Goal: Information Seeking & Learning: Check status

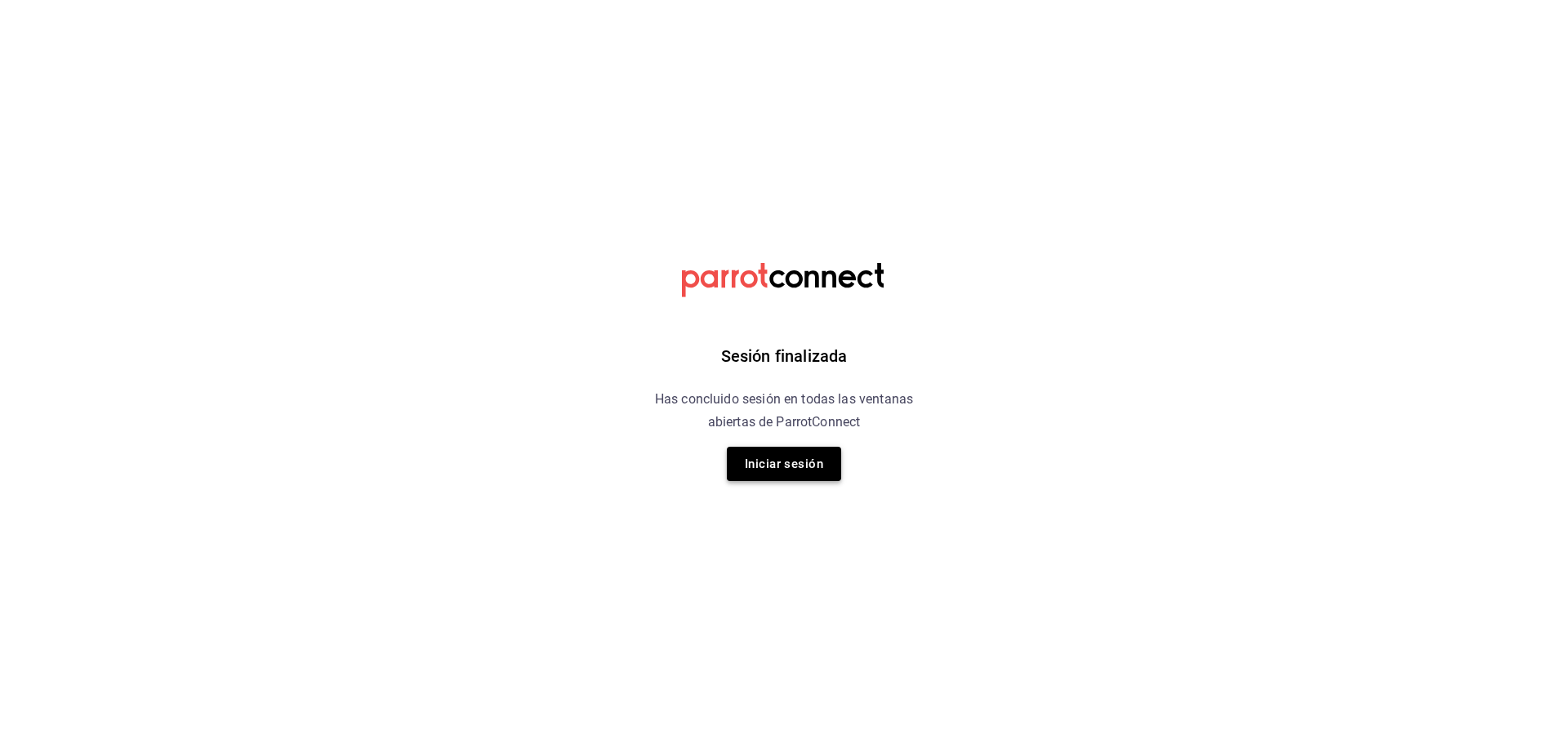
click at [821, 480] on button "Iniciar sesión" at bounding box center [783, 463] width 115 height 34
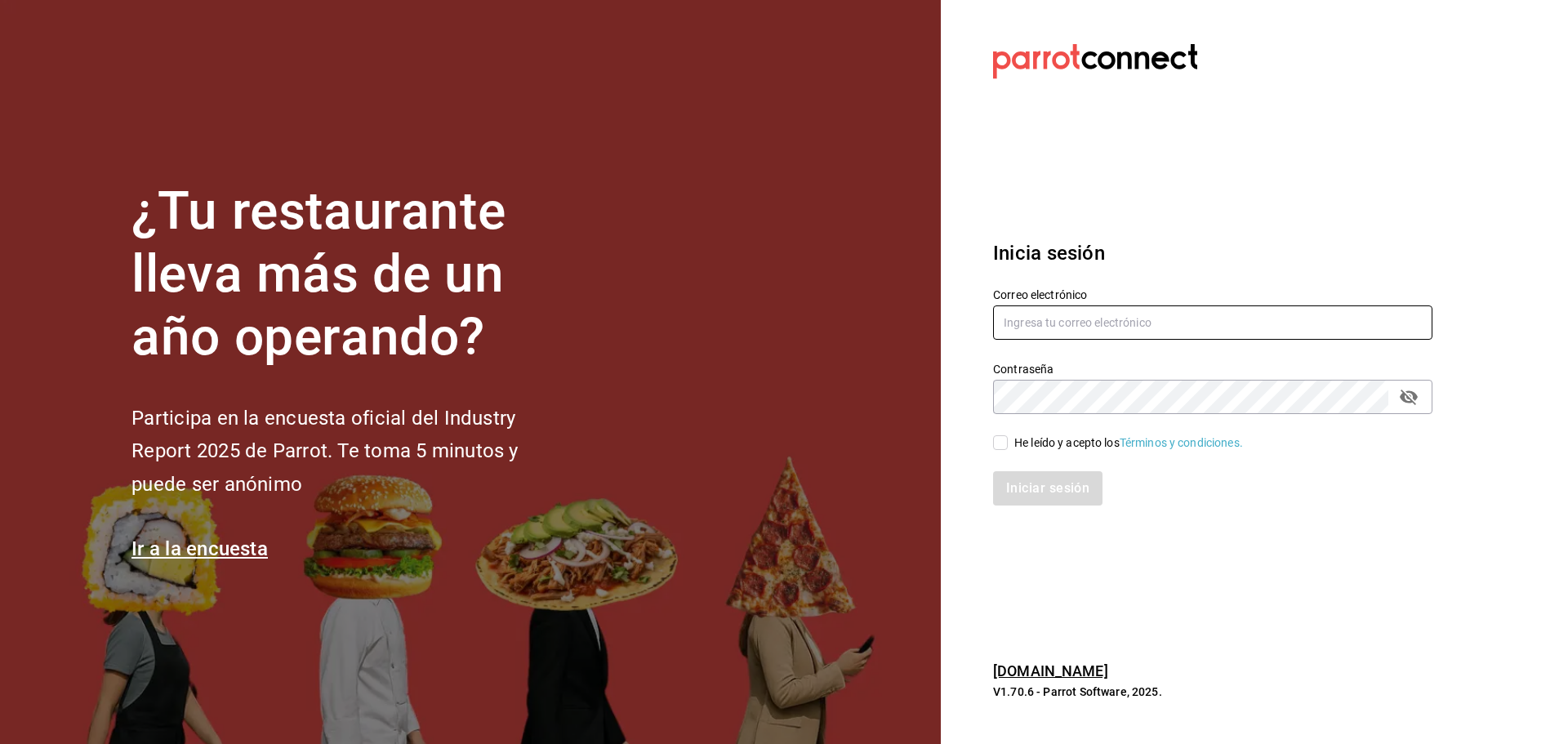
type input "multiuser@dairy.com"
click at [1004, 440] on input "He leído y acepto los Términos y condiciones." at bounding box center [1000, 442] width 15 height 15
checkbox input "true"
click at [1025, 481] on button "Iniciar sesión" at bounding box center [1048, 488] width 111 height 34
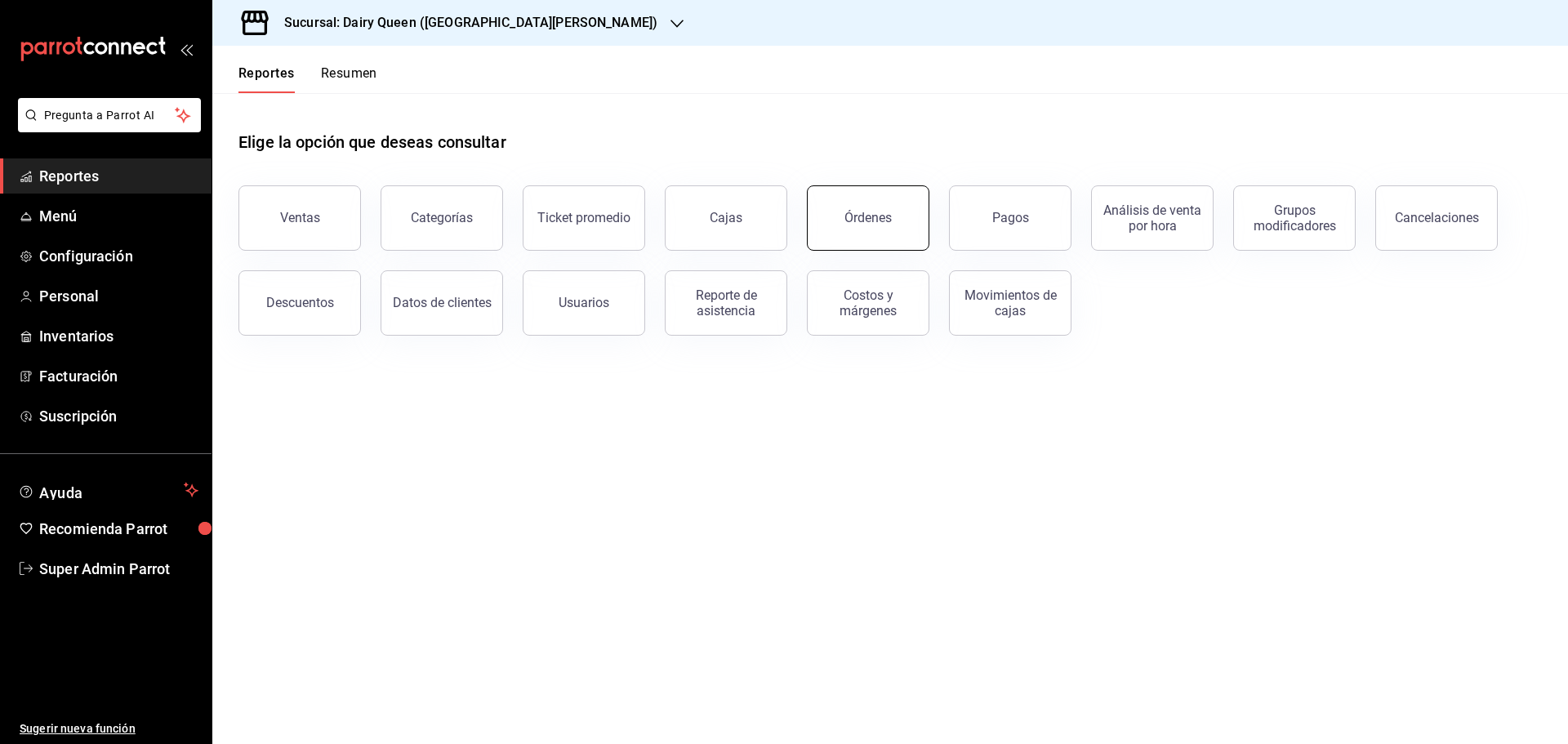
click at [858, 221] on div "Órdenes" at bounding box center [868, 218] width 47 height 16
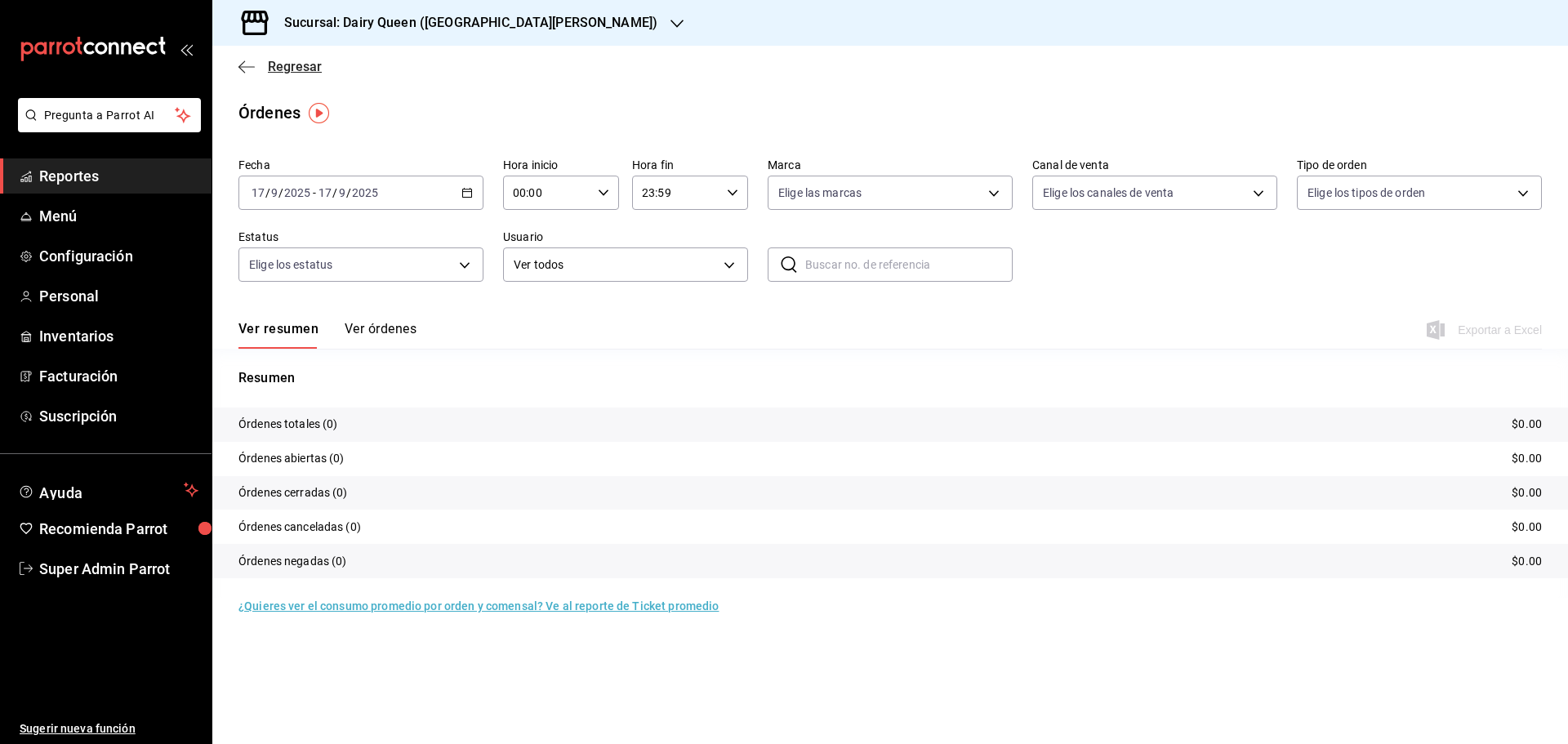
click at [295, 66] on span "Regresar" at bounding box center [295, 67] width 54 height 16
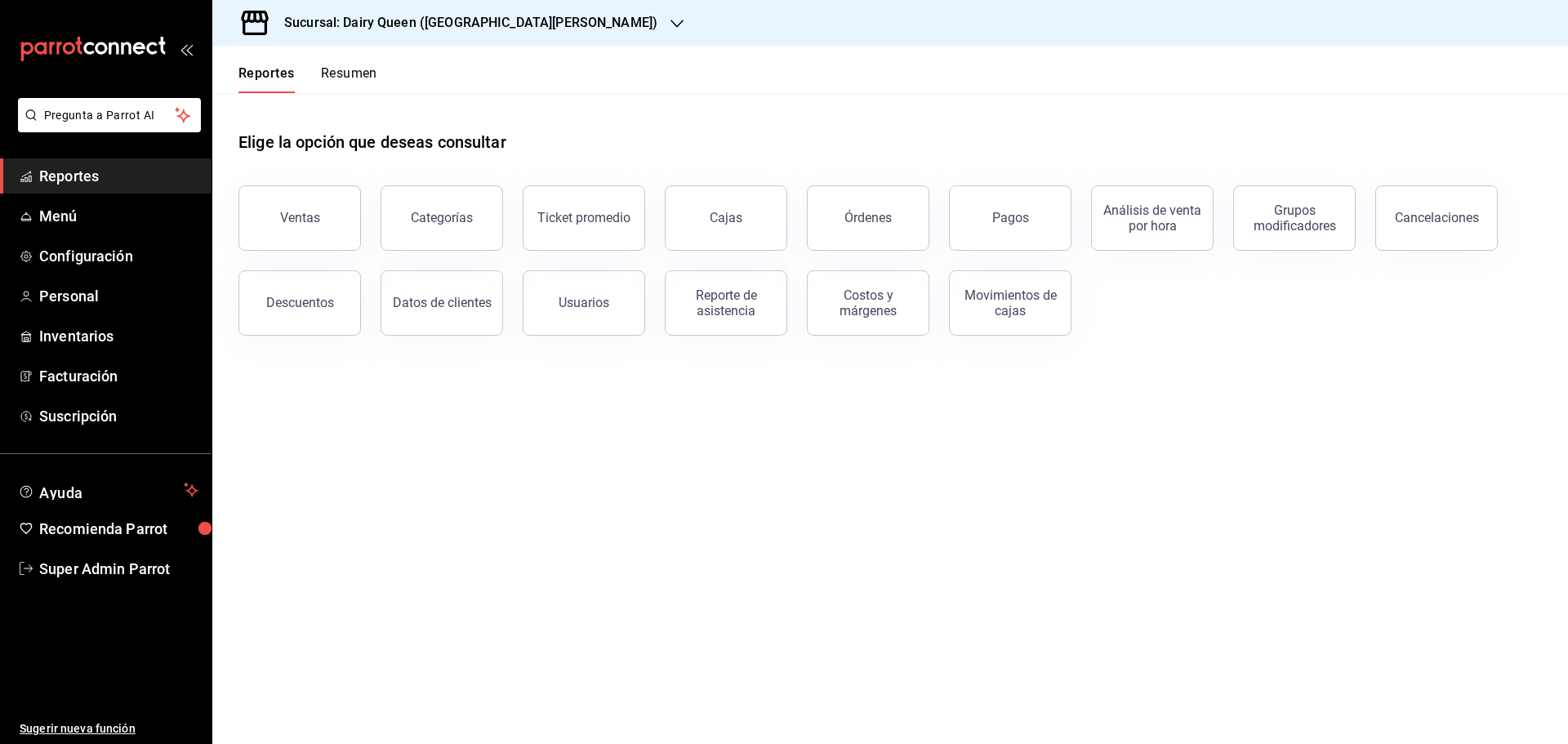
click at [335, 76] on button "Resumen" at bounding box center [349, 80] width 56 height 28
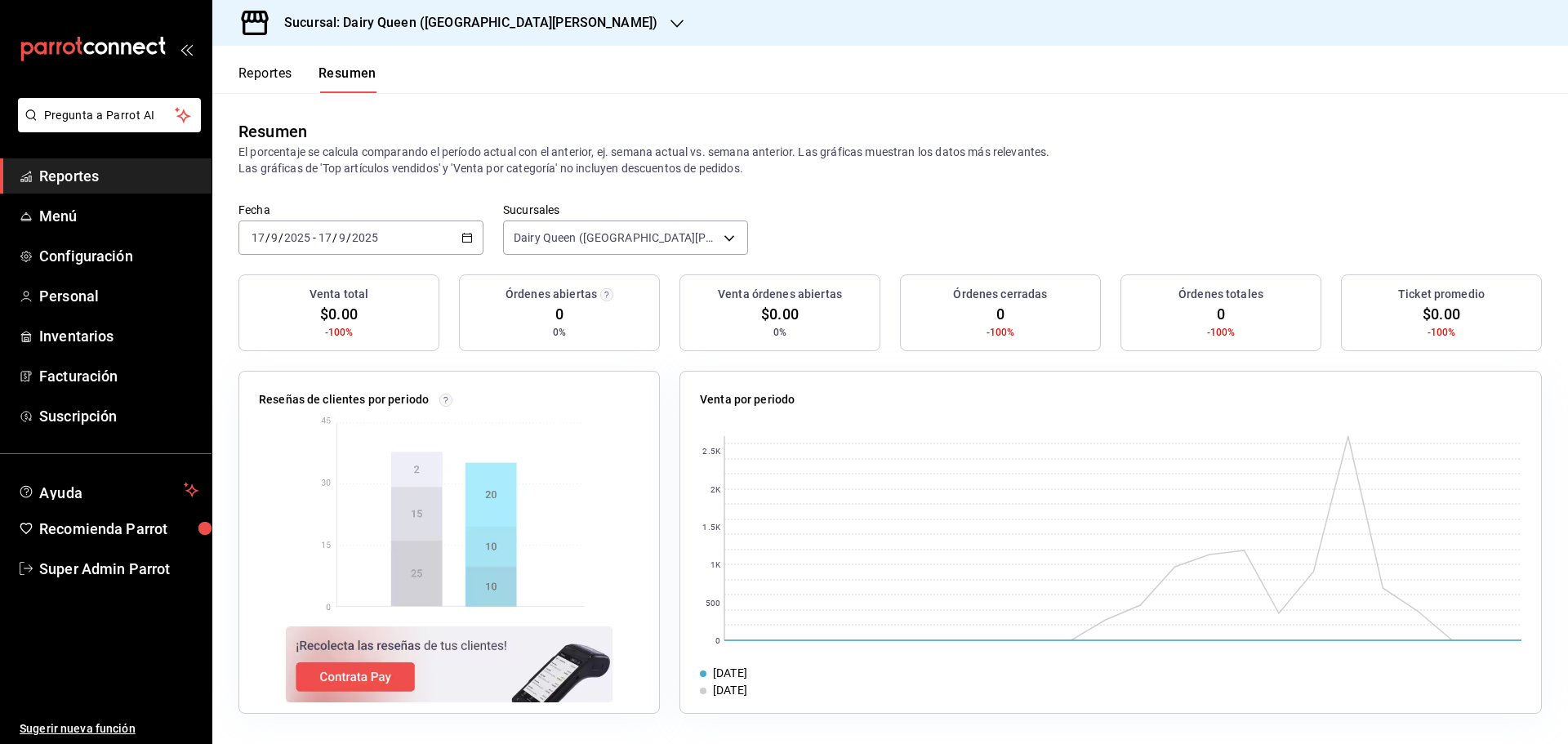
click at [453, 234] on div "[DATE] [DATE] - [DATE] [DATE]" at bounding box center [360, 237] width 245 height 34
click at [285, 474] on span "Rango de fechas" at bounding box center [315, 471] width 127 height 18
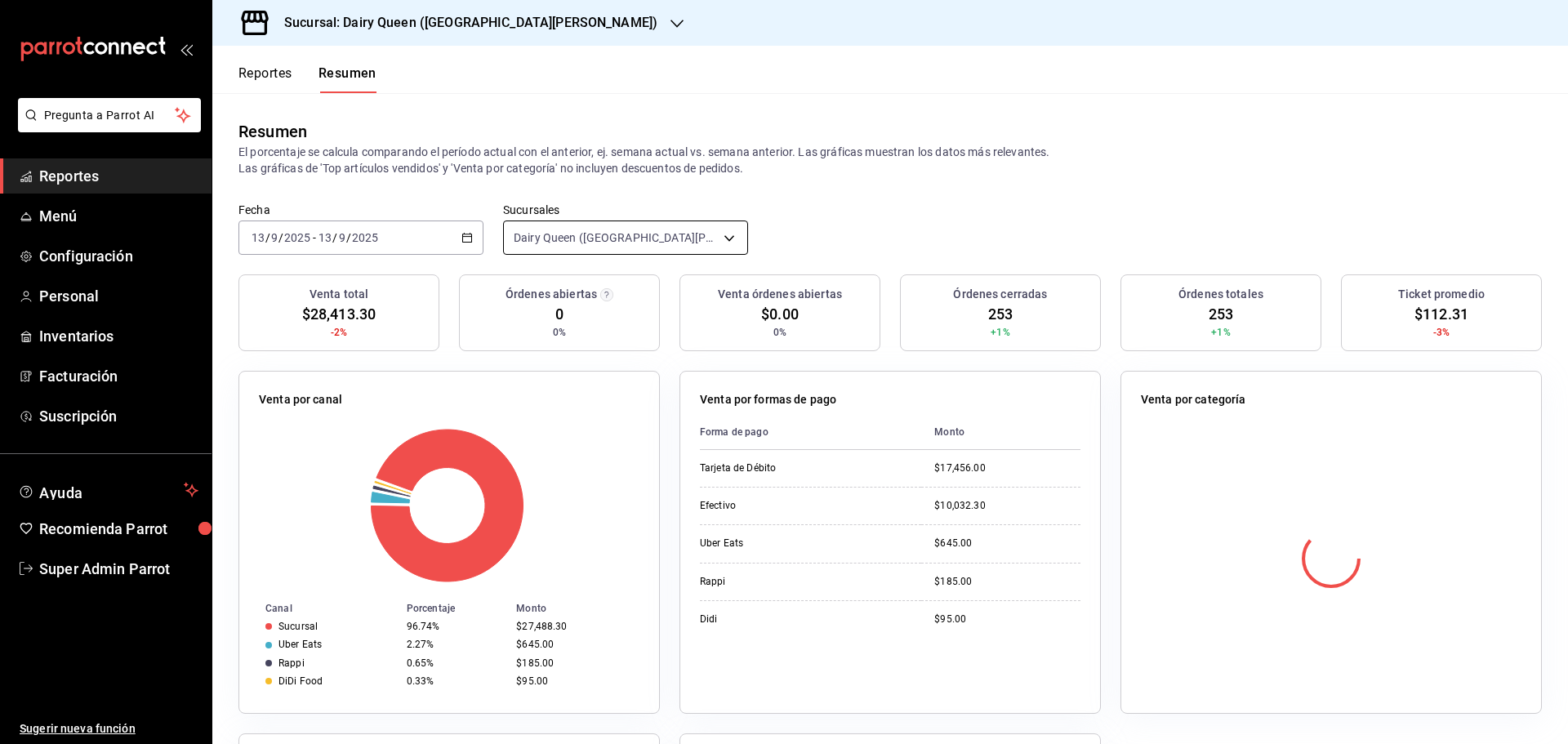
click at [592, 238] on body "Pregunta a Parrot AI Reportes Menú Configuración Personal Inventarios Facturaci…" at bounding box center [784, 372] width 1568 height 744
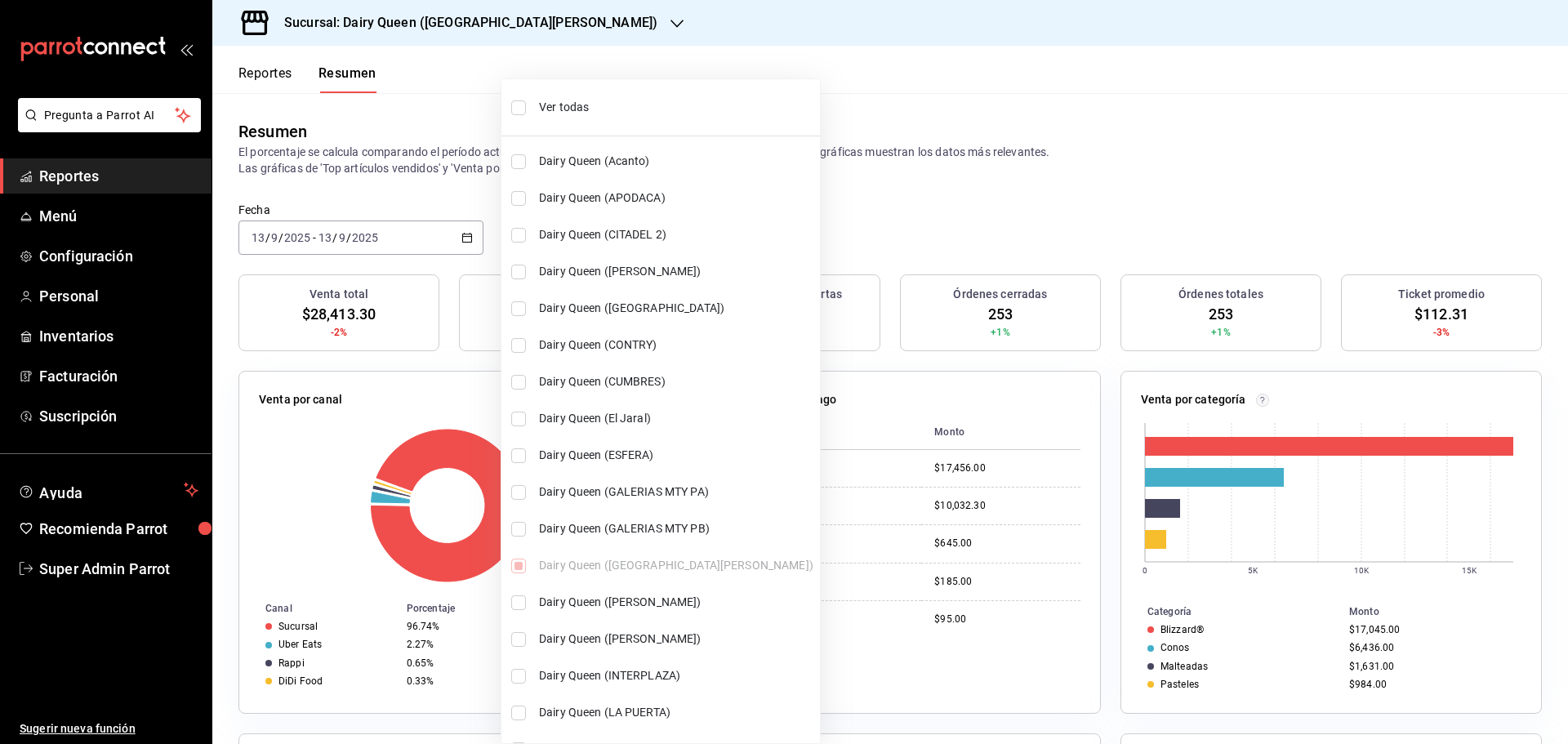
click at [584, 113] on span "Ver todas" at bounding box center [676, 108] width 275 height 18
type input "[object Object],[object Object],[object Object],[object Object],[object Object]…"
checkbox input "true"
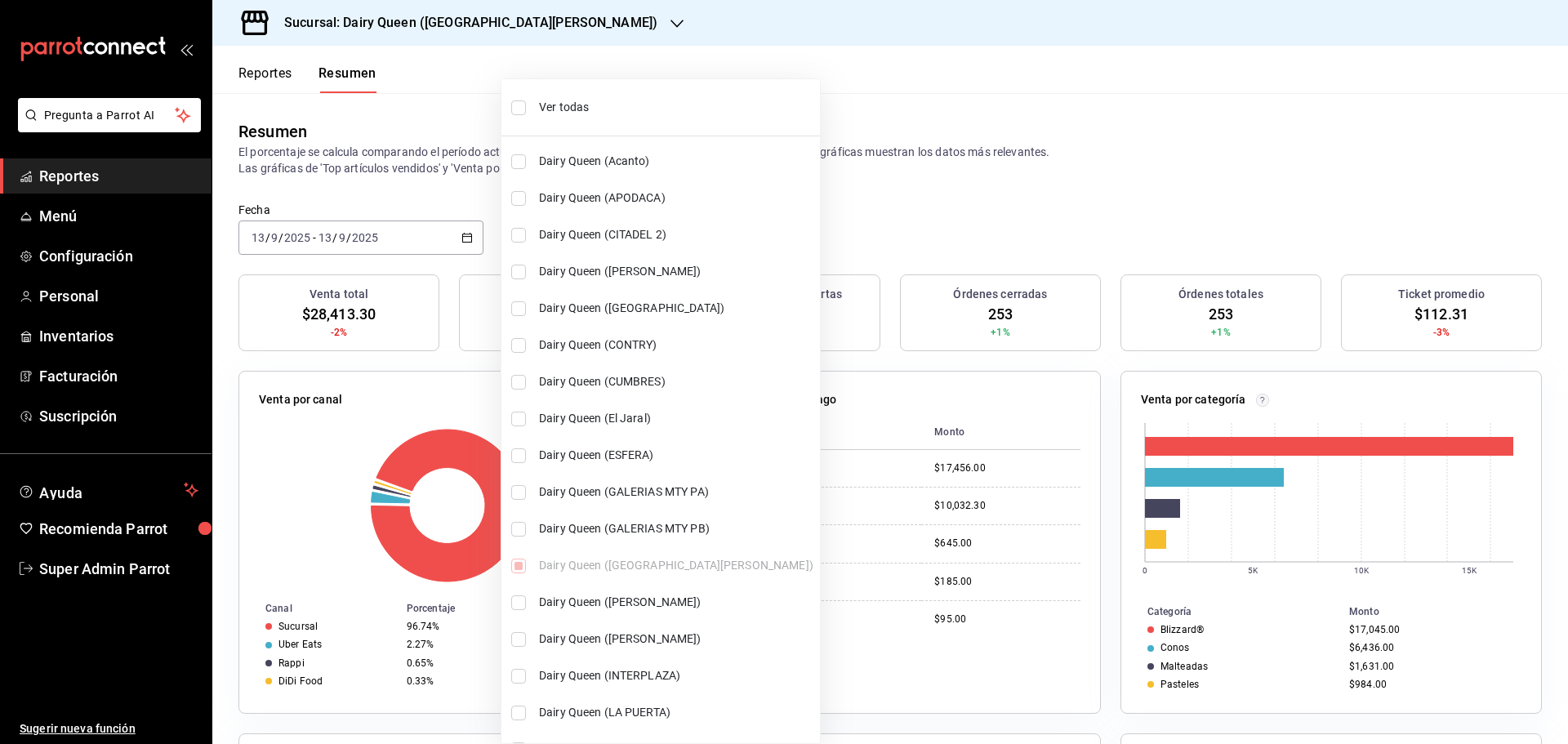
checkbox input "true"
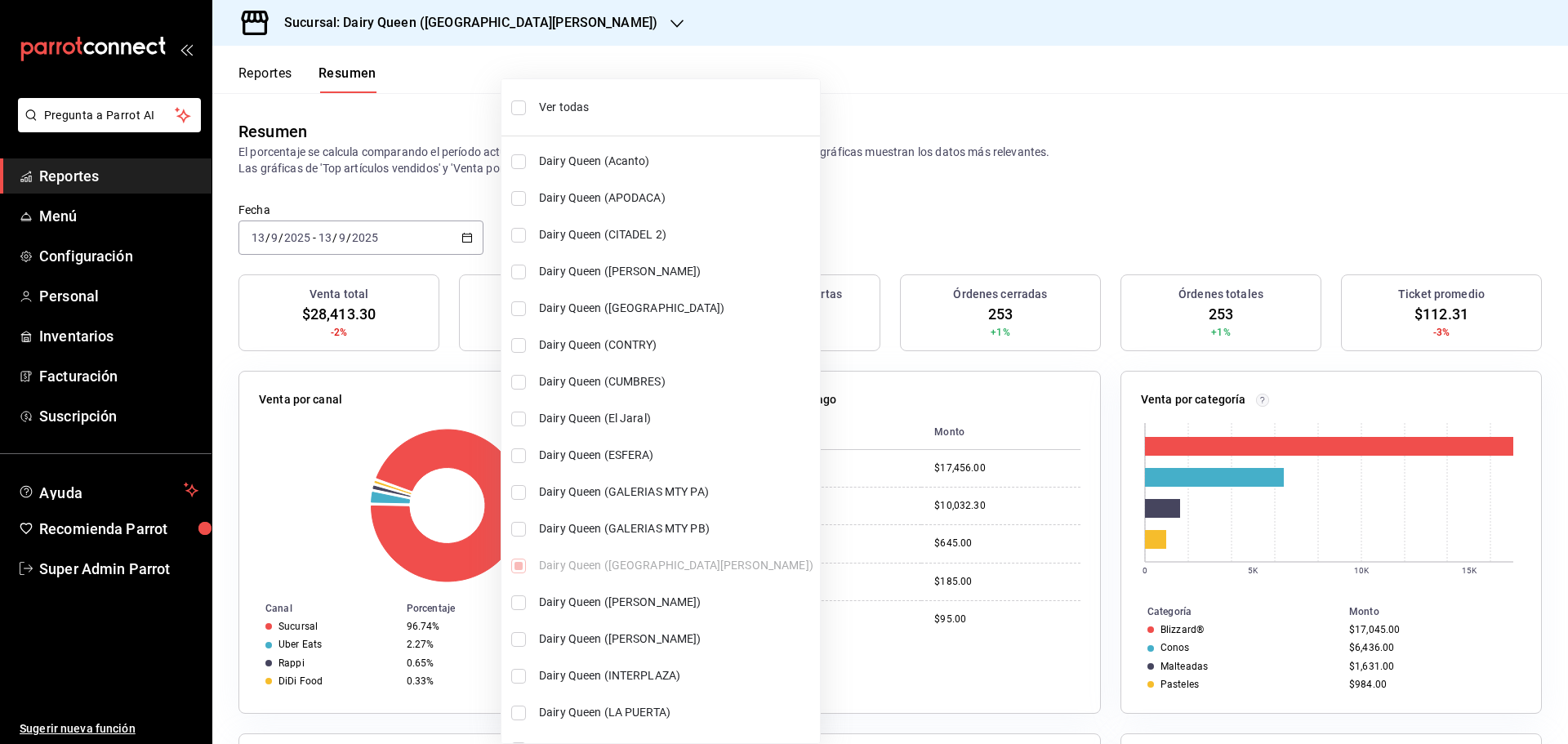
checkbox input "true"
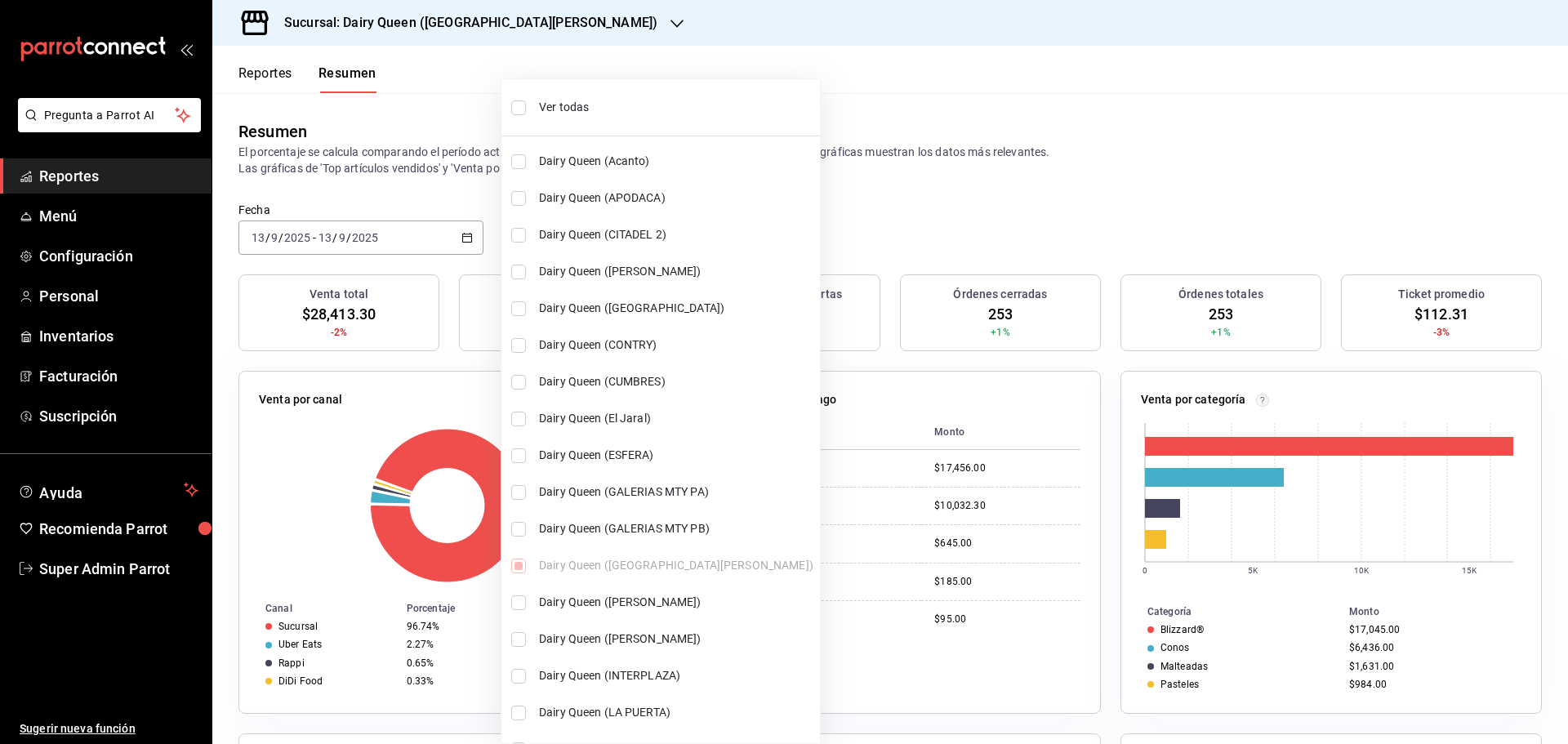
checkbox input "true"
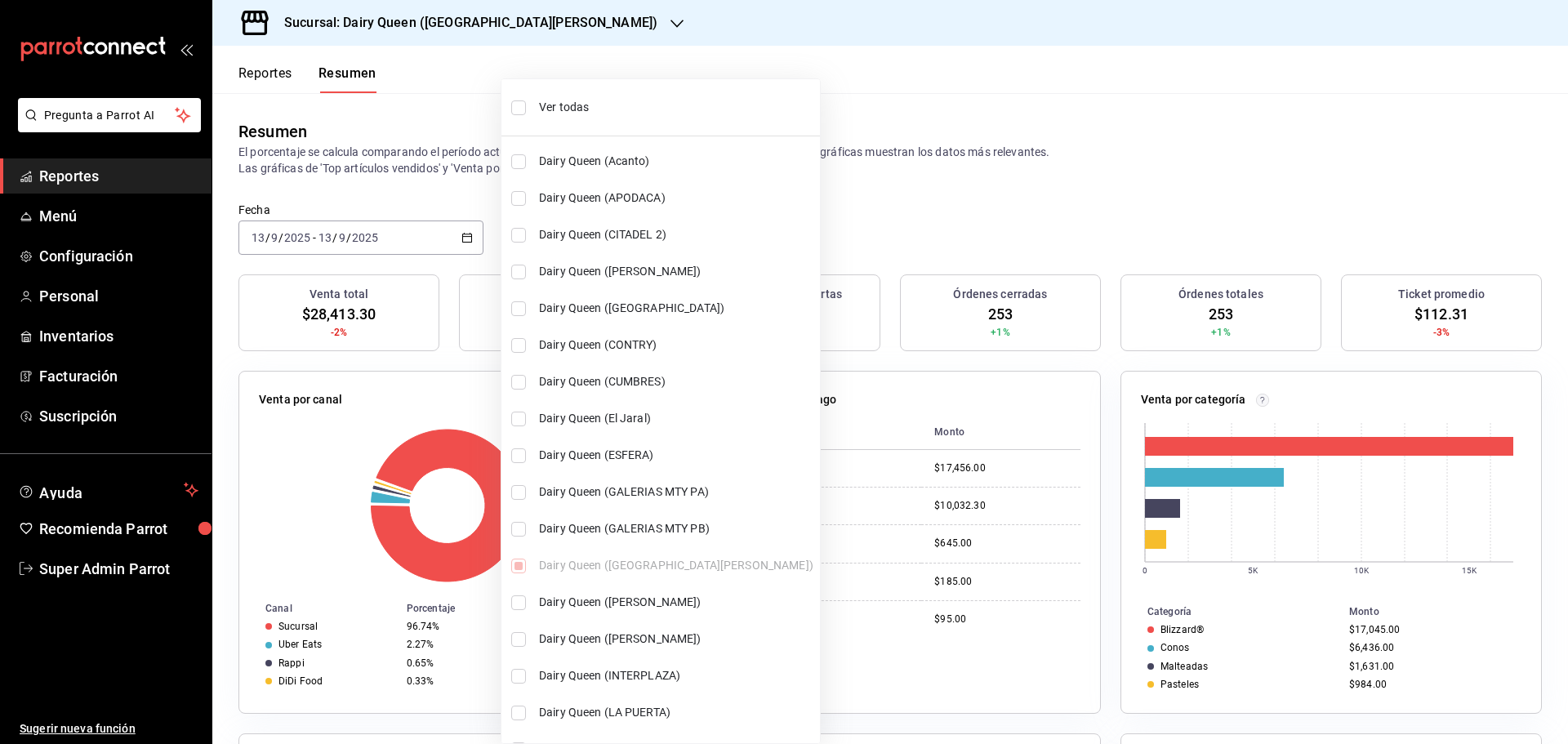
checkbox input "true"
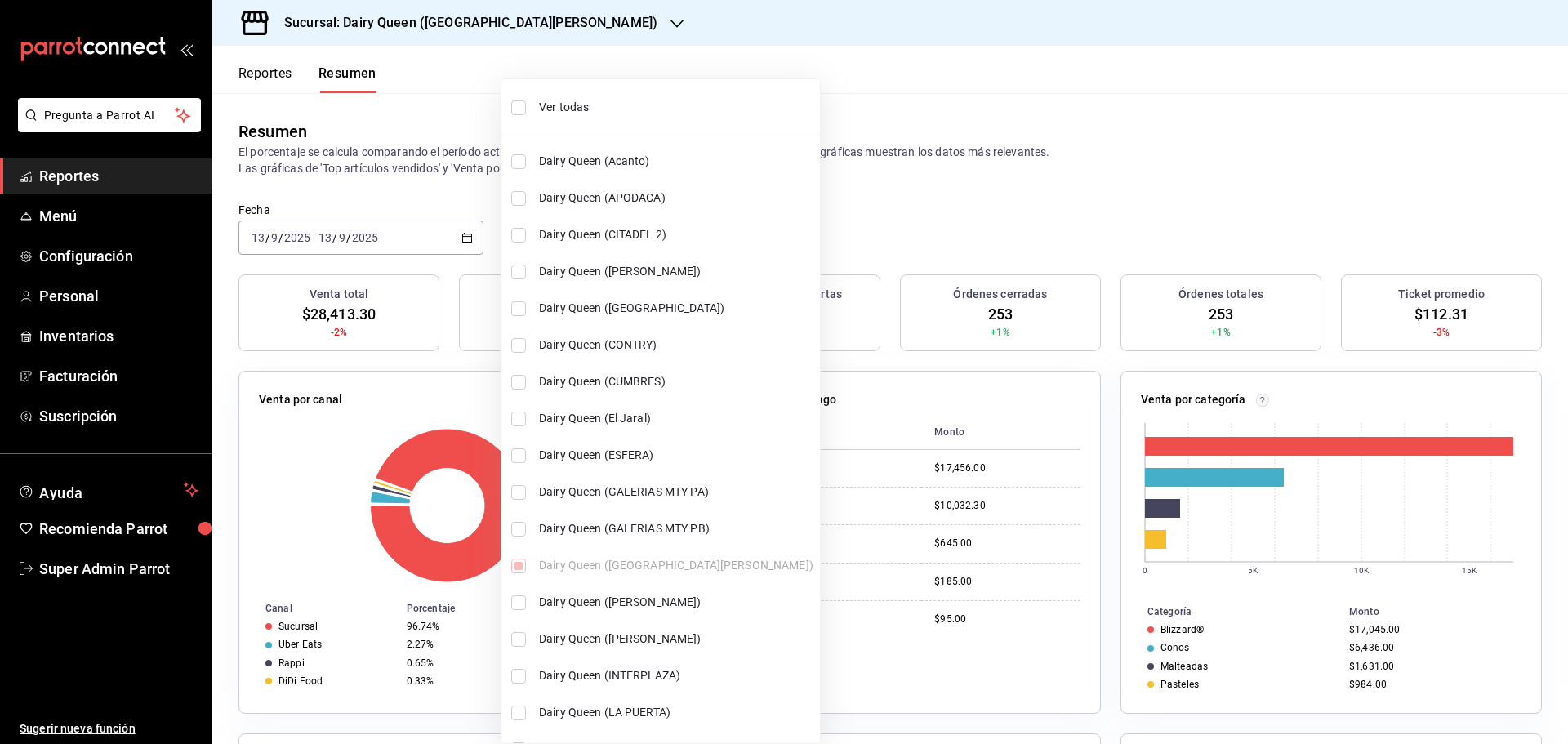
checkbox input "true"
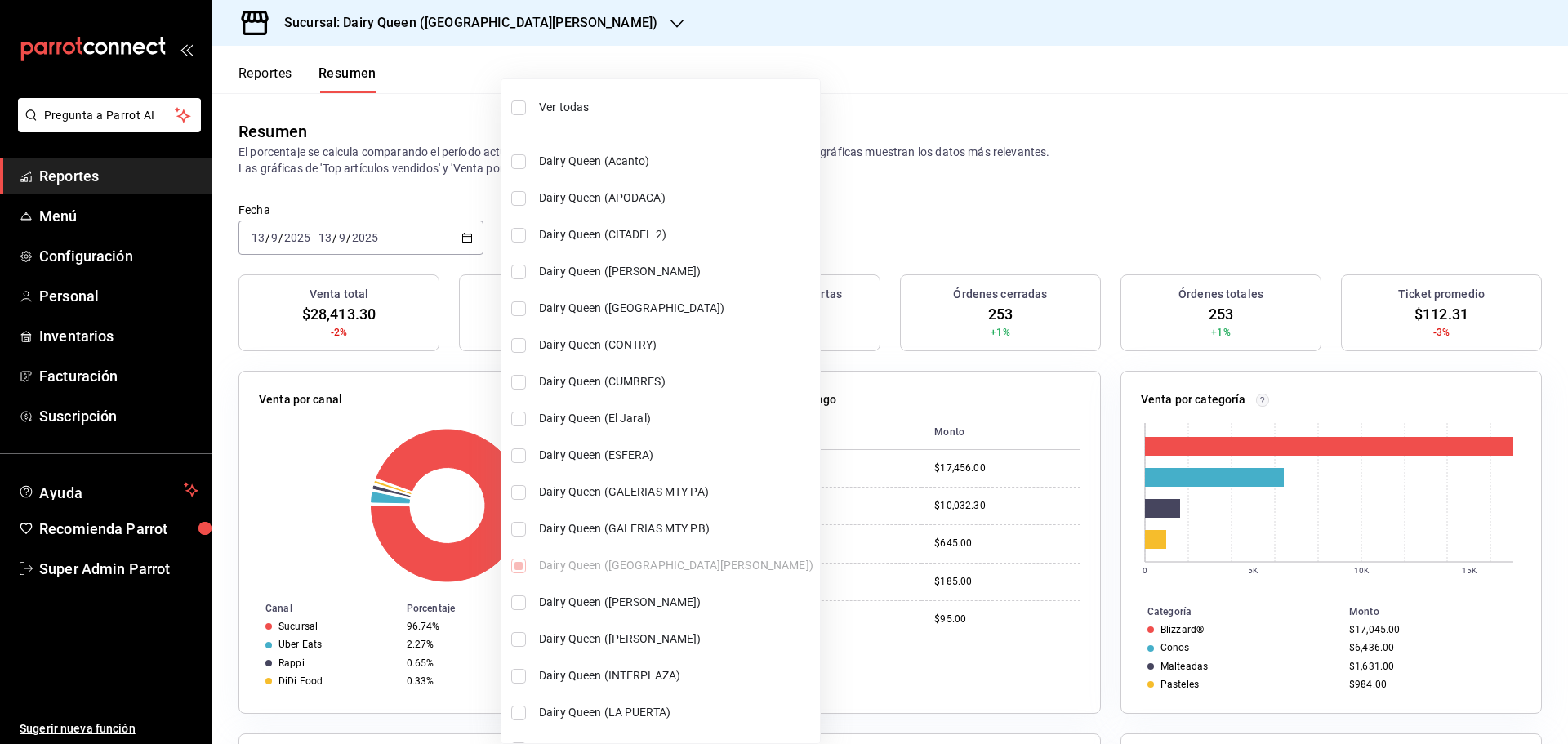
checkbox input "true"
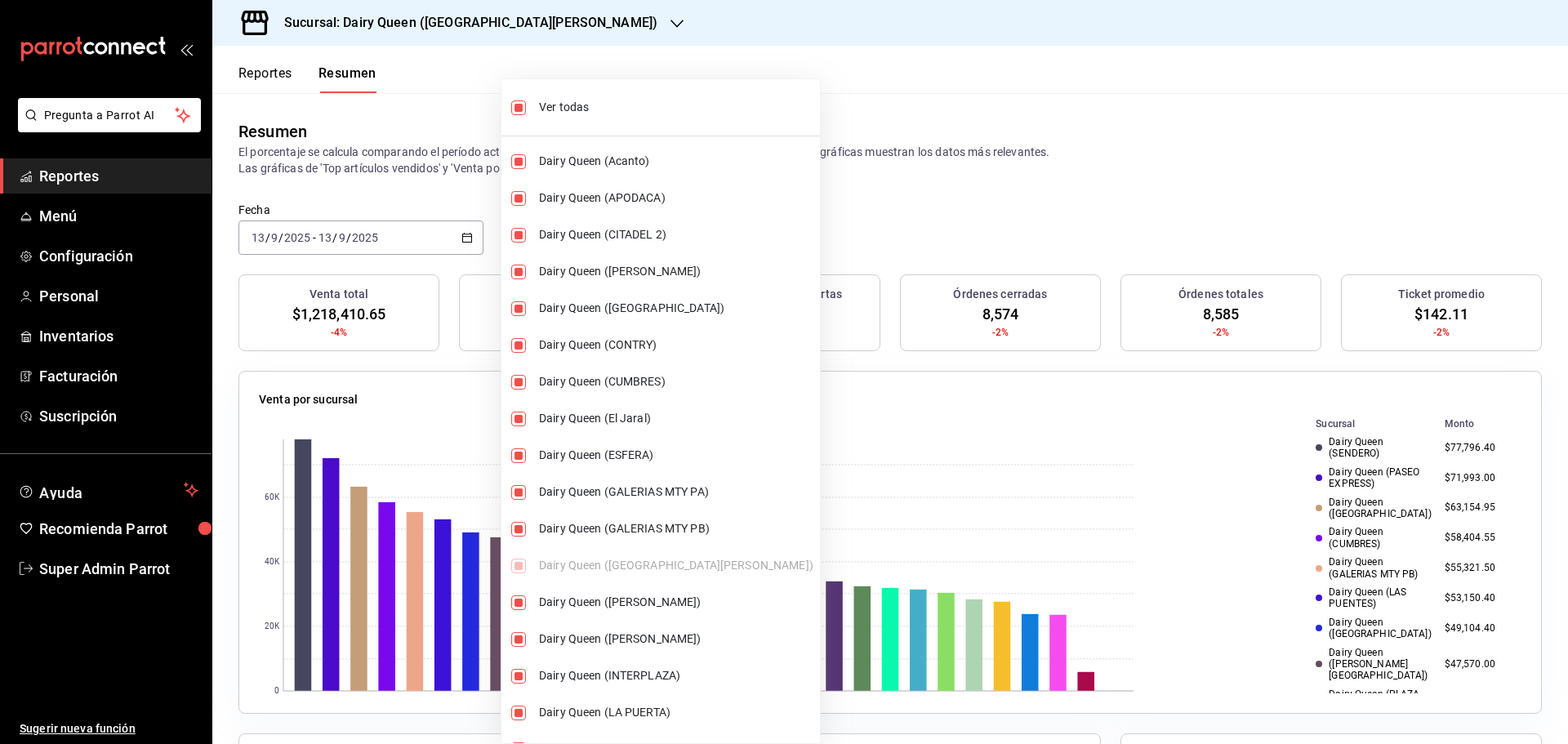
click at [881, 163] on div at bounding box center [784, 372] width 1568 height 744
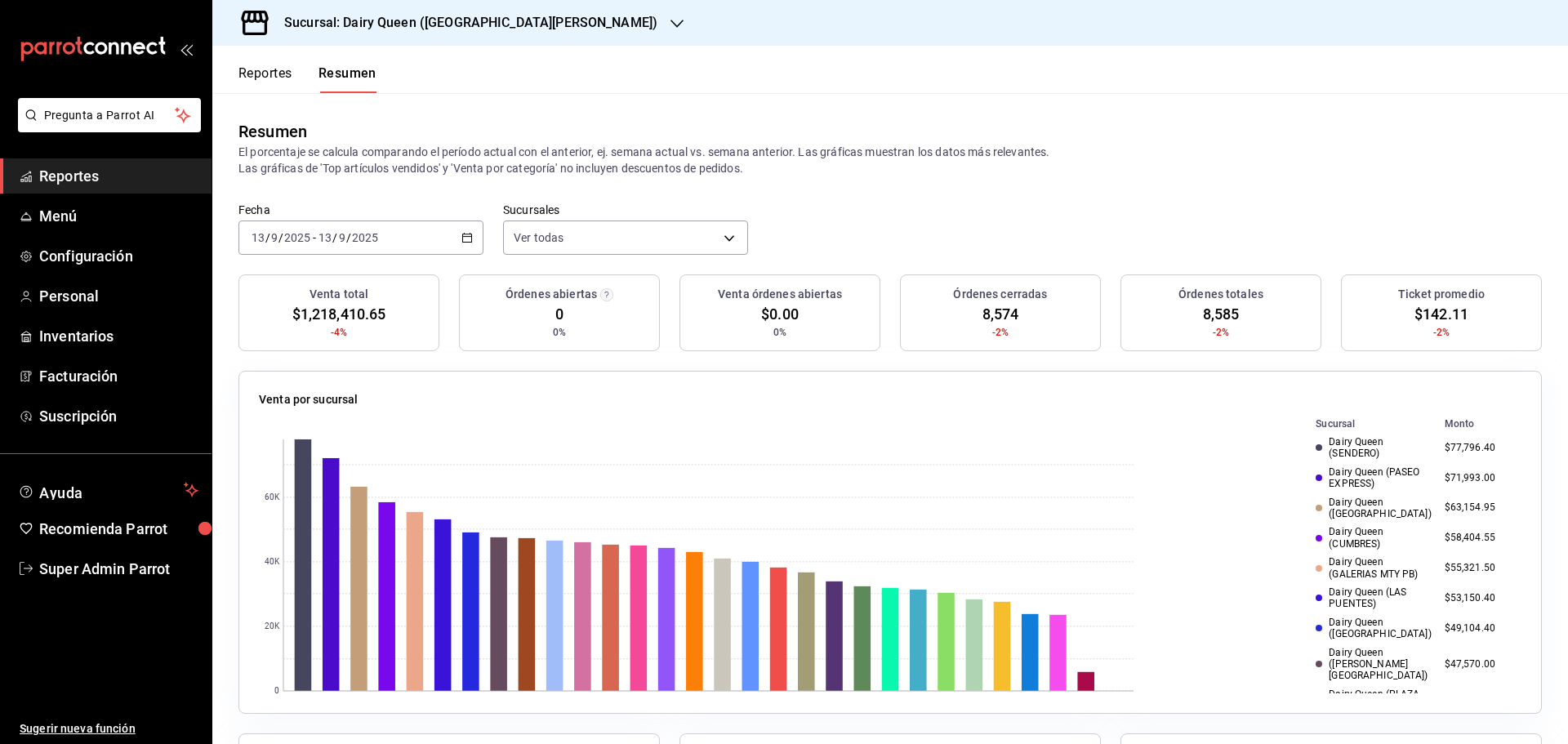
click at [305, 226] on div "[DATE] [DATE] - [DATE] [DATE]" at bounding box center [360, 237] width 245 height 34
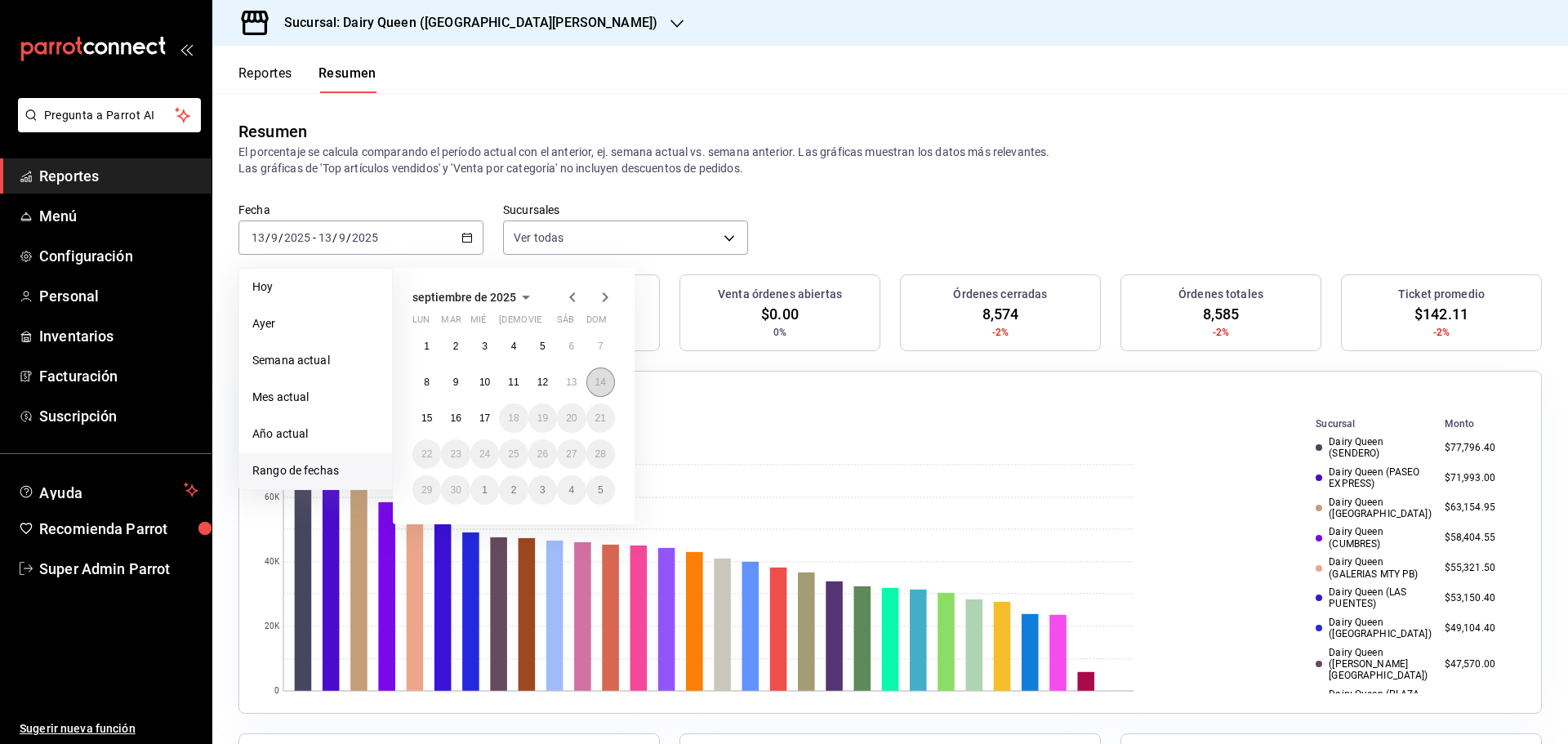
click at [609, 385] on button "14" at bounding box center [600, 383] width 29 height 30
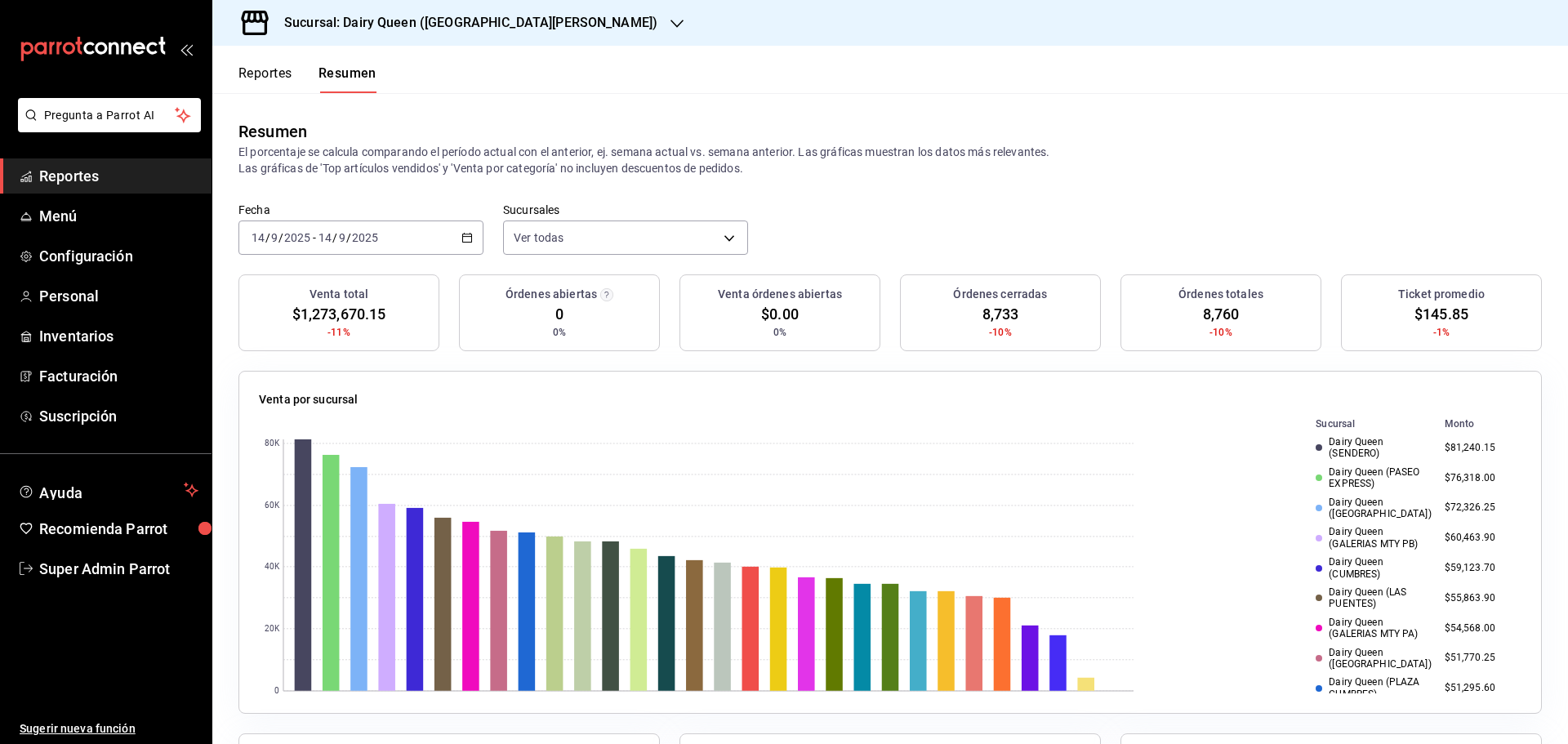
click at [298, 231] on input "2025" at bounding box center [298, 237] width 28 height 13
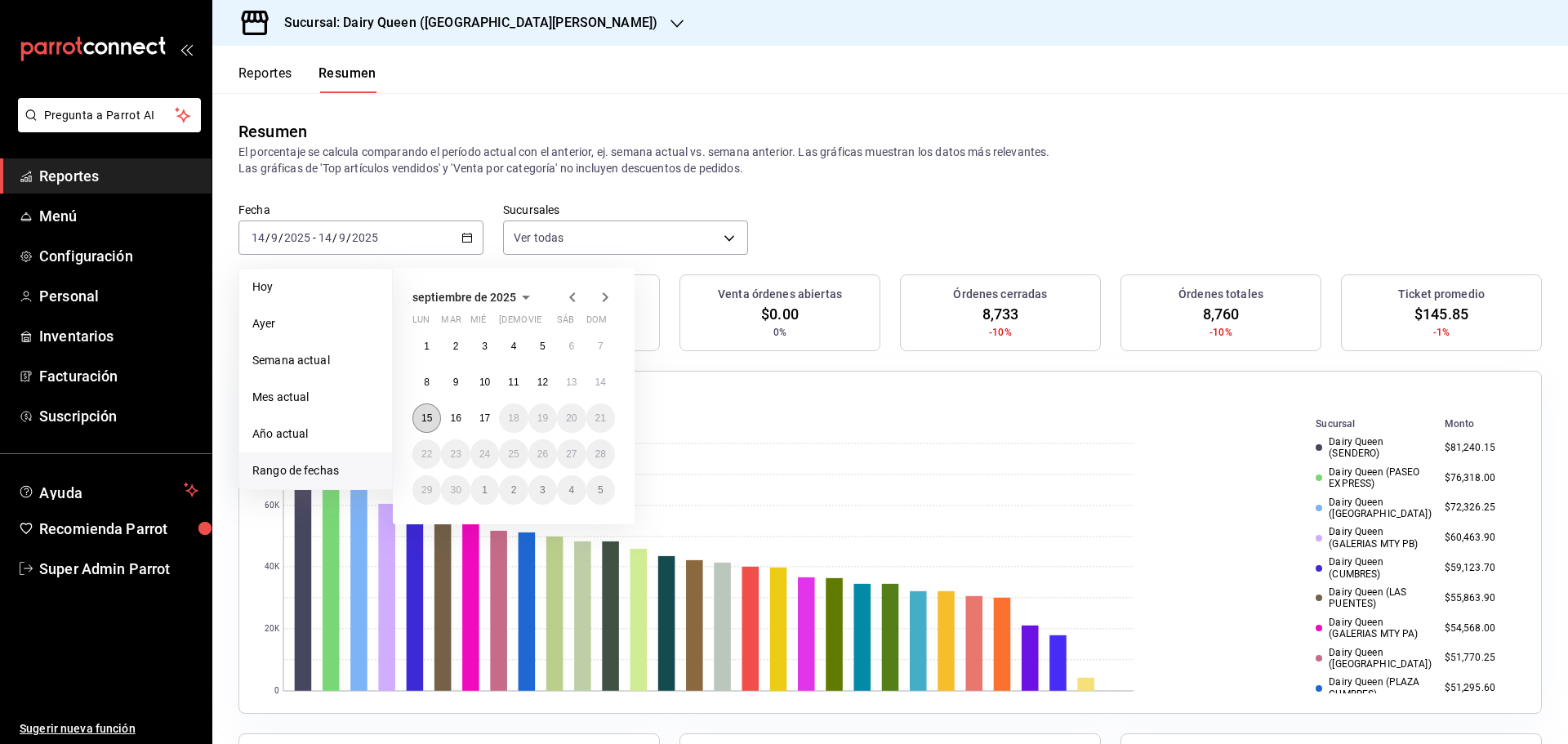
click at [438, 415] on button "15" at bounding box center [426, 418] width 29 height 30
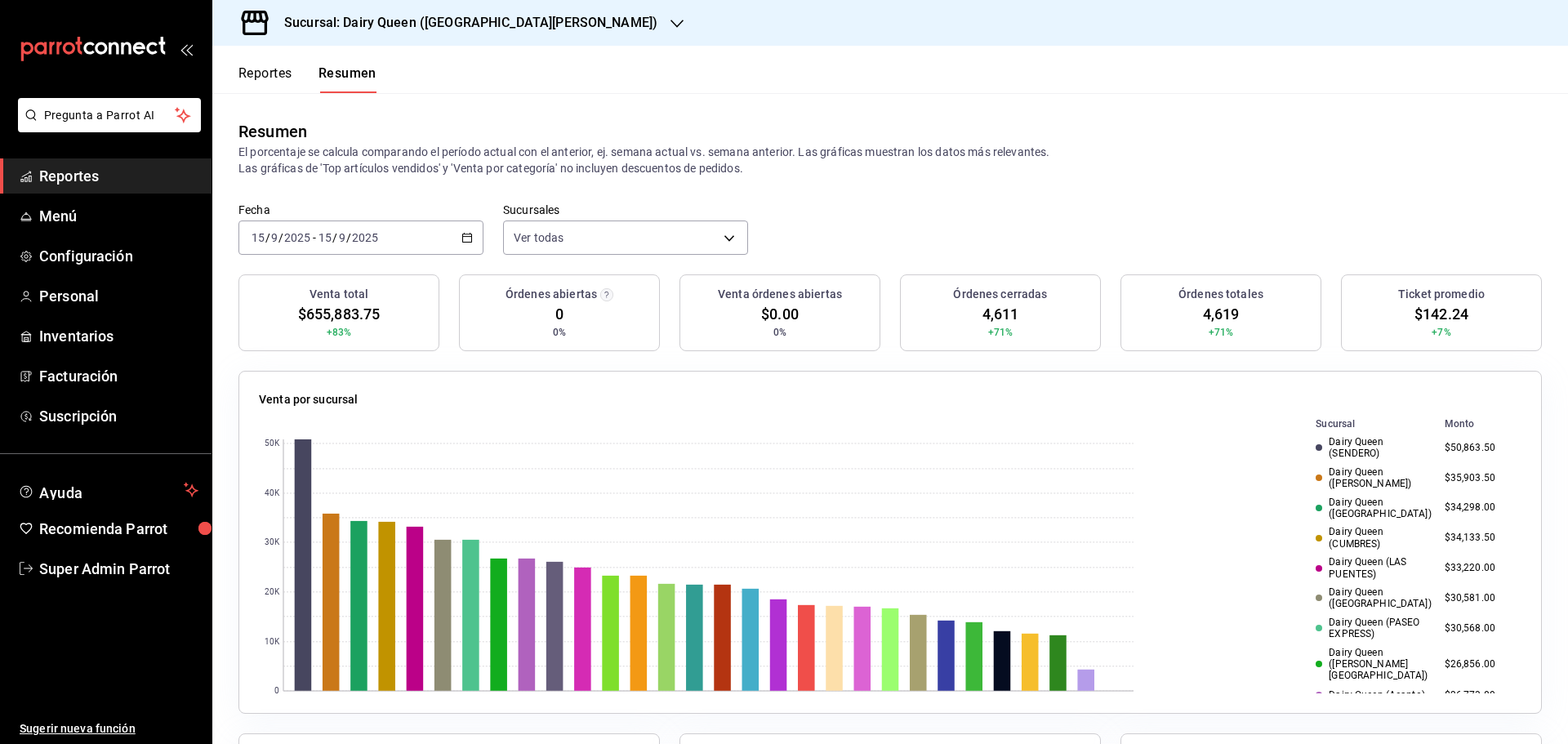
click at [1457, 445] on td "$50,863.50" at bounding box center [1479, 448] width 83 height 31
click at [1442, 531] on td "$34,133.50" at bounding box center [1479, 537] width 83 height 31
click at [1443, 531] on td "$34,133.50" at bounding box center [1479, 537] width 83 height 31
click at [1446, 566] on td "$33,220.00" at bounding box center [1479, 568] width 83 height 31
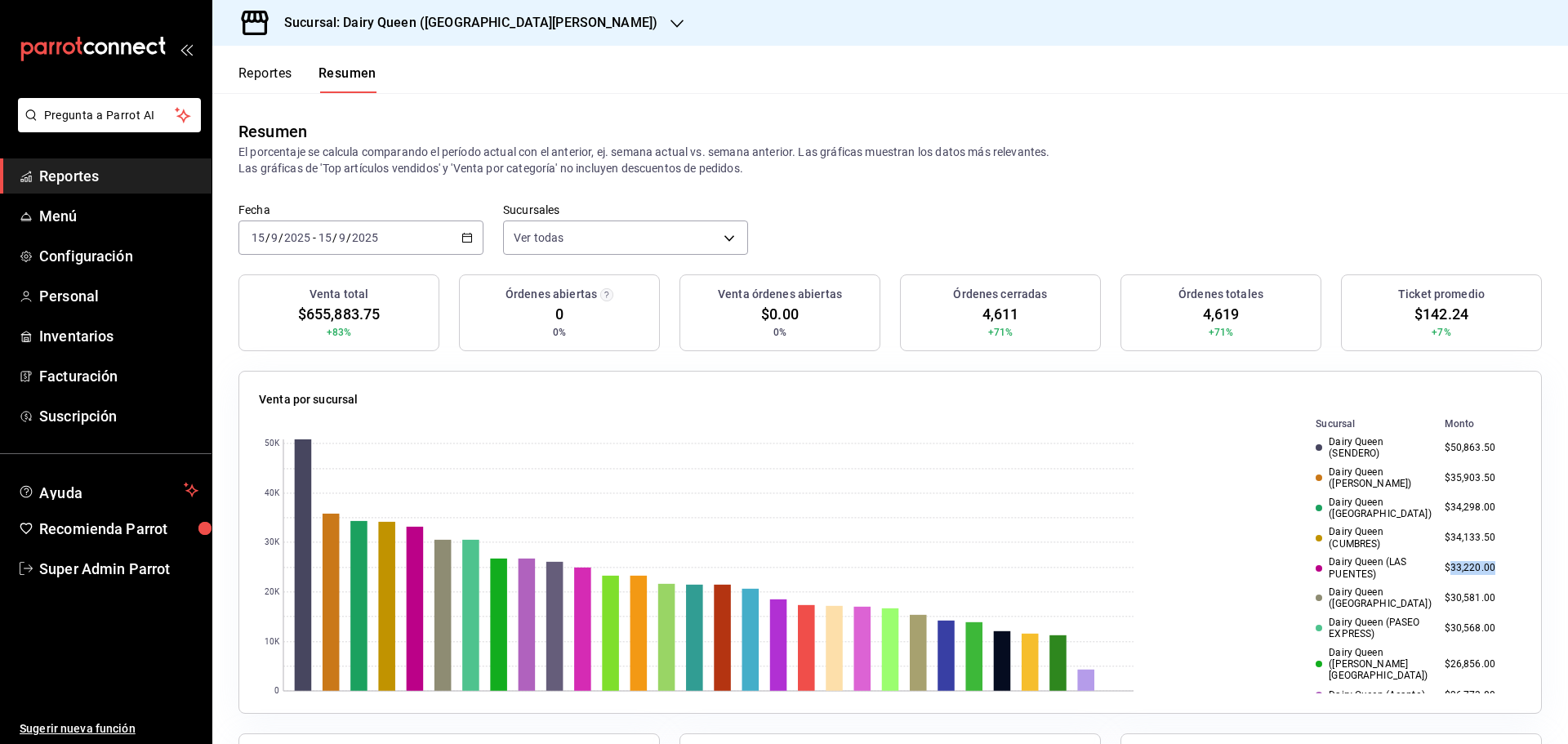
click at [1446, 565] on td "$33,220.00" at bounding box center [1479, 568] width 83 height 31
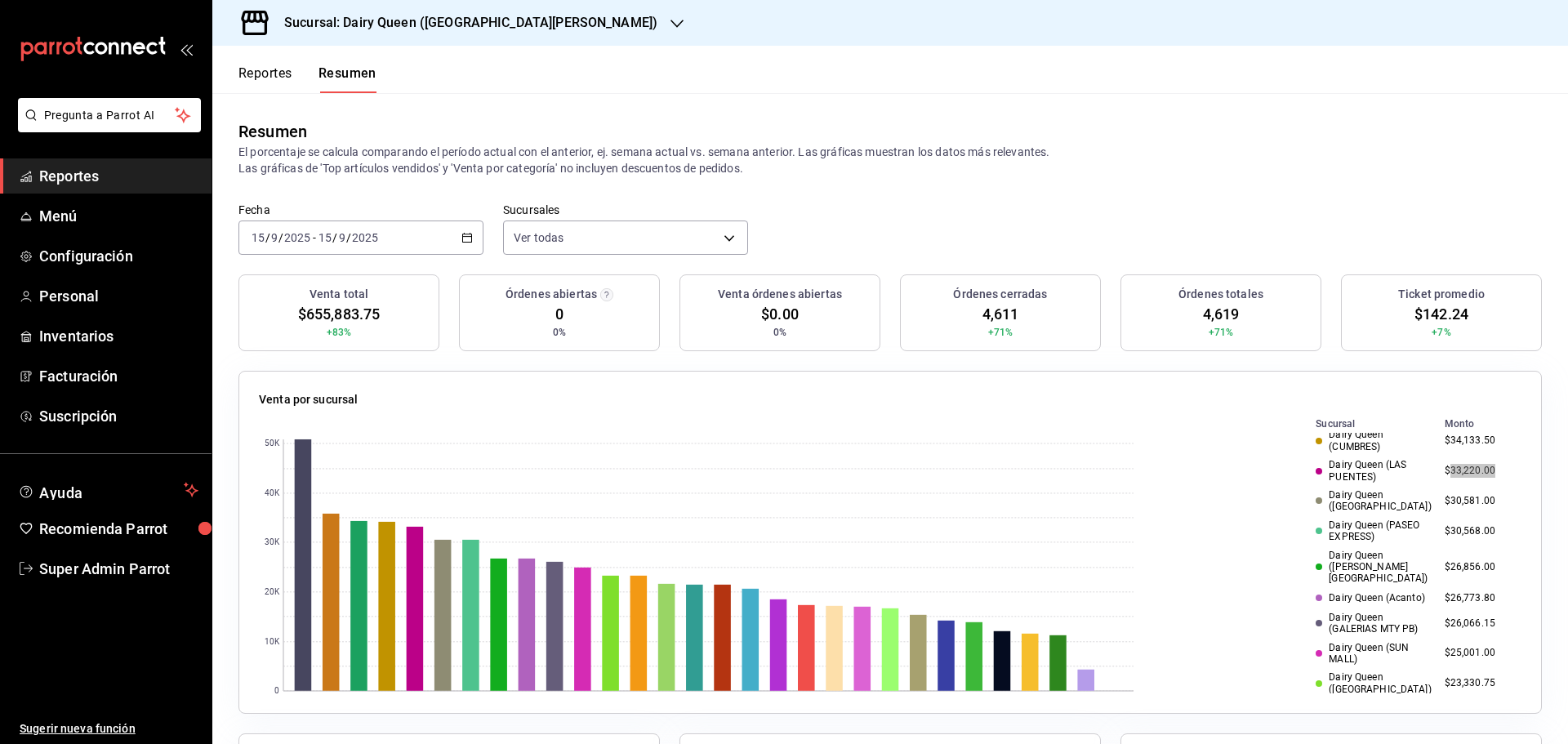
scroll to position [137, 0]
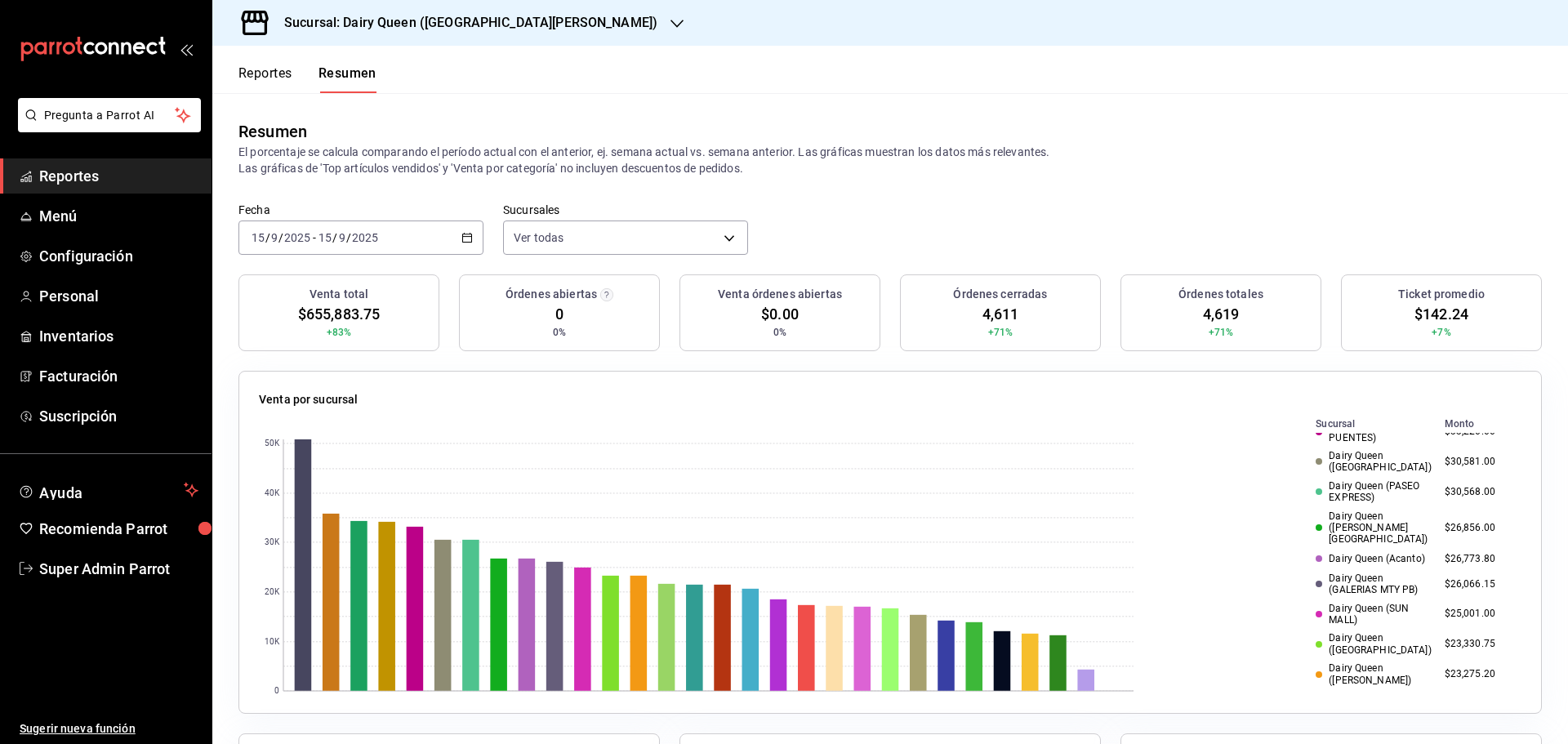
click at [1446, 488] on td "$30,568.00" at bounding box center [1479, 492] width 83 height 31
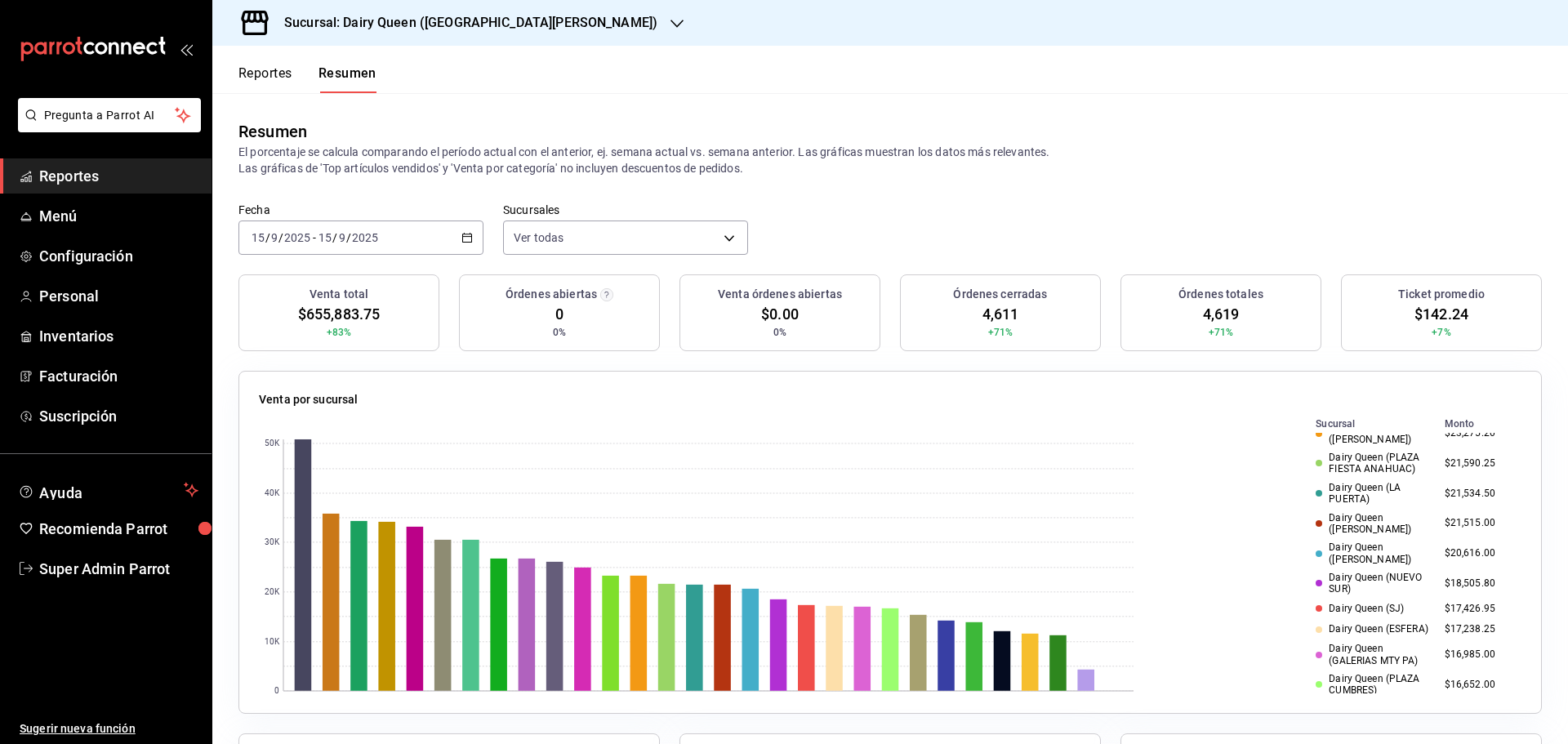
scroll to position [409, 0]
click at [1467, 568] on td "$17,426.95" at bounding box center [1479, 578] width 83 height 20
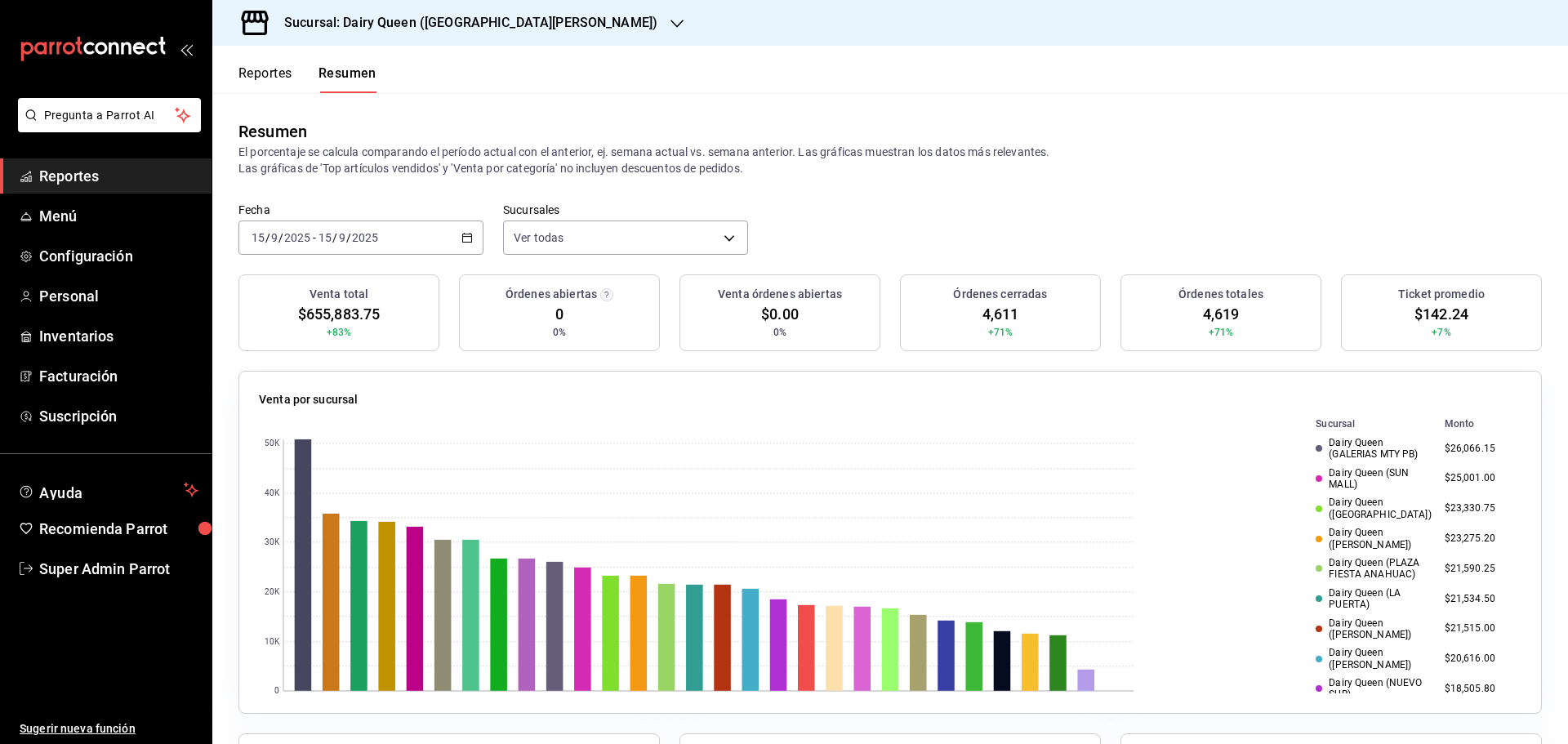
scroll to position [0, 0]
click at [1443, 509] on td "$34,298.00" at bounding box center [1479, 509] width 83 height 31
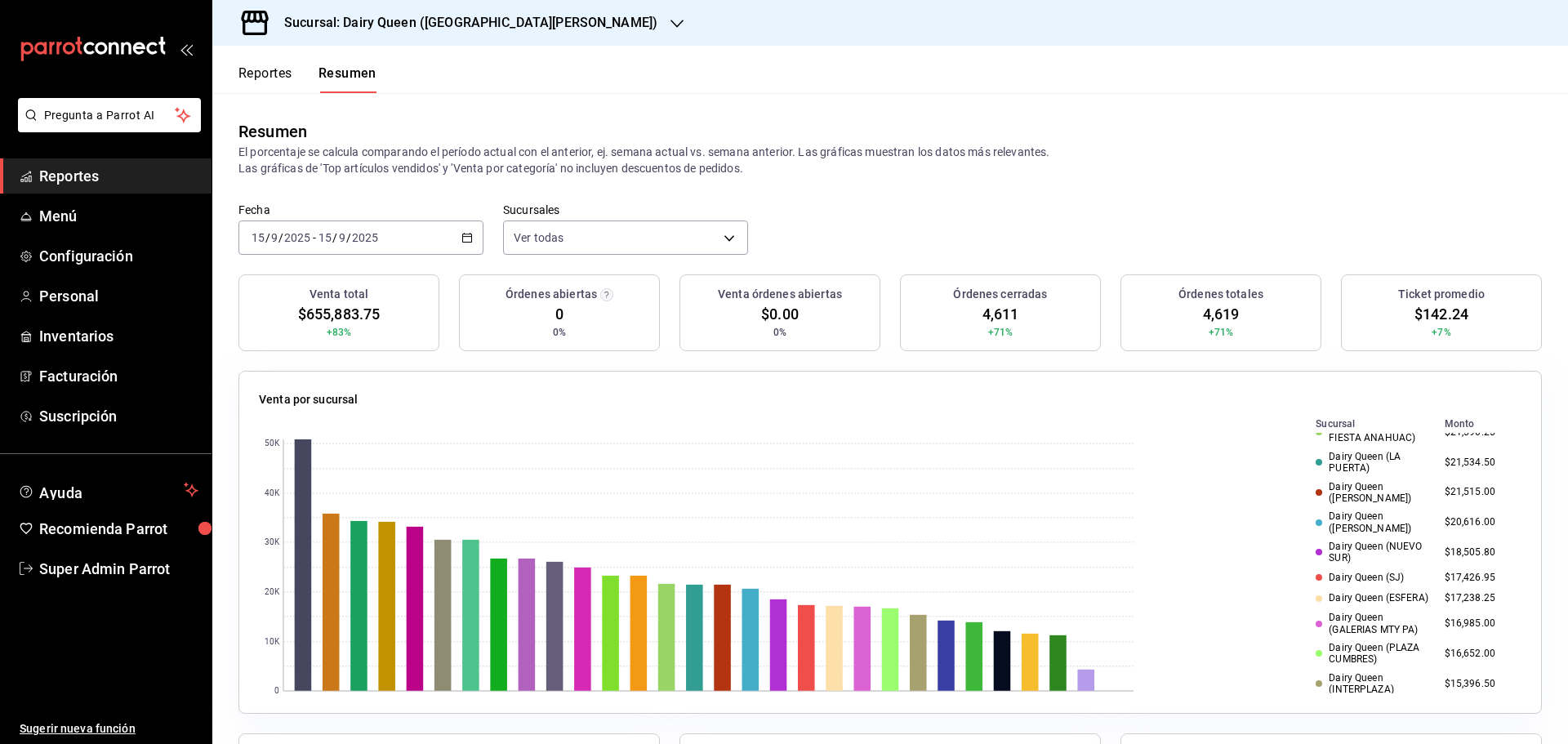
click at [1466, 455] on td "$21,534.50" at bounding box center [1479, 462] width 83 height 31
click at [1467, 454] on td "$21,534.50" at bounding box center [1479, 462] width 83 height 31
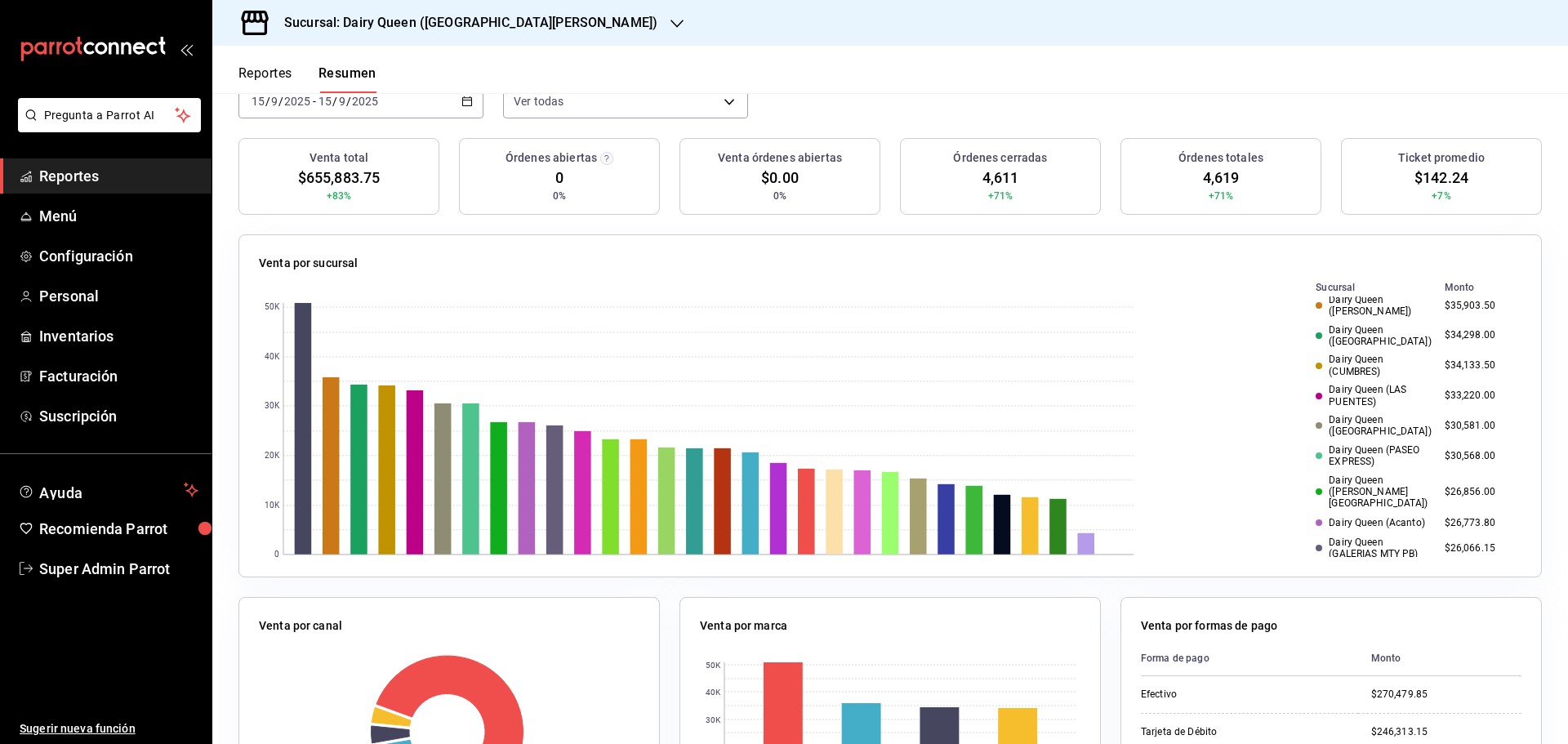
scroll to position [0, 0]
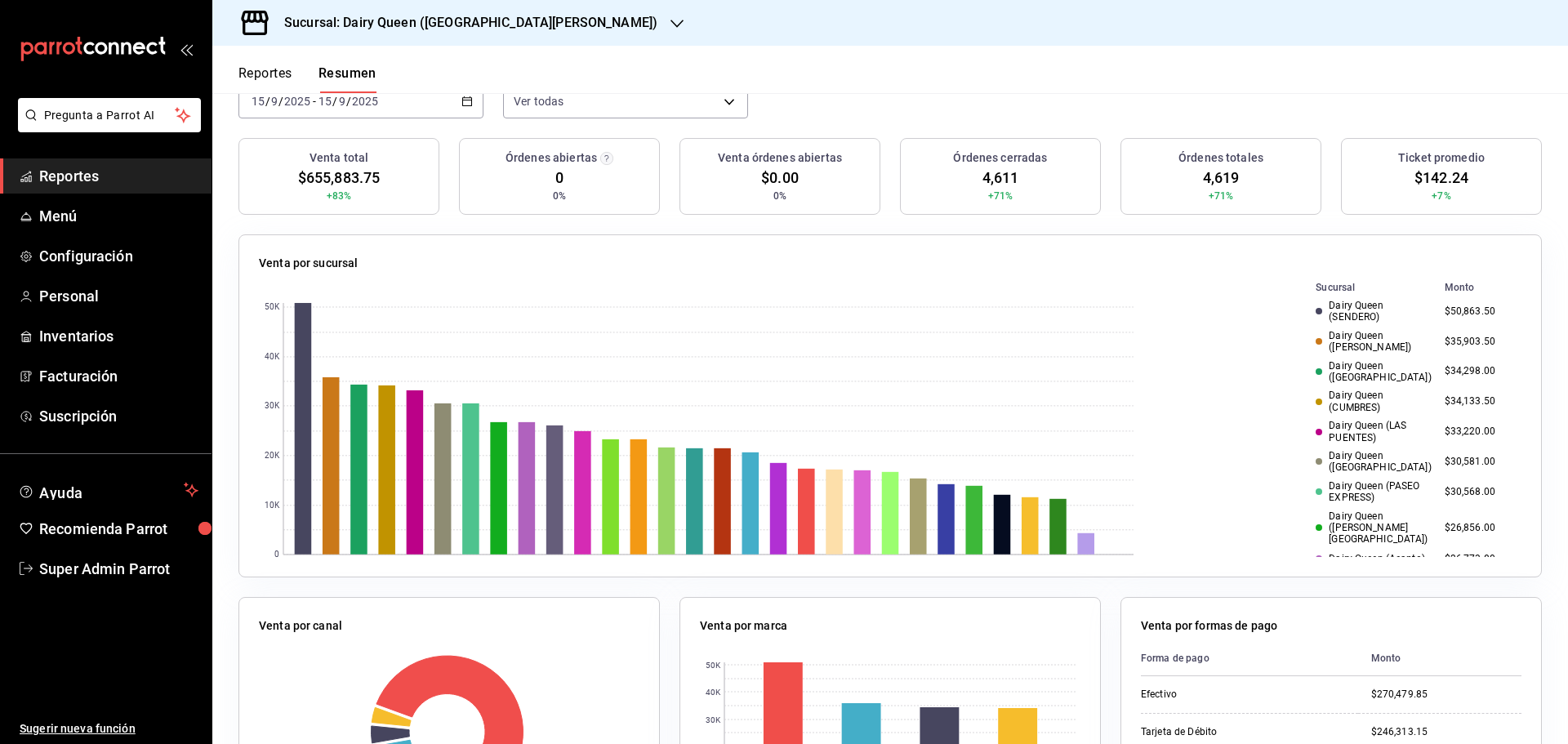
click at [1452, 512] on td "$26,856.00" at bounding box center [1479, 528] width 83 height 42
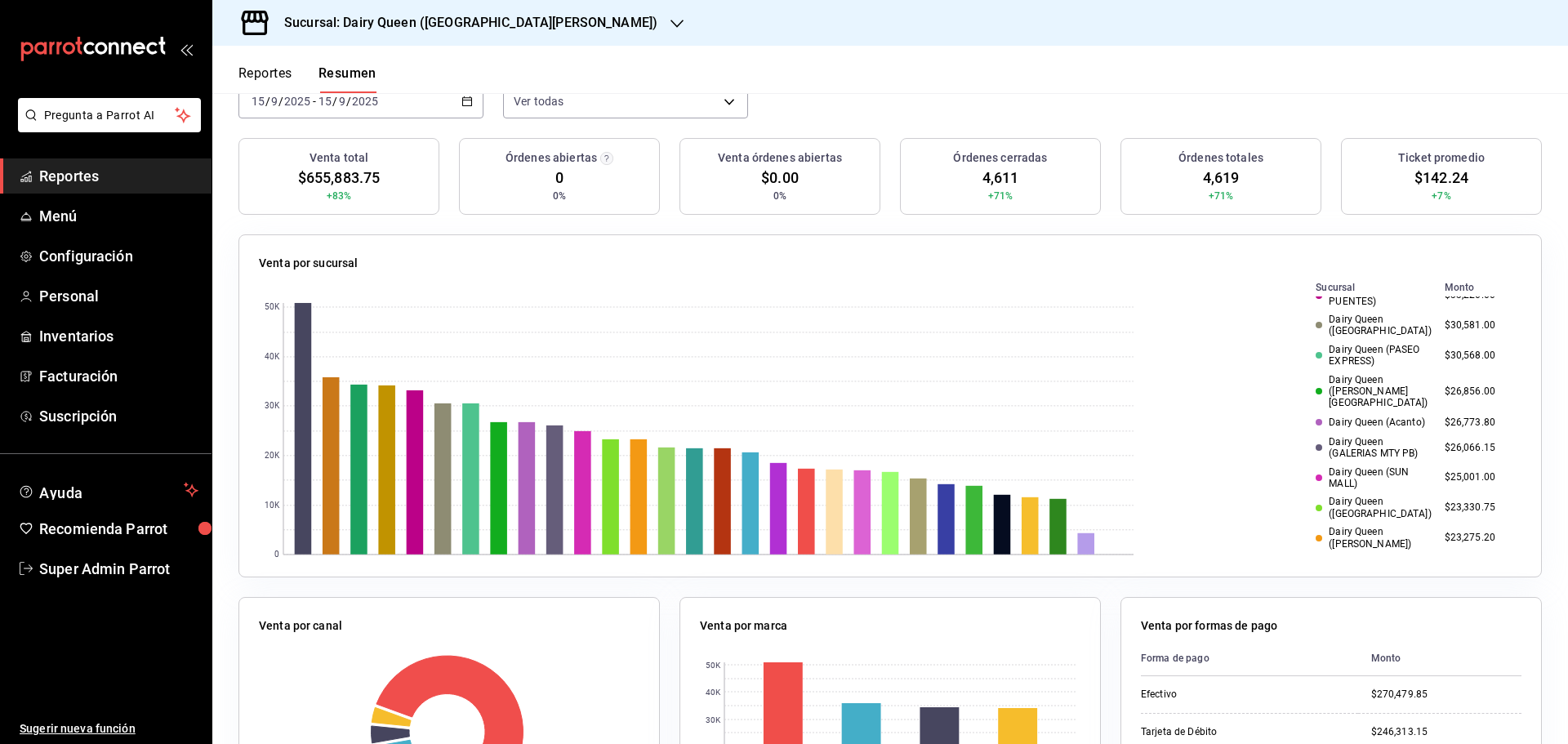
click at [1444, 322] on td "$30,581.00" at bounding box center [1479, 326] width 83 height 31
click at [1446, 322] on td "$30,581.00" at bounding box center [1479, 326] width 83 height 31
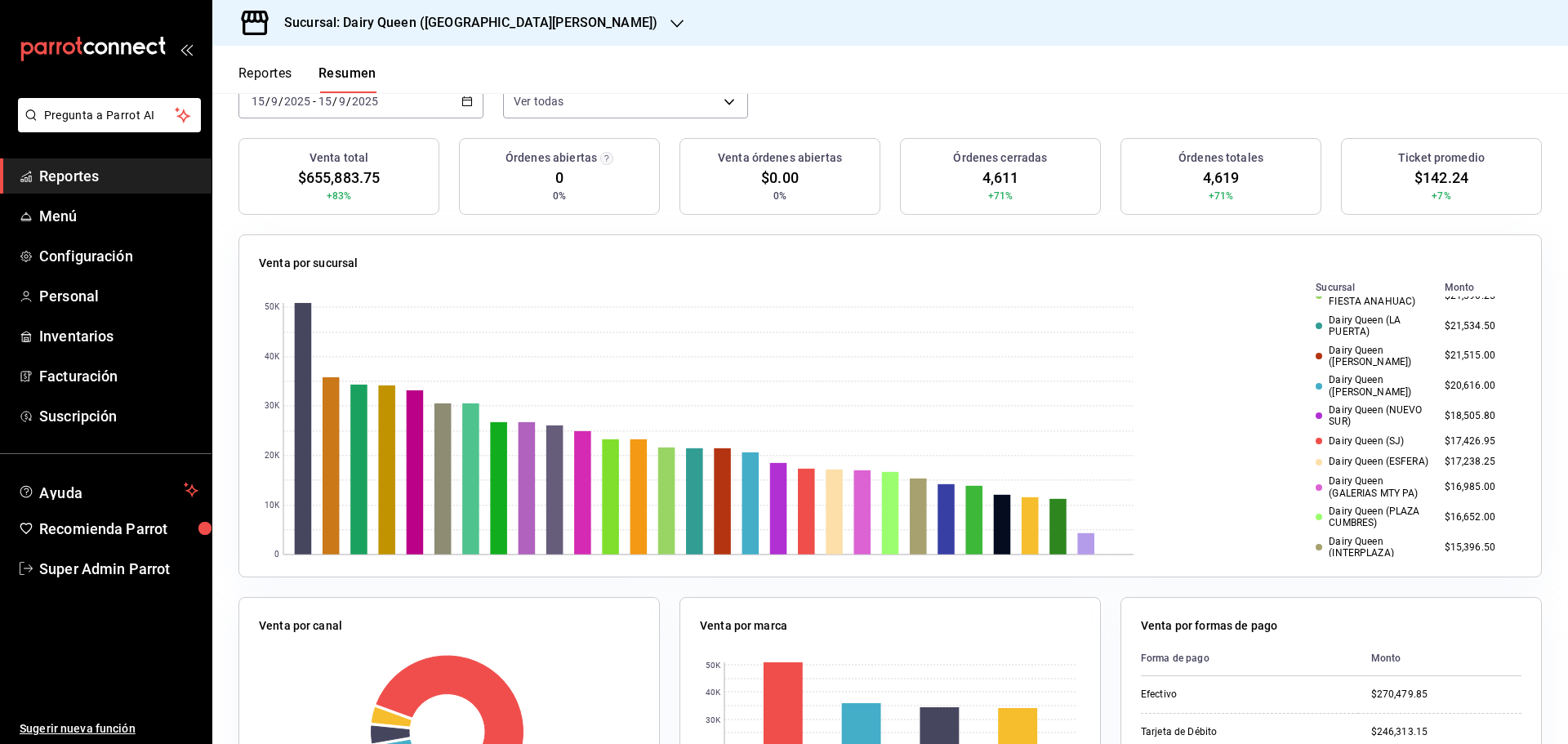
scroll to position [544, 0]
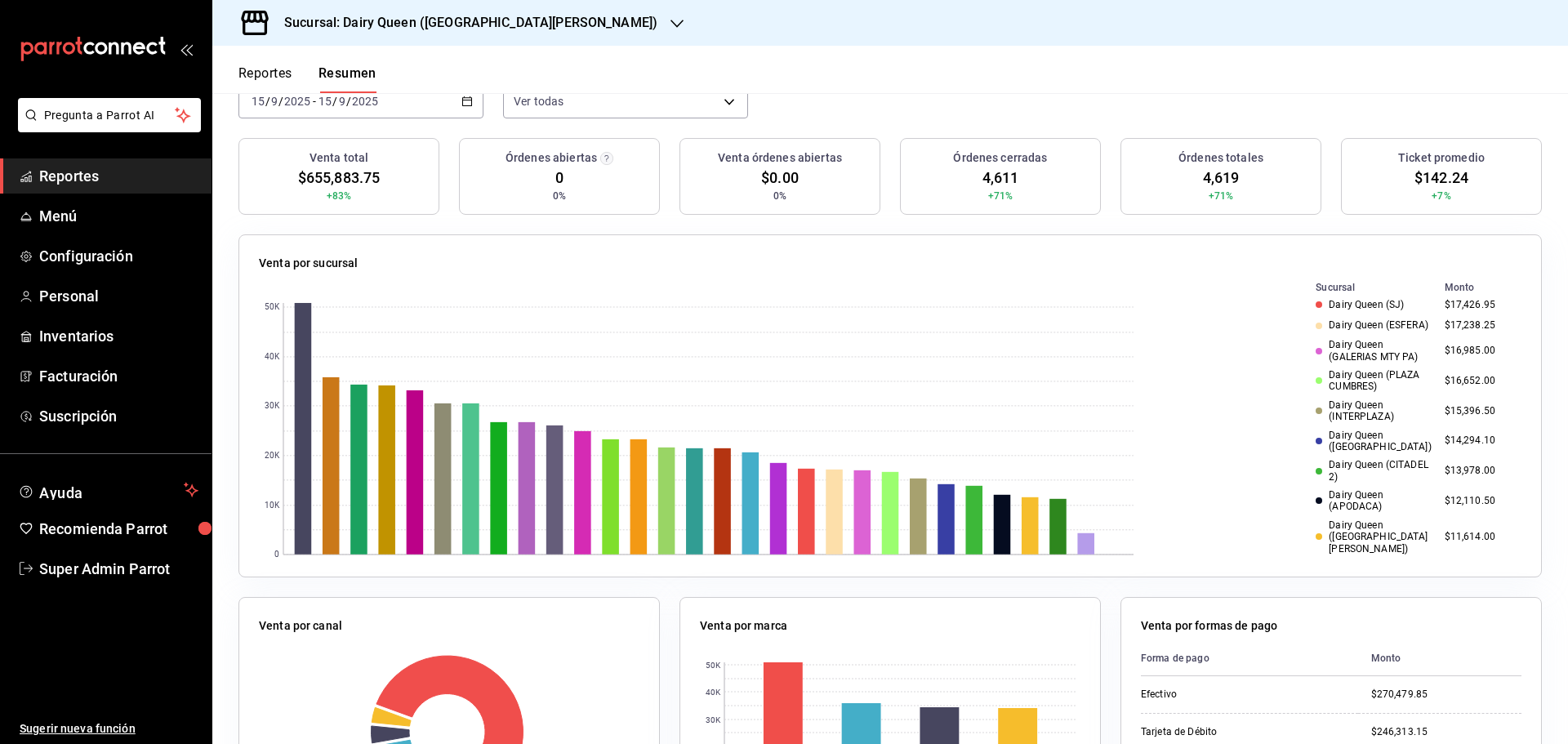
click at [1446, 426] on td "$14,294.10" at bounding box center [1479, 441] width 83 height 31
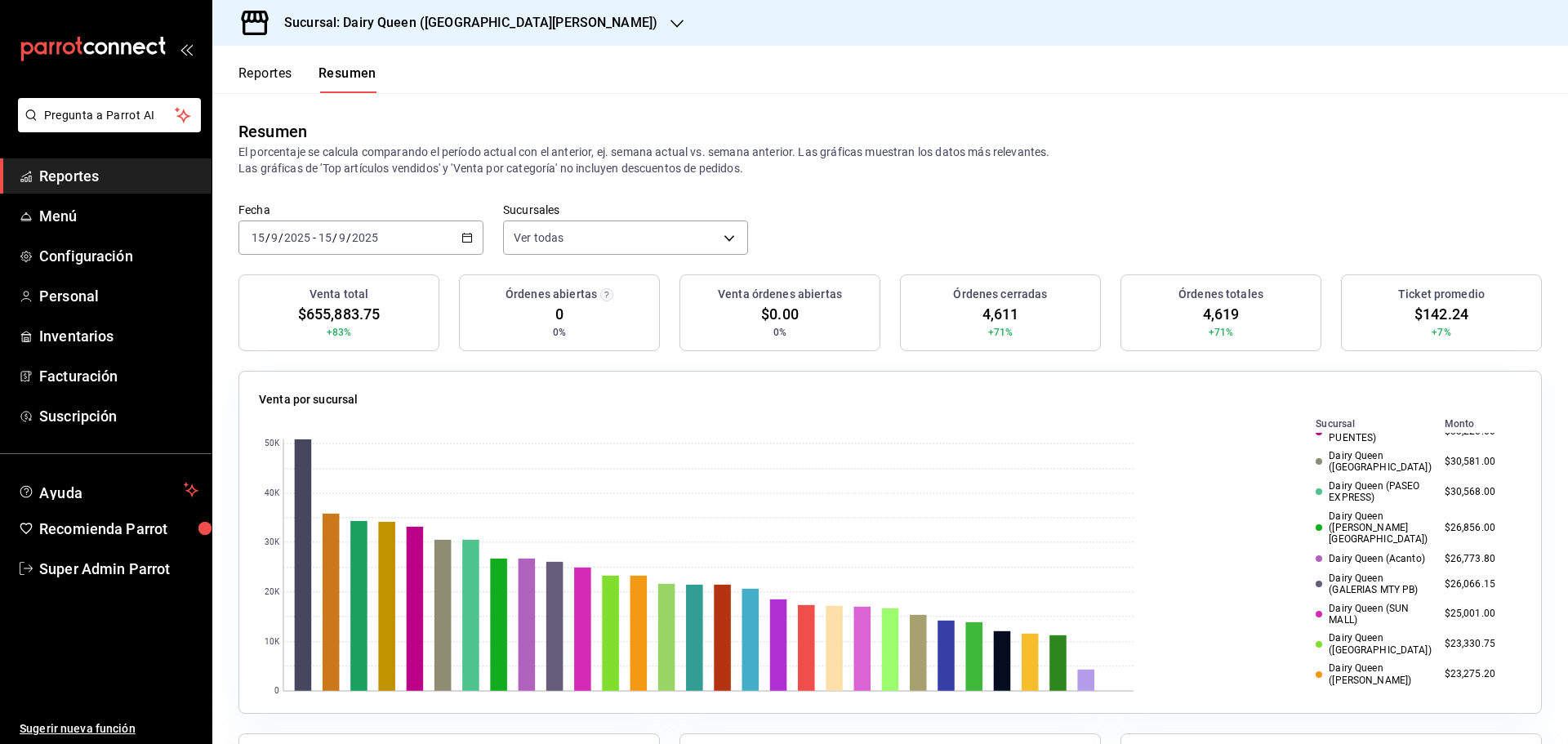
scroll to position [272, 0]
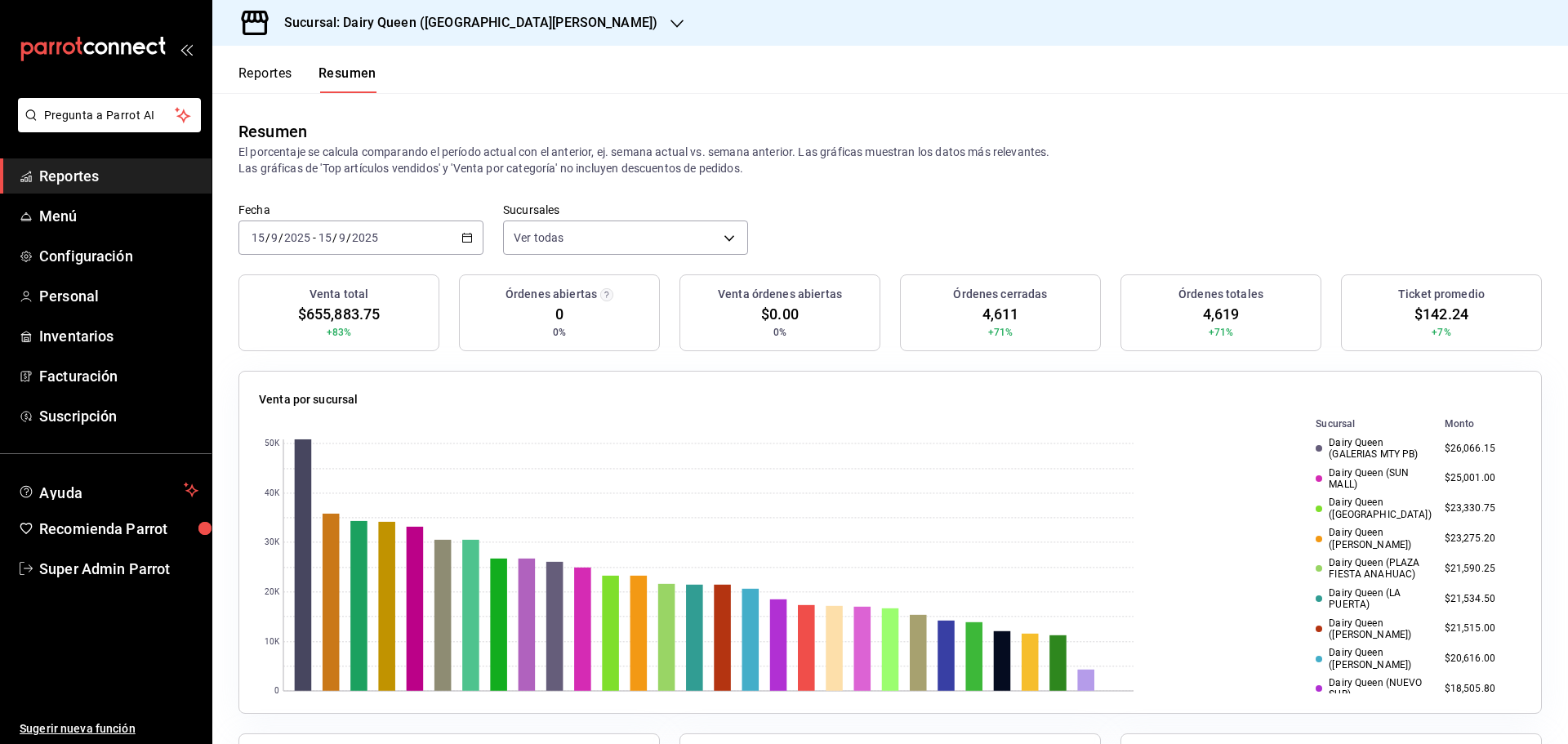
click at [1443, 523] on td "$23,275.20" at bounding box center [1479, 538] width 83 height 31
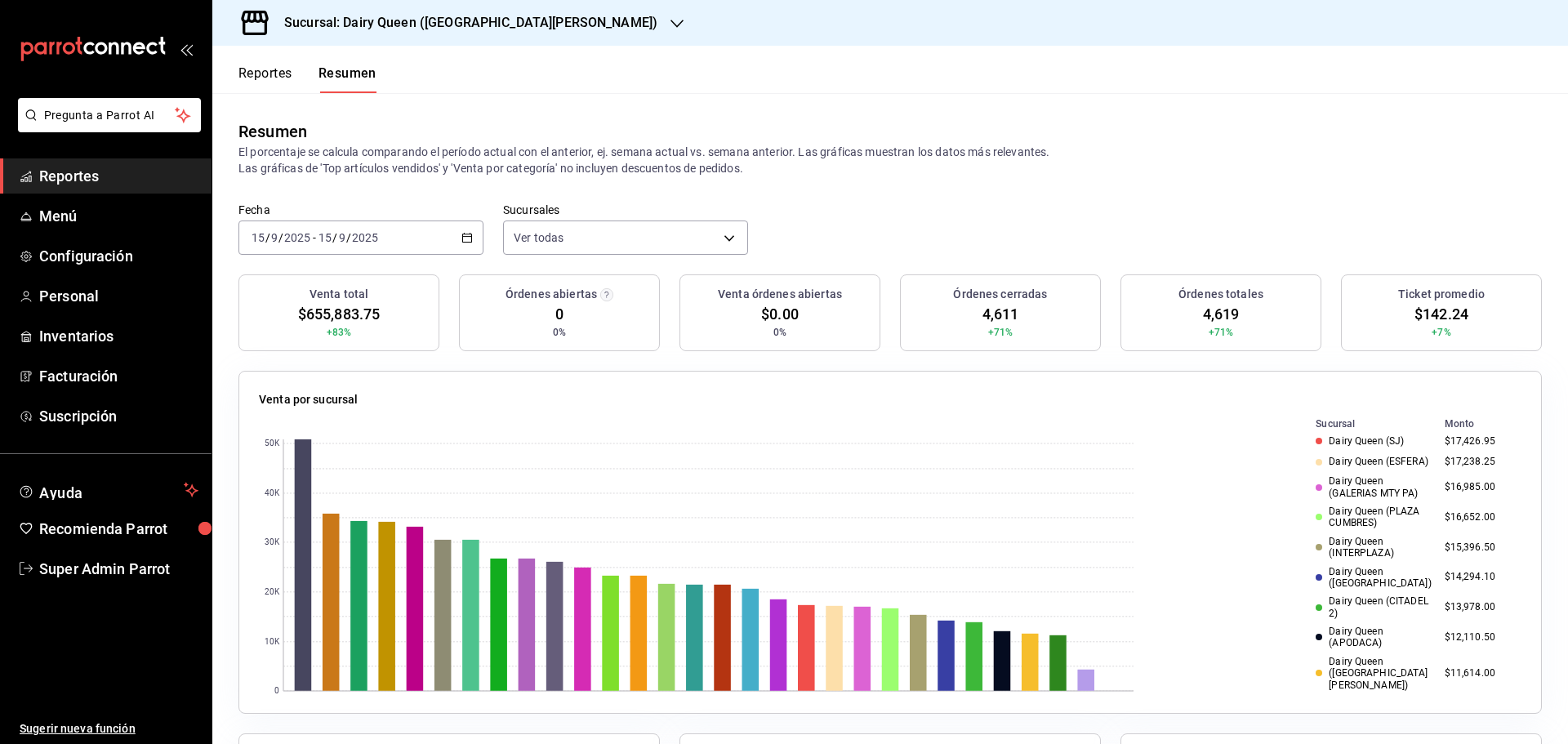
scroll to position [617, 0]
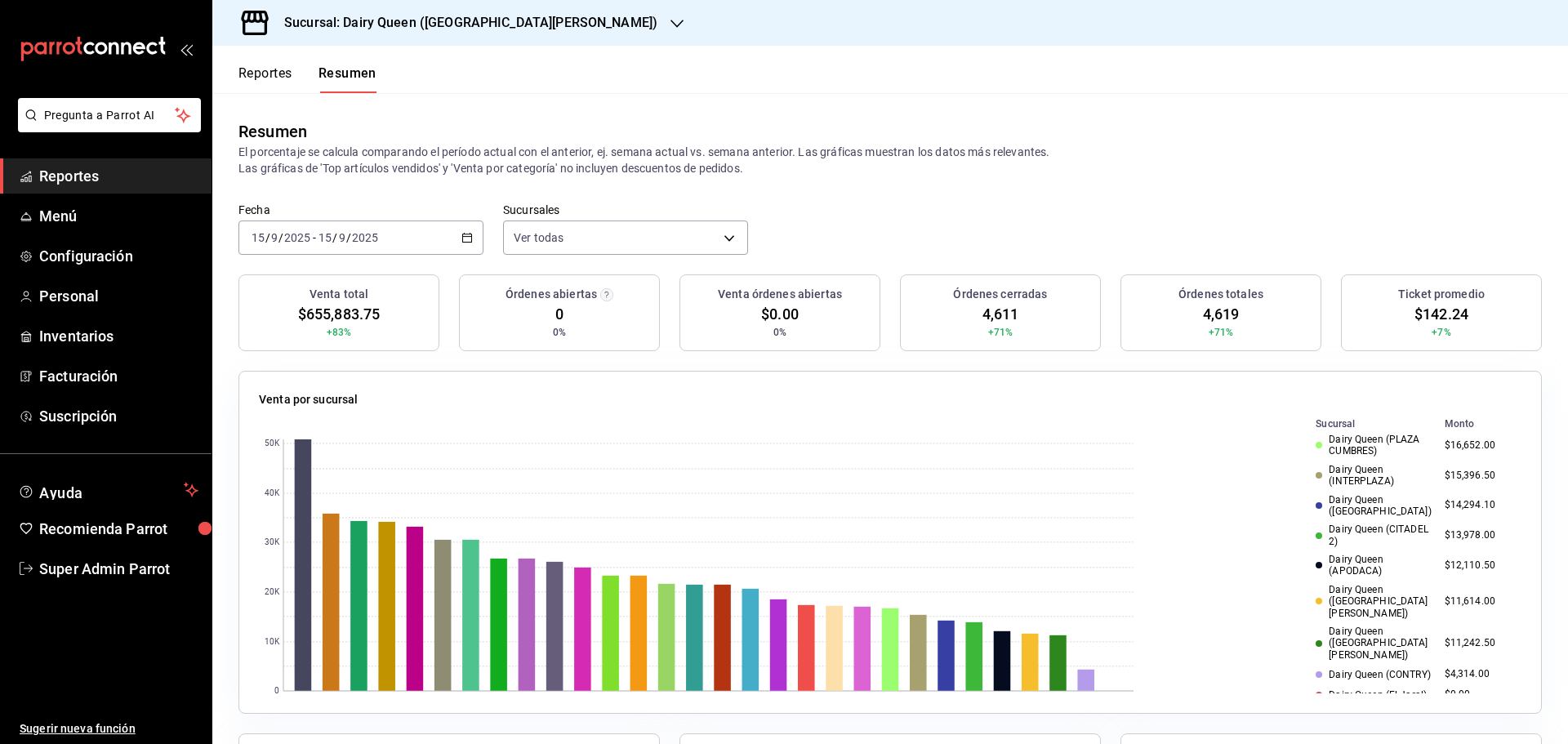
click at [1451, 580] on td "$11,614.00" at bounding box center [1479, 601] width 83 height 42
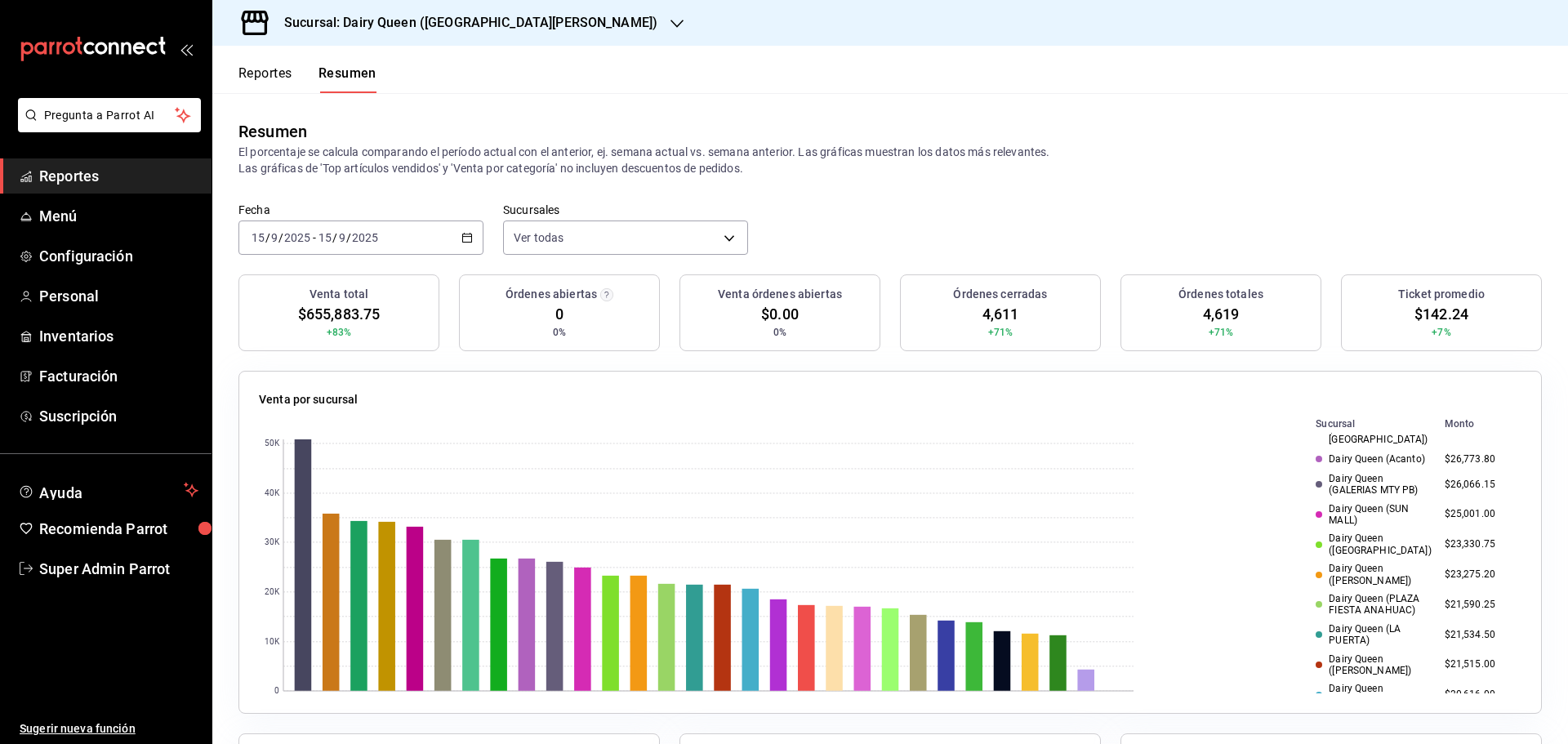
scroll to position [272, 0]
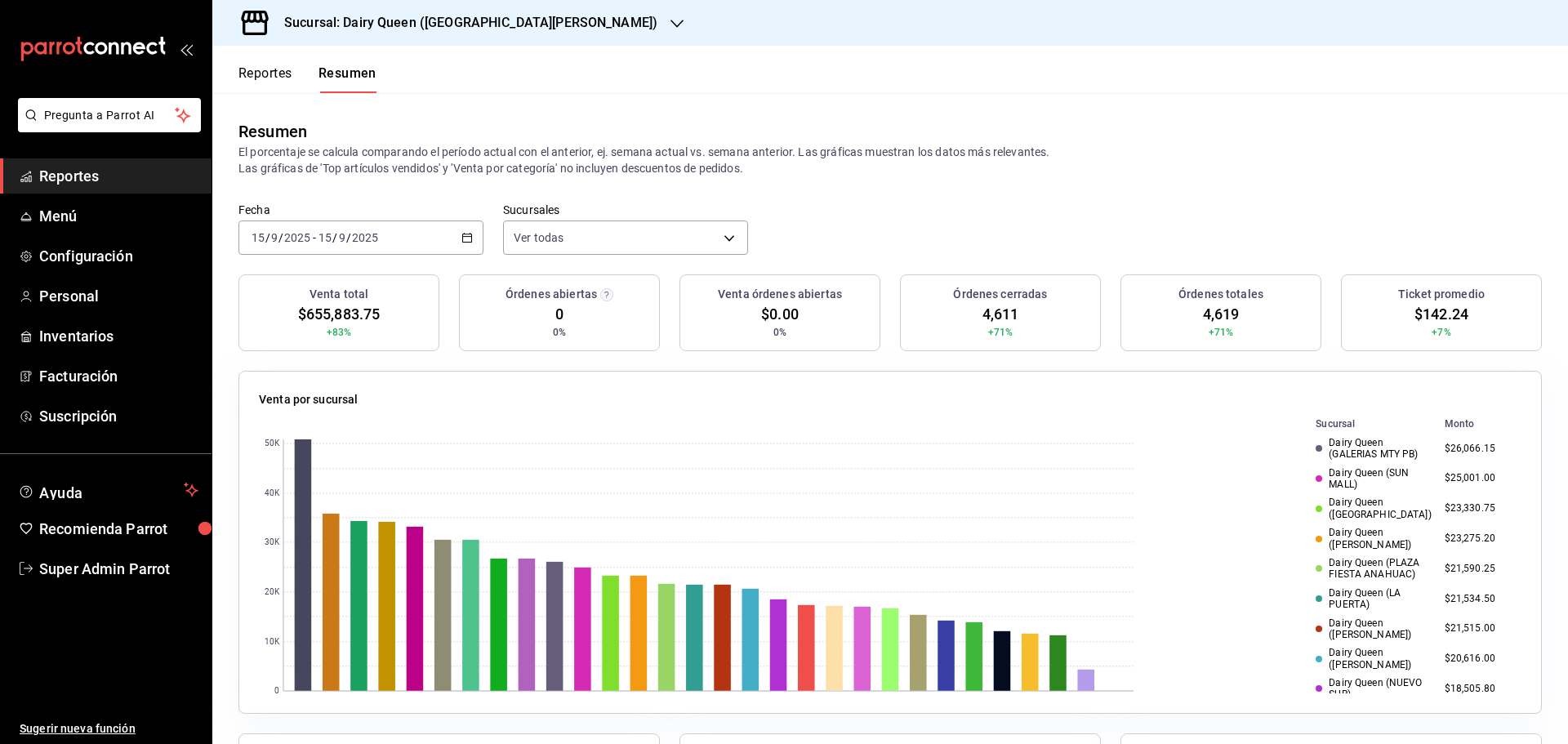
click at [1449, 643] on td "$20,616.00" at bounding box center [1479, 658] width 83 height 31
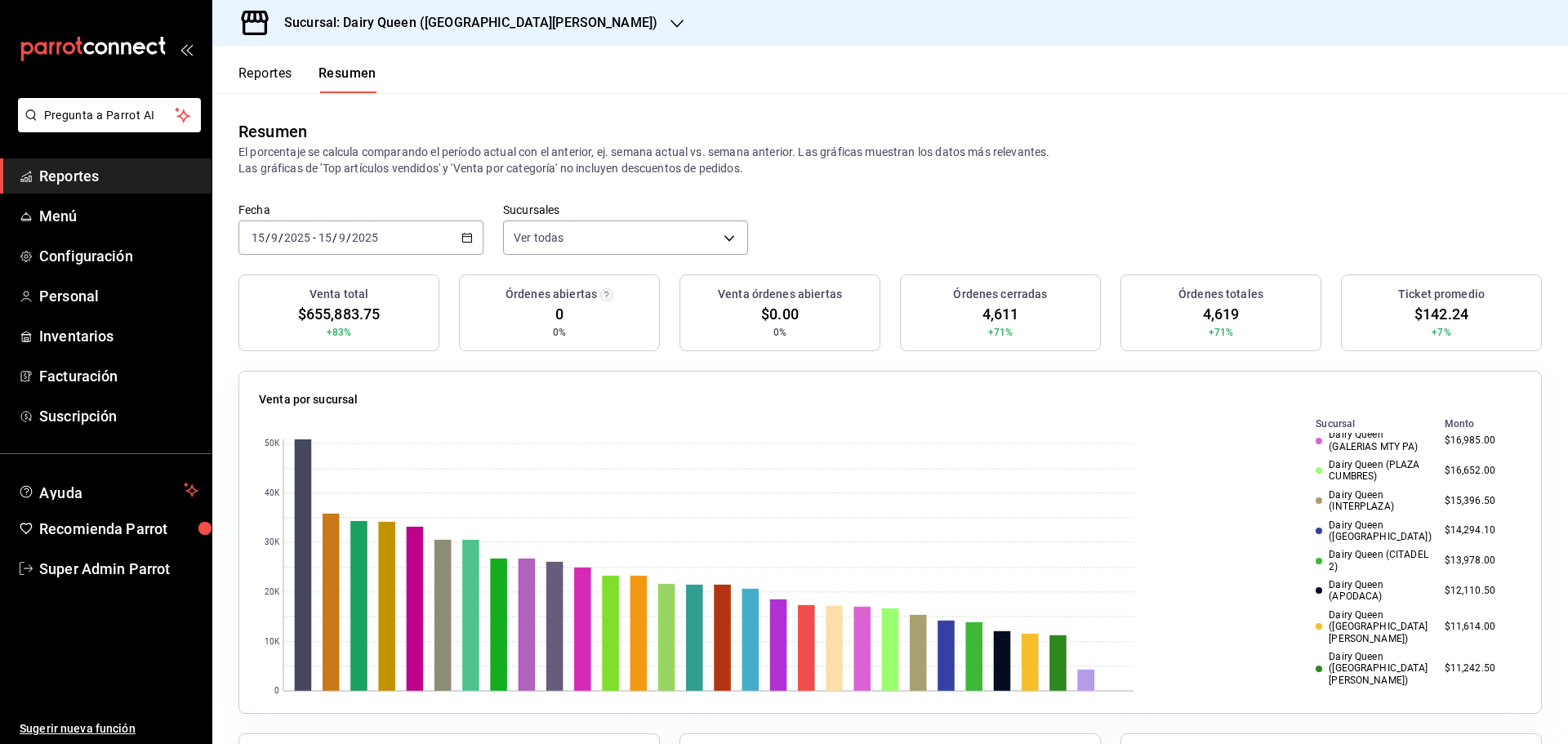
scroll to position [617, 0]
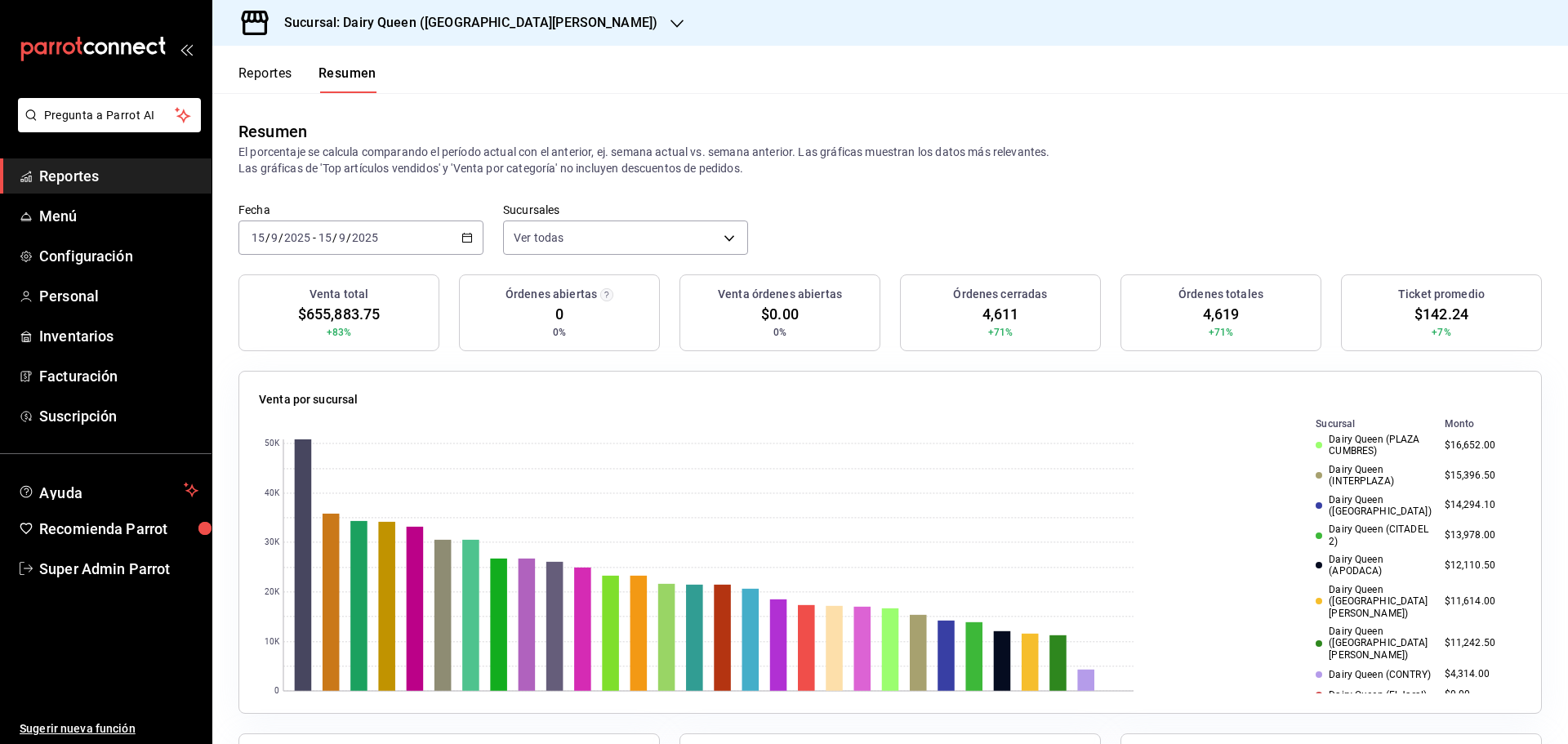
click at [1455, 624] on td "$11,242.50" at bounding box center [1479, 643] width 83 height 42
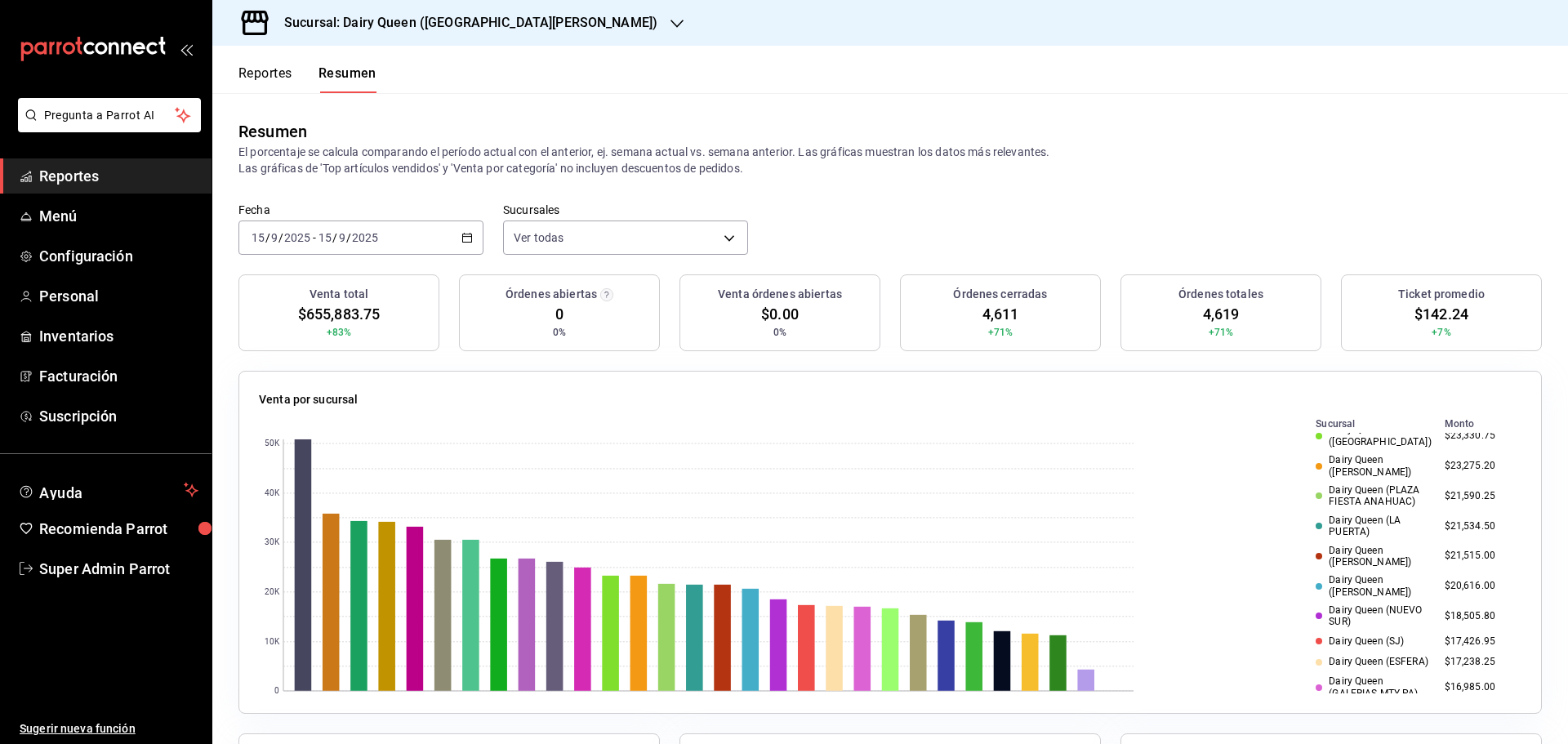
scroll to position [208, 0]
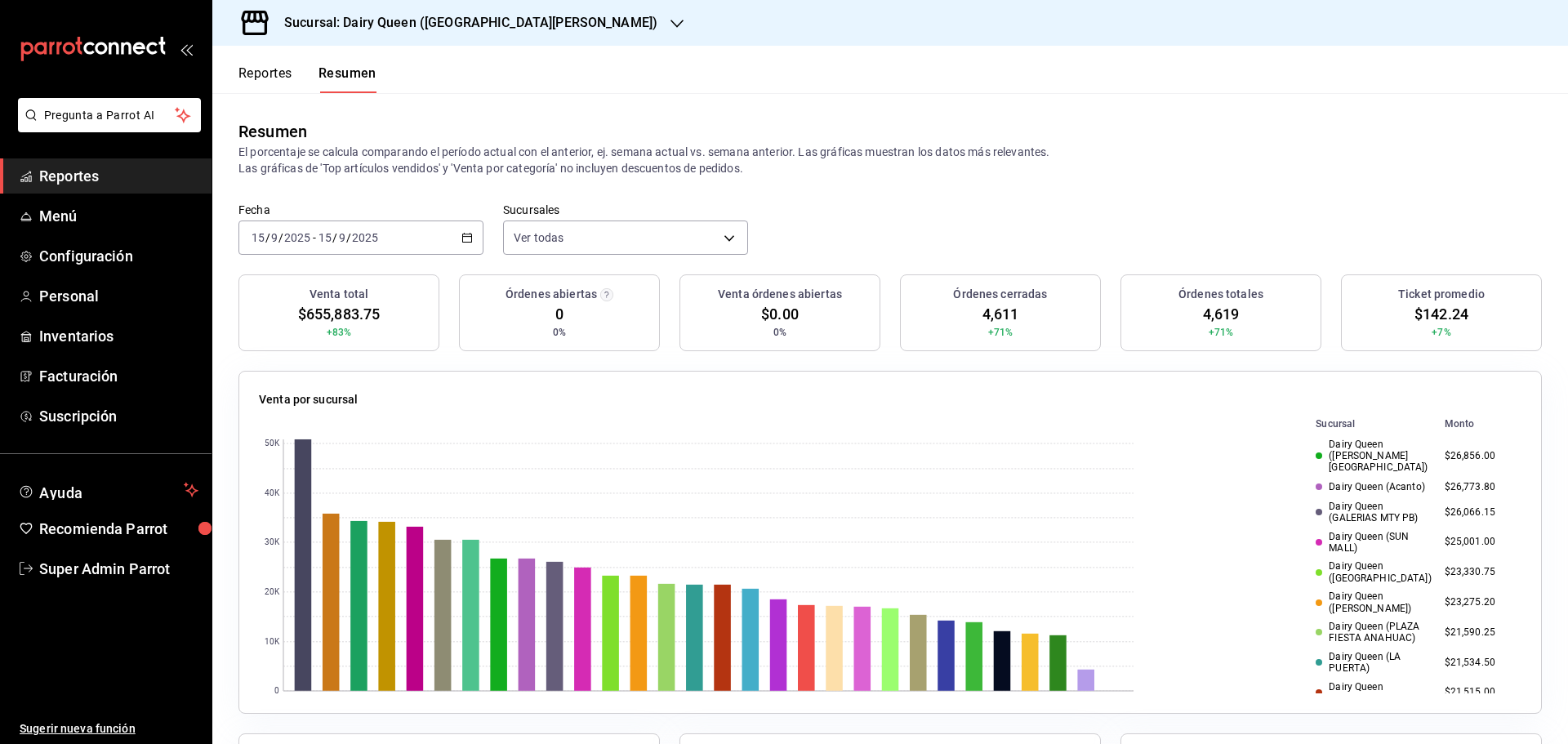
click at [1444, 503] on td "$26,066.15" at bounding box center [1479, 512] width 83 height 31
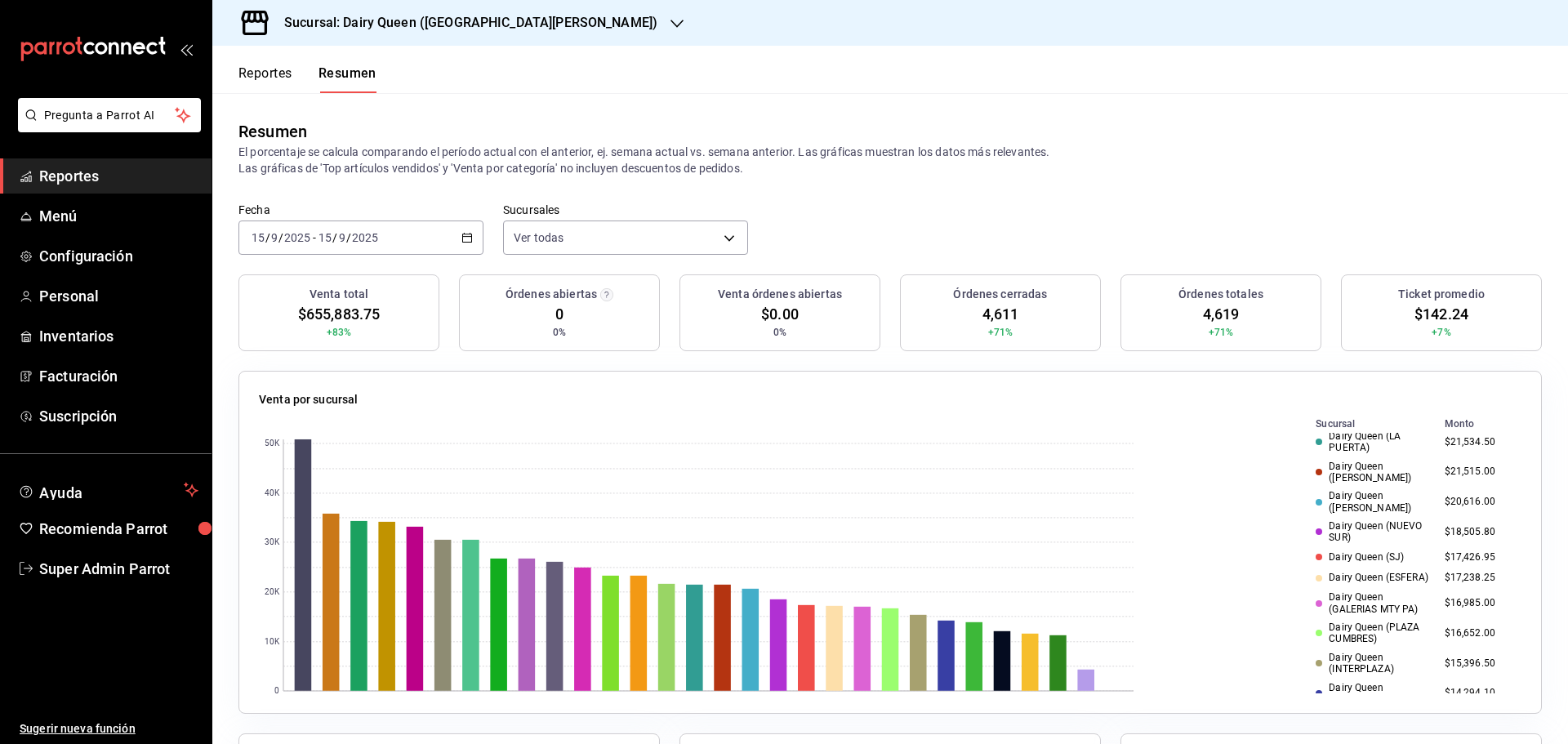
scroll to position [481, 0]
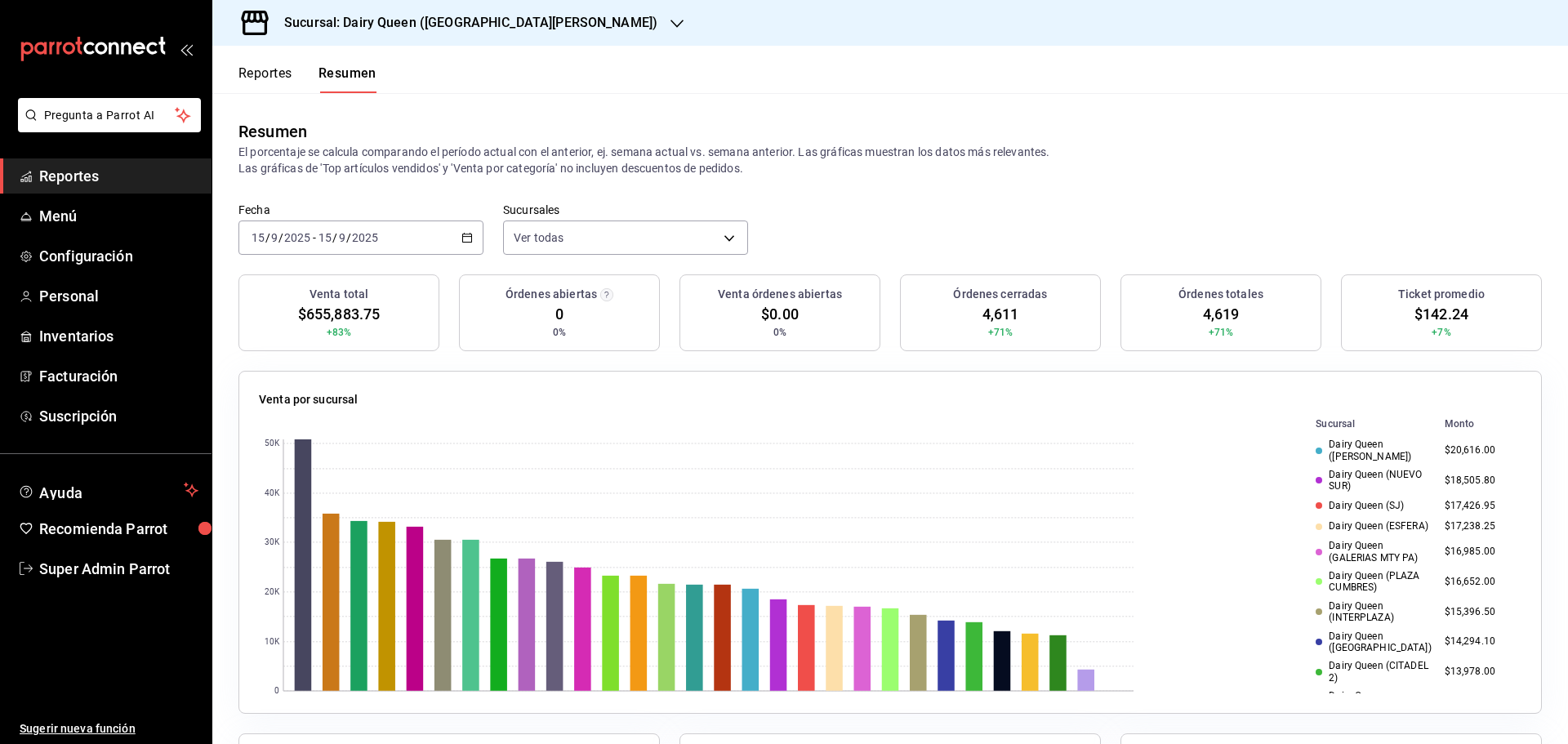
click at [1455, 537] on td "$16,985.00" at bounding box center [1479, 551] width 83 height 31
click at [1456, 537] on td "$16,985.00" at bounding box center [1479, 551] width 83 height 31
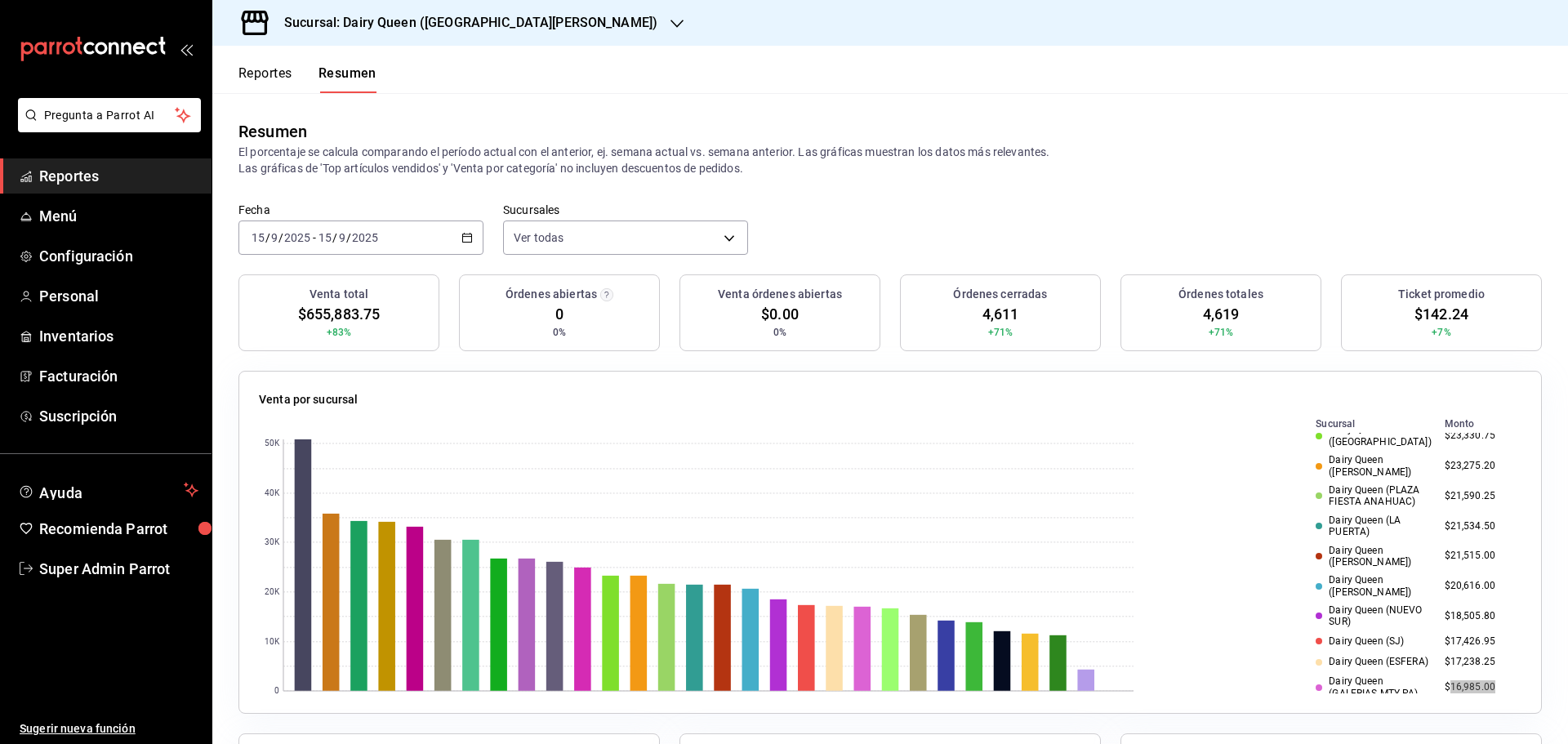
scroll to position [208, 0]
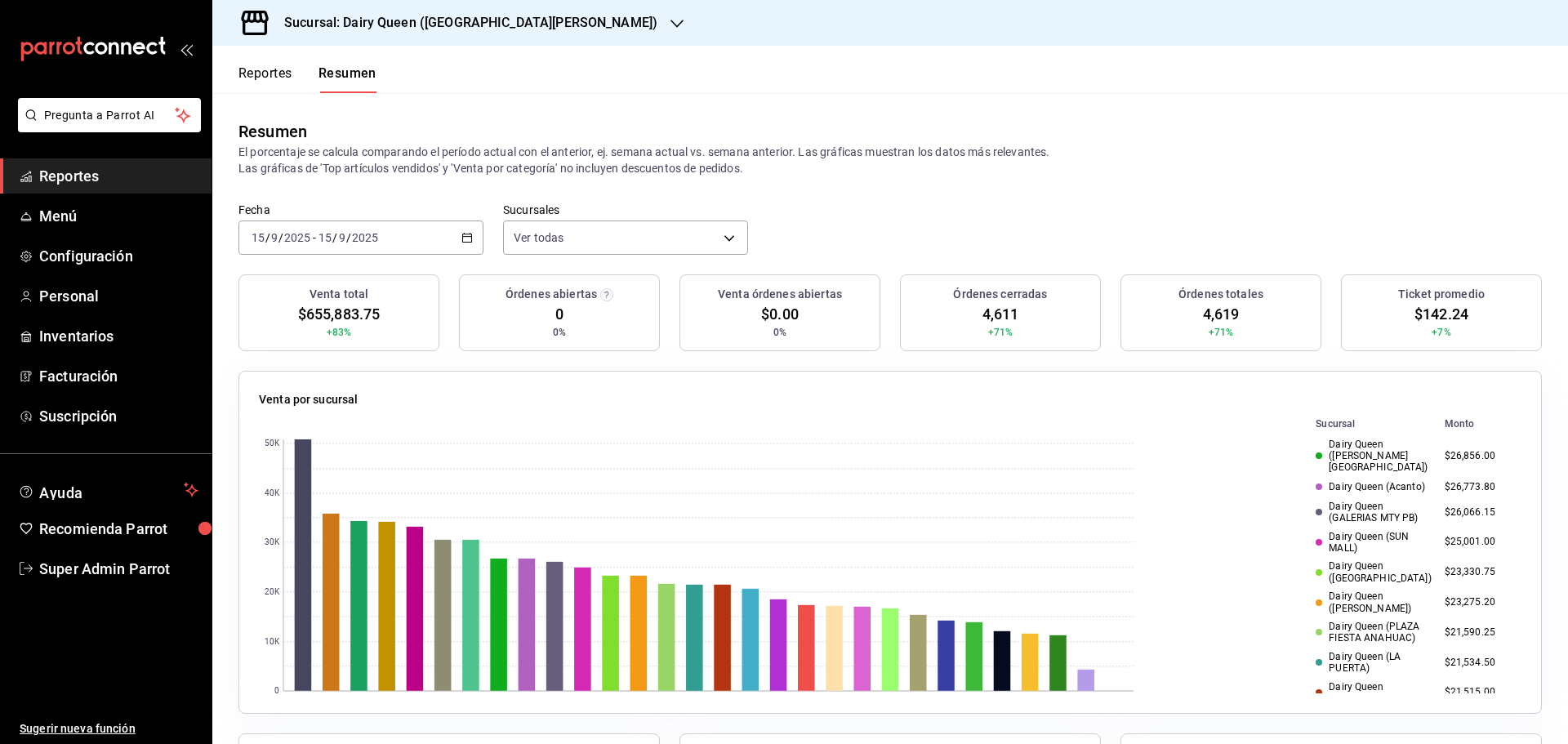
click at [1448, 528] on td "$25,001.00" at bounding box center [1479, 543] width 83 height 31
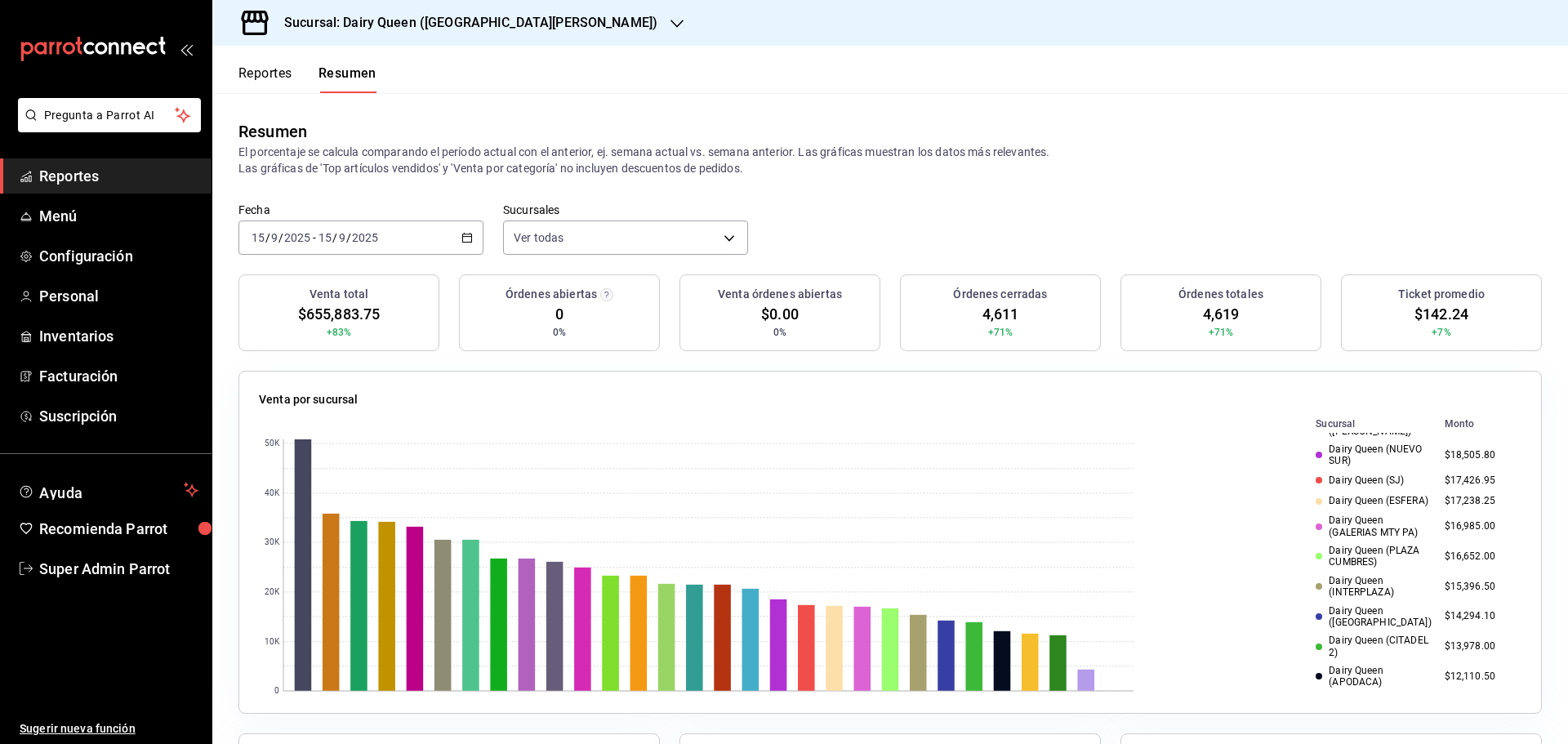
scroll to position [544, 0]
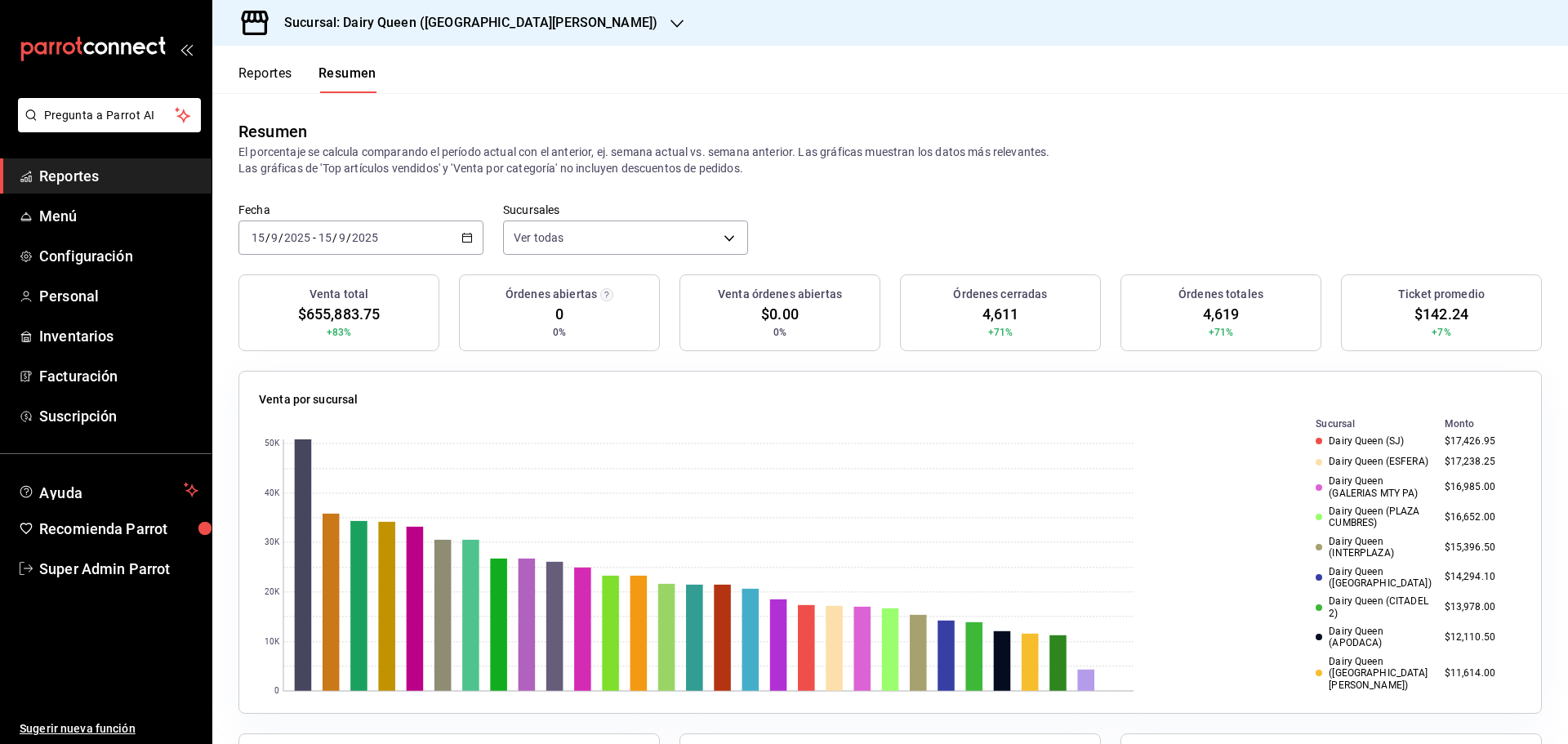
click at [1446, 622] on td "$12,110.50" at bounding box center [1479, 637] width 83 height 31
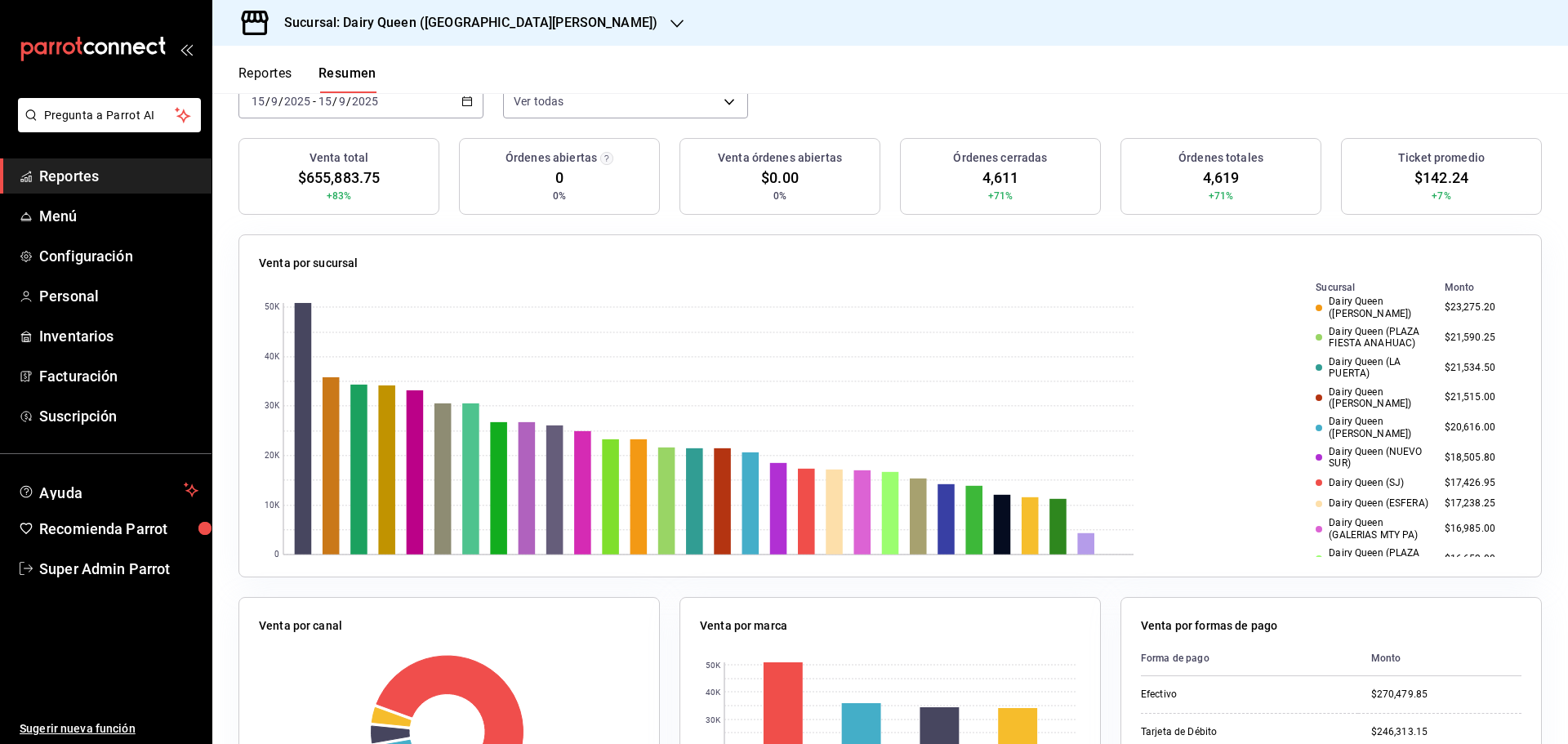
scroll to position [345, 0]
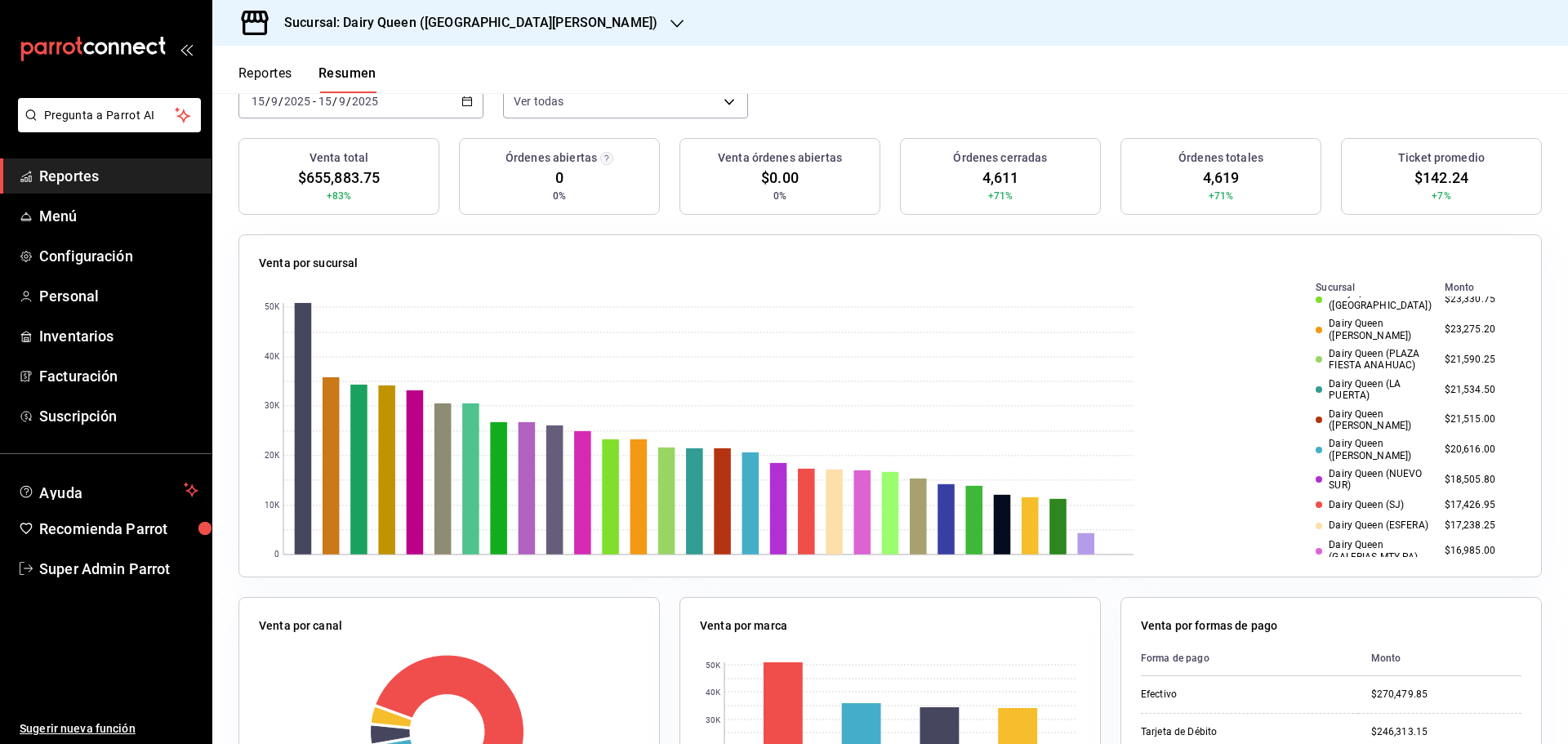
click at [1448, 465] on td "$18,505.80" at bounding box center [1479, 480] width 83 height 31
click at [1441, 516] on td "$17,238.25" at bounding box center [1479, 525] width 83 height 20
click at [1456, 405] on td "$21,515.00" at bounding box center [1479, 420] width 83 height 31
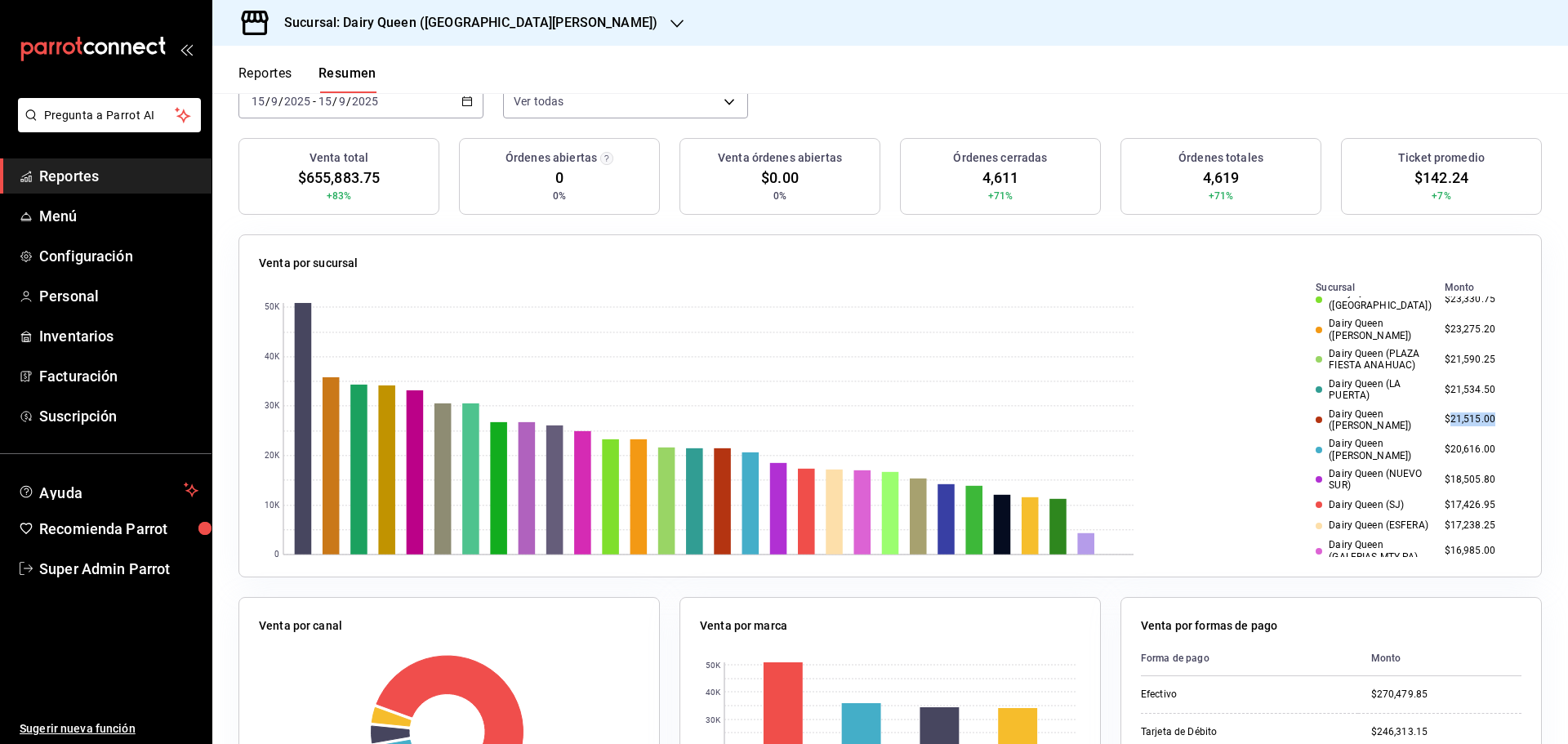
click at [1456, 405] on td "$21,515.00" at bounding box center [1479, 420] width 83 height 31
click at [439, 18] on h3 "Sucursal: Dairy Queen ([GEOGRAPHIC_DATA][PERSON_NAME])" at bounding box center [464, 23] width 386 height 19
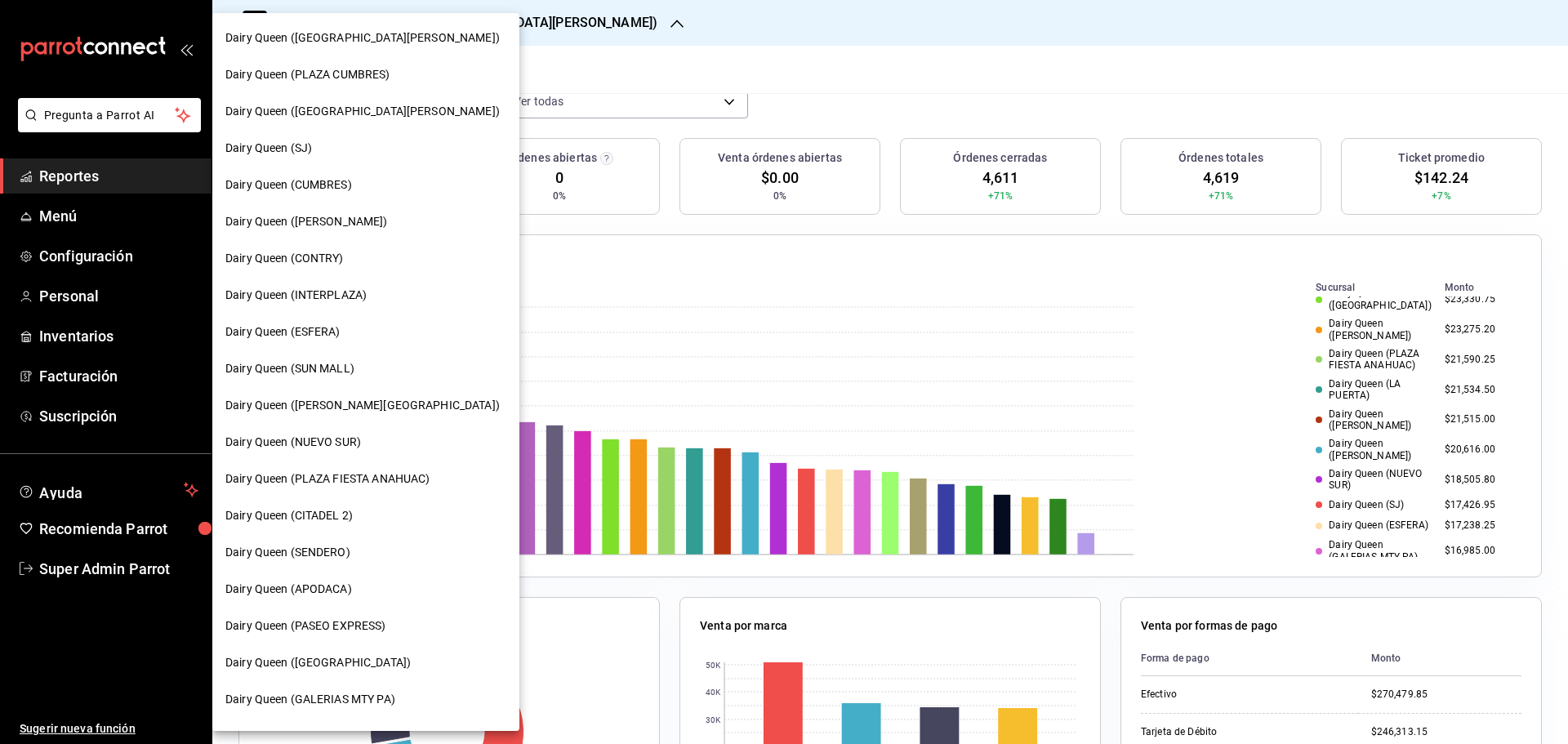
click at [905, 109] on div at bounding box center [784, 372] width 1568 height 744
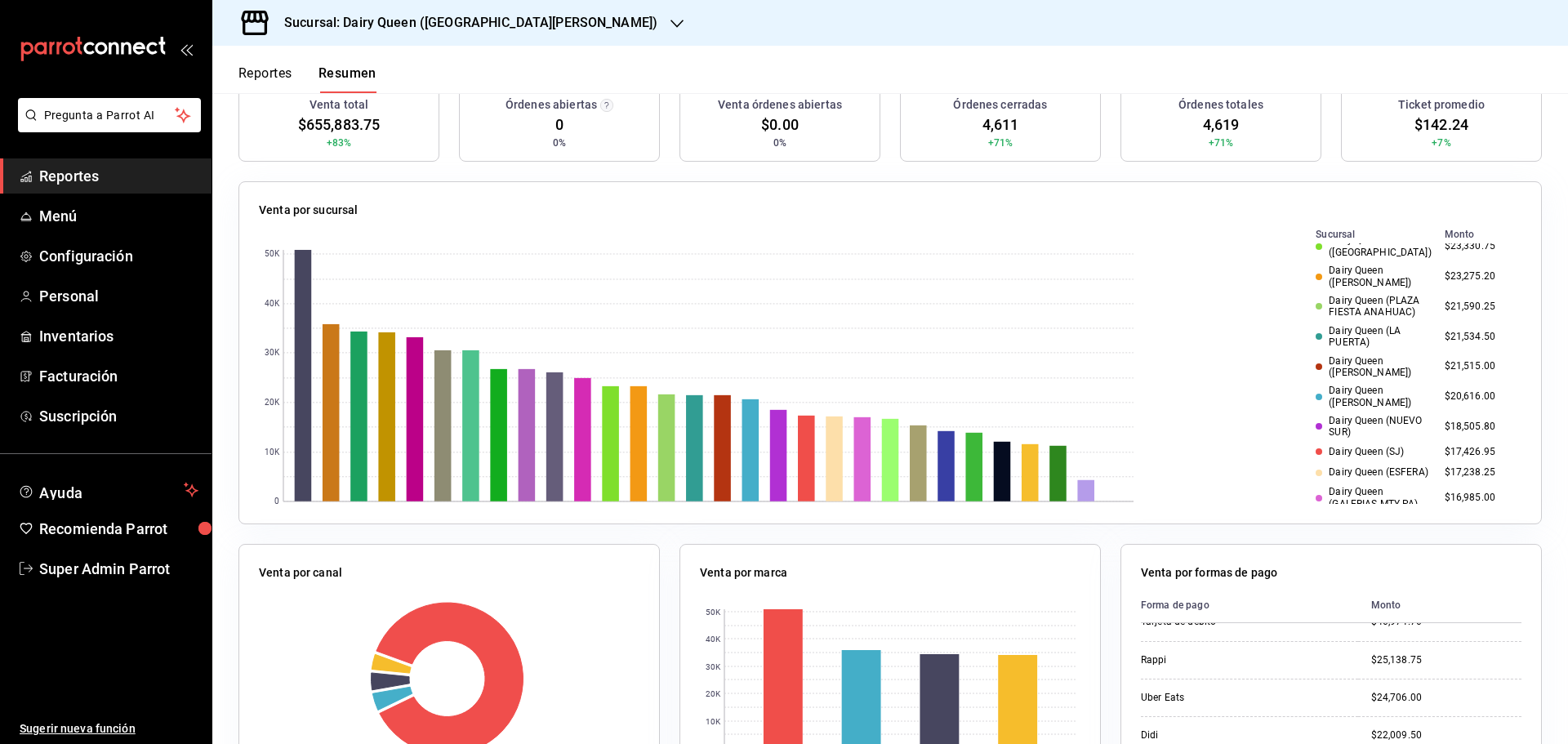
scroll to position [0, 0]
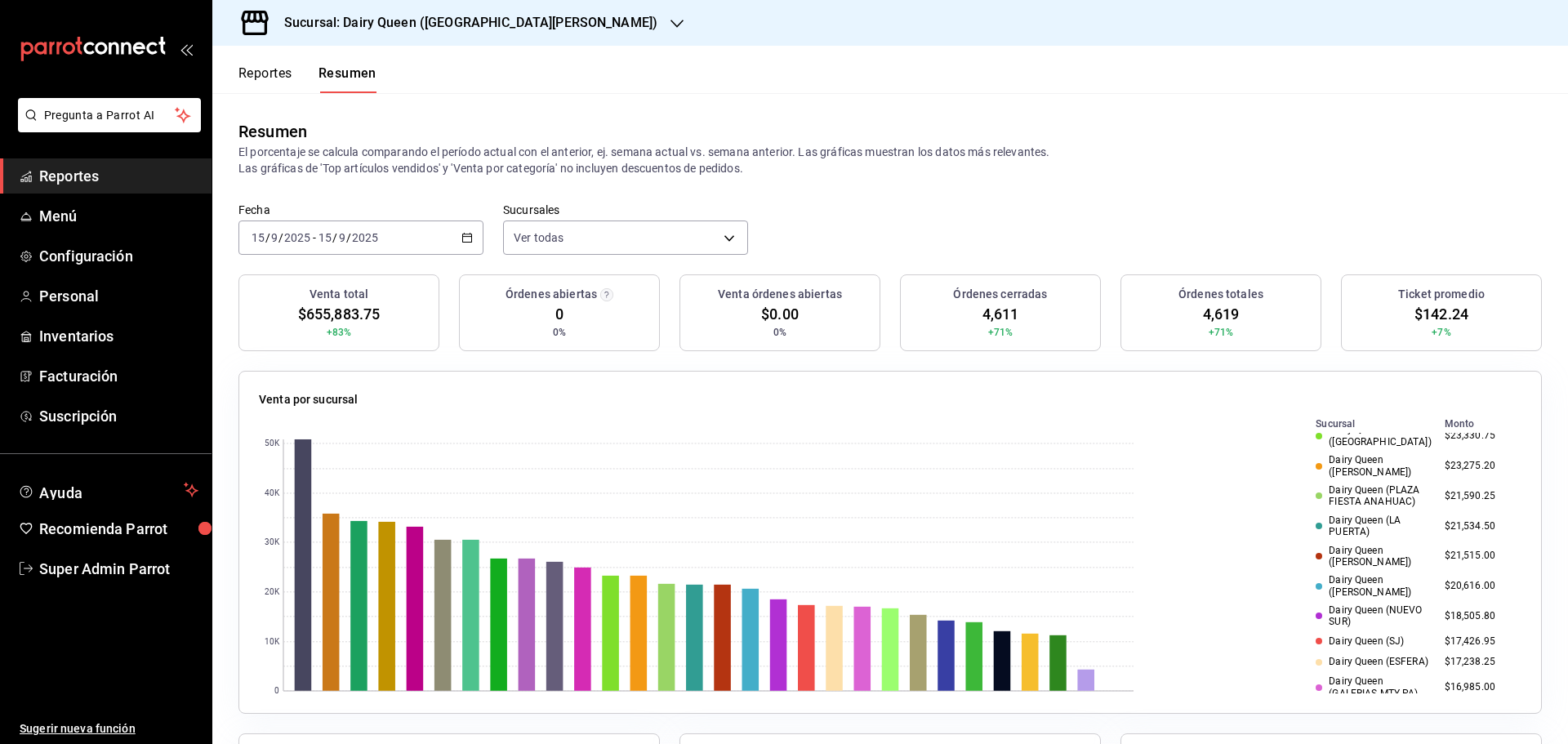
click at [363, 238] on input "2025" at bounding box center [365, 237] width 28 height 13
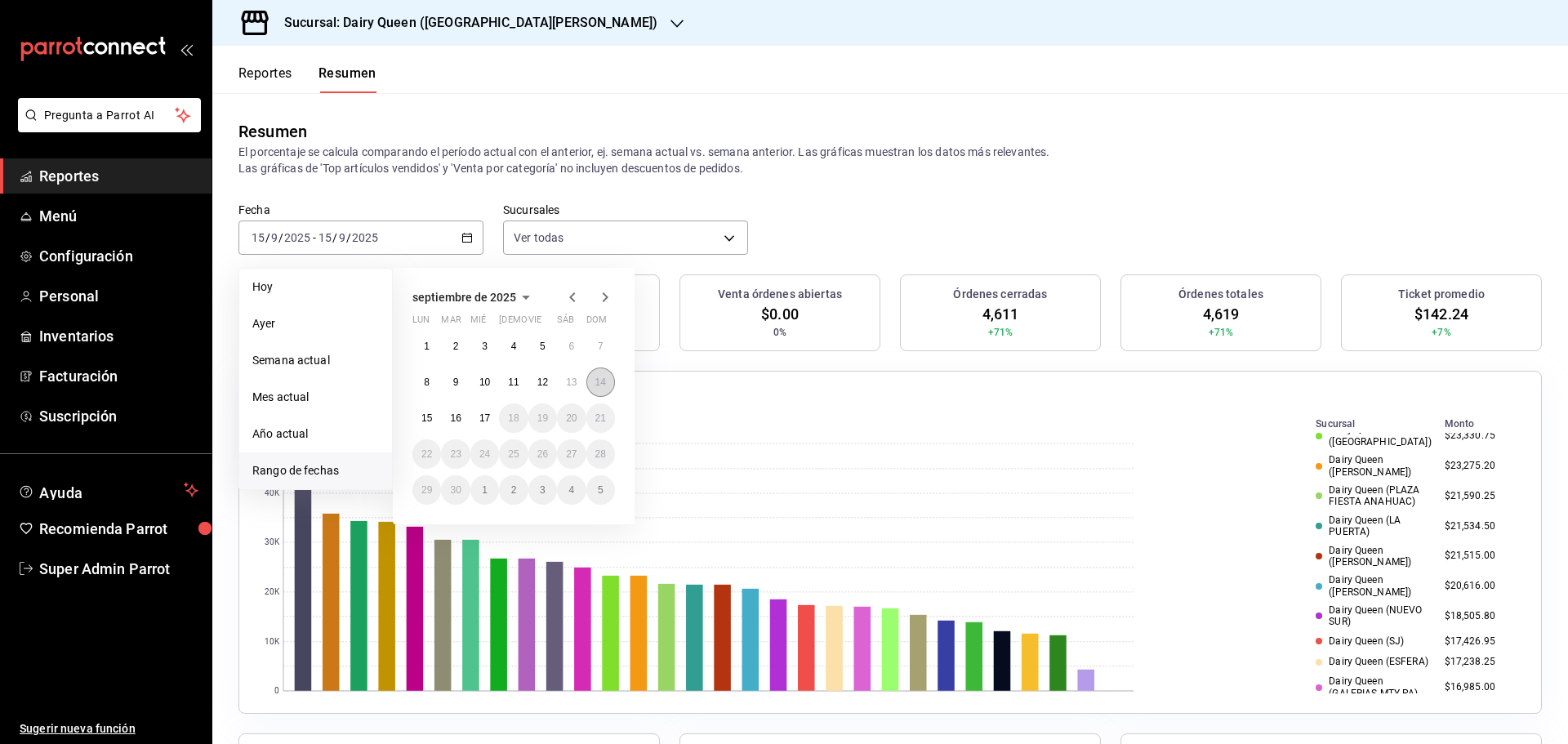
click at [604, 386] on abbr "14" at bounding box center [600, 382] width 10 height 11
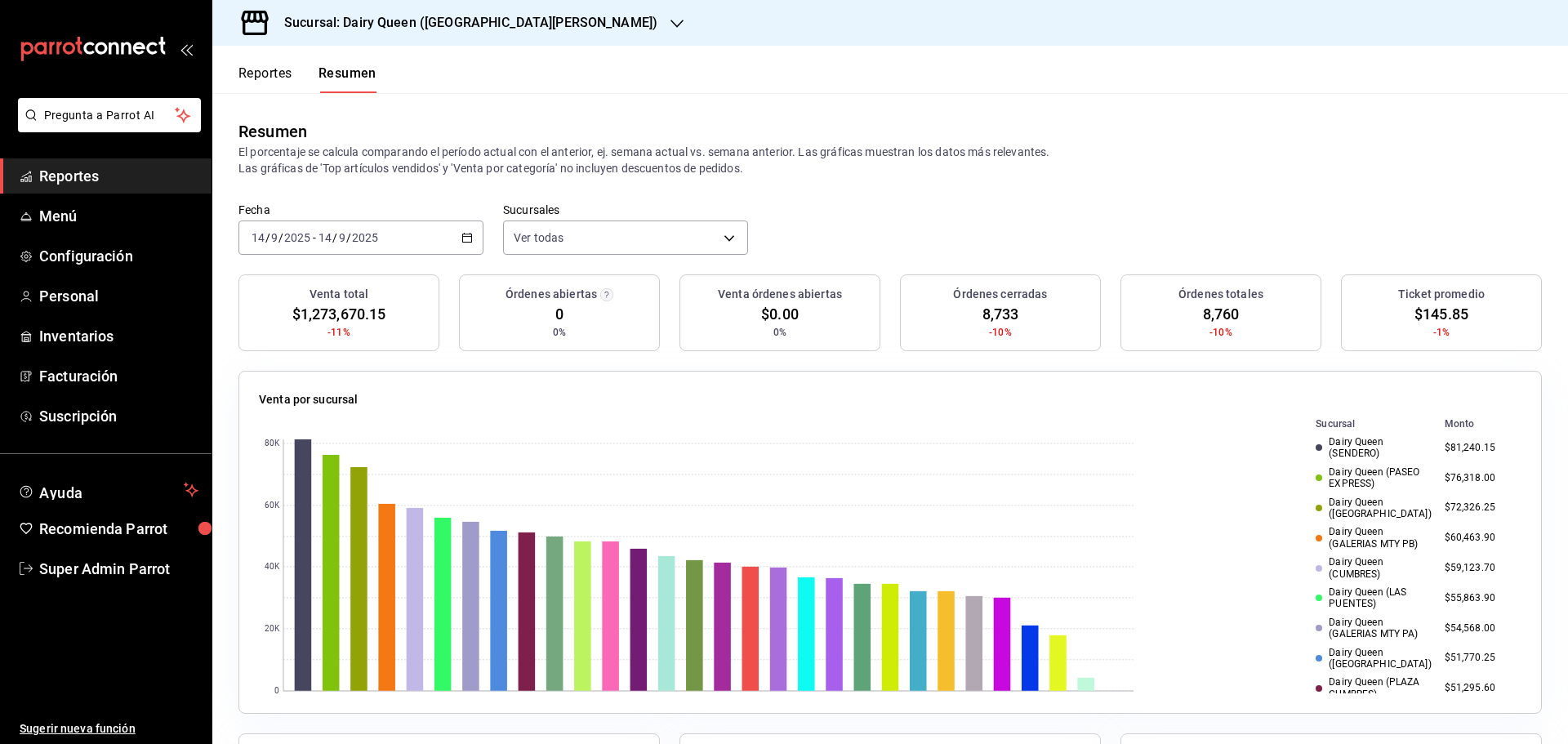
click at [324, 240] on input "14" at bounding box center [325, 237] width 15 height 13
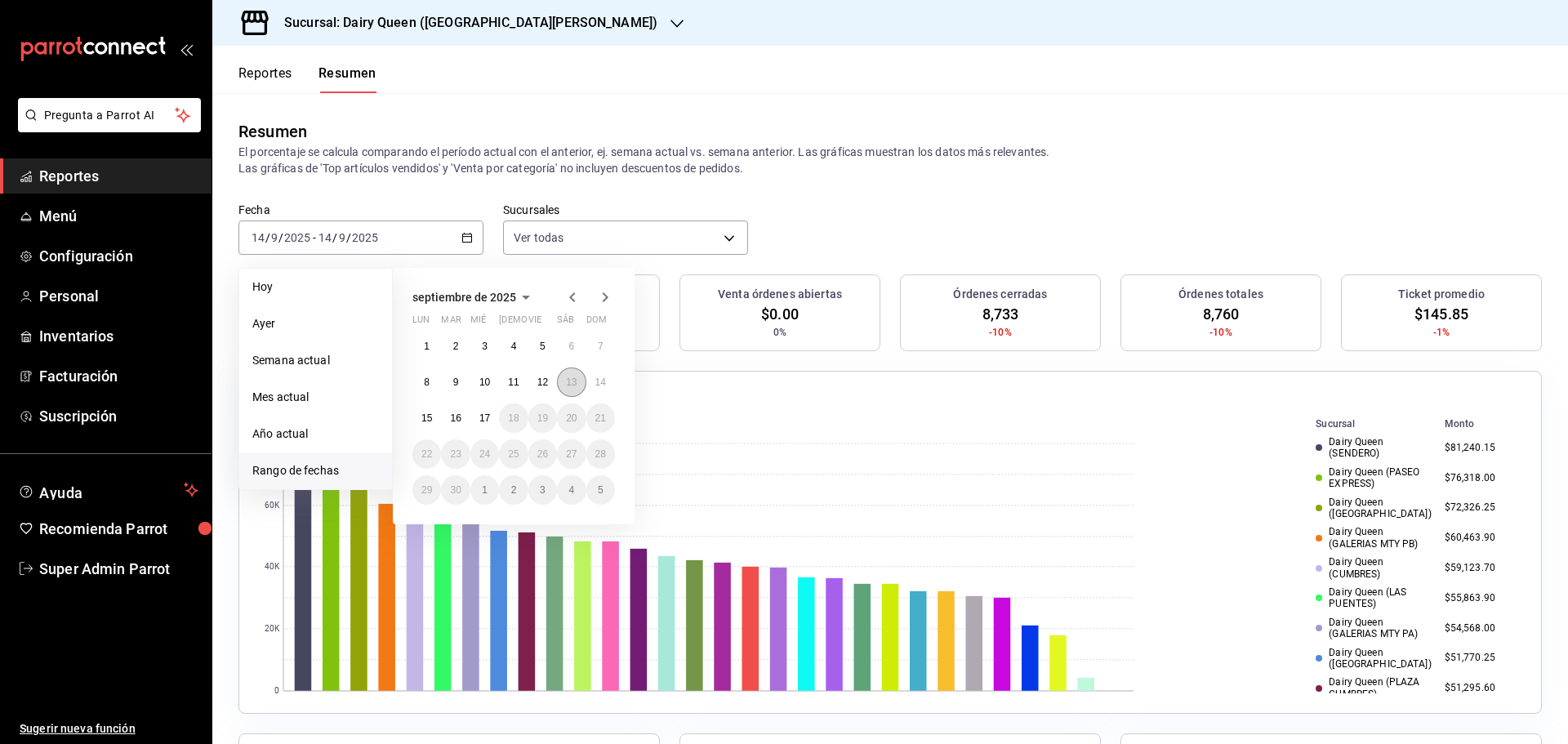
click at [565, 378] on button "13" at bounding box center [570, 383] width 29 height 30
click at [567, 378] on abbr "13" at bounding box center [571, 382] width 10 height 11
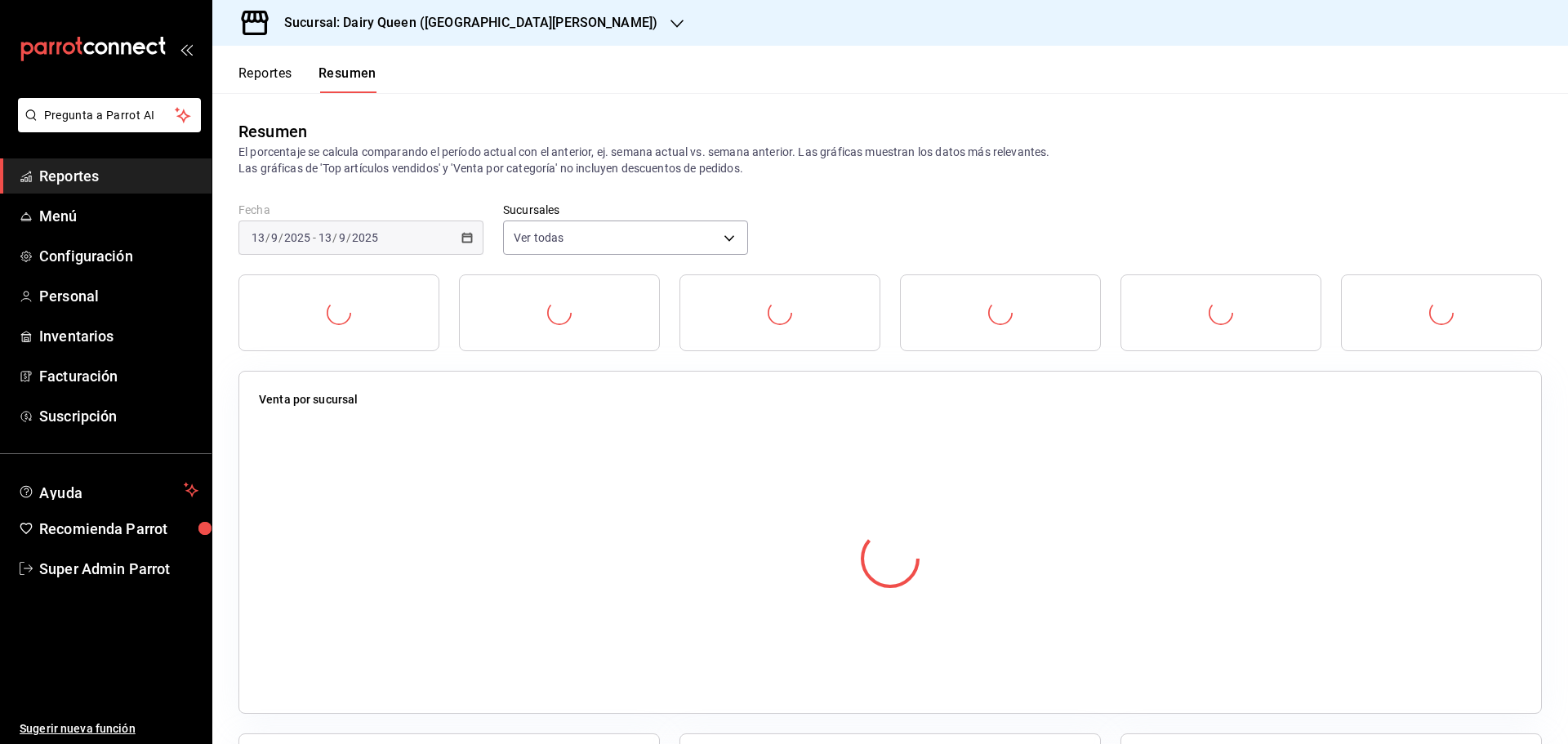
click at [567, 378] on div "Venta por sucursal" at bounding box center [889, 543] width 1303 height 343
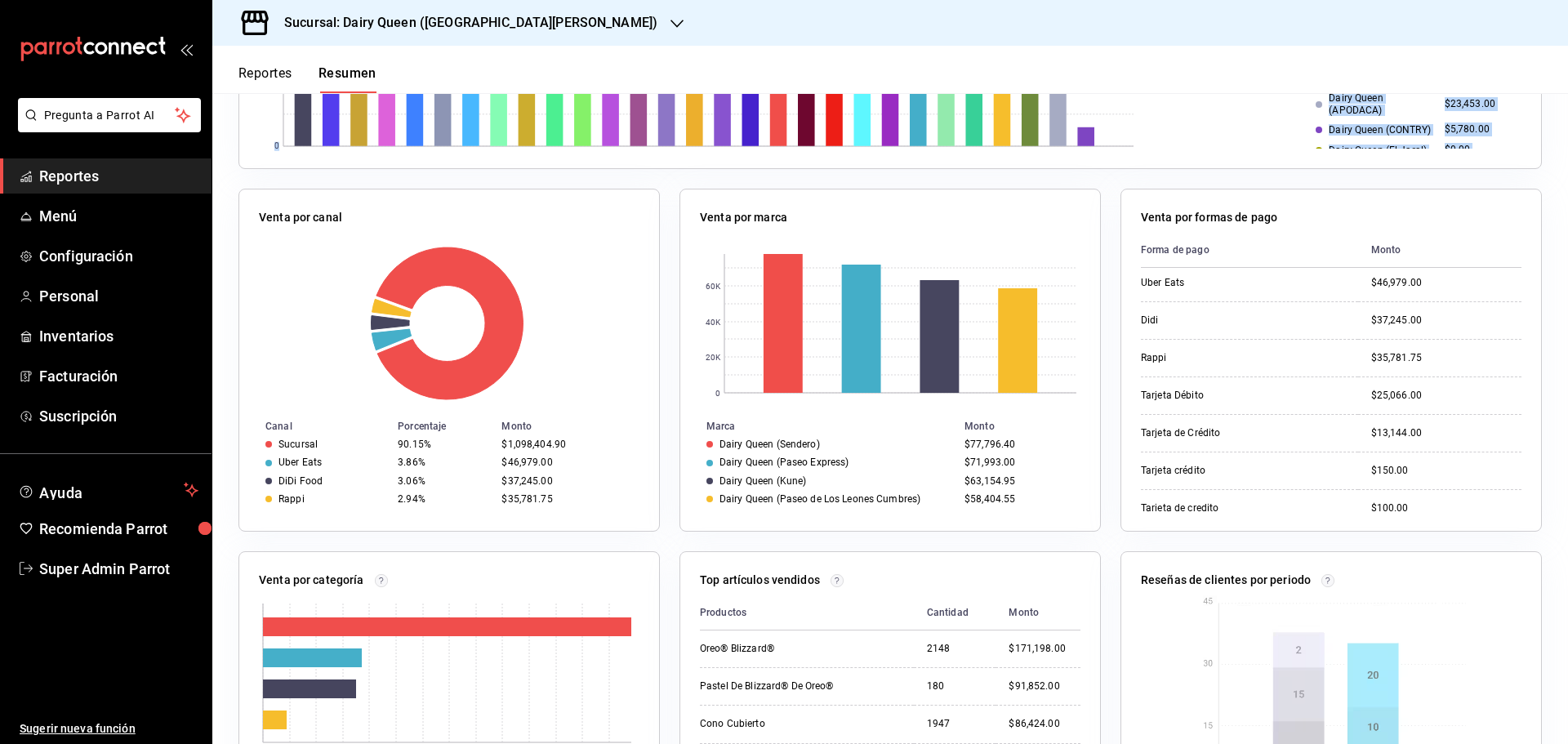
scroll to position [99, 0]
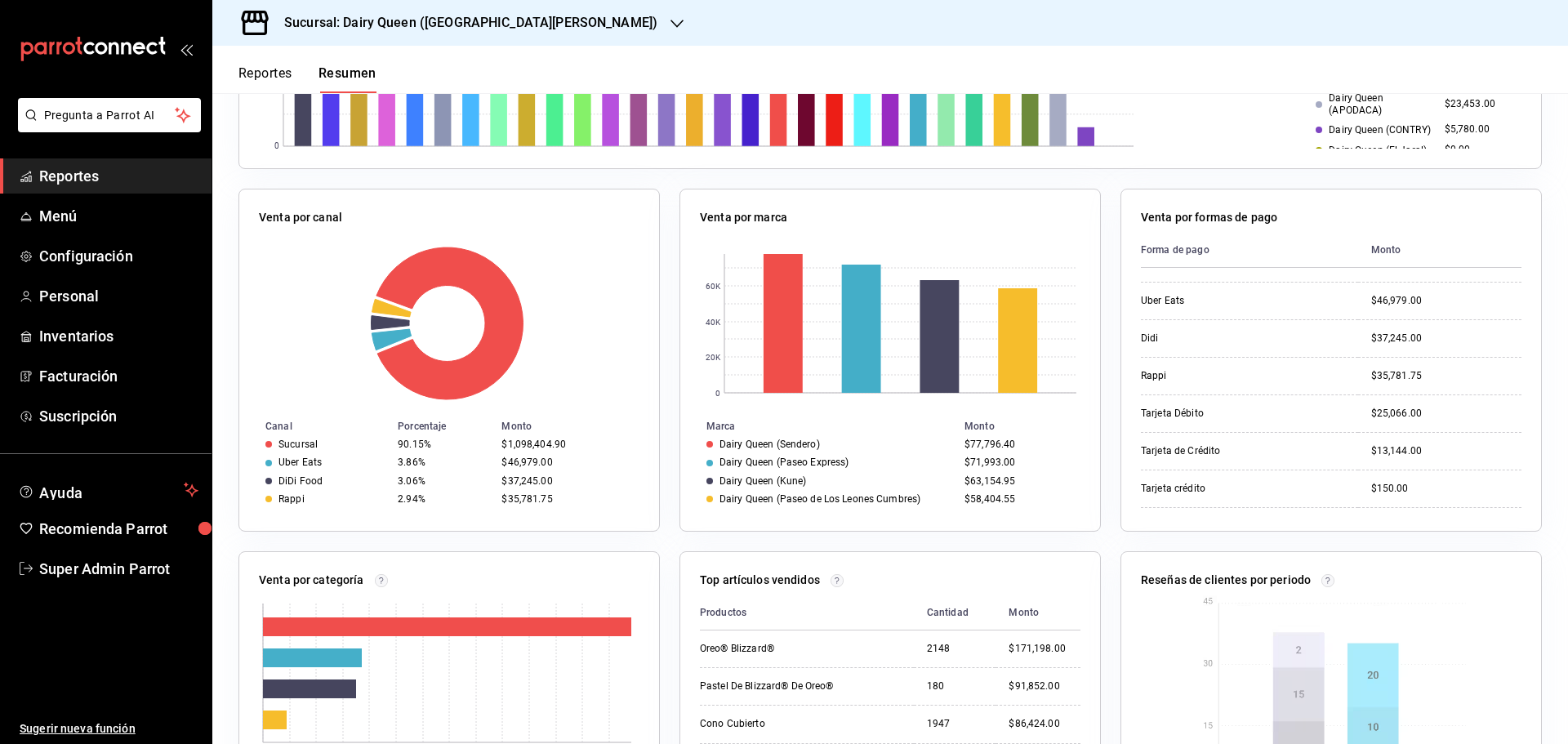
click at [1543, 312] on div "Venta total $1,218,410.65 -4% Órdenes abiertas 0 0% Venta órdenes abiertas $0.0…" at bounding box center [890, 506] width 1355 height 1554
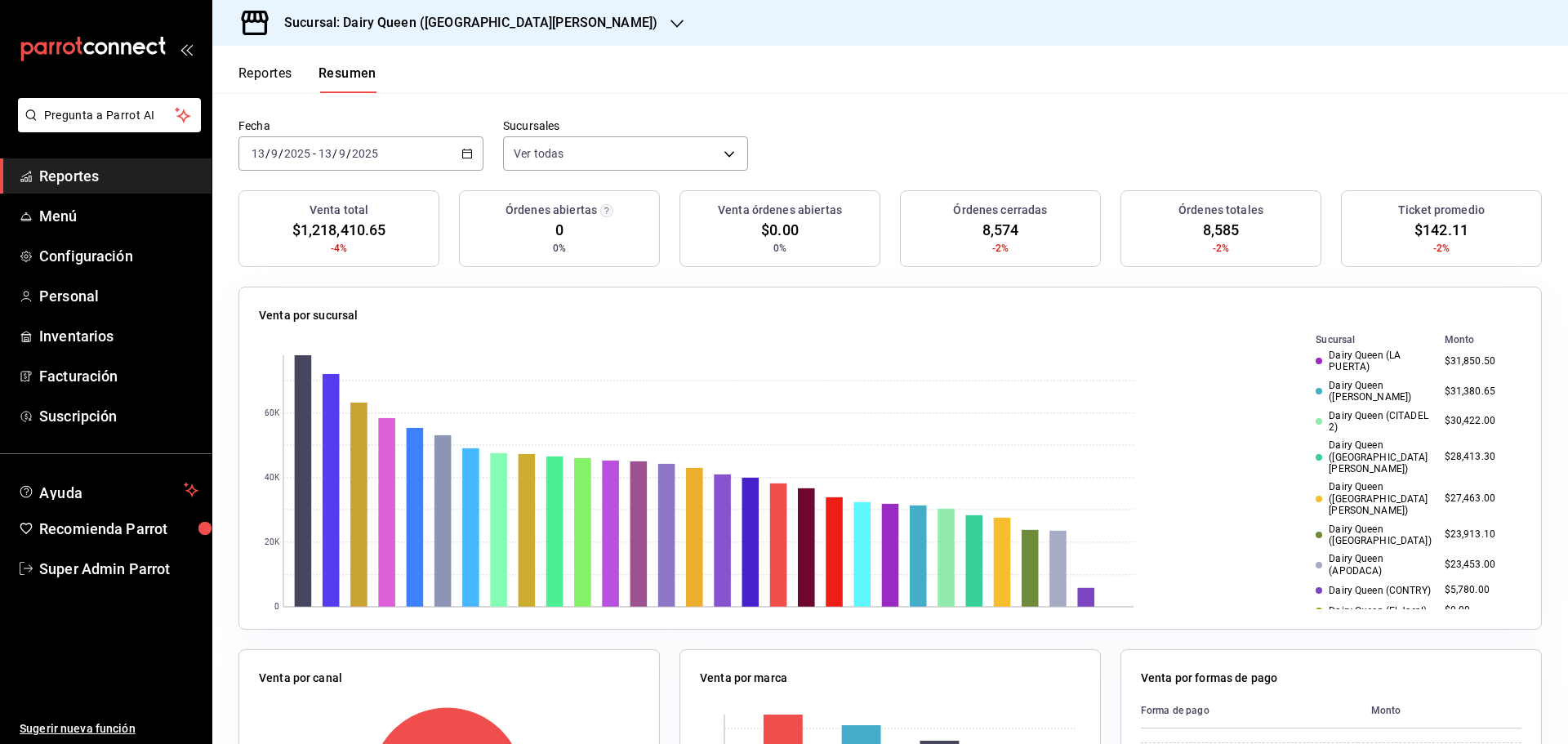
scroll to position [0, 0]
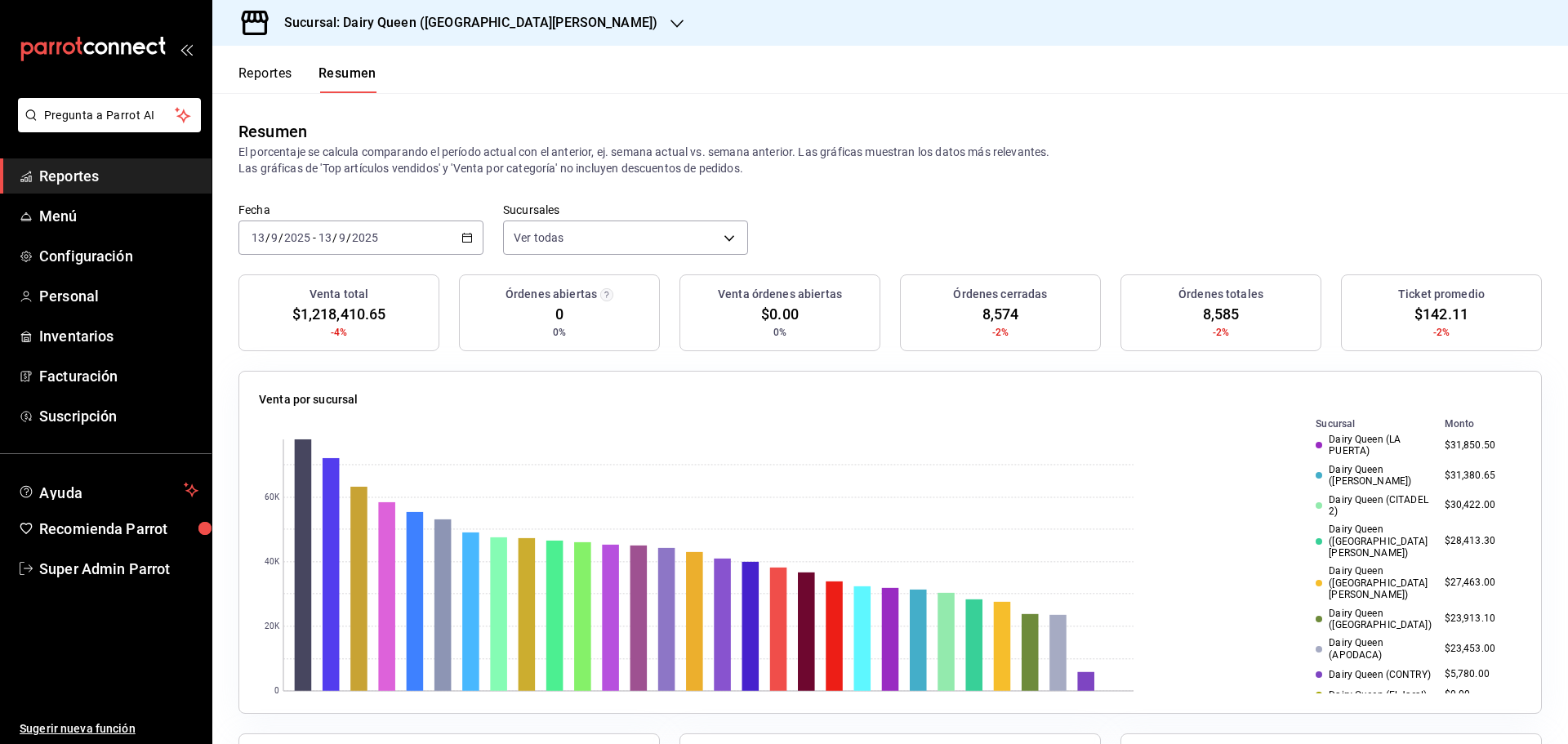
click at [336, 236] on span "/" at bounding box center [335, 237] width 5 height 13
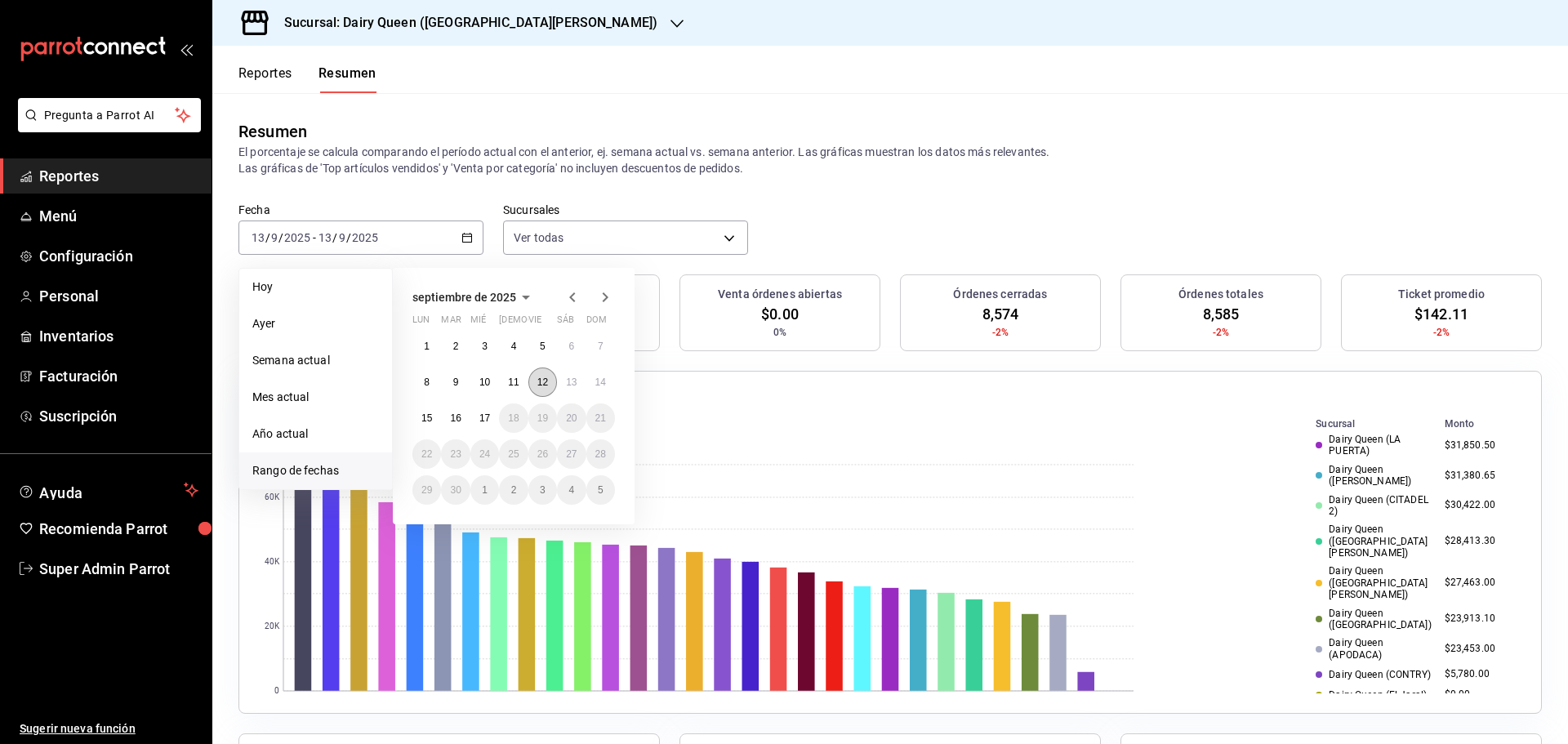
click at [537, 384] on abbr "12" at bounding box center [542, 382] width 10 height 11
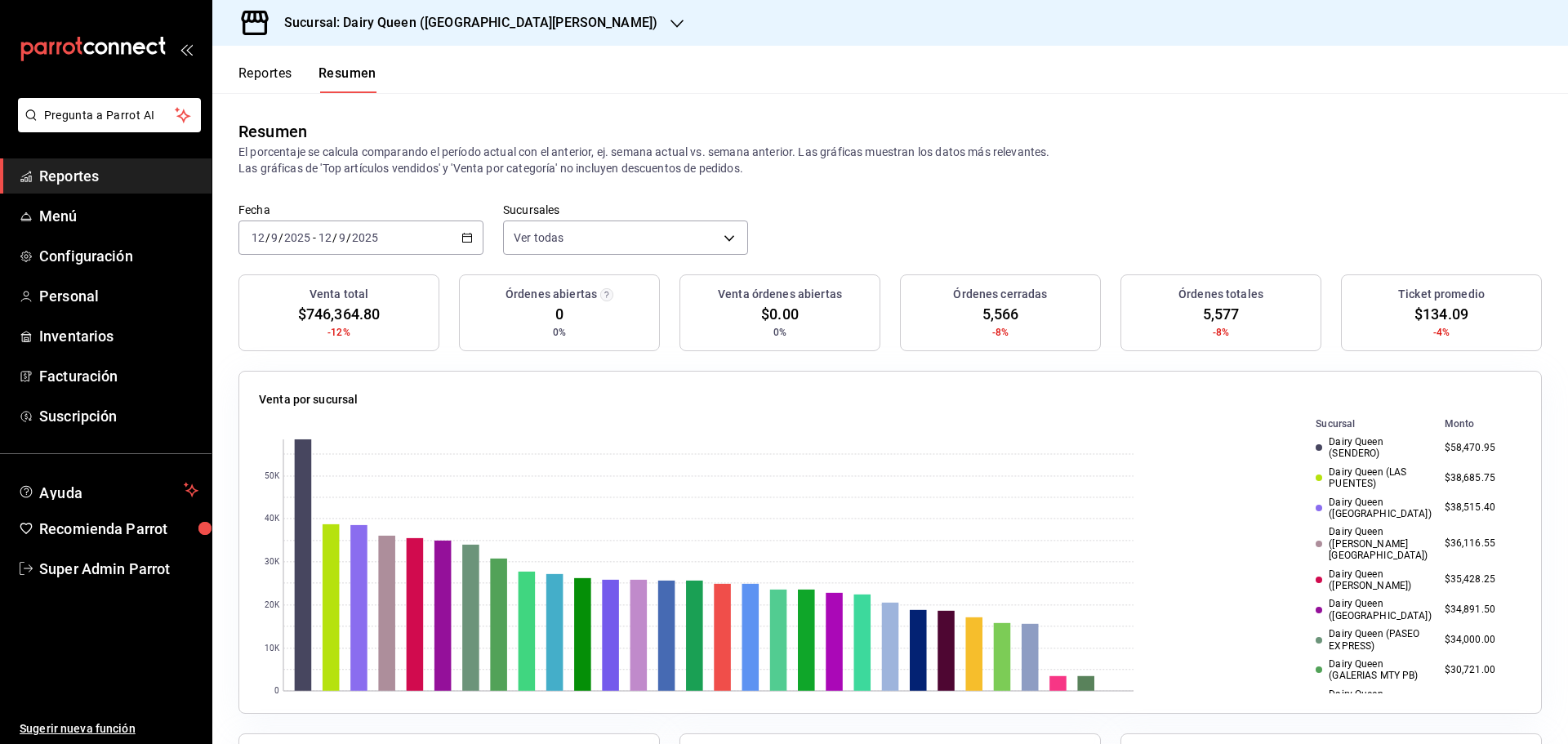
click at [276, 78] on button "Reportes" at bounding box center [265, 80] width 54 height 28
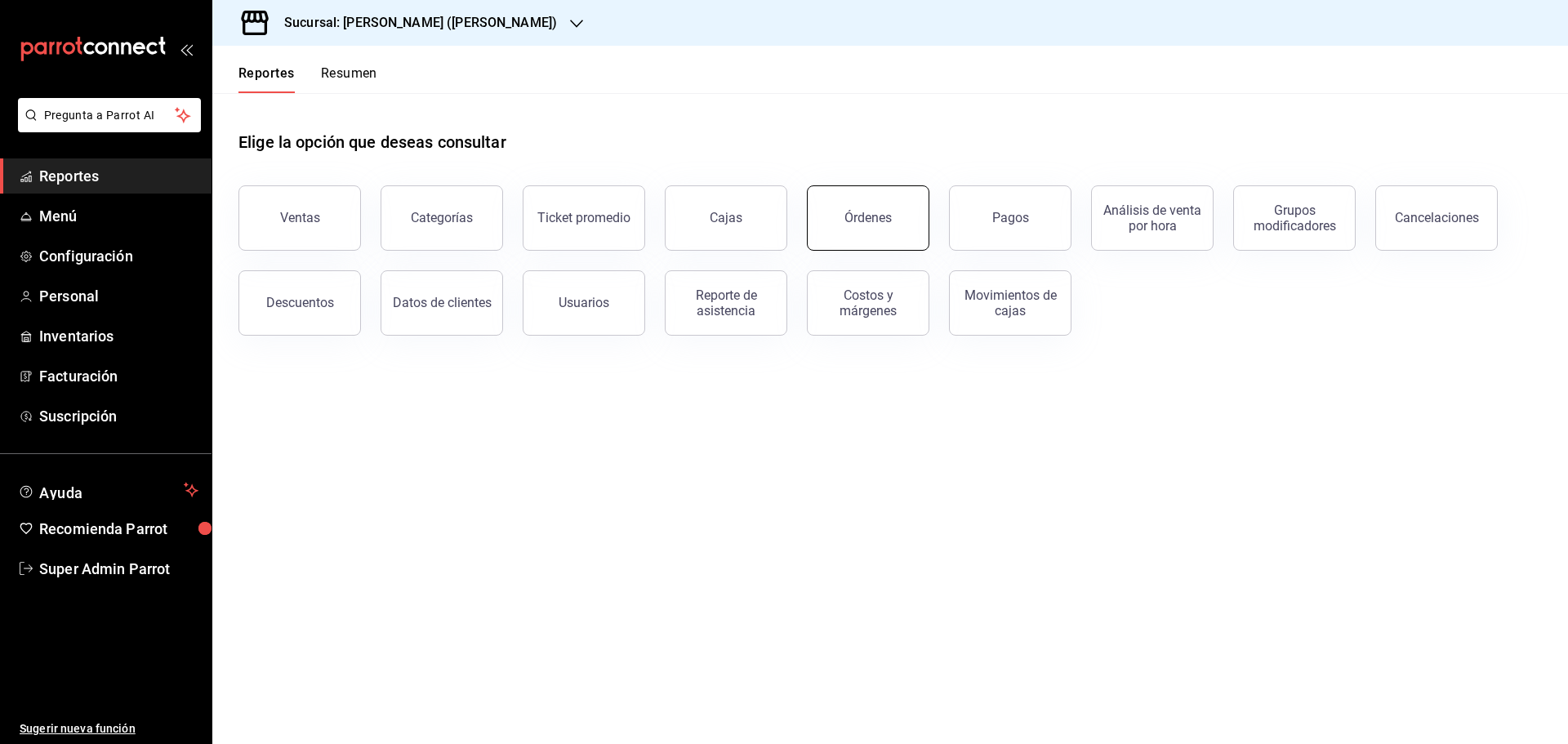
click at [859, 221] on div "Órdenes" at bounding box center [868, 218] width 47 height 16
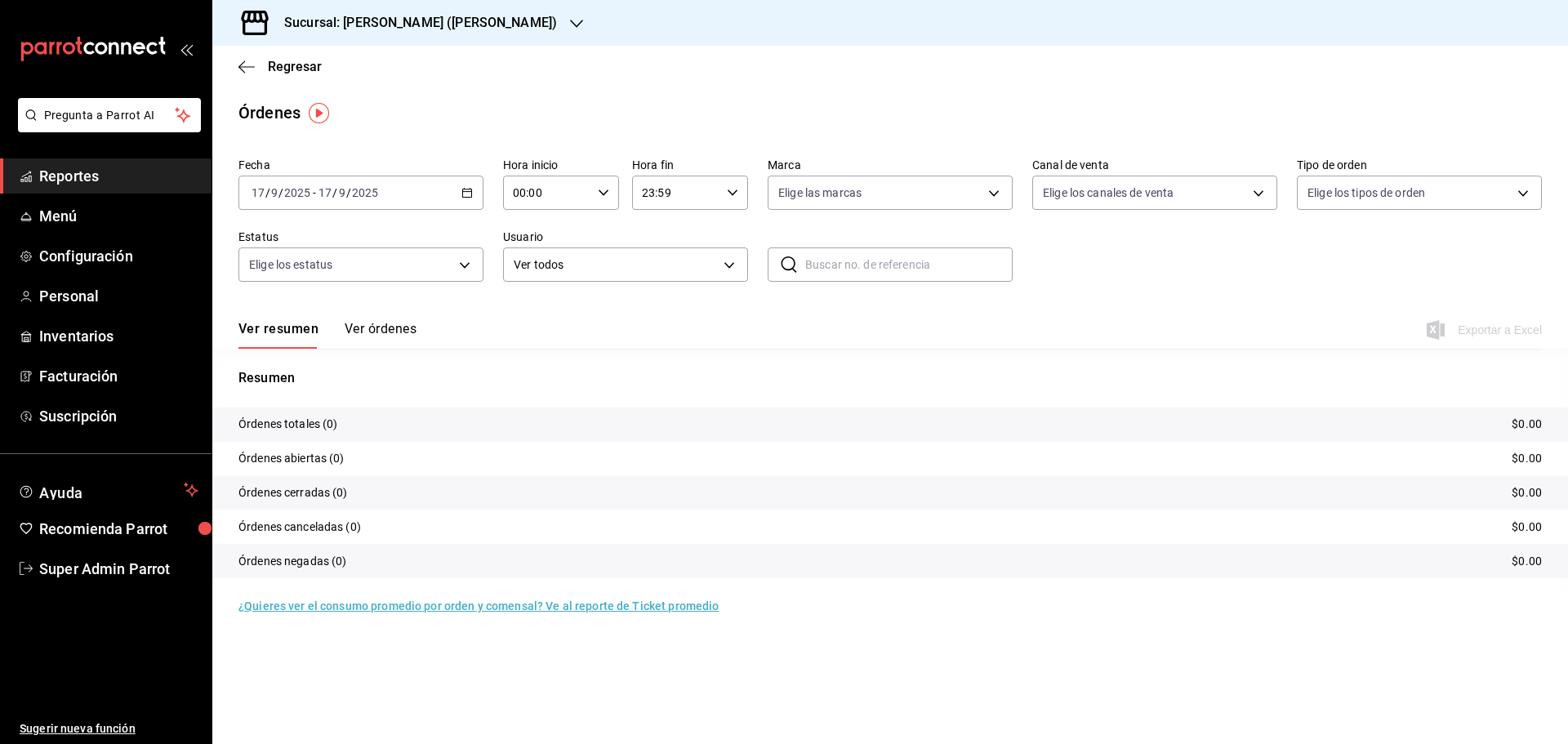
click at [384, 197] on div "[DATE] [DATE] - [DATE] [DATE]" at bounding box center [360, 193] width 245 height 34
click at [328, 423] on span "Rango de fechas" at bounding box center [315, 426] width 127 height 18
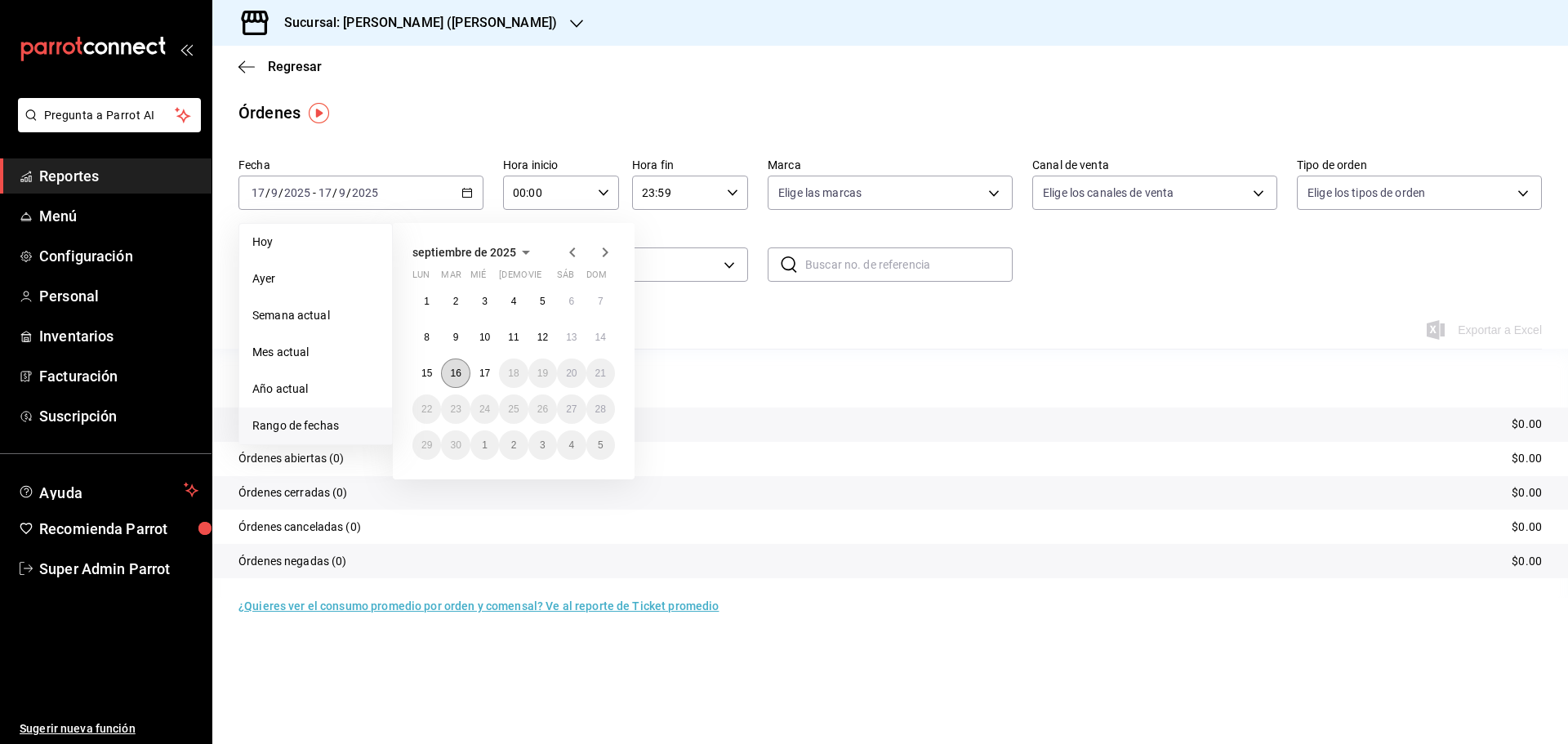
click at [466, 376] on button "16" at bounding box center [455, 374] width 29 height 30
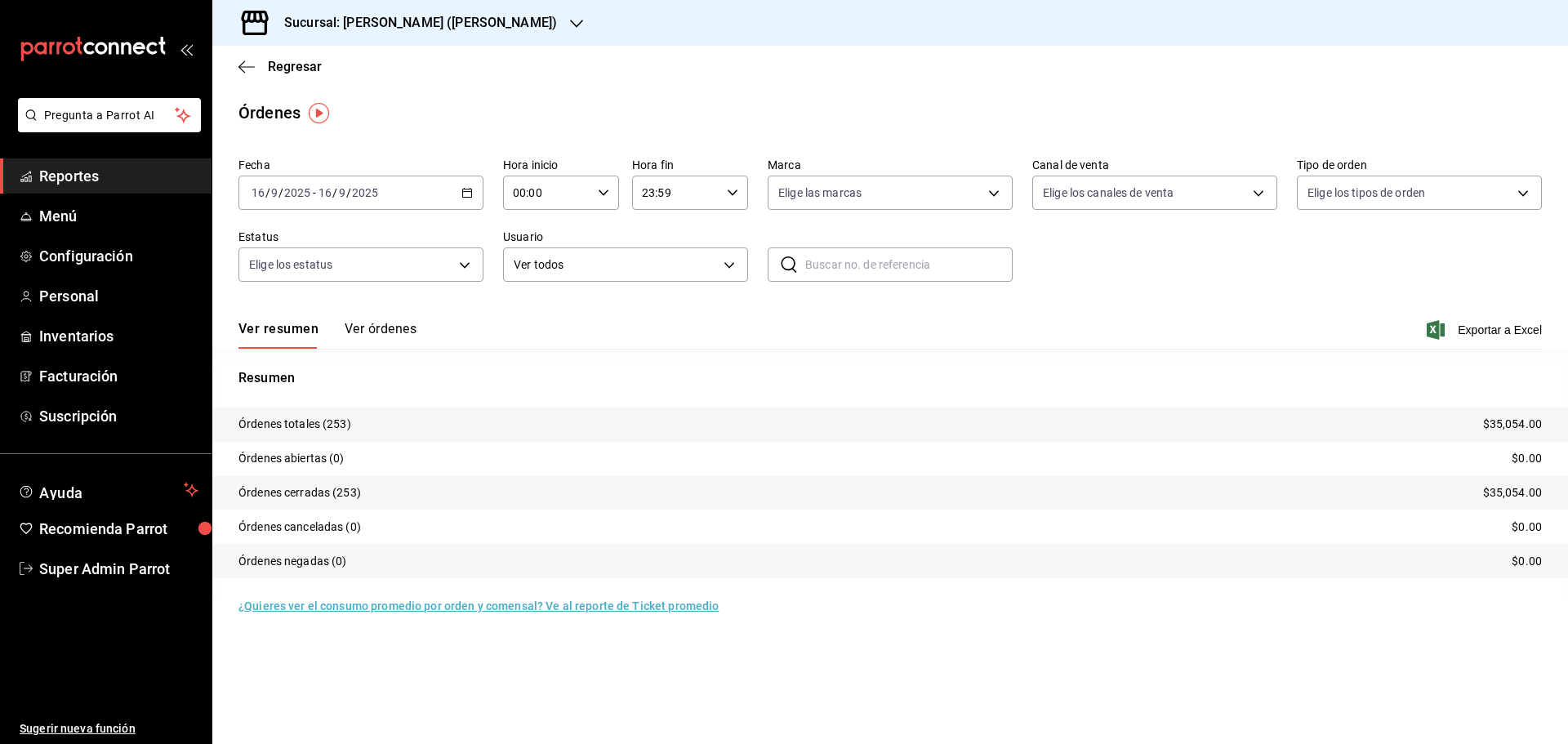
click at [393, 32] on div "Sucursal: [PERSON_NAME] ([PERSON_NAME])" at bounding box center [408, 23] width 364 height 46
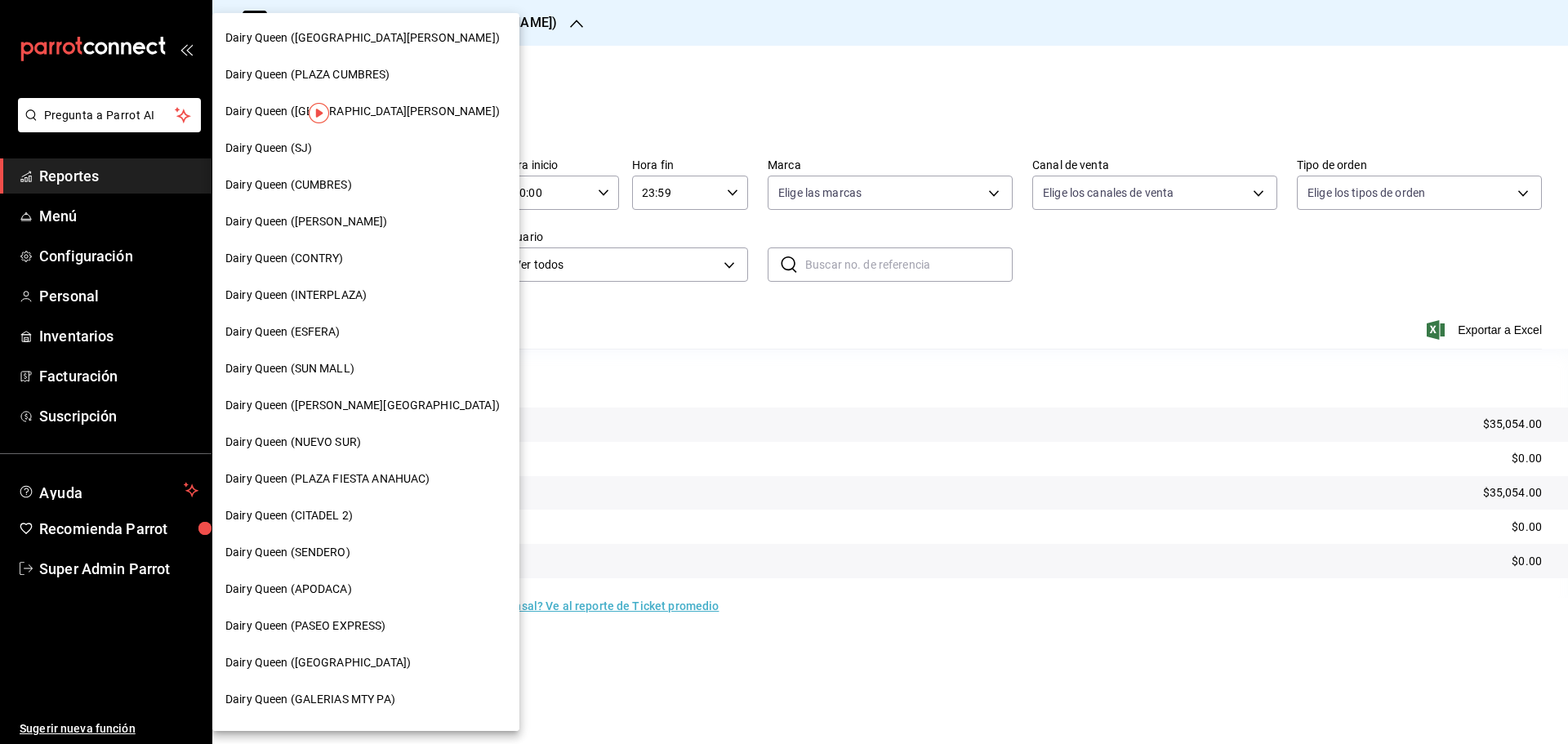
click at [303, 257] on span "Dairy Queen (CONTRY)" at bounding box center [284, 259] width 118 height 18
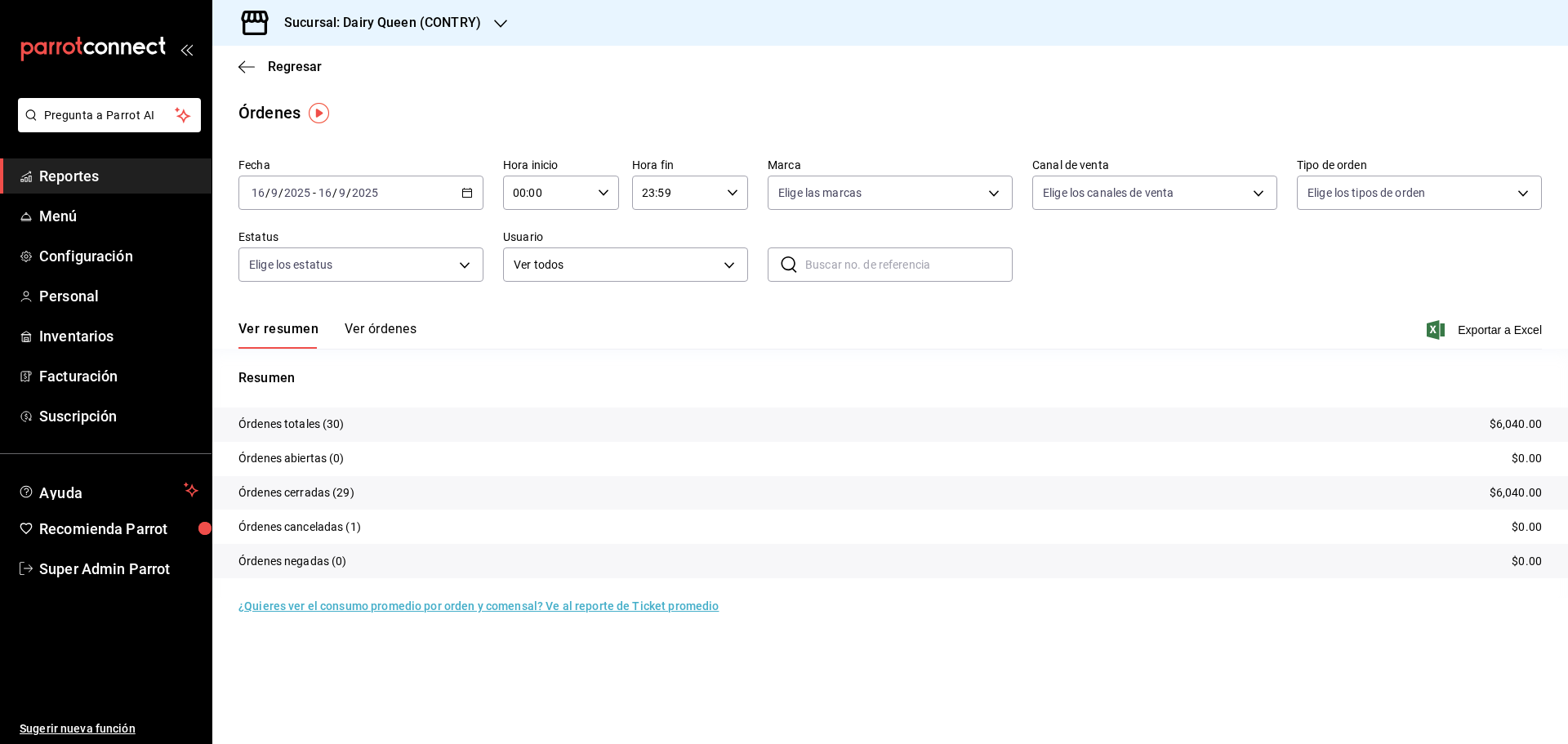
click at [315, 20] on h3 "Sucursal: Dairy Queen (CONTRY)" at bounding box center [376, 23] width 210 height 19
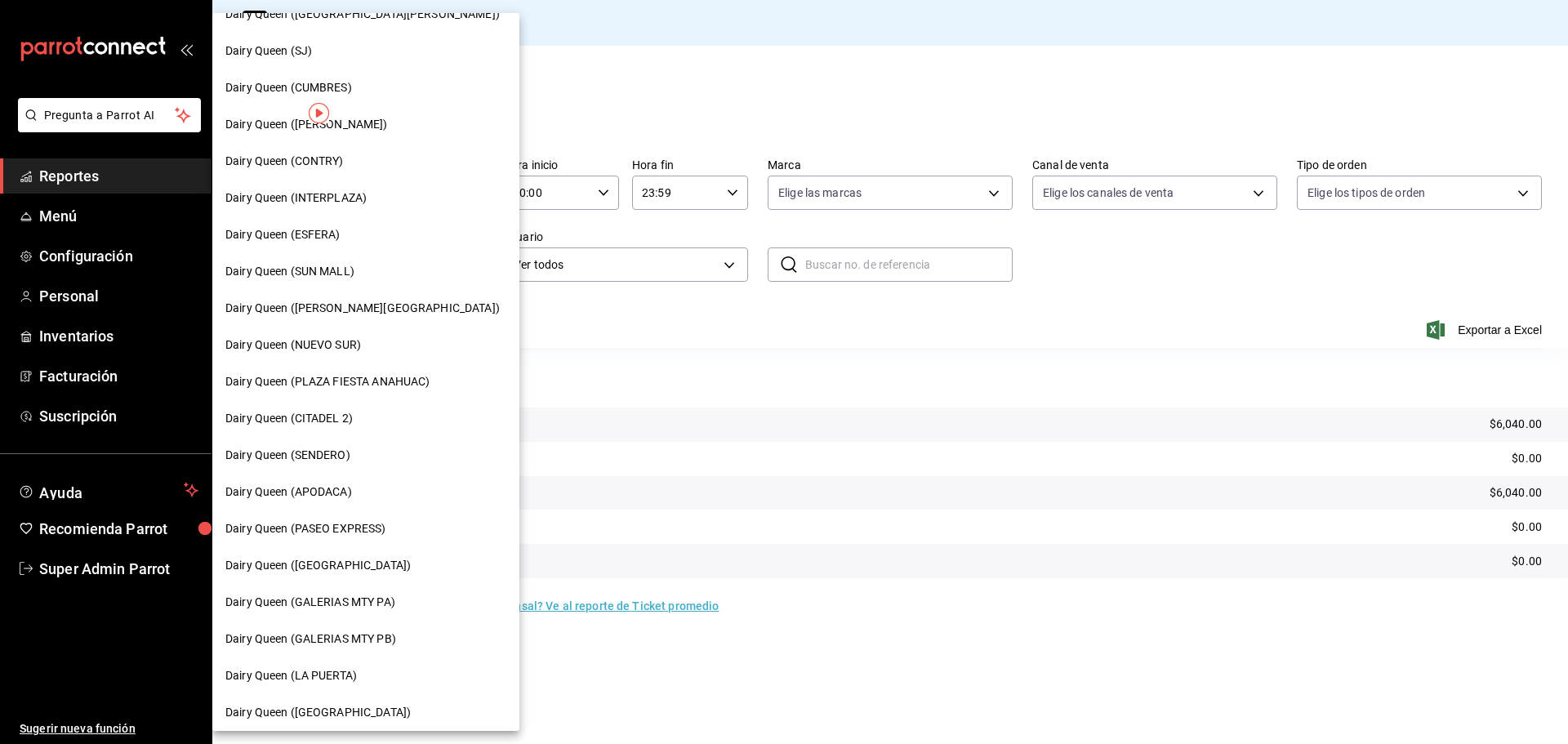
scroll to position [137, 0]
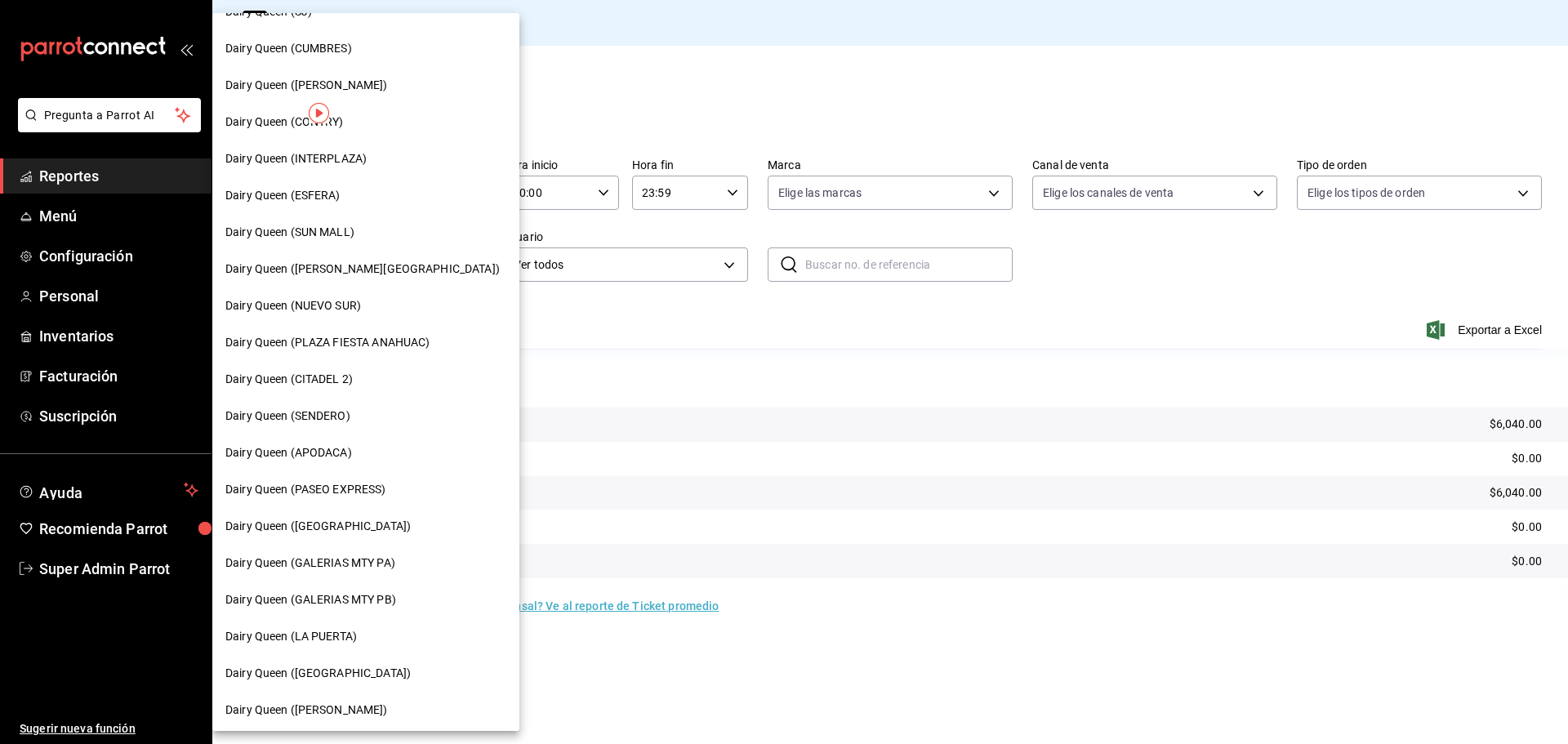
click at [319, 411] on span "Dairy Queen (SENDERO)" at bounding box center [288, 417] width 125 height 18
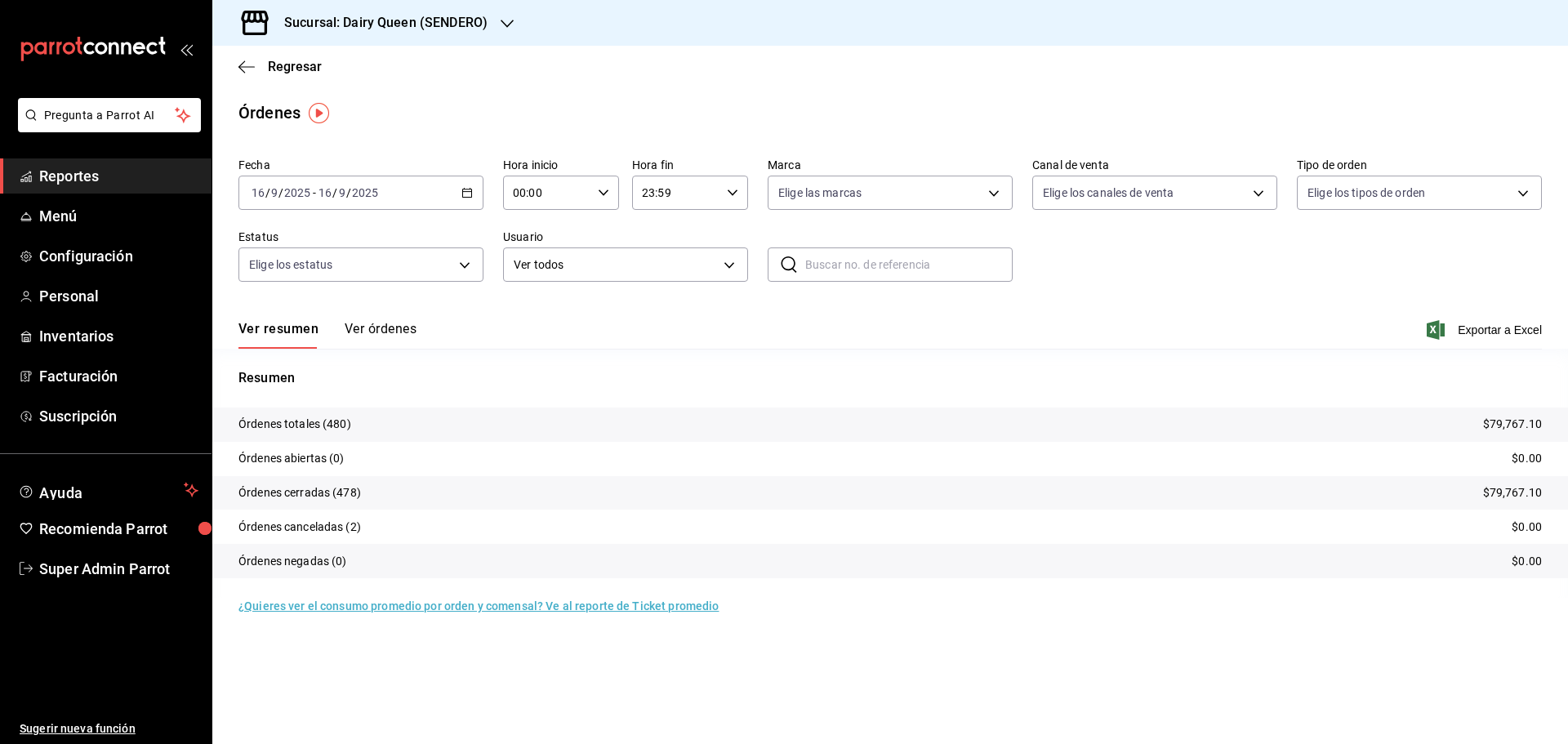
click at [348, 13] on h3 "Sucursal: Dairy Queen (SENDERO)" at bounding box center [379, 23] width 216 height 19
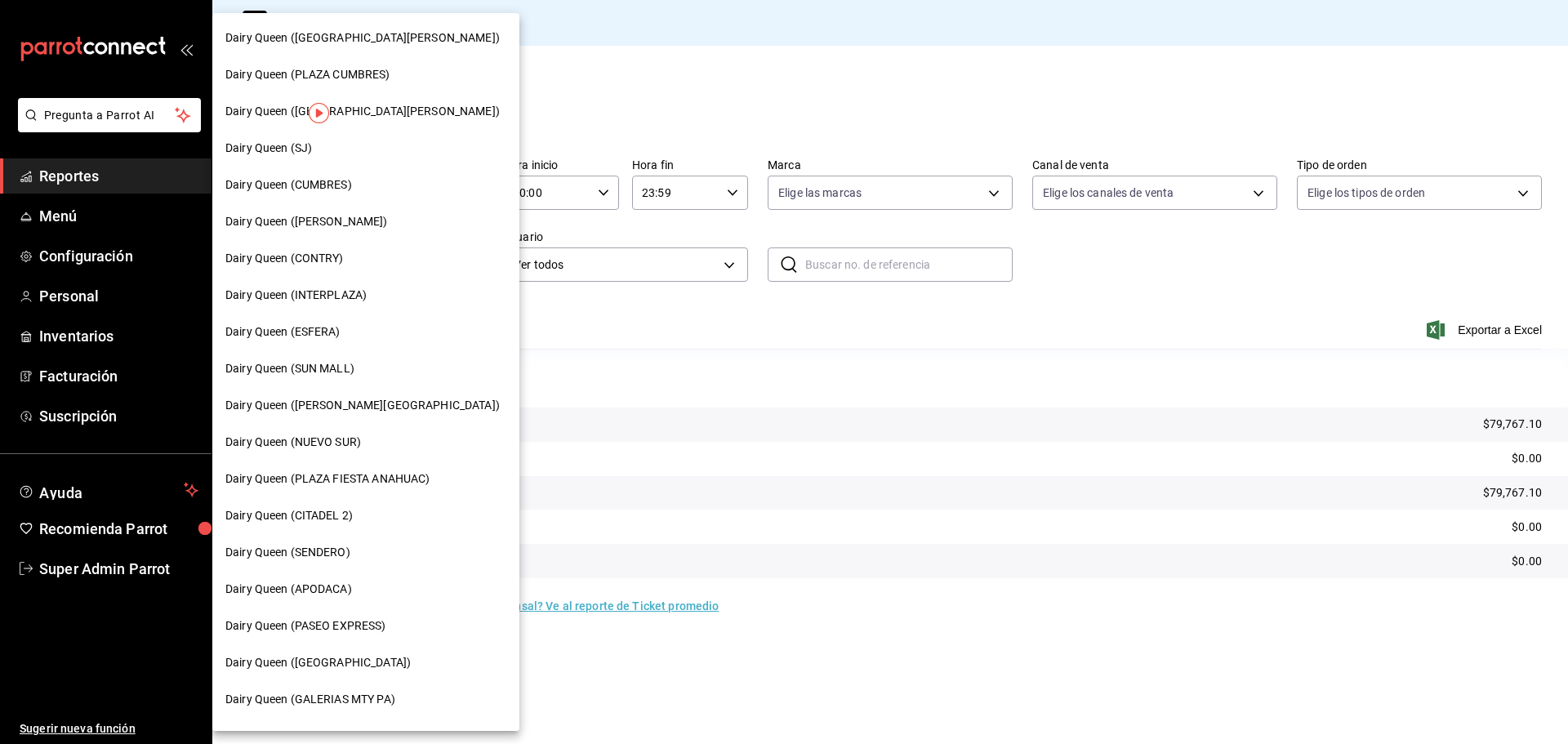
click at [329, 178] on span "Dairy Queen (CUMBRES)" at bounding box center [289, 186] width 127 height 18
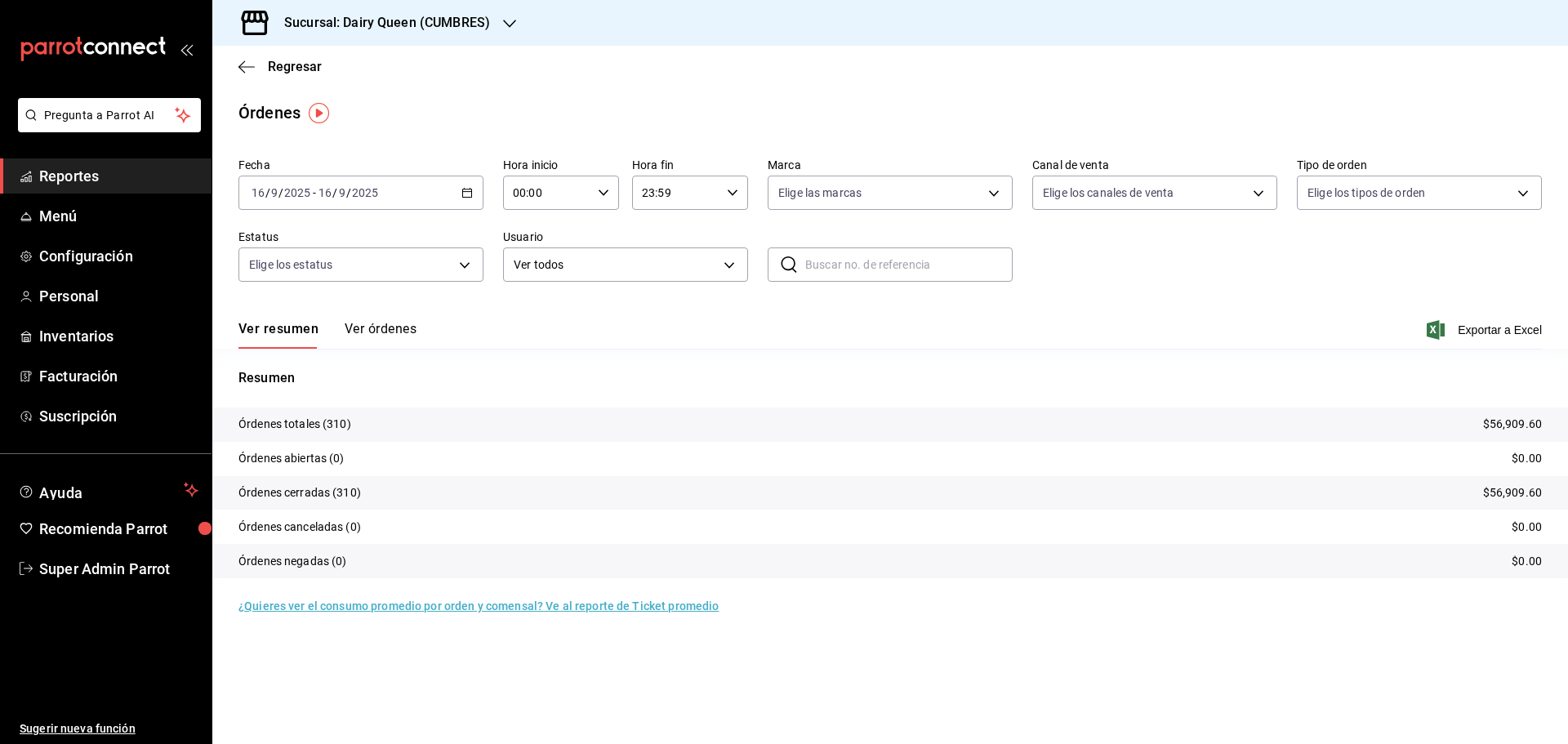
click at [354, 22] on h3 "Sucursal: Dairy Queen (CUMBRES)" at bounding box center [381, 23] width 219 height 19
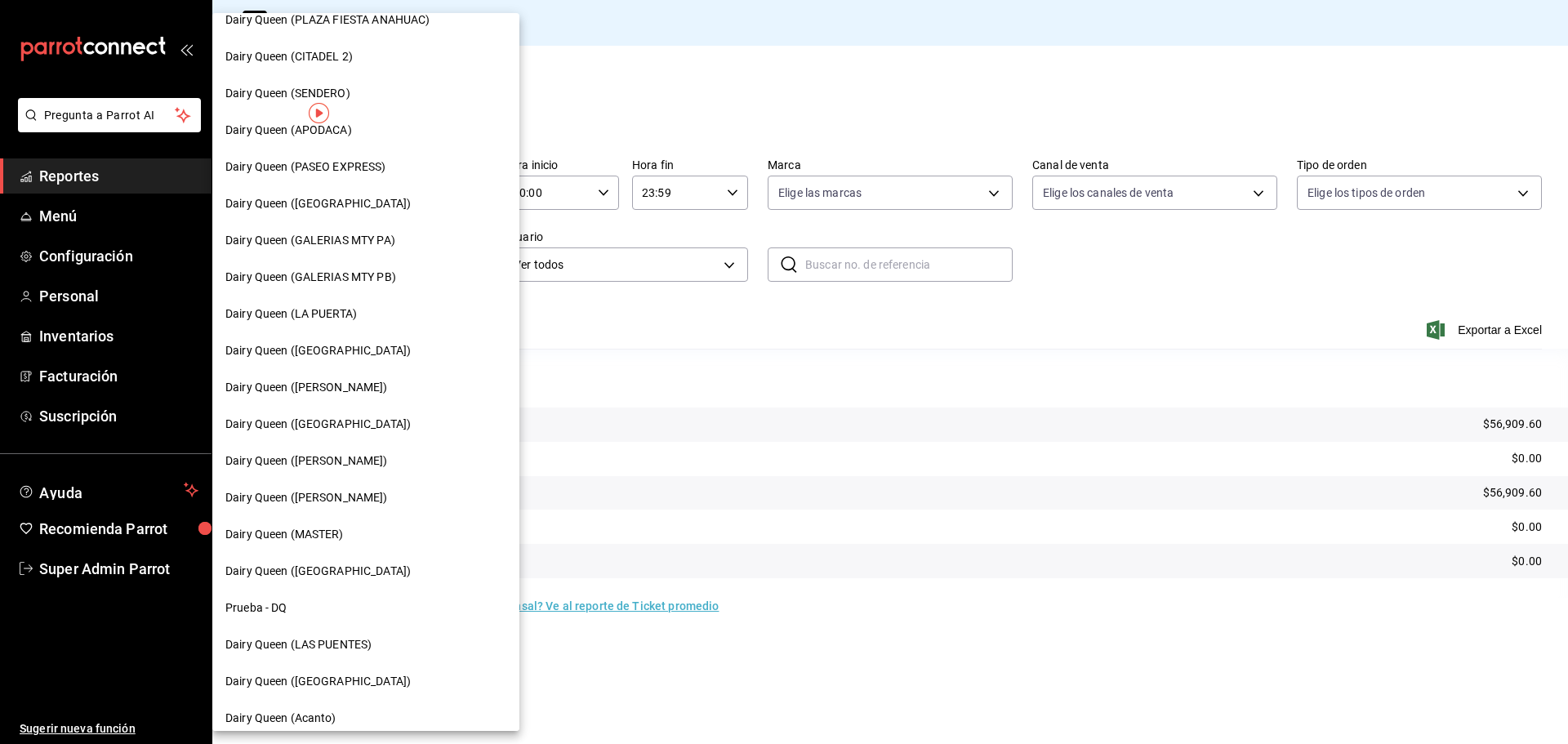
scroll to position [508, 0]
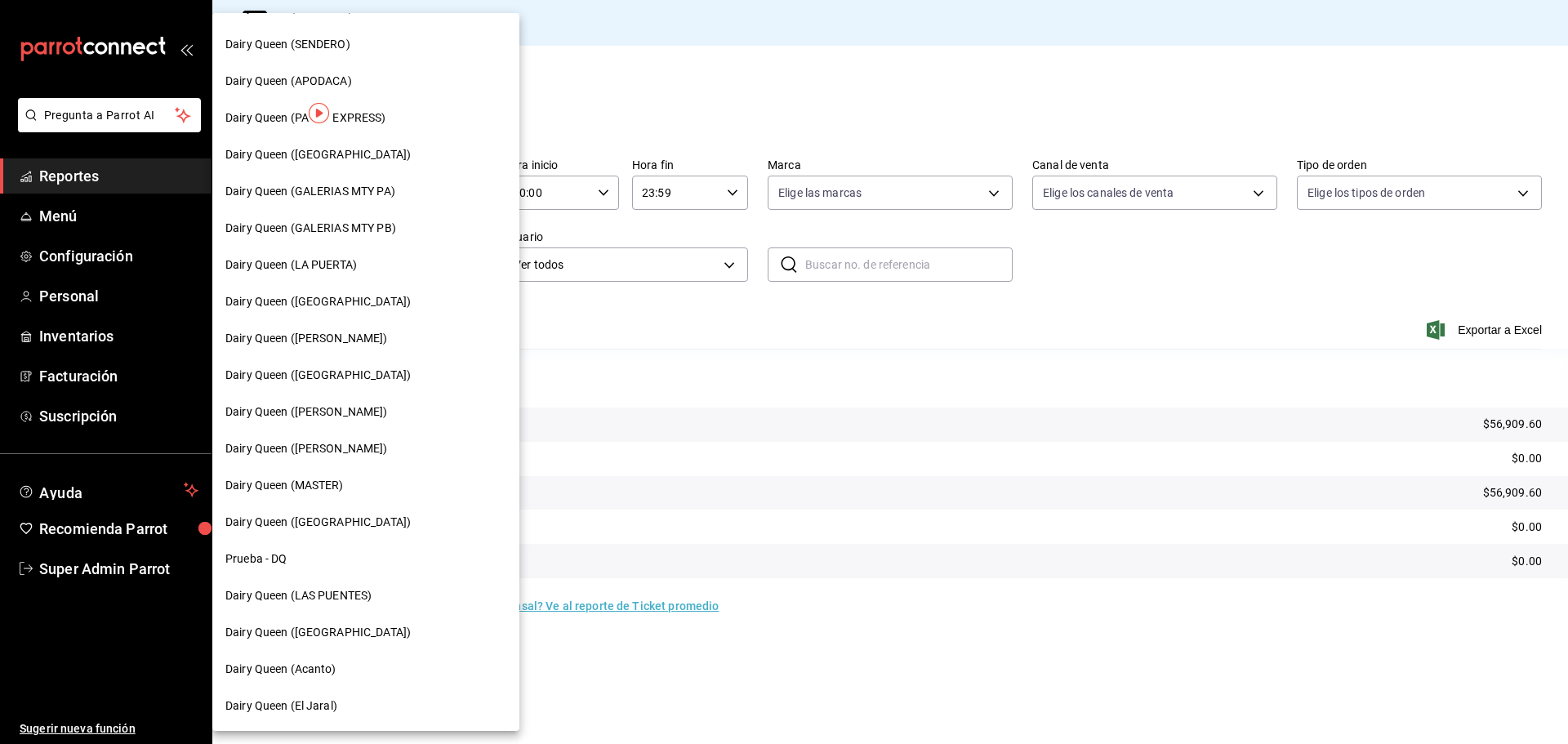
click at [359, 606] on div "Dairy Queen (LAS PUENTES)" at bounding box center [366, 596] width 307 height 37
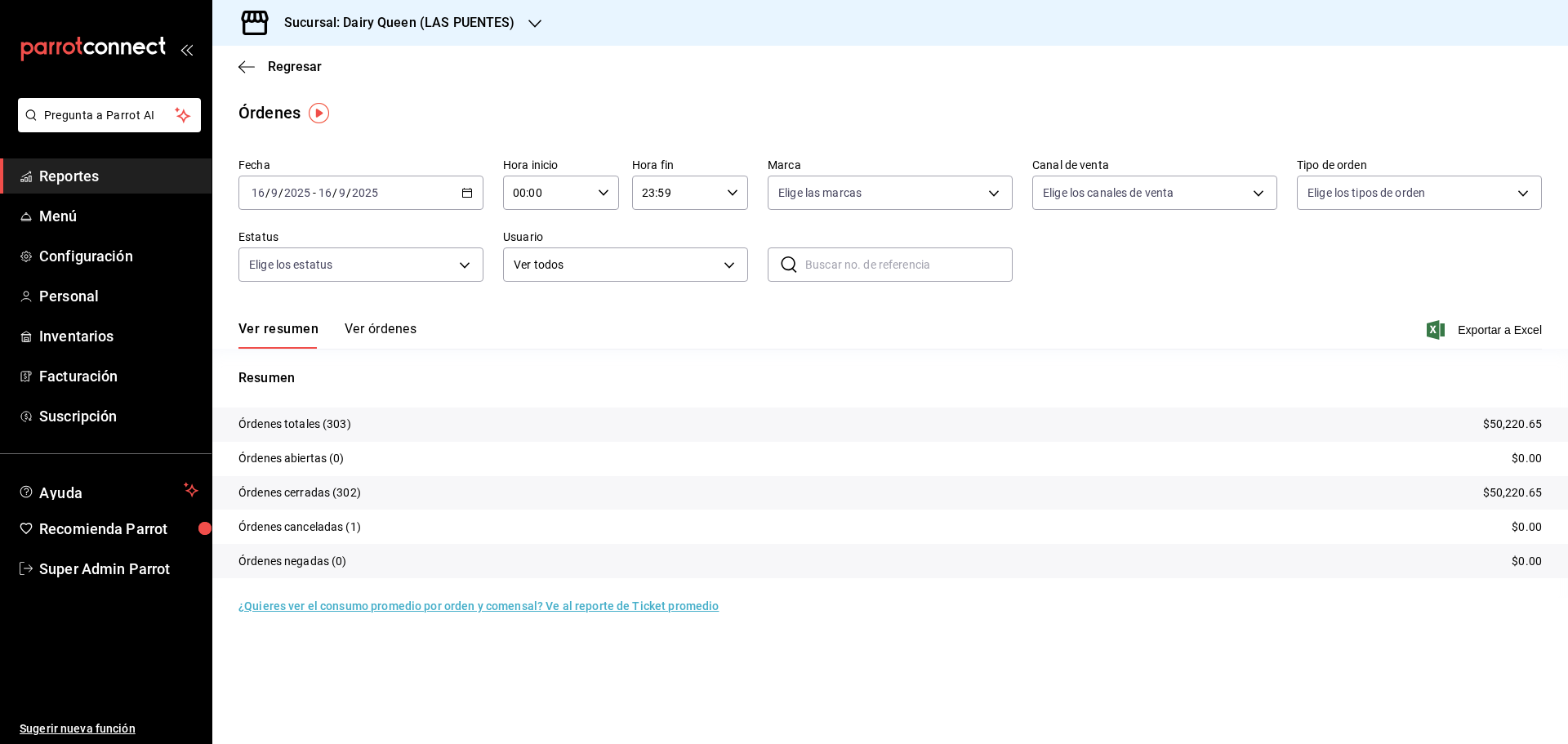
click at [282, 19] on h3 "Sucursal: Dairy Queen (LAS PUENTES)" at bounding box center [393, 23] width 244 height 19
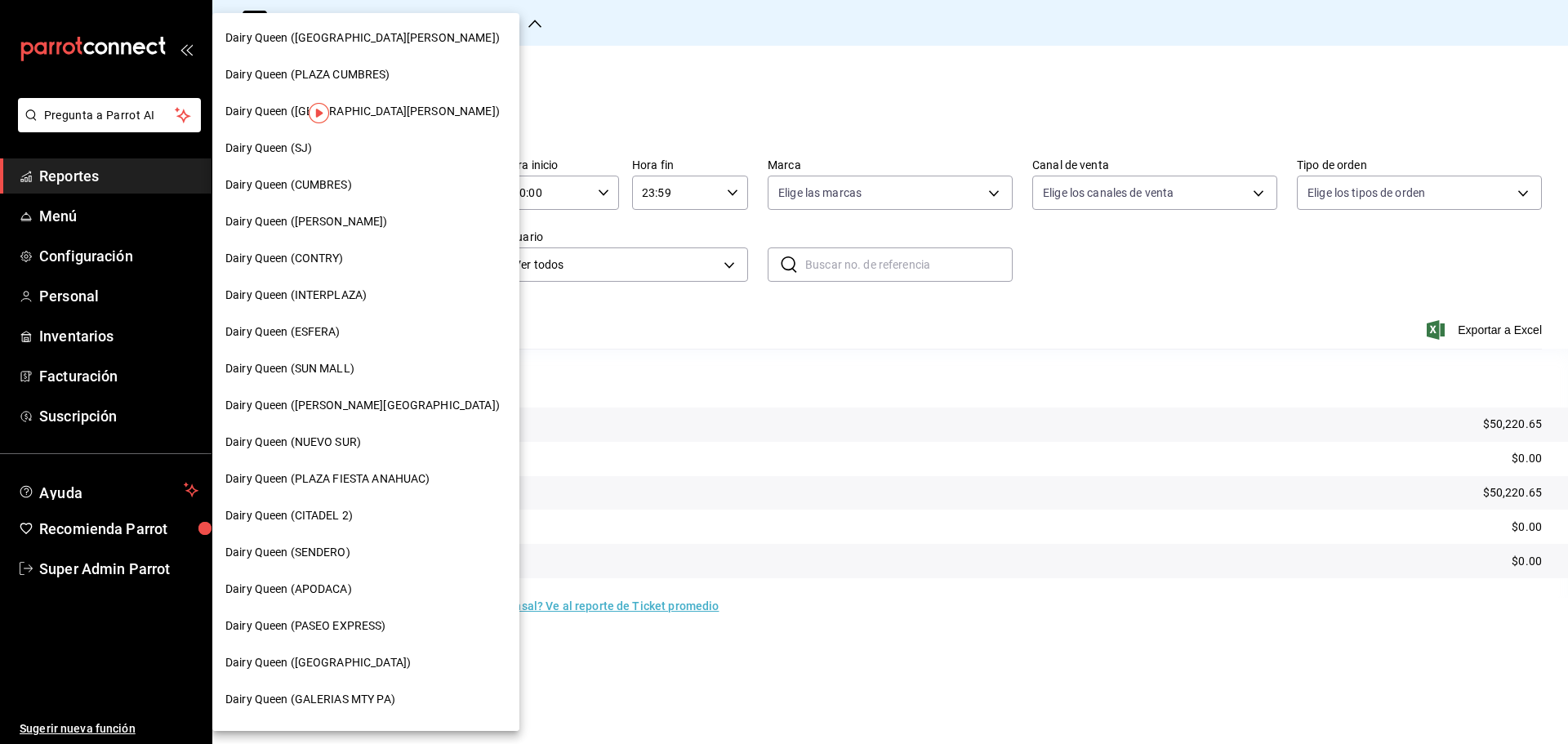
click at [347, 629] on span "Dairy Queen (PASEO EXPRESS)" at bounding box center [306, 626] width 161 height 18
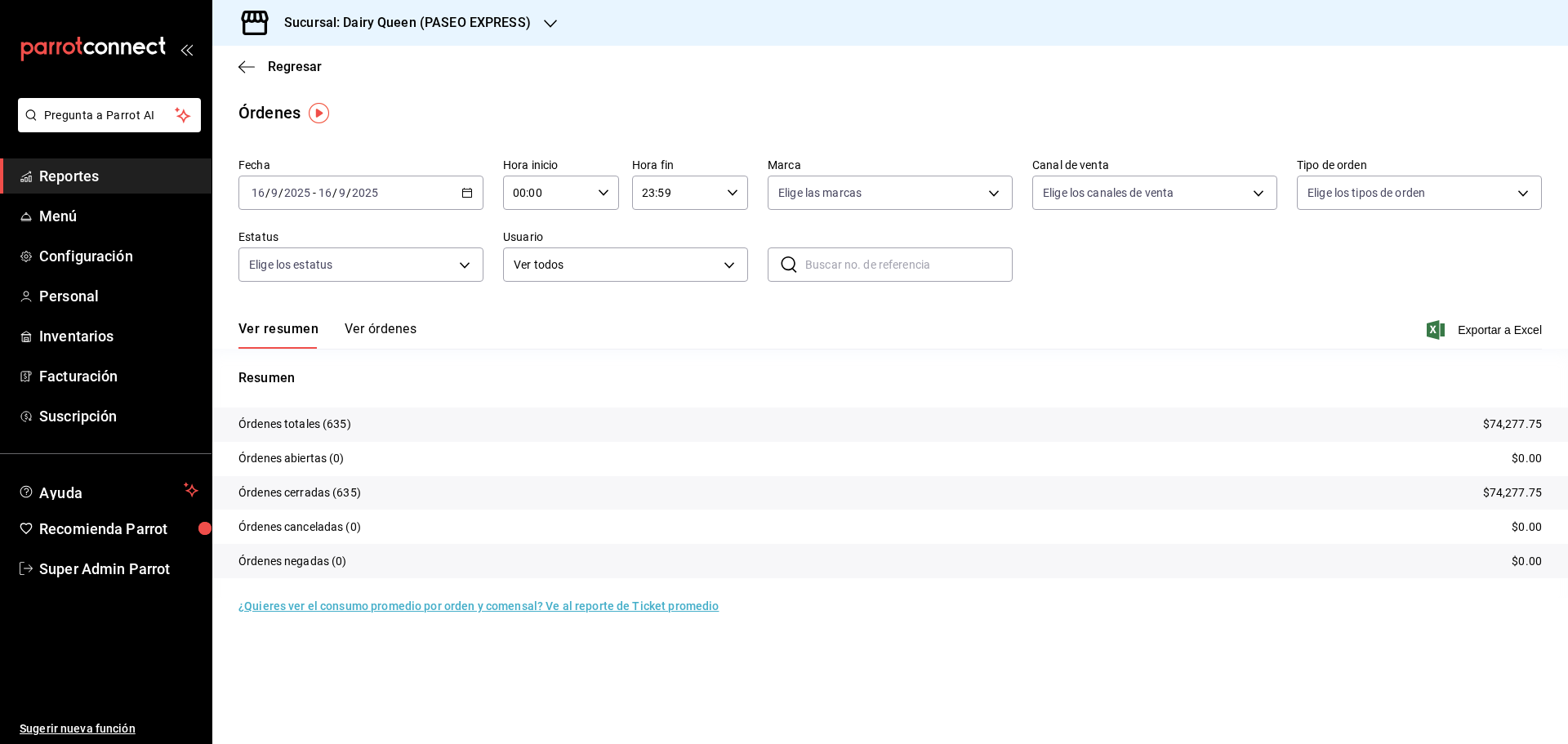
click at [299, 33] on div "Sucursal: Dairy Queen (PASEO EXPRESS)" at bounding box center [395, 23] width 338 height 46
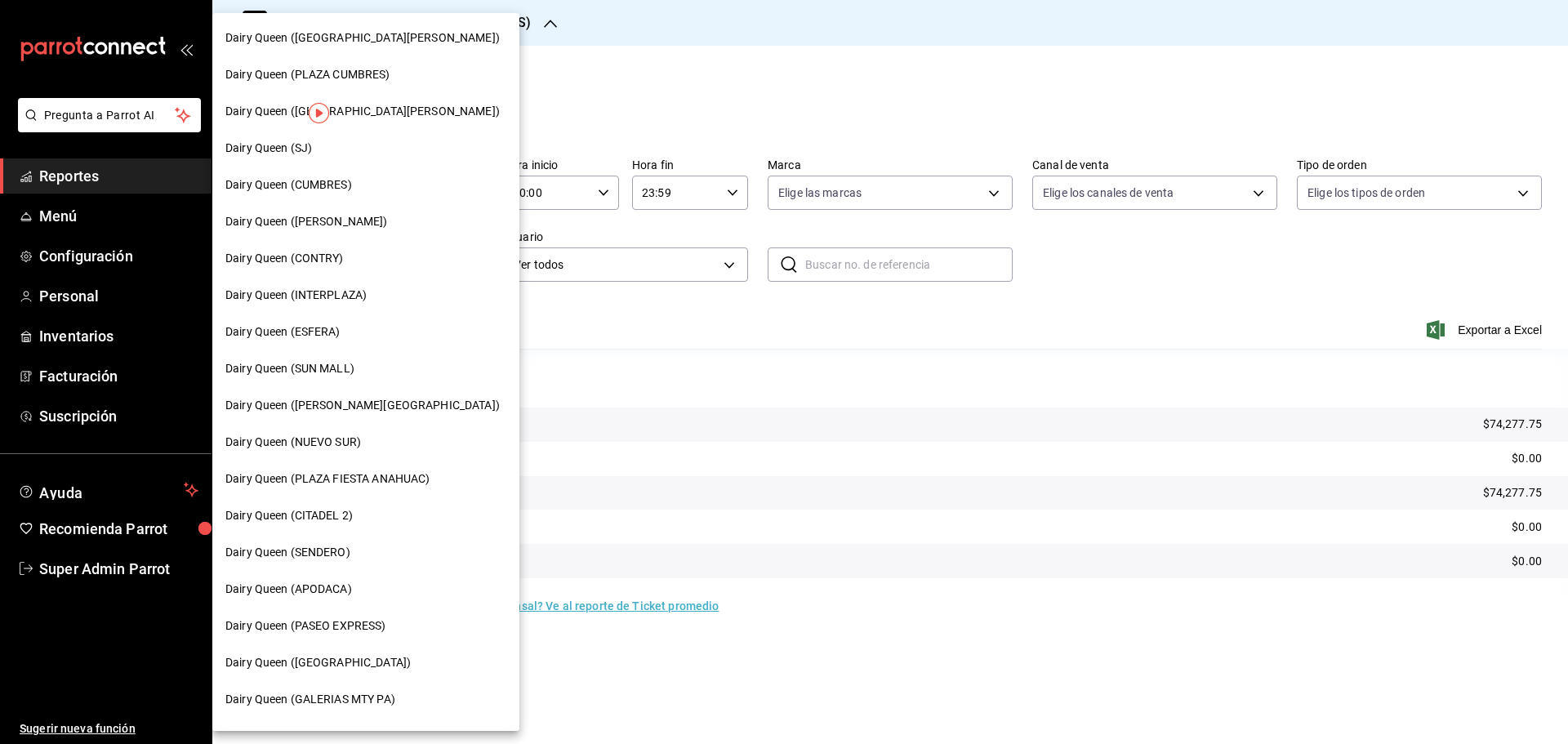
click at [323, 141] on div "Dairy Queen (SJ)" at bounding box center [366, 149] width 281 height 18
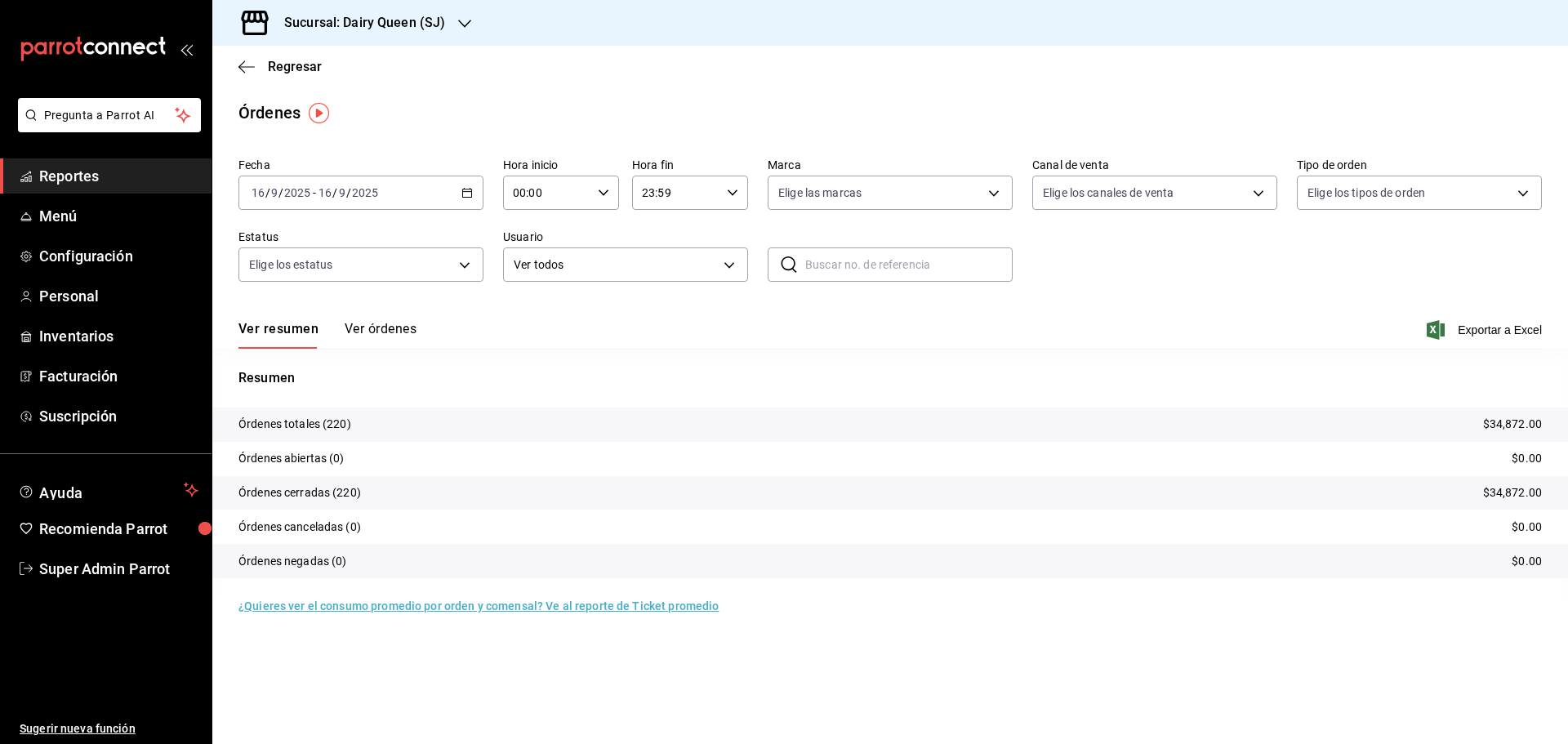
click at [354, 30] on h3 "Sucursal: Dairy Queen (SJ)" at bounding box center [358, 23] width 174 height 19
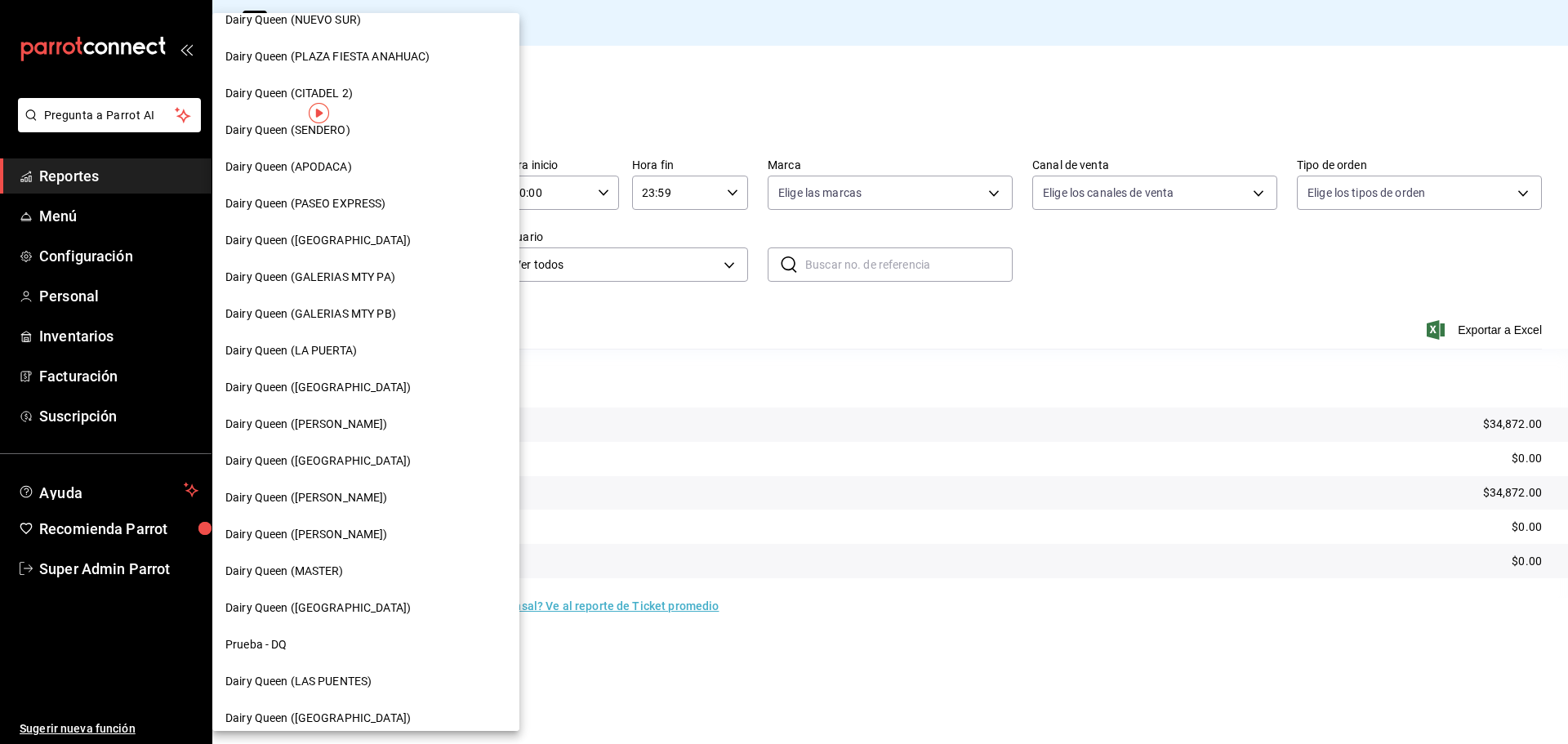
scroll to position [508, 0]
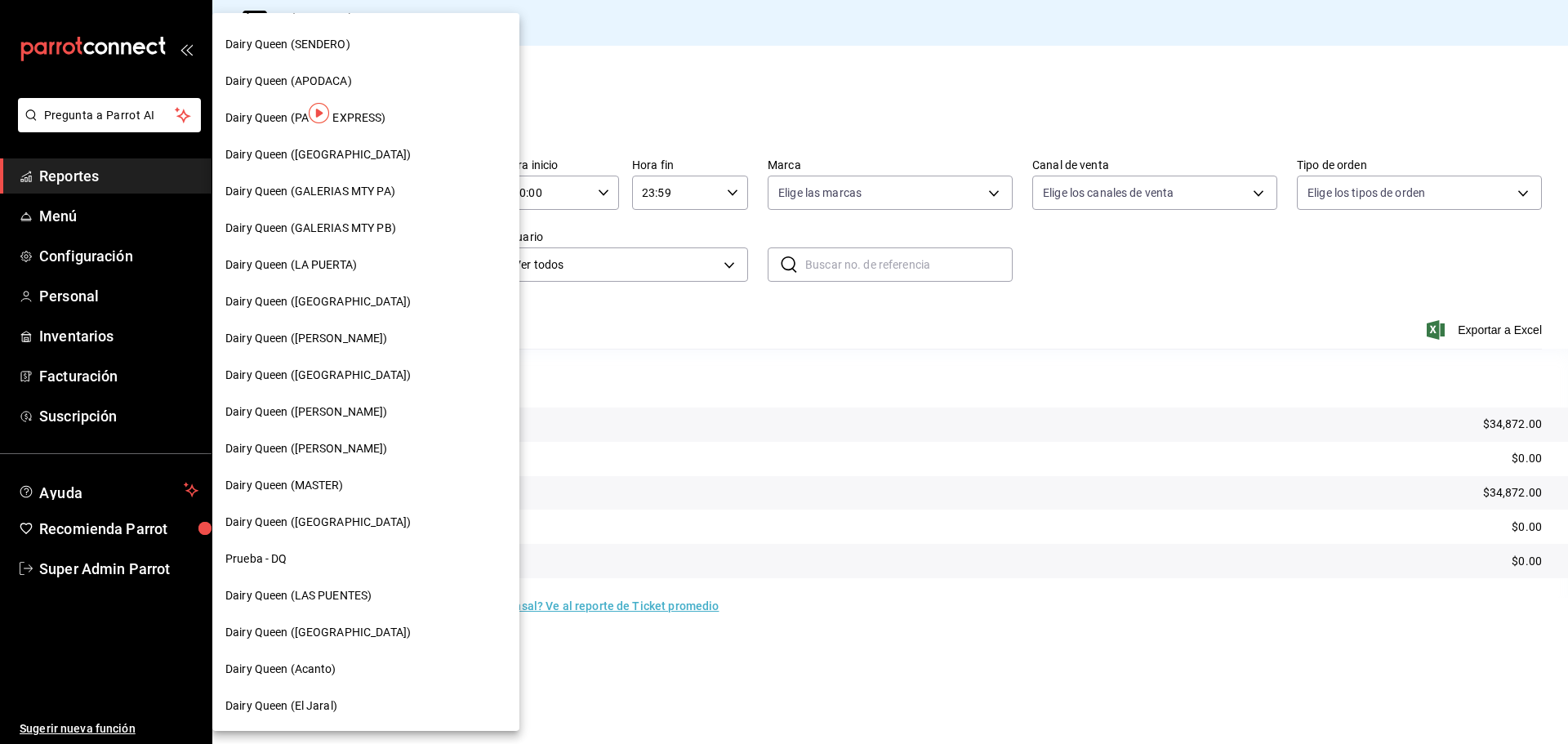
click at [338, 631] on span "Dairy Queen ([GEOGRAPHIC_DATA])" at bounding box center [318, 633] width 186 height 18
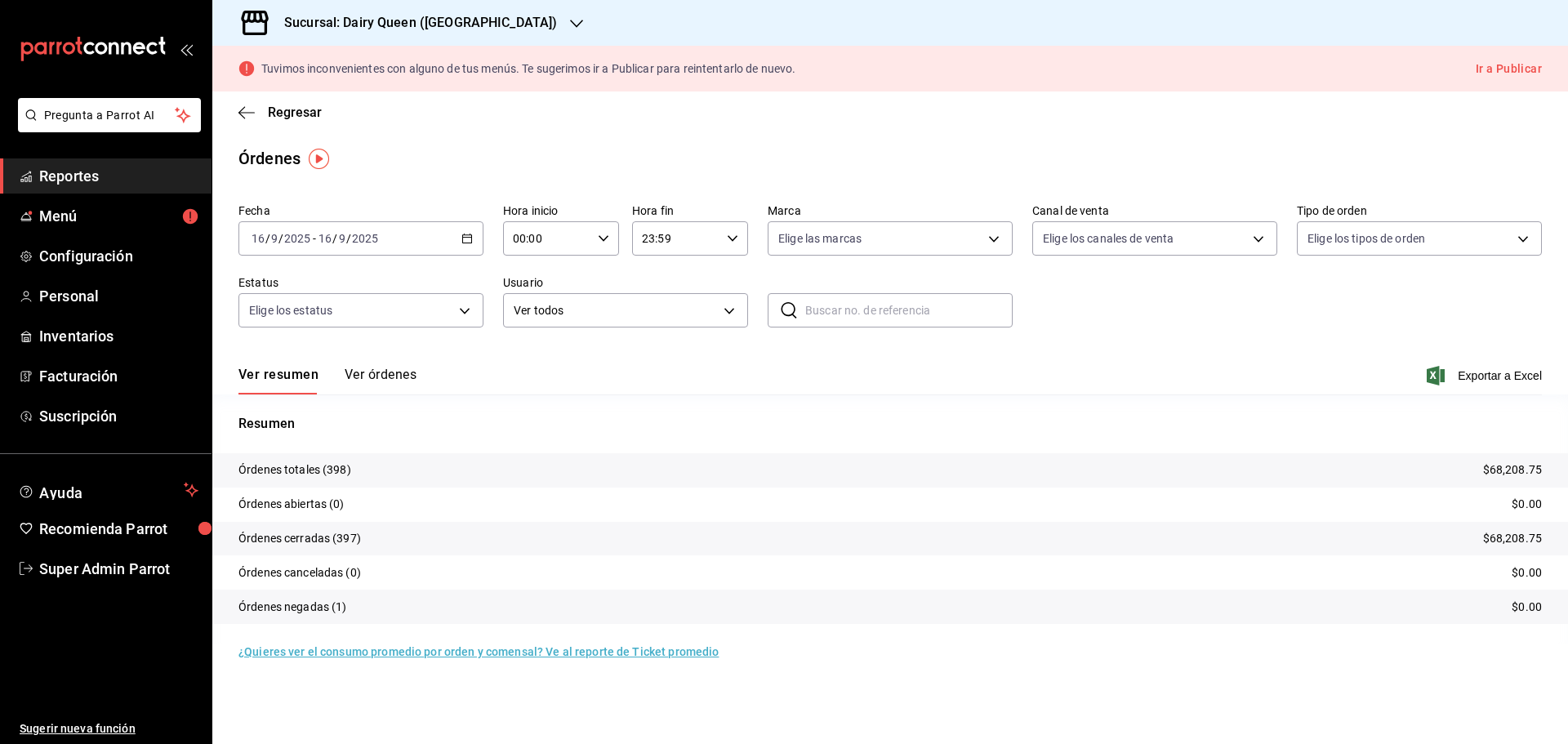
click at [348, 28] on h3 "Sucursal: Dairy Queen ([GEOGRAPHIC_DATA])" at bounding box center [414, 23] width 286 height 19
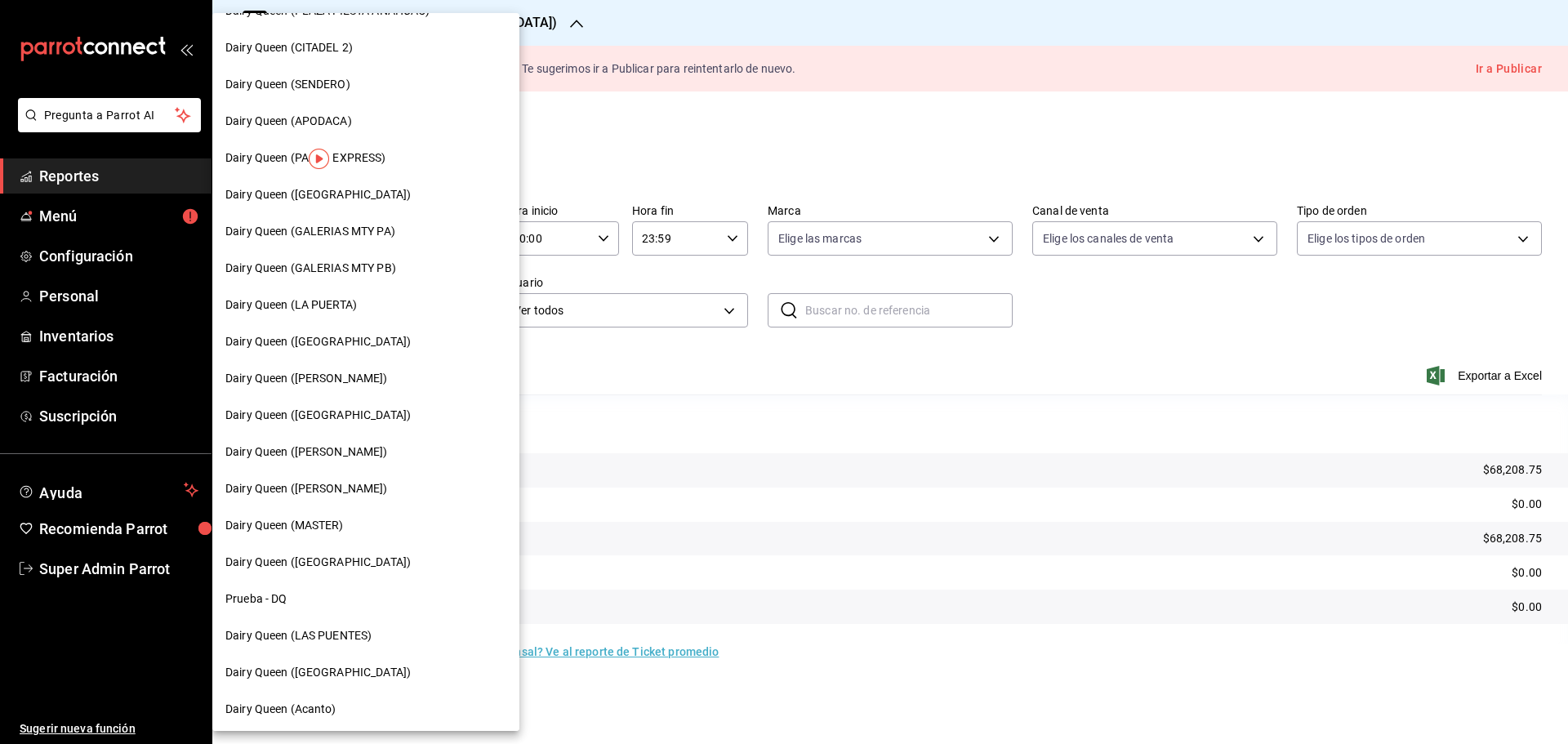
scroll to position [508, 0]
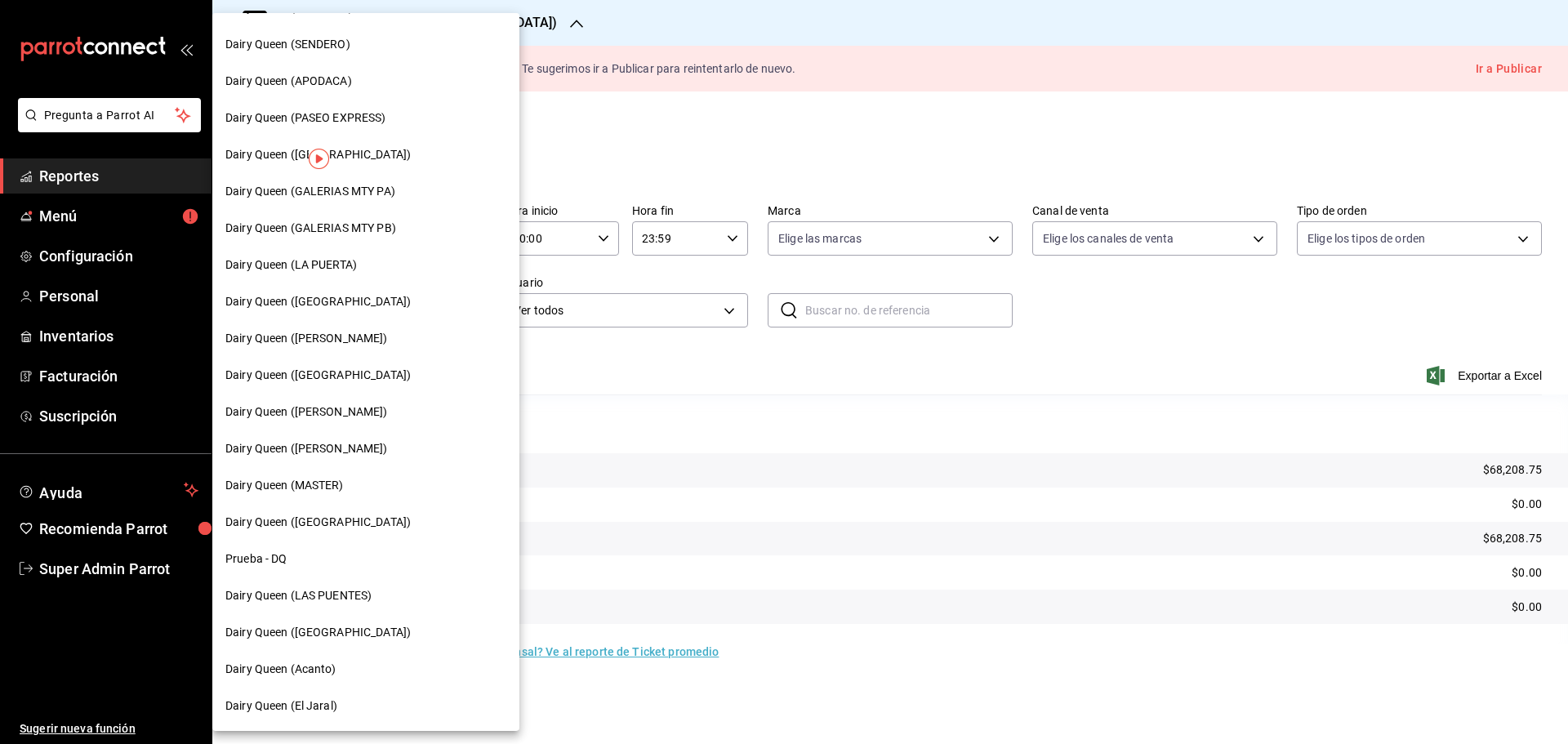
click at [336, 256] on span "Dairy Queen (LA PUERTA)" at bounding box center [291, 265] width 131 height 18
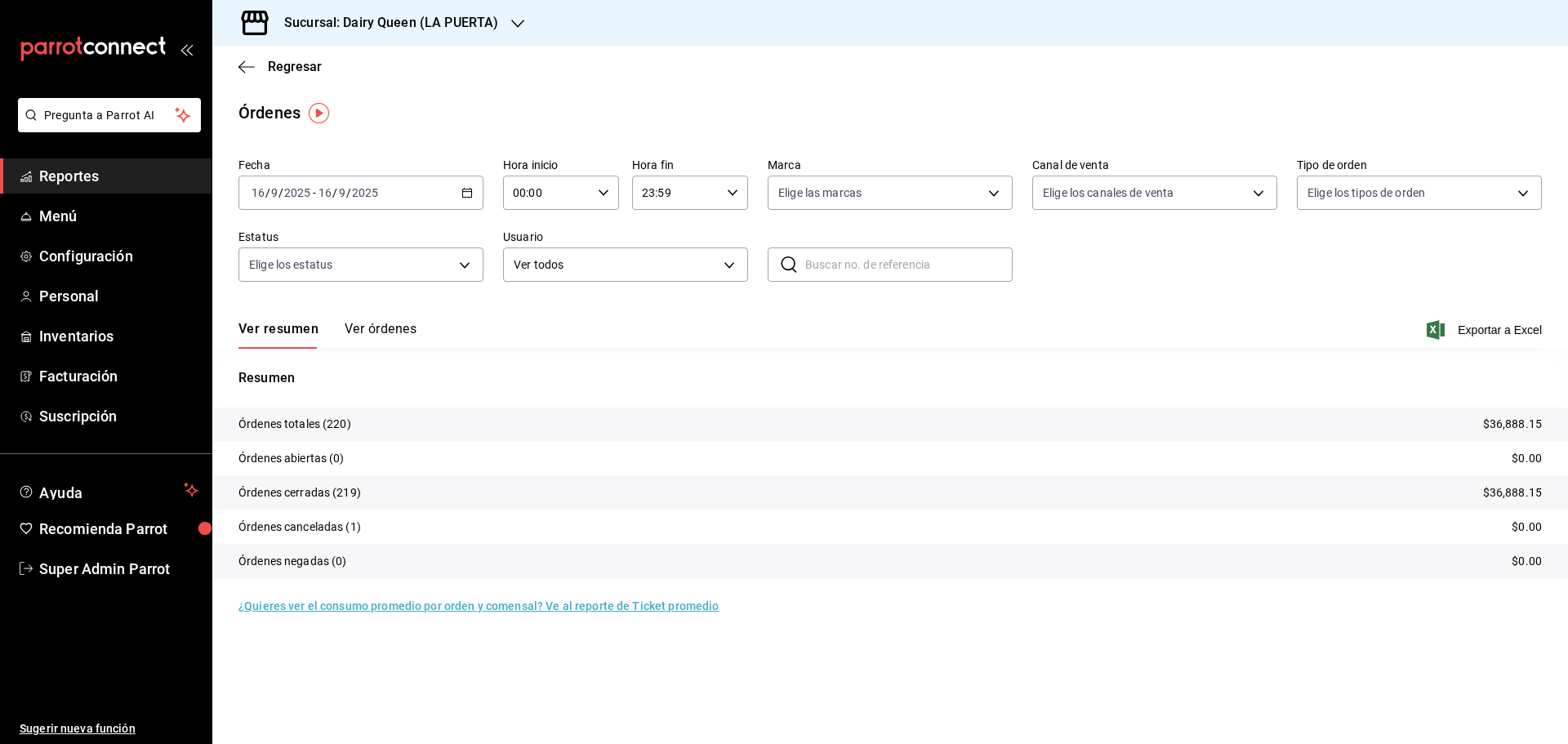
click at [396, 21] on h3 "Sucursal: Dairy Queen (LA PUERTA)" at bounding box center [384, 23] width 227 height 19
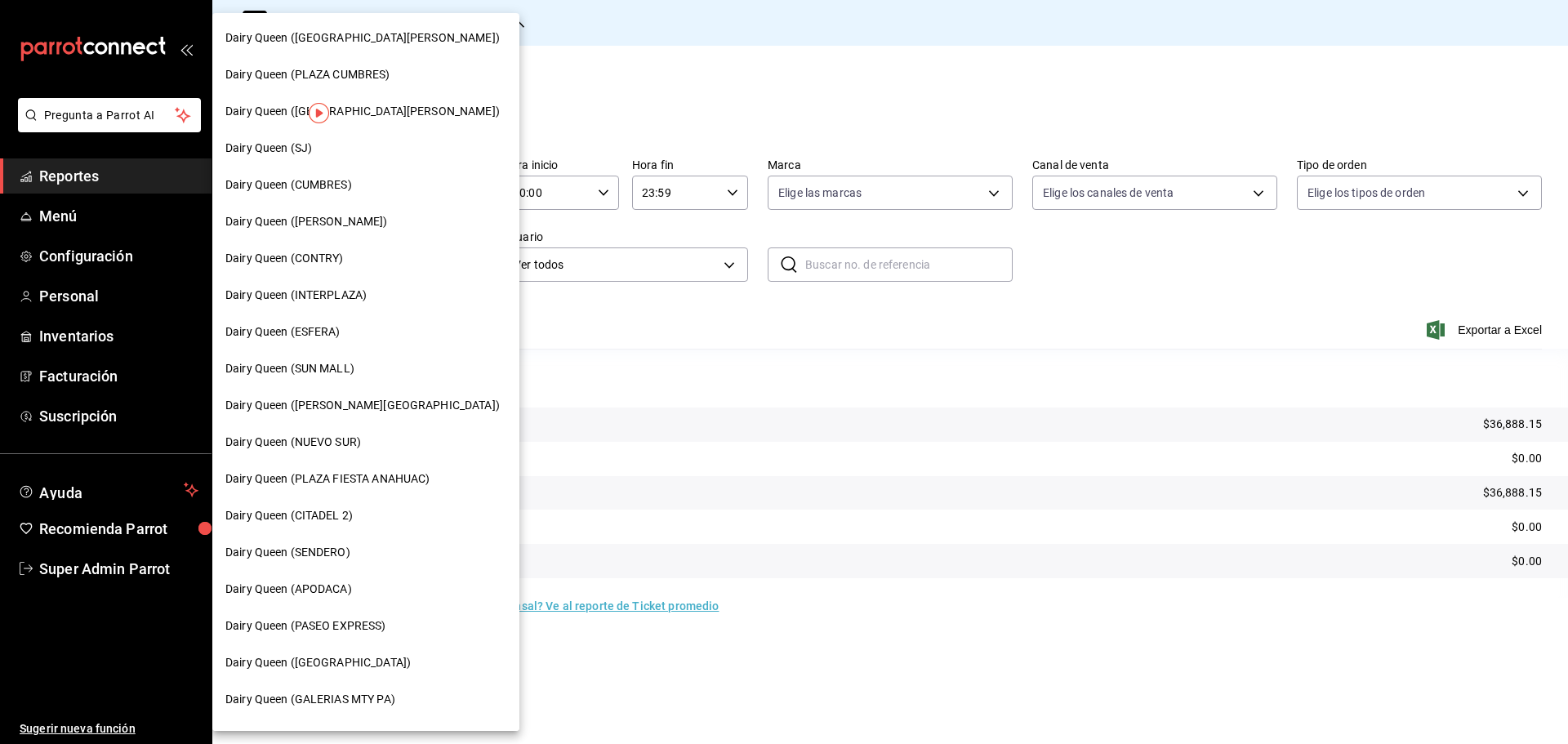
click at [340, 411] on span "Dairy Queen ([PERSON_NAME][GEOGRAPHIC_DATA])" at bounding box center [363, 405] width 275 height 18
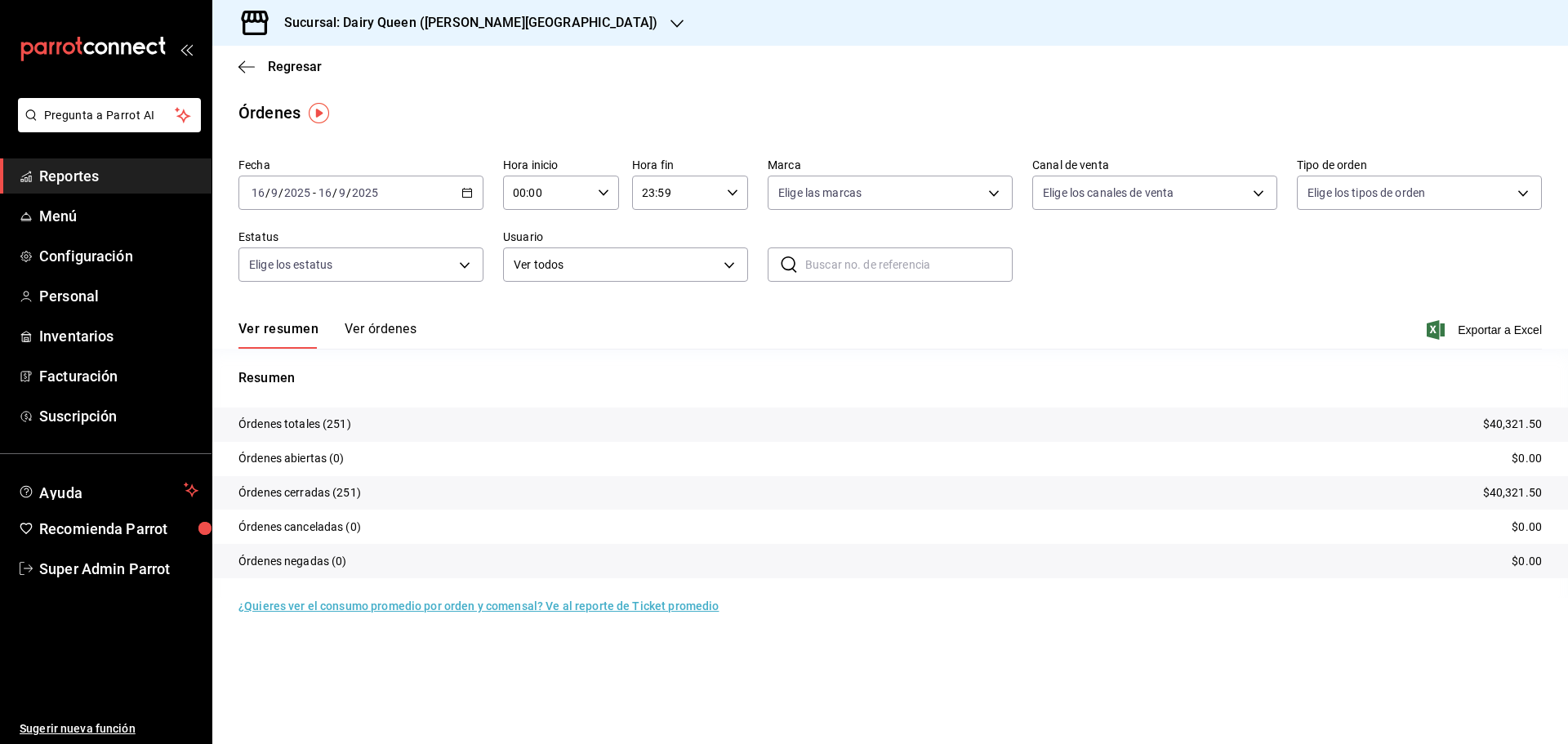
click at [391, 31] on h3 "Sucursal: Dairy Queen ([PERSON_NAME][GEOGRAPHIC_DATA])" at bounding box center [464, 23] width 386 height 19
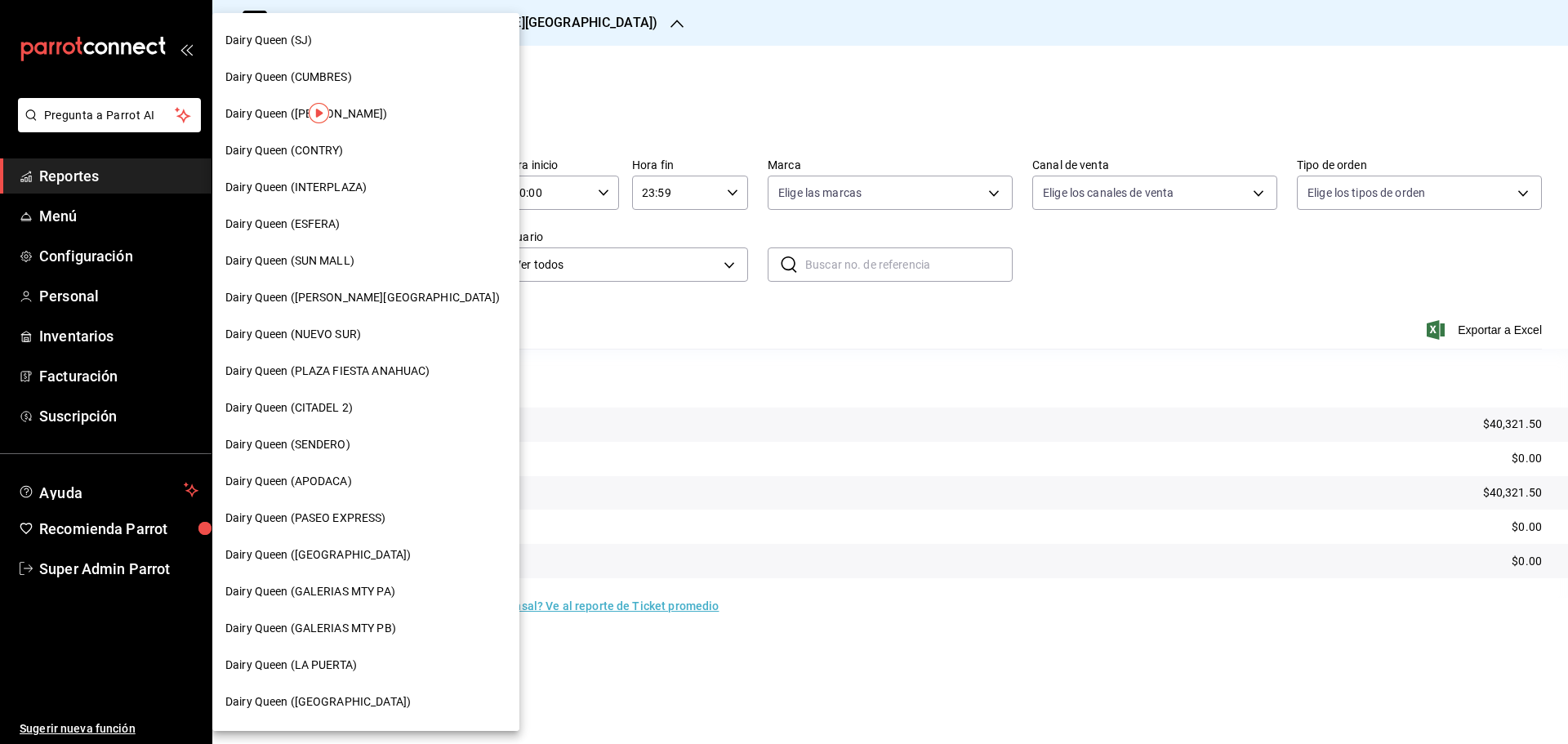
scroll to position [272, 0]
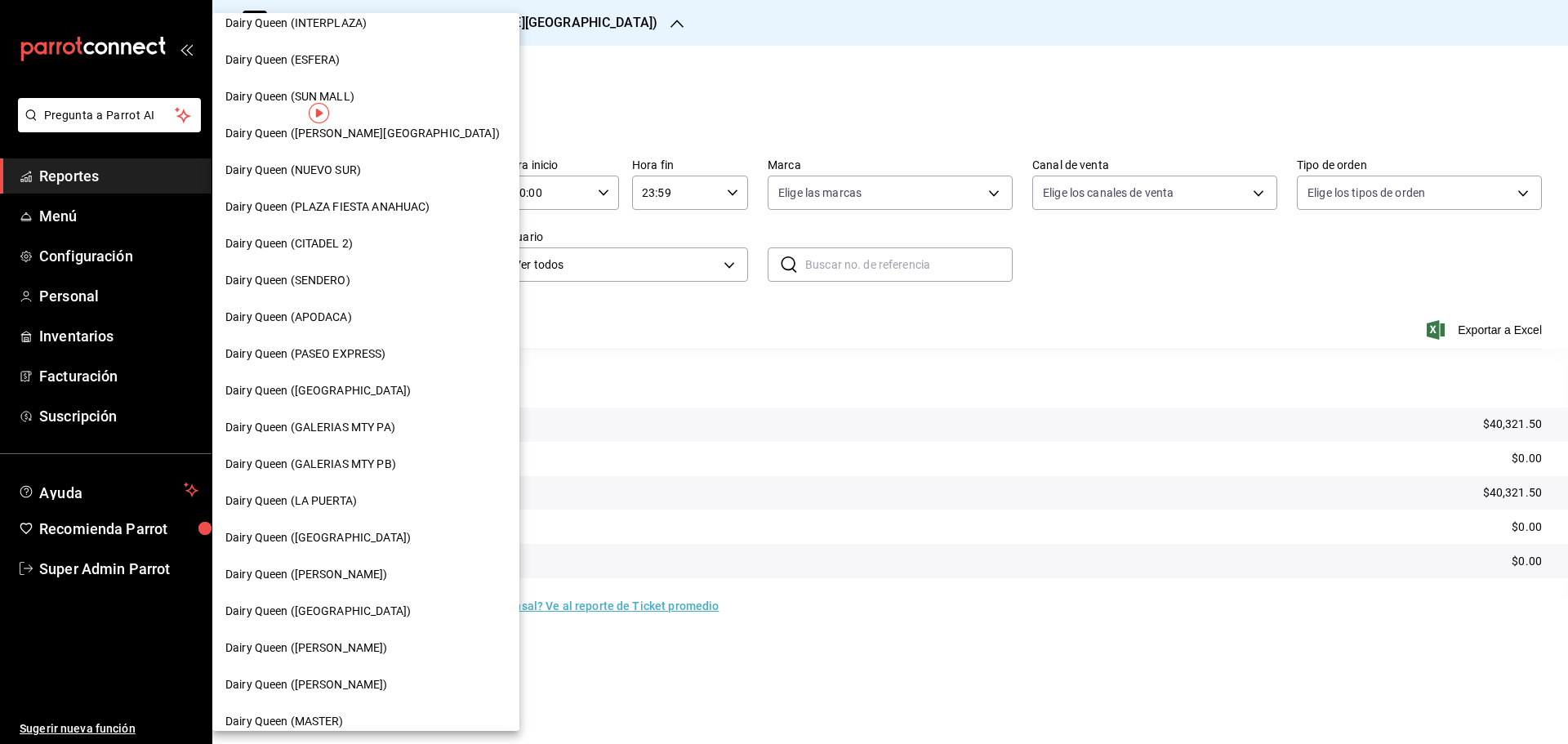
click at [346, 408] on div "Dairy Queen ([GEOGRAPHIC_DATA])" at bounding box center [366, 391] width 307 height 37
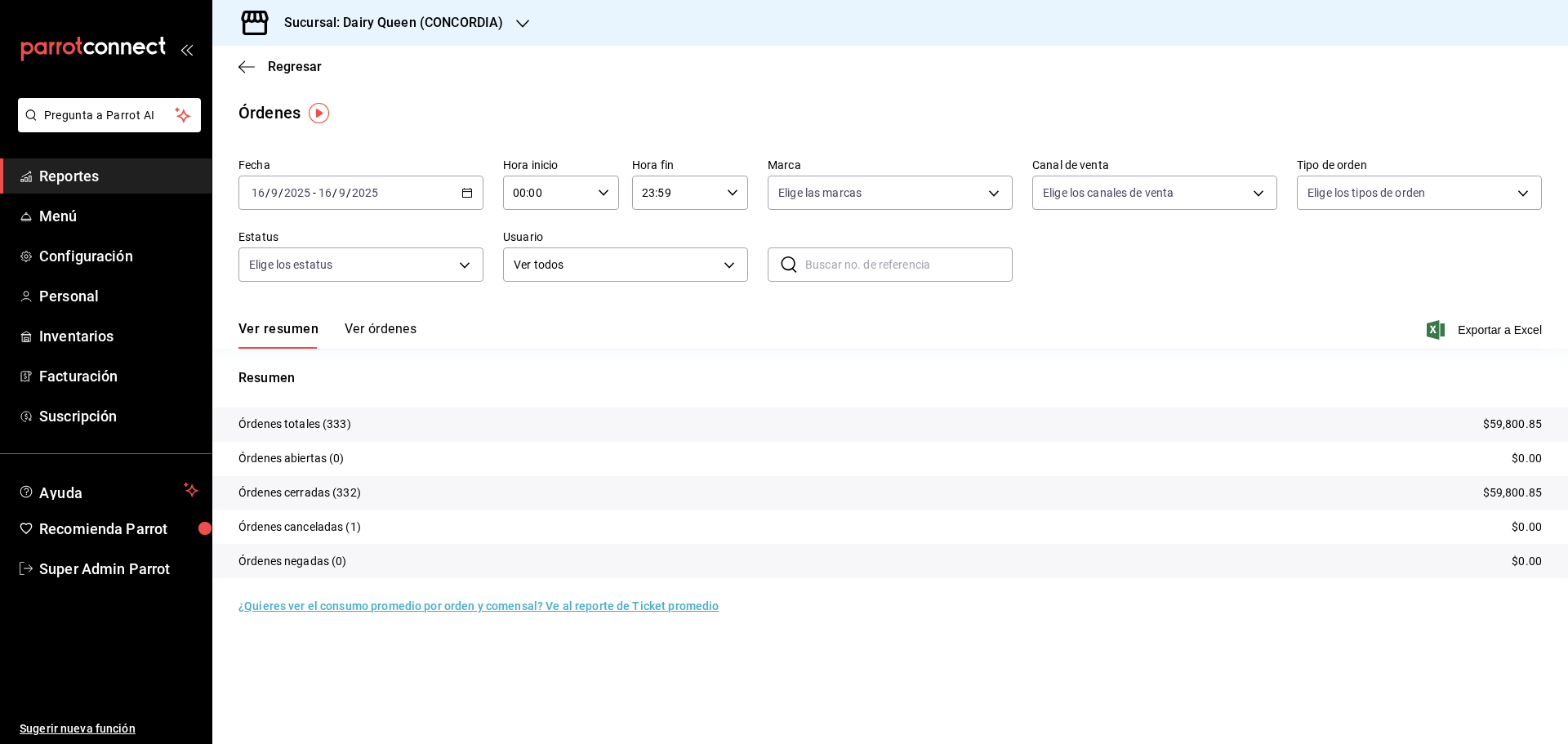
click at [314, 20] on h3 "Sucursal: Dairy Queen (CONCORDIA)" at bounding box center [387, 23] width 232 height 19
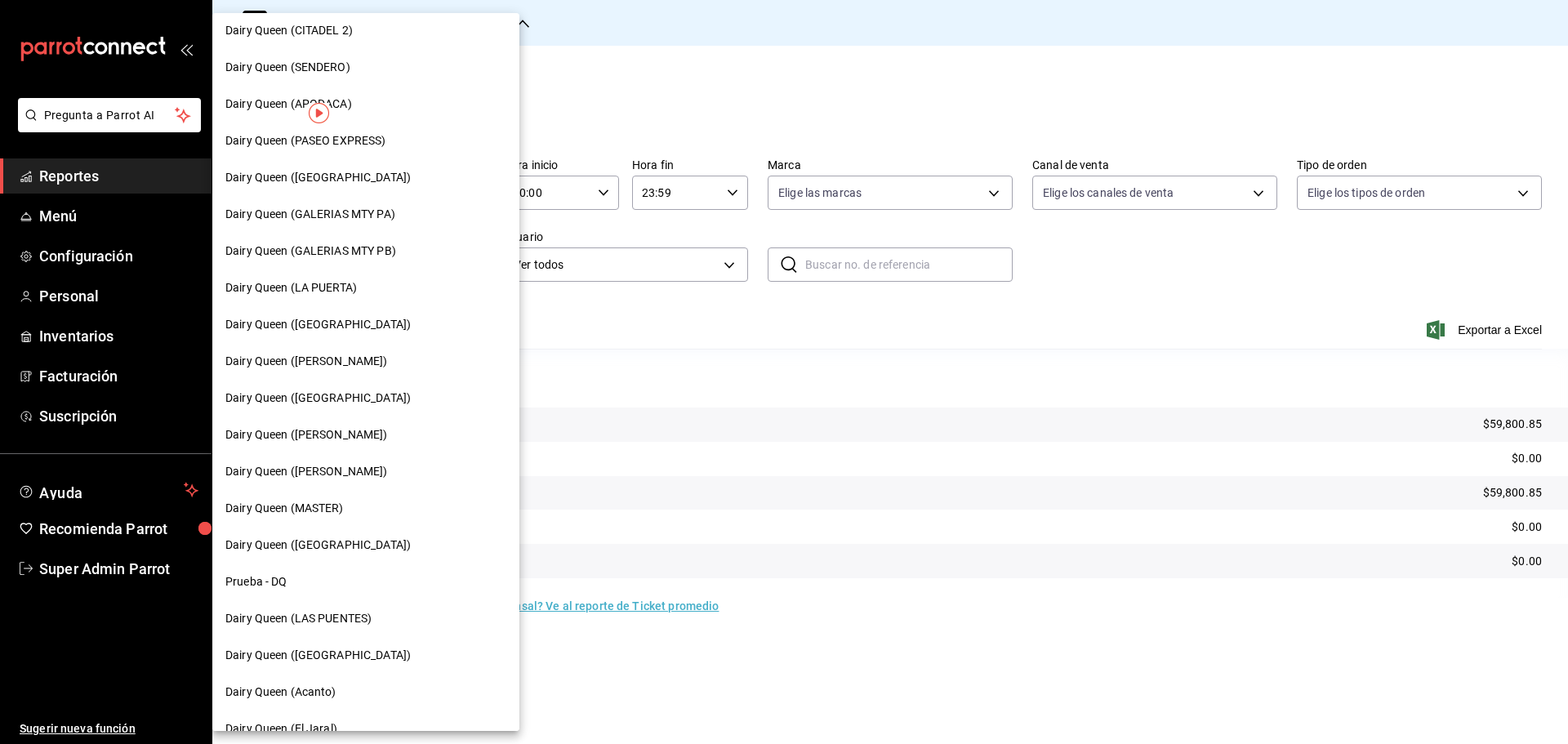
scroll to position [508, 0]
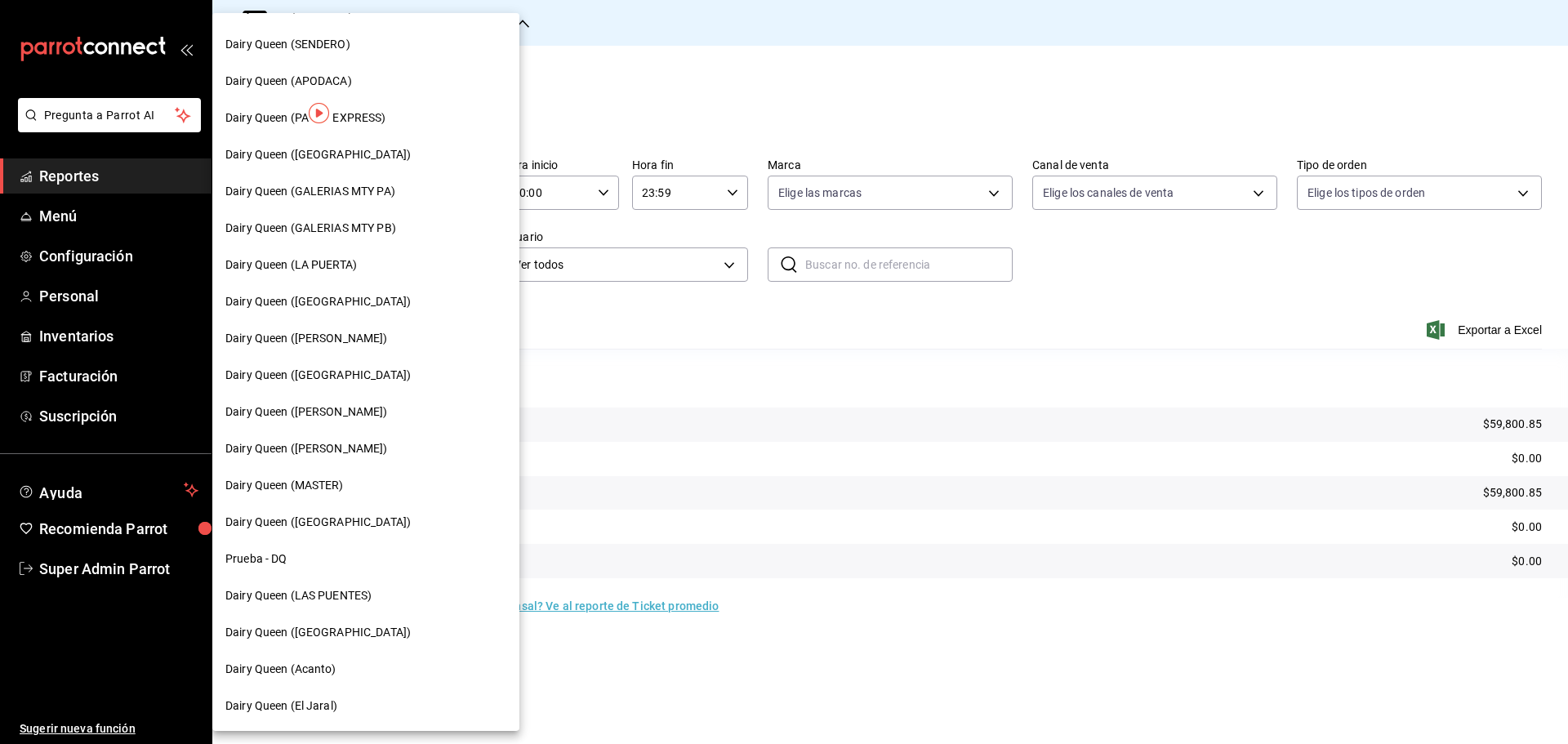
click at [337, 380] on span "Dairy Queen ([GEOGRAPHIC_DATA])" at bounding box center [318, 376] width 186 height 18
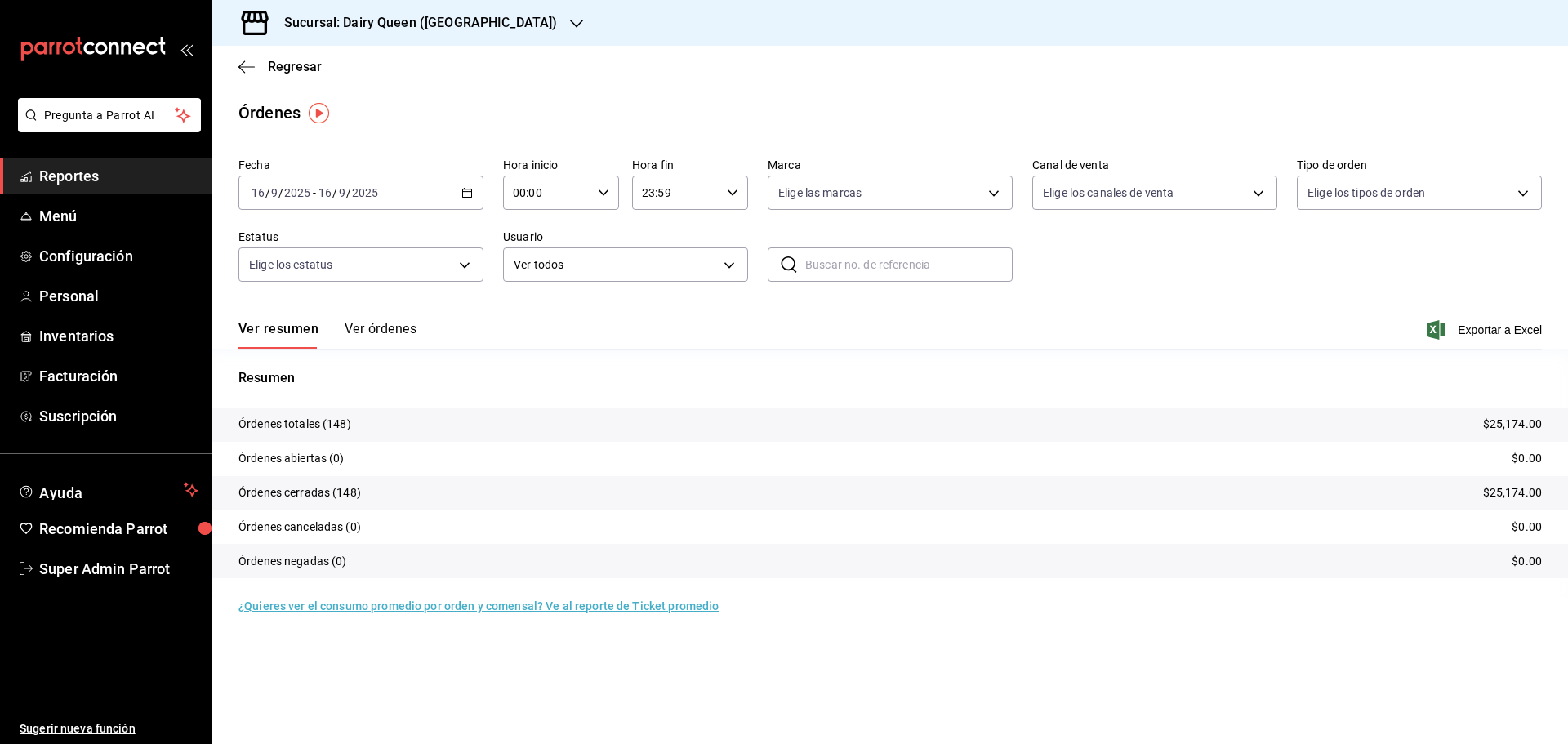
click at [301, 16] on h3 "Sucursal: Dairy Queen ([GEOGRAPHIC_DATA])" at bounding box center [414, 23] width 286 height 19
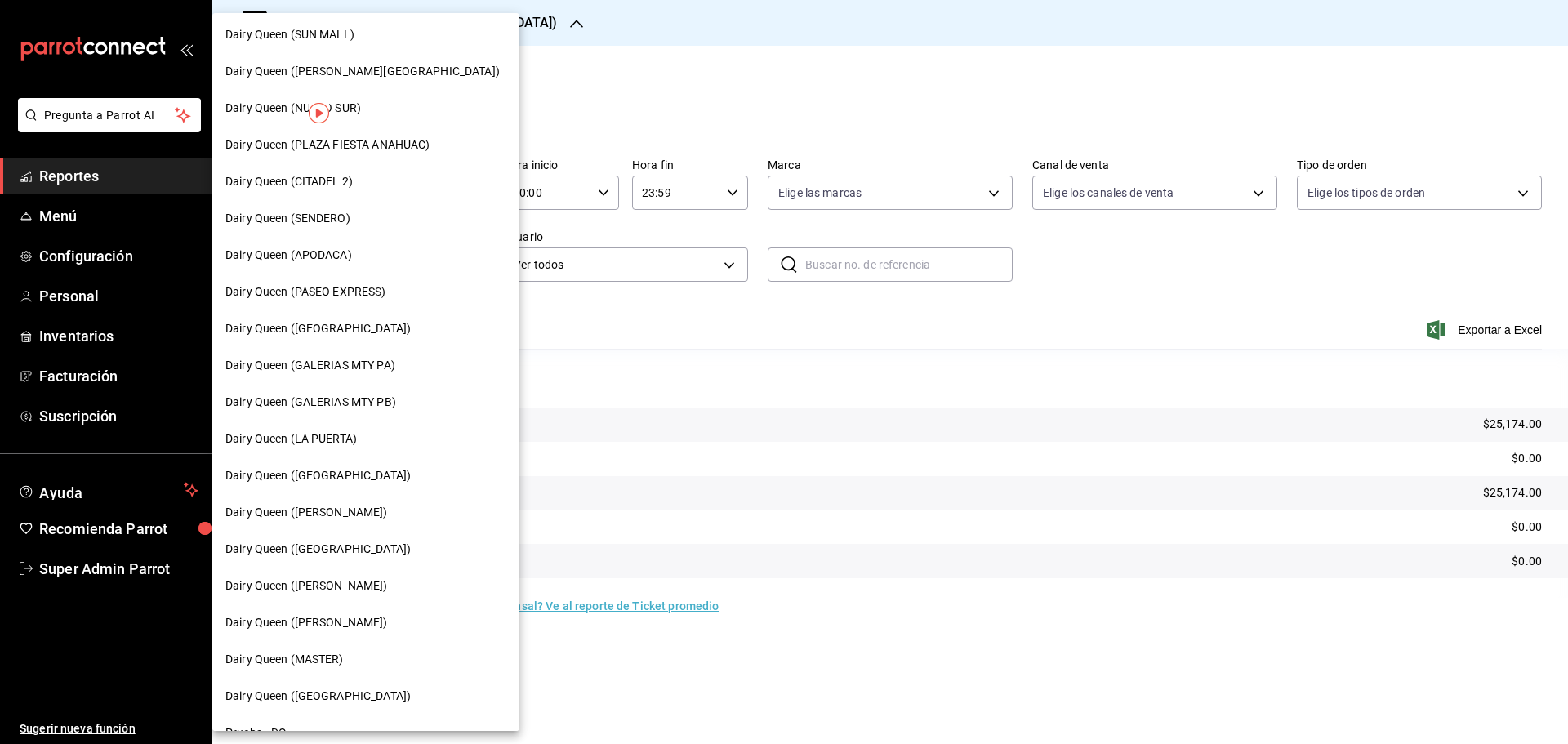
scroll to position [508, 0]
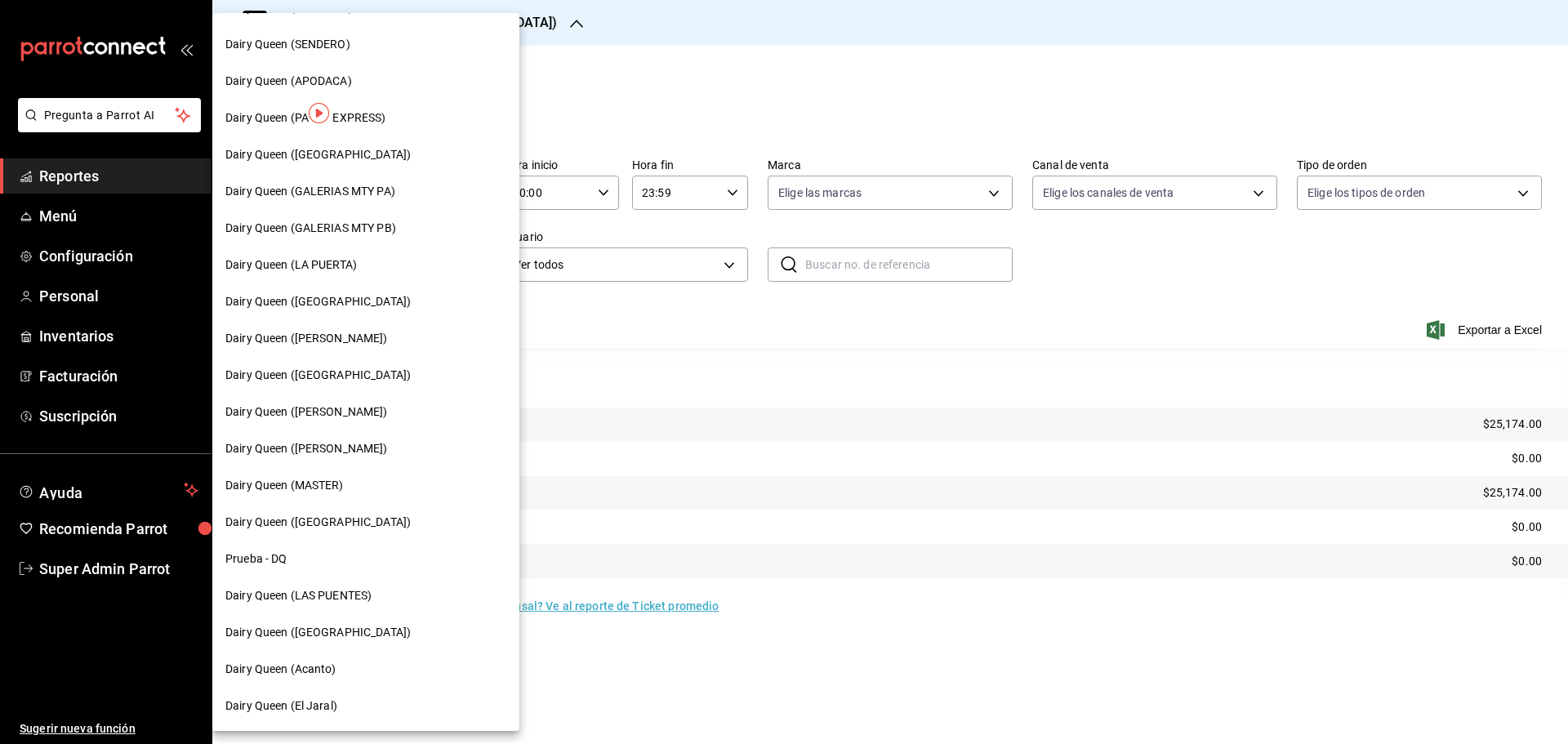
click at [371, 421] on div "Dairy Queen ([PERSON_NAME])" at bounding box center [366, 412] width 307 height 37
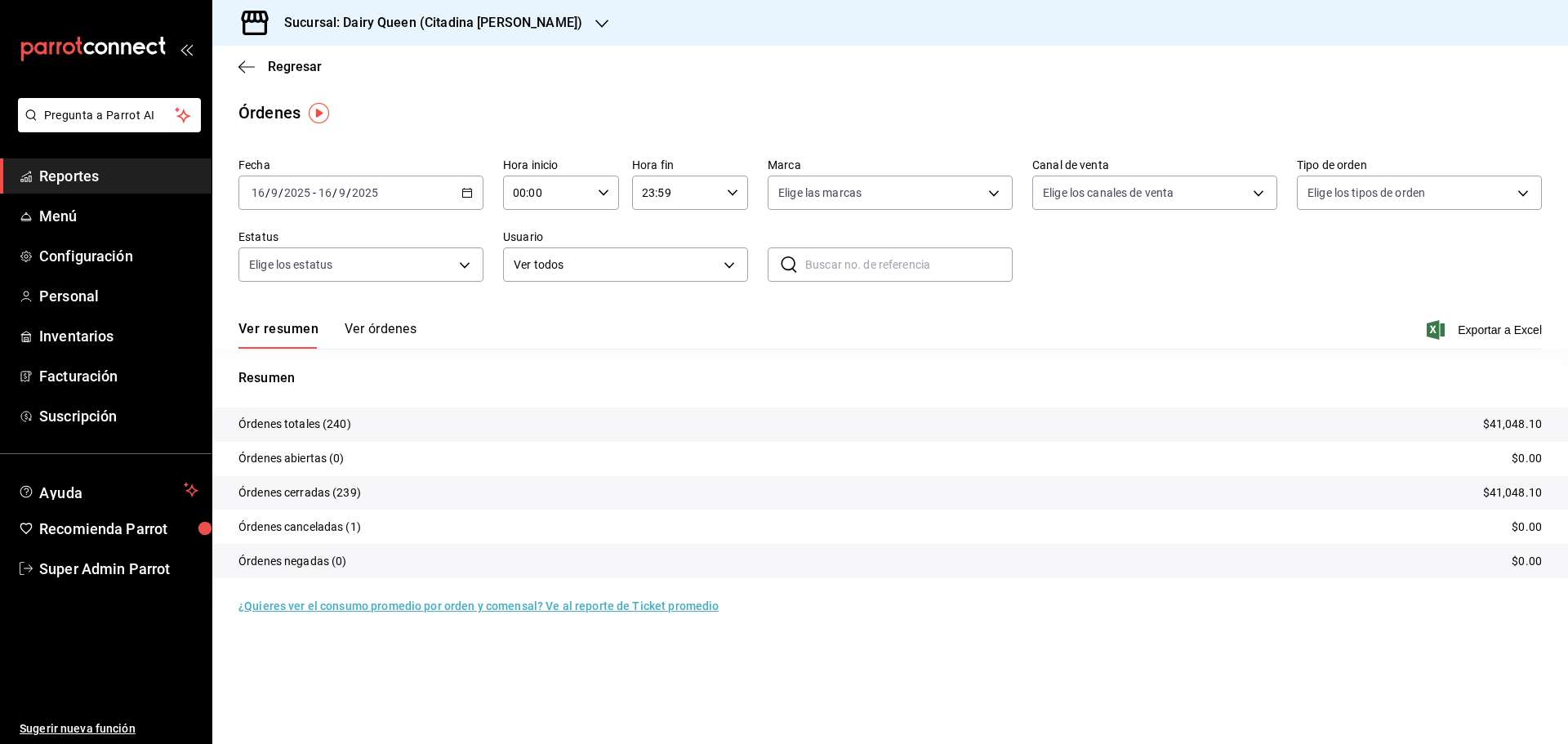
click at [332, 2] on div "Sucursal: Dairy Queen (Citadina [PERSON_NAME])" at bounding box center [420, 23] width 389 height 46
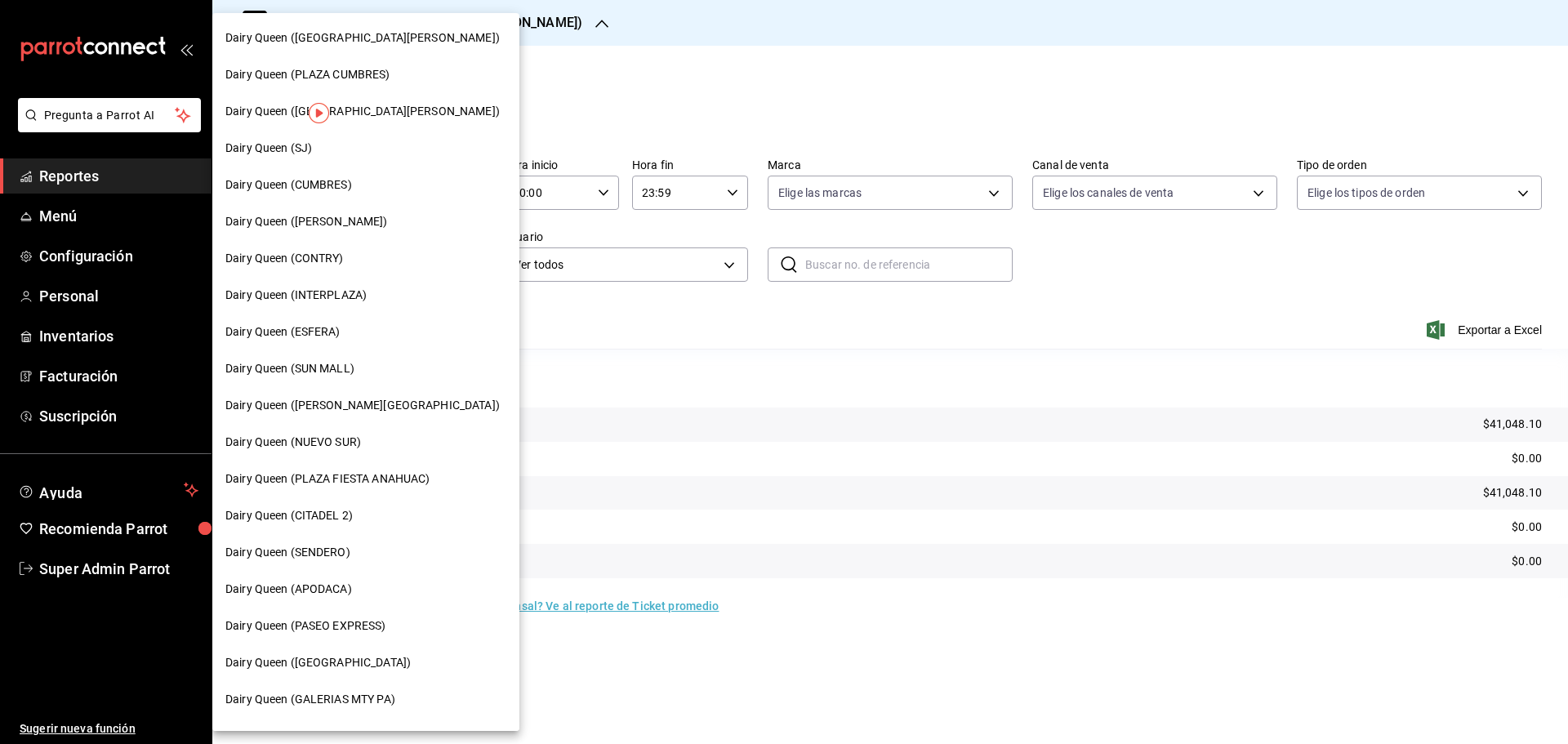
click at [628, 64] on div at bounding box center [784, 372] width 1568 height 744
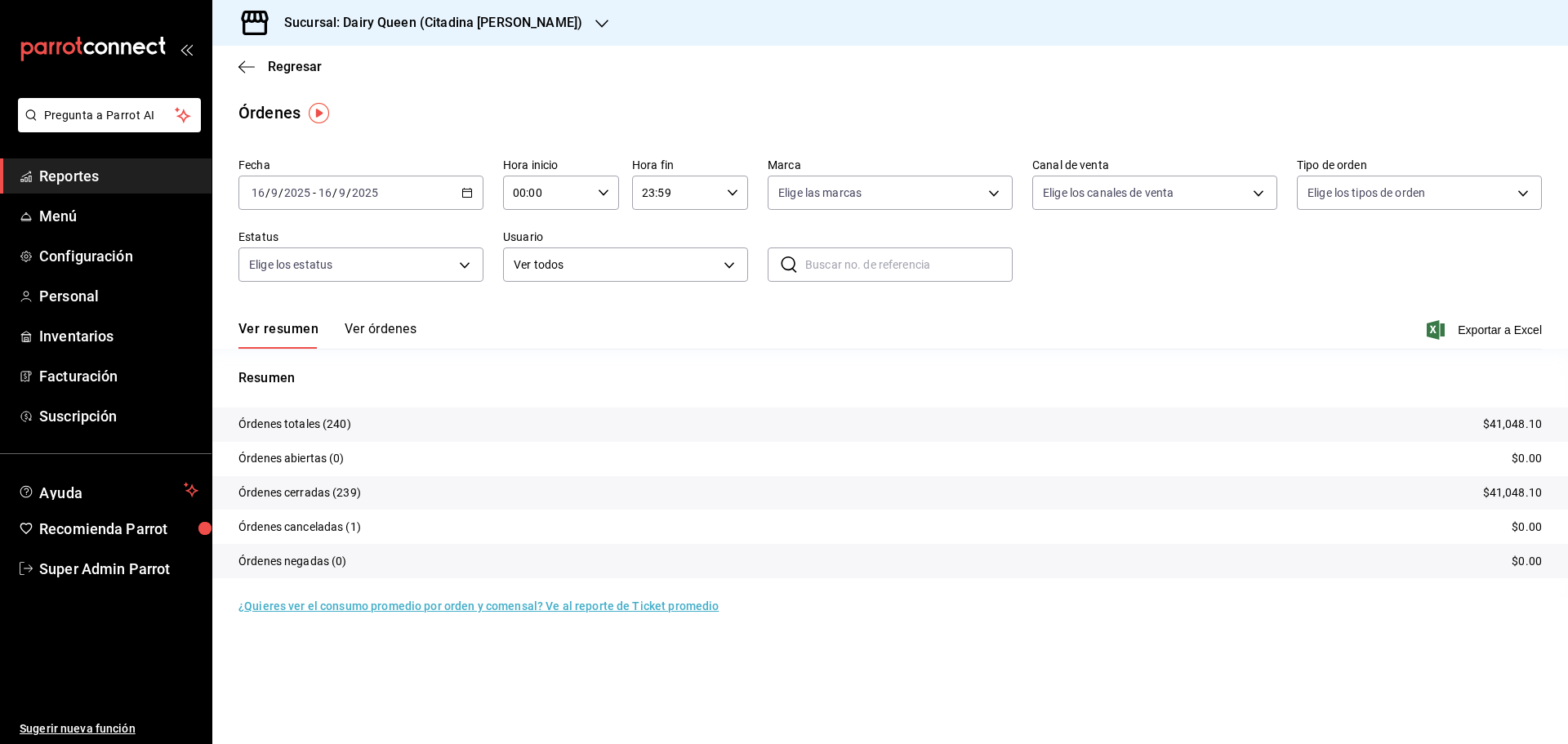
click at [460, 31] on h3 "Sucursal: Dairy Queen (Citadina [PERSON_NAME])" at bounding box center [427, 23] width 312 height 19
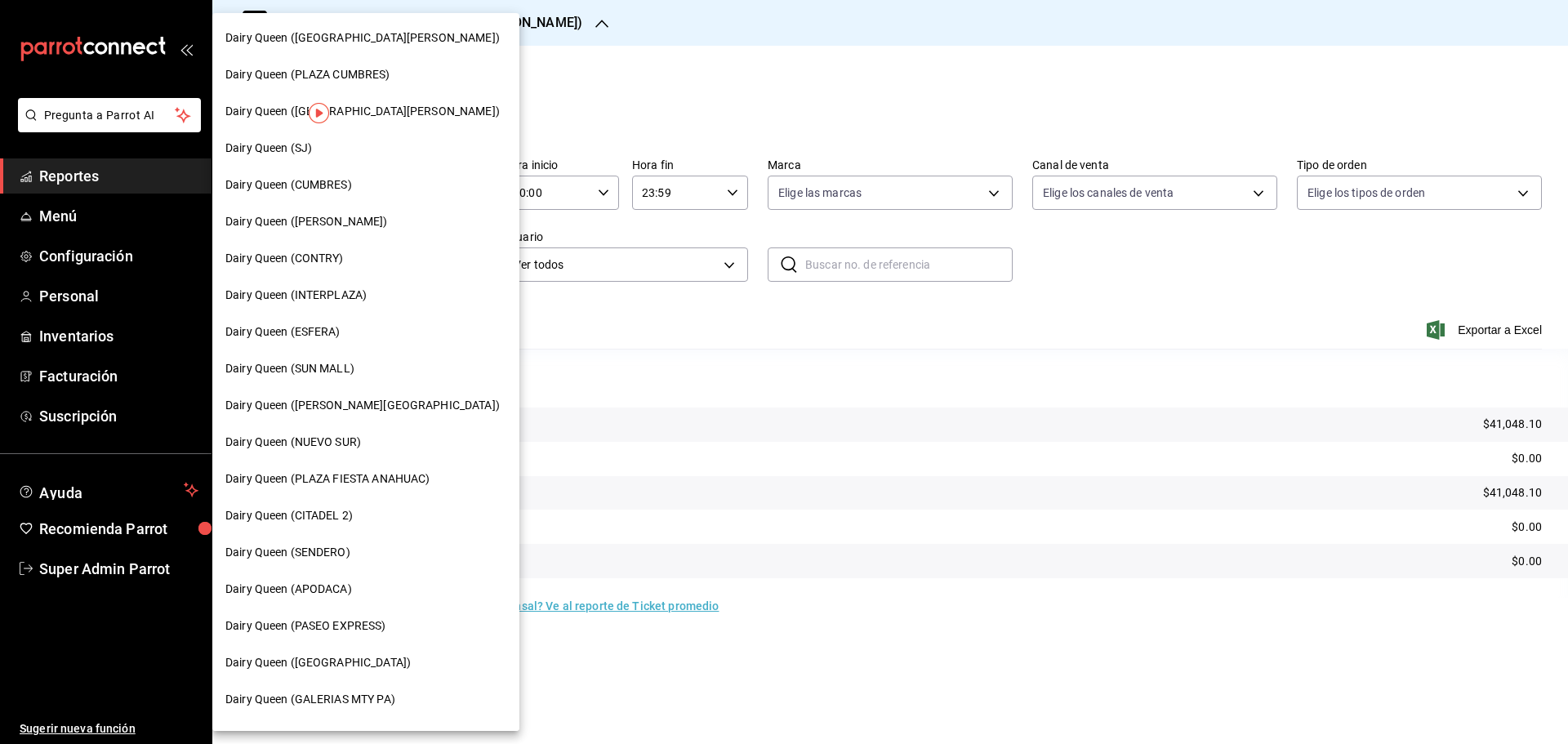
click at [376, 118] on span "Dairy Queen ([GEOGRAPHIC_DATA][PERSON_NAME])" at bounding box center [363, 112] width 275 height 18
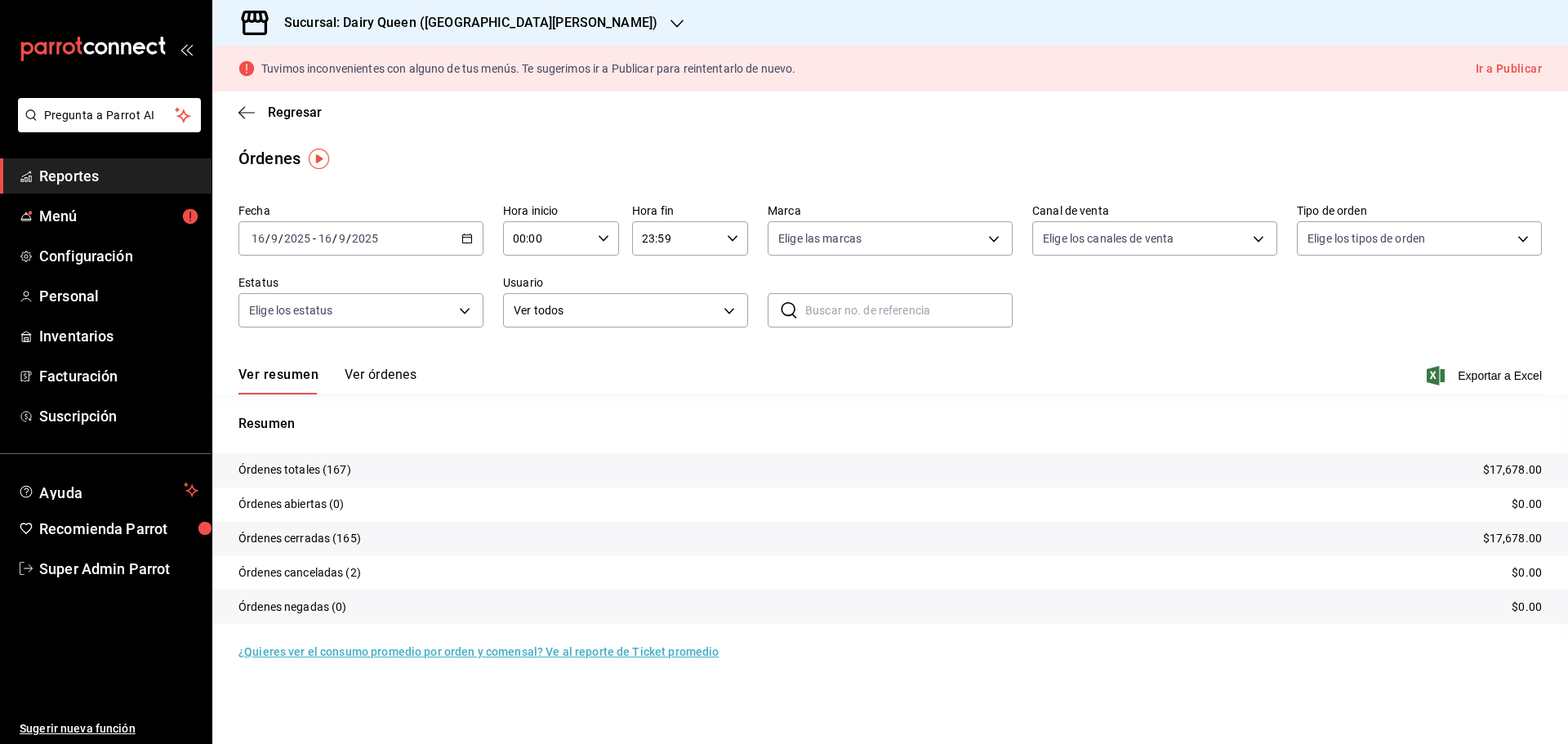
click at [328, 15] on h3 "Sucursal: Dairy Queen ([GEOGRAPHIC_DATA][PERSON_NAME])" at bounding box center [464, 23] width 386 height 19
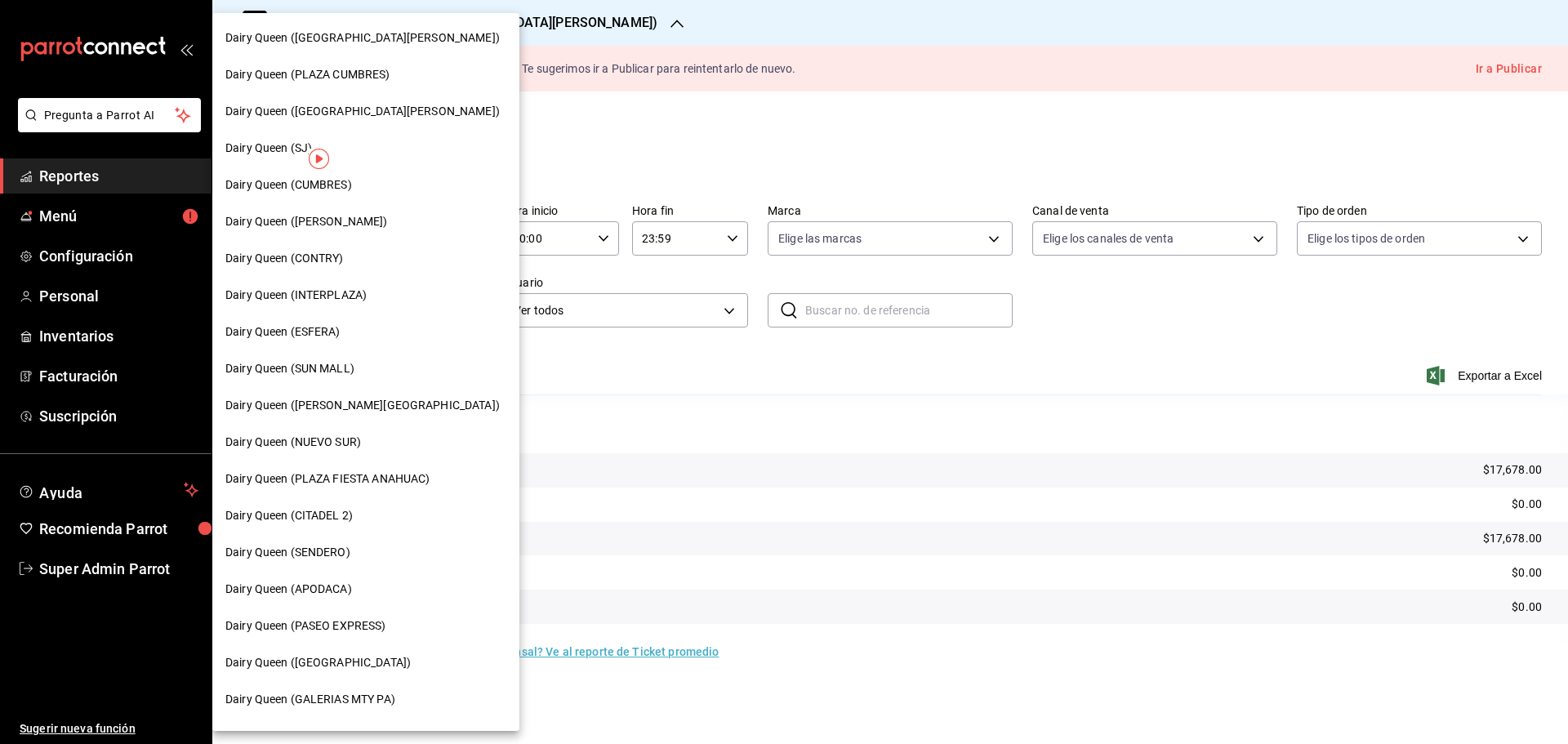
click at [349, 221] on span "Dairy Queen ([PERSON_NAME])" at bounding box center [307, 222] width 163 height 18
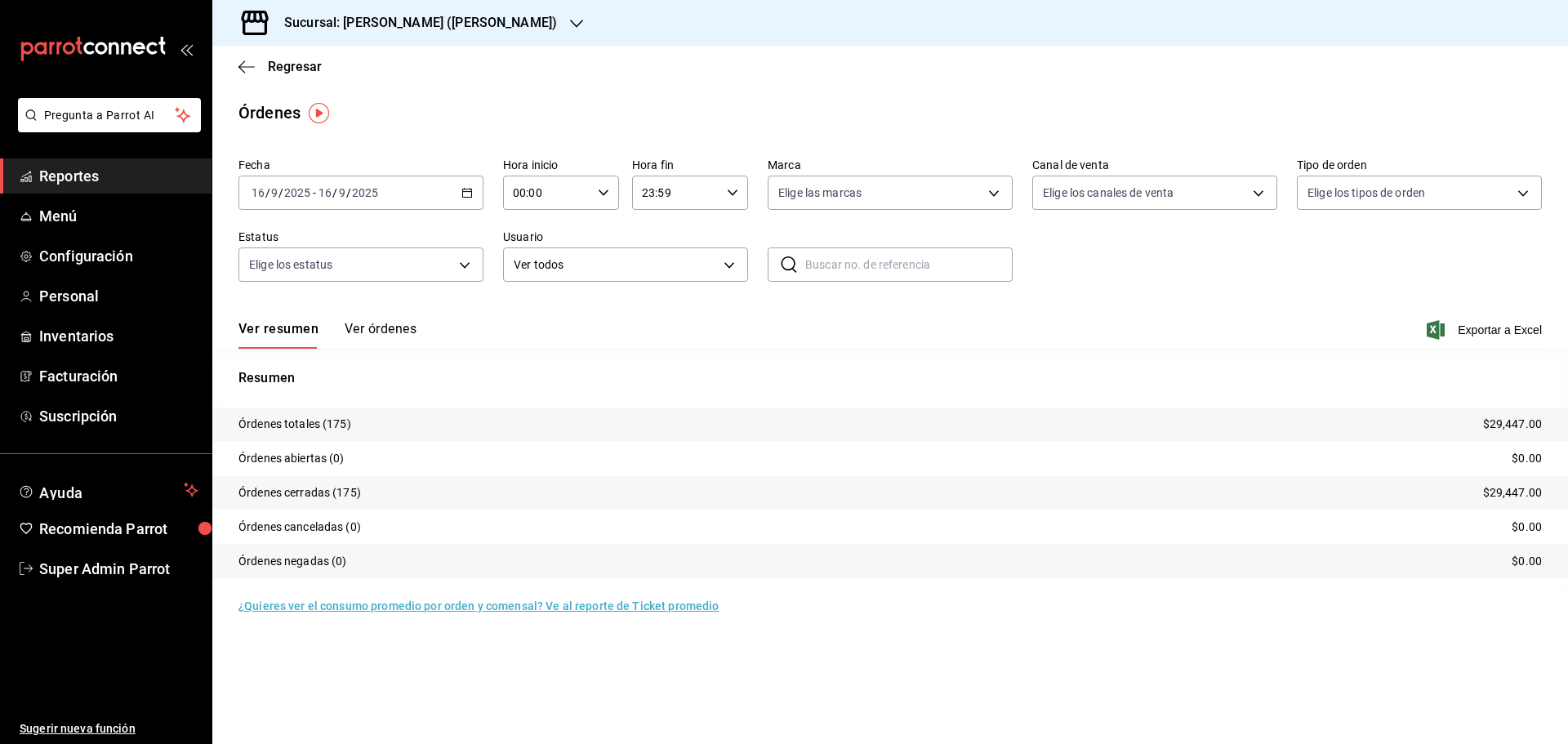
click at [400, 33] on div "Sucursal: [PERSON_NAME] ([PERSON_NAME])" at bounding box center [408, 23] width 364 height 46
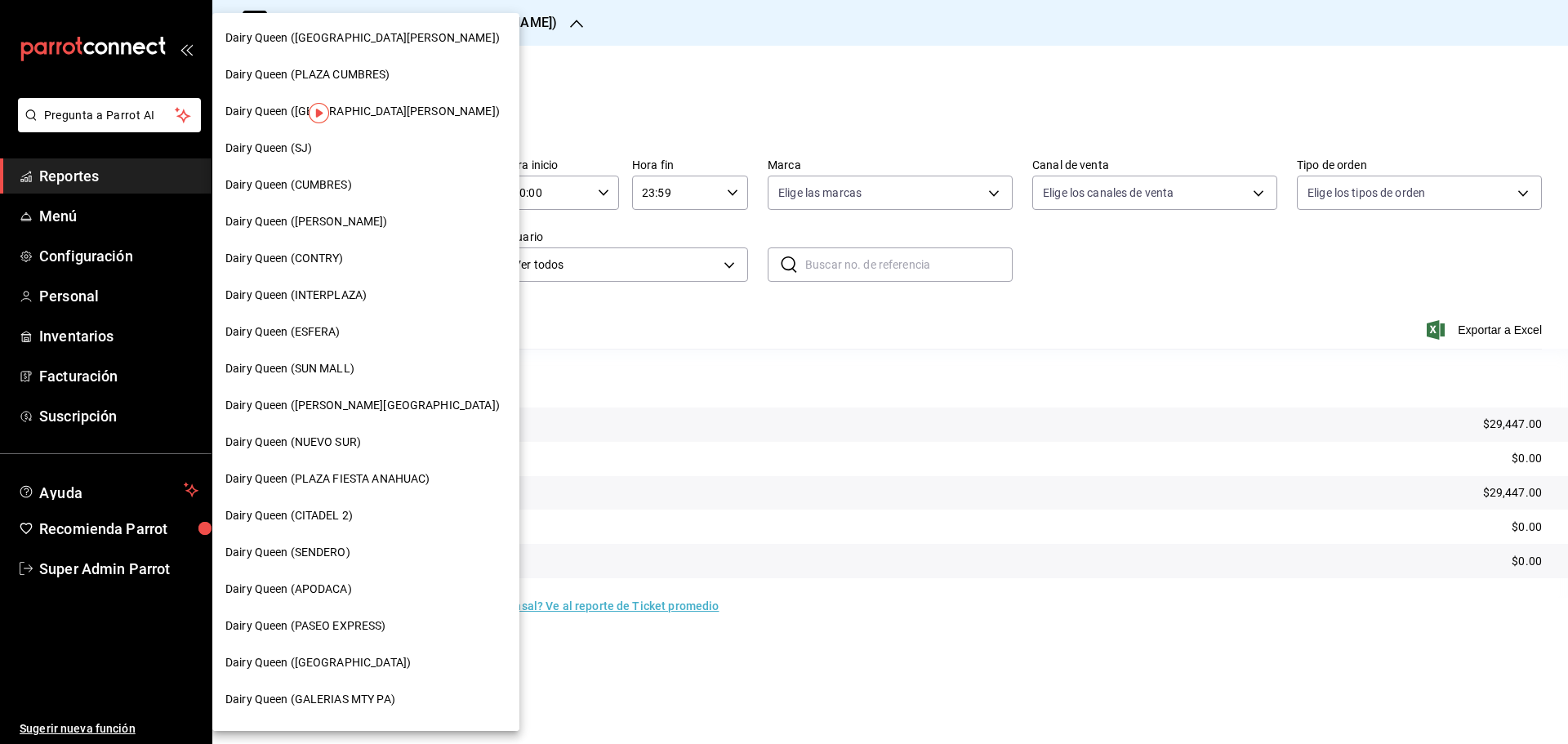
click at [400, 33] on span "Dairy Queen ([GEOGRAPHIC_DATA][PERSON_NAME])" at bounding box center [363, 39] width 275 height 18
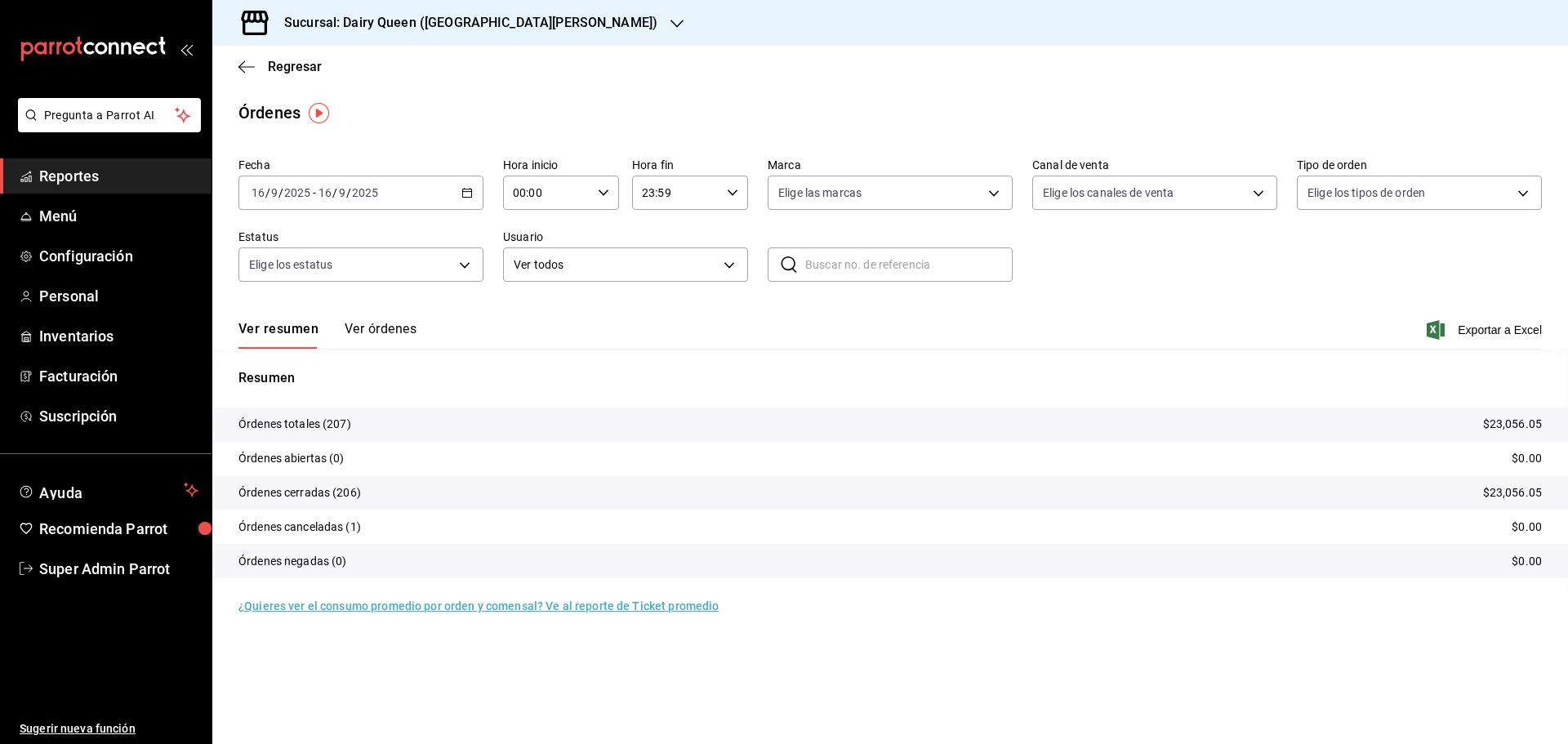
click at [358, 18] on h3 "Sucursal: Dairy Queen ([GEOGRAPHIC_DATA][PERSON_NAME])" at bounding box center [464, 23] width 386 height 19
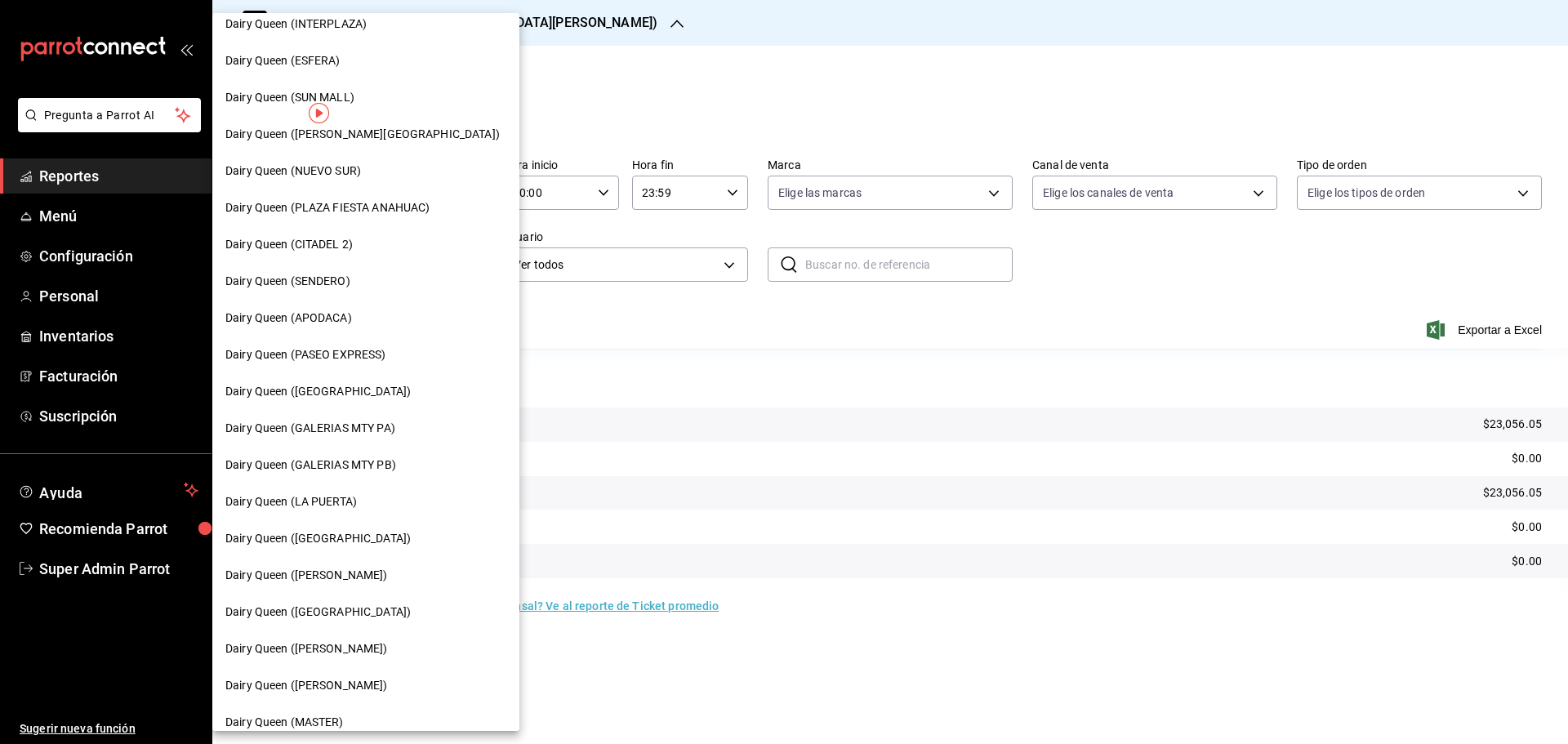
scroll to position [272, 0]
click at [388, 458] on span "Dairy Queen (GALERIAS MTY PB)" at bounding box center [311, 465] width 171 height 18
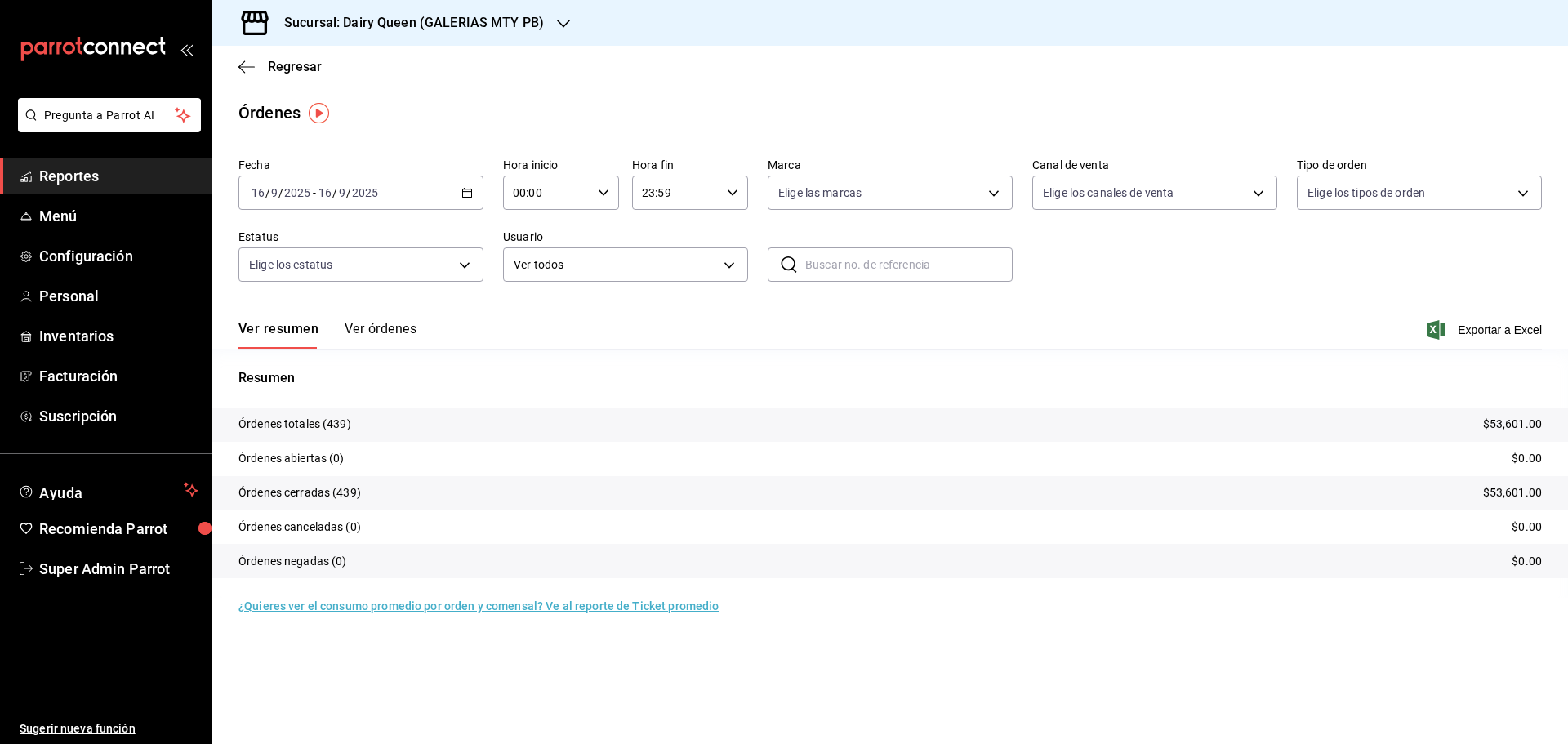
click at [295, 18] on h3 "Sucursal: Dairy Queen (GALERIAS MTY PB)" at bounding box center [408, 23] width 273 height 19
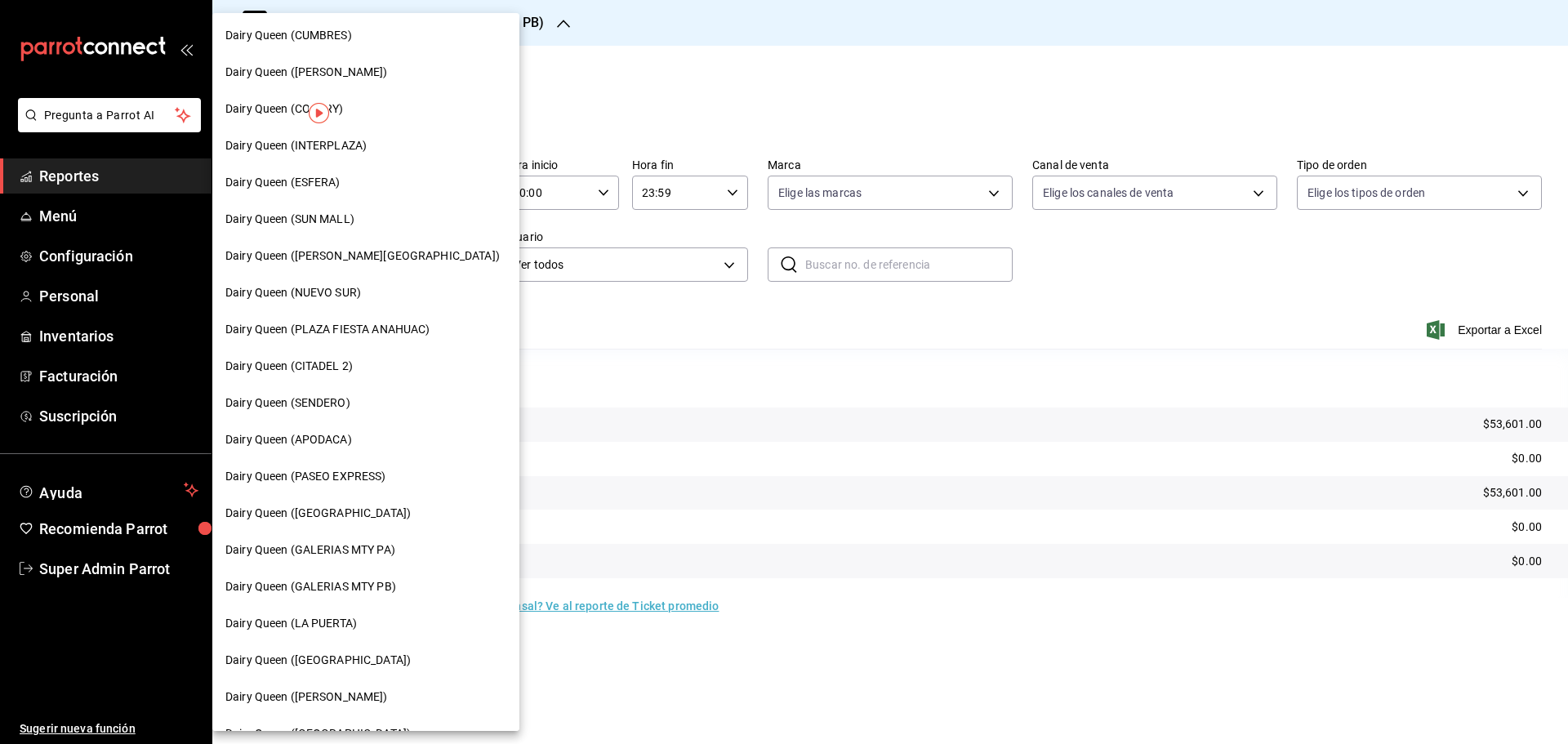
scroll to position [272, 0]
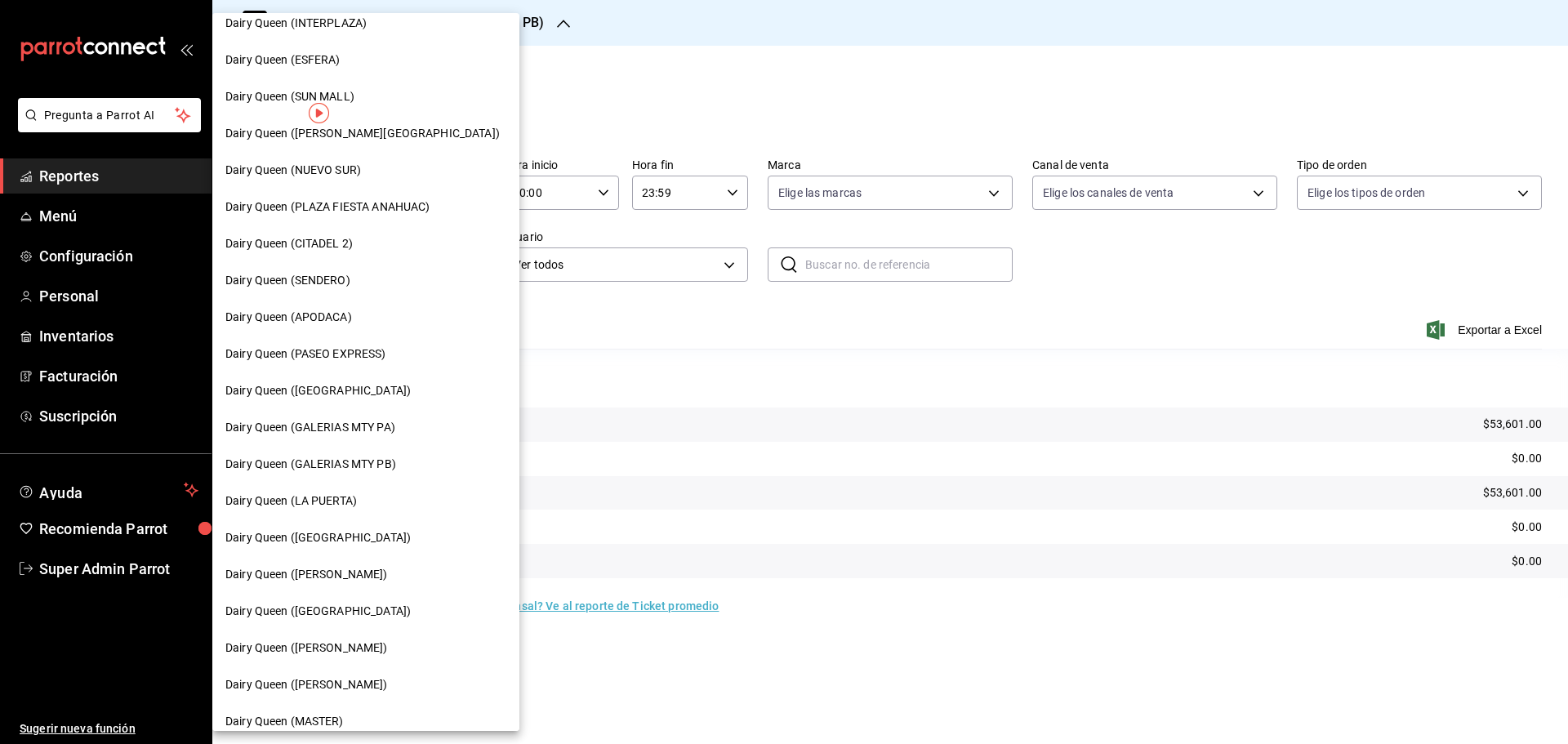
click at [373, 417] on div "Dairy Queen (GALERIAS MTY PA)" at bounding box center [366, 427] width 307 height 37
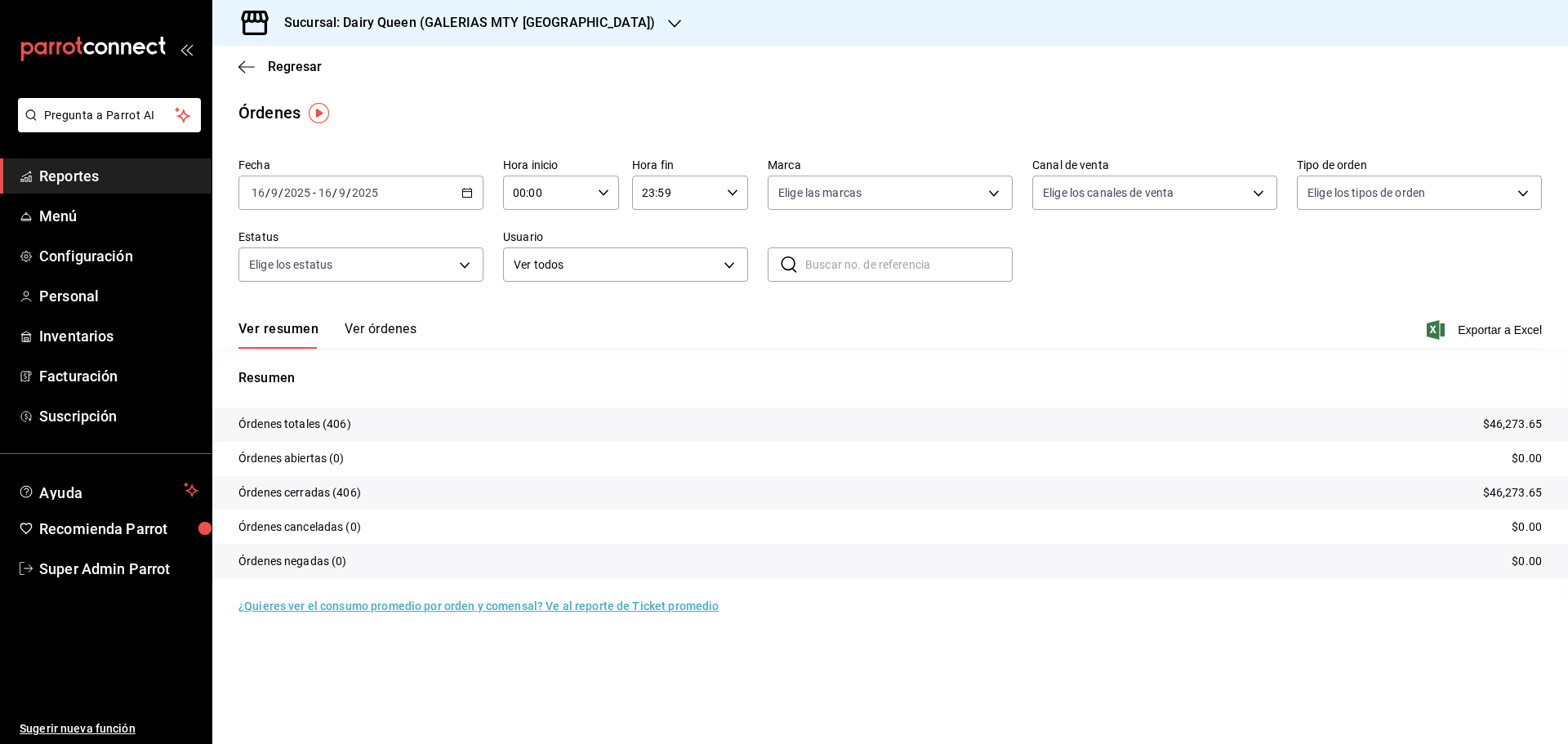
click at [288, 9] on div "Sucursal: Dairy Queen (GALERIAS MTY [GEOGRAPHIC_DATA])" at bounding box center [457, 23] width 462 height 46
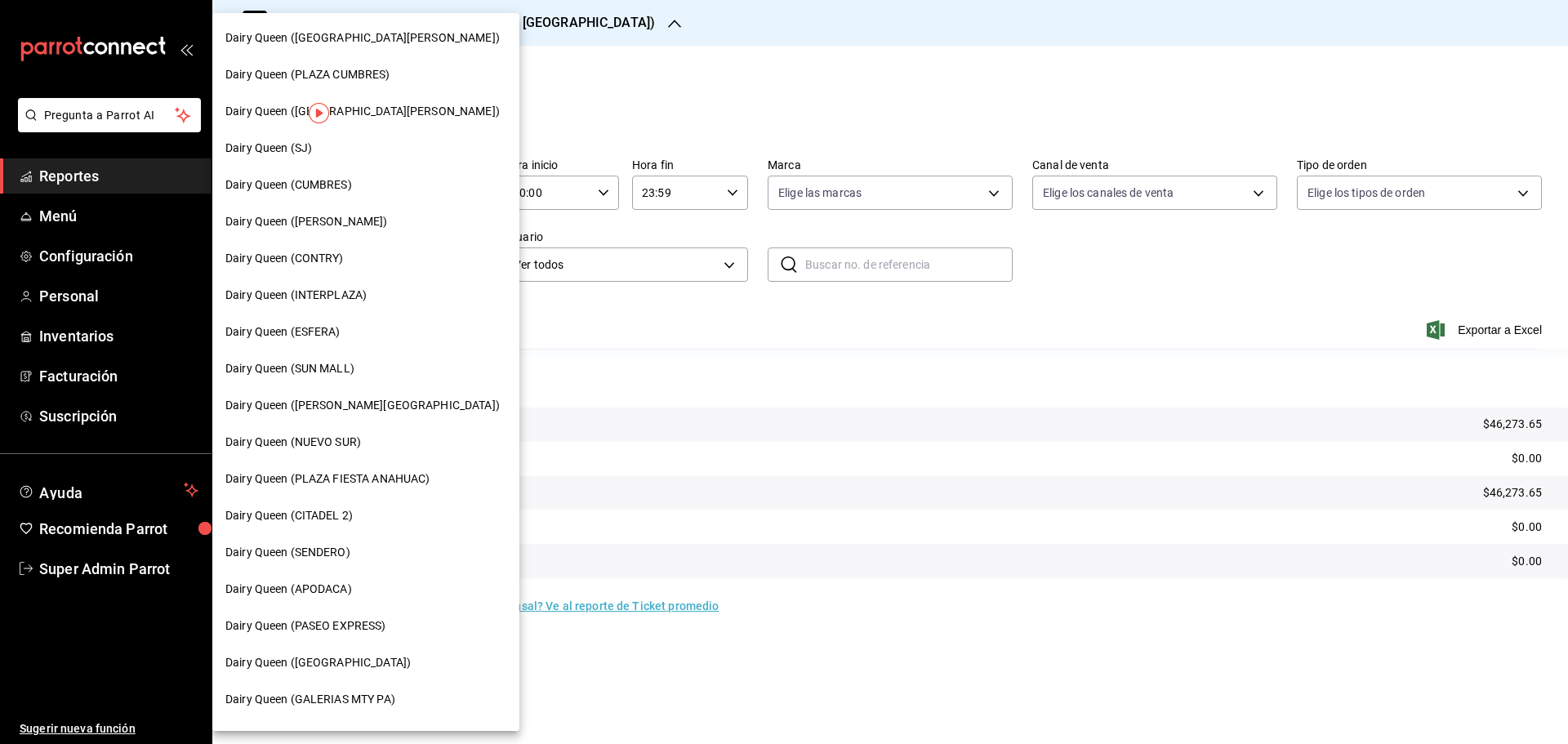
click at [353, 368] on span "Dairy Queen (SUN MALL)" at bounding box center [290, 369] width 129 height 18
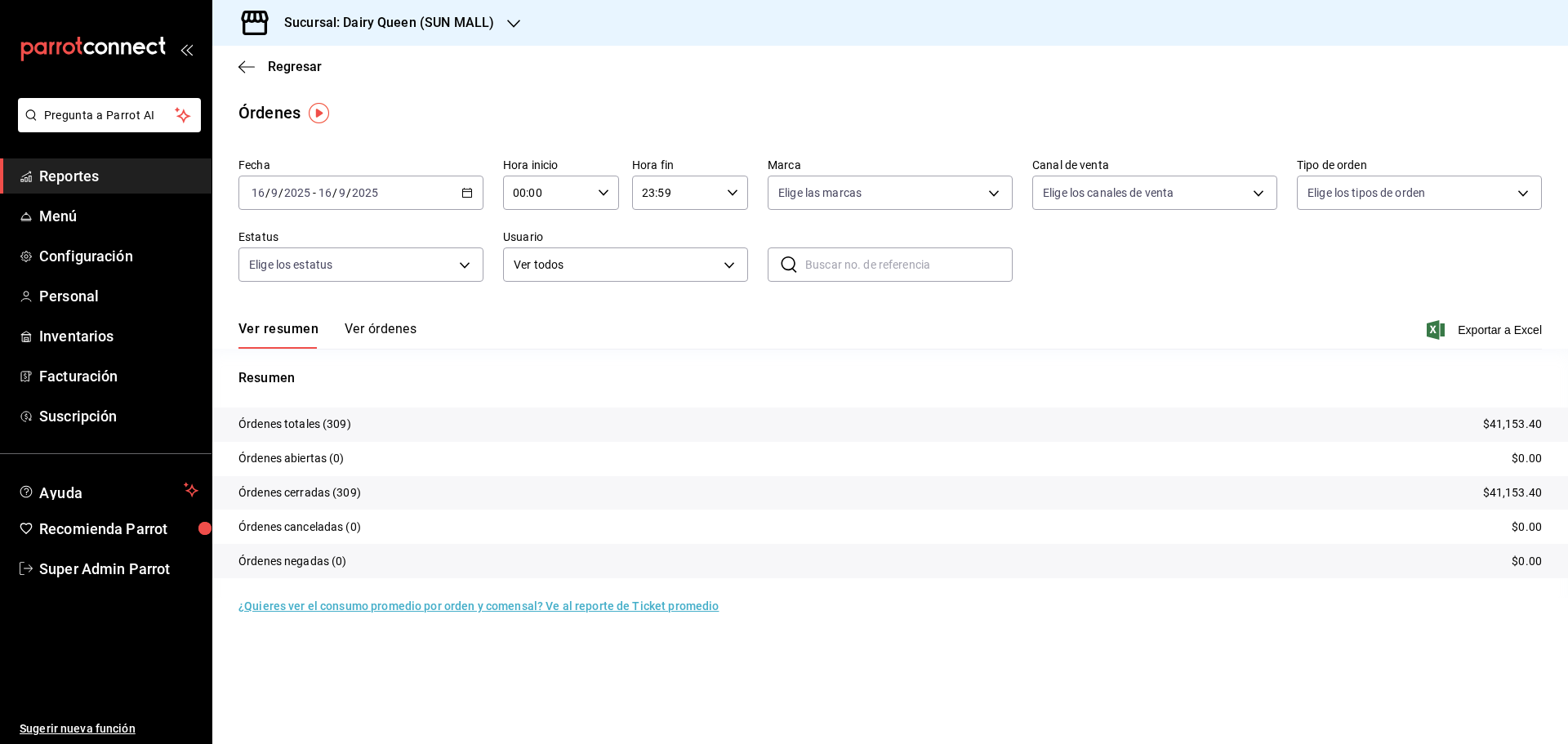
click at [368, 30] on h3 "Sucursal: Dairy Queen (SUN MALL)" at bounding box center [382, 23] width 223 height 19
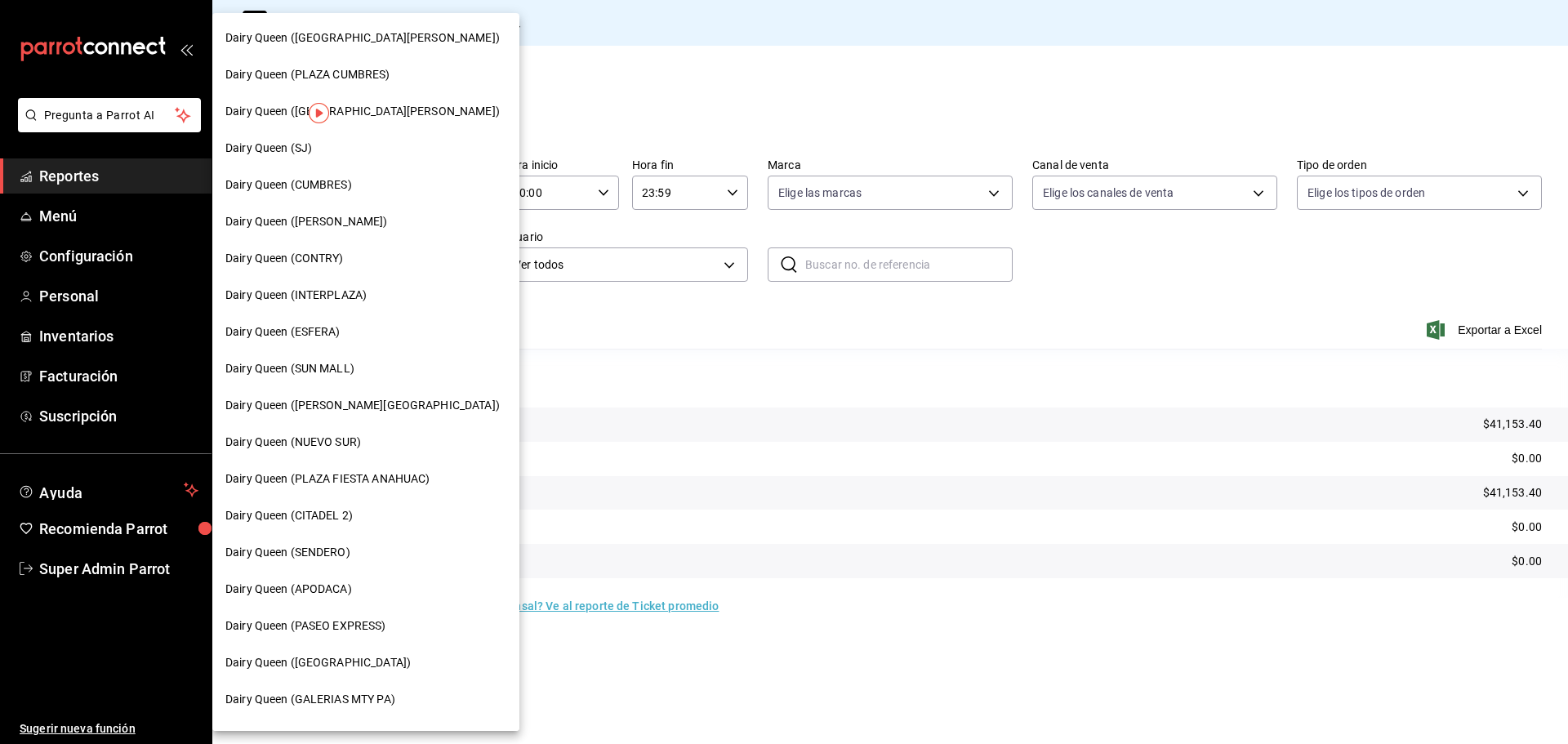
click at [342, 596] on span "Dairy Queen (APODACA)" at bounding box center [289, 589] width 127 height 18
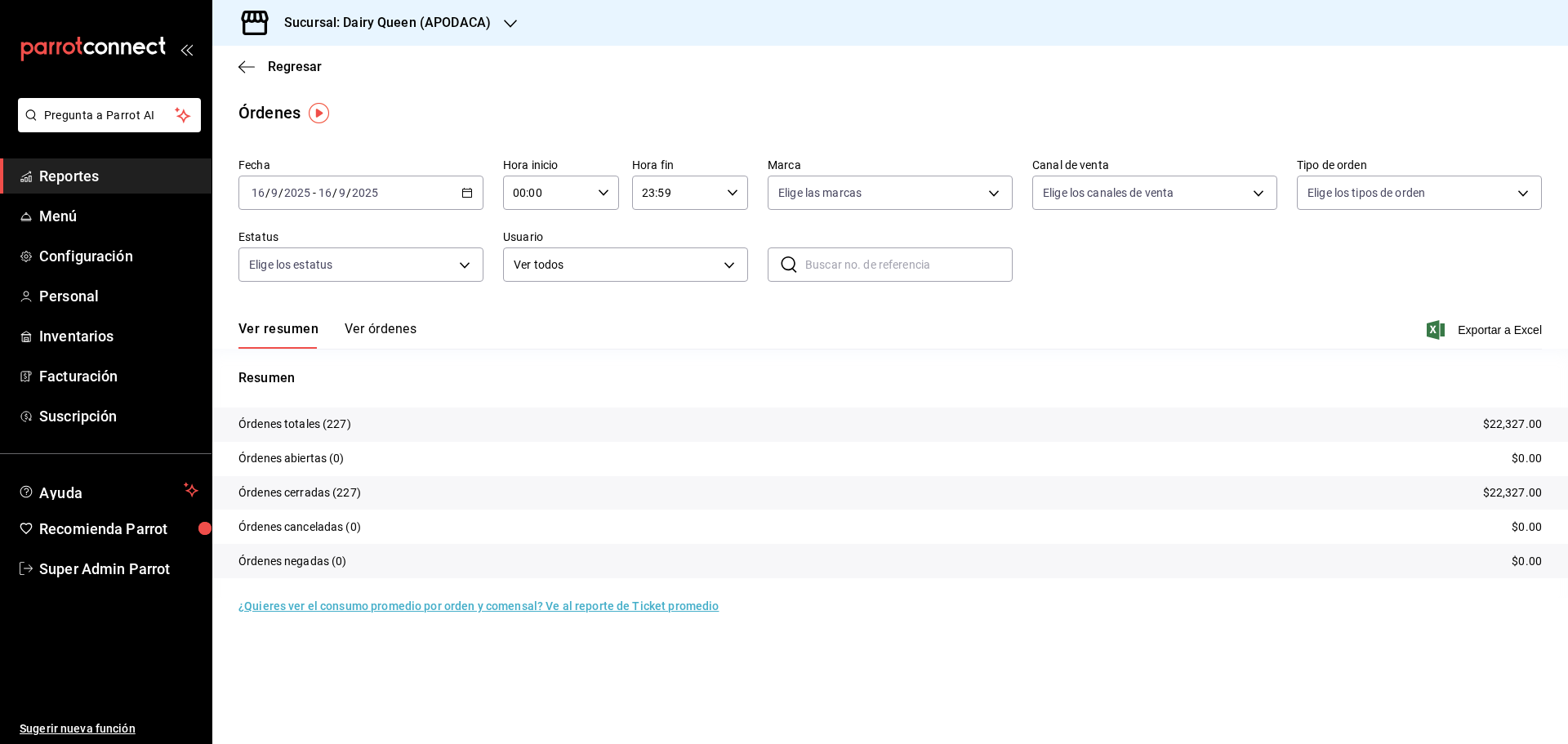
click at [352, 33] on div "Sucursal: Dairy Queen (APODACA)" at bounding box center [374, 23] width 298 height 46
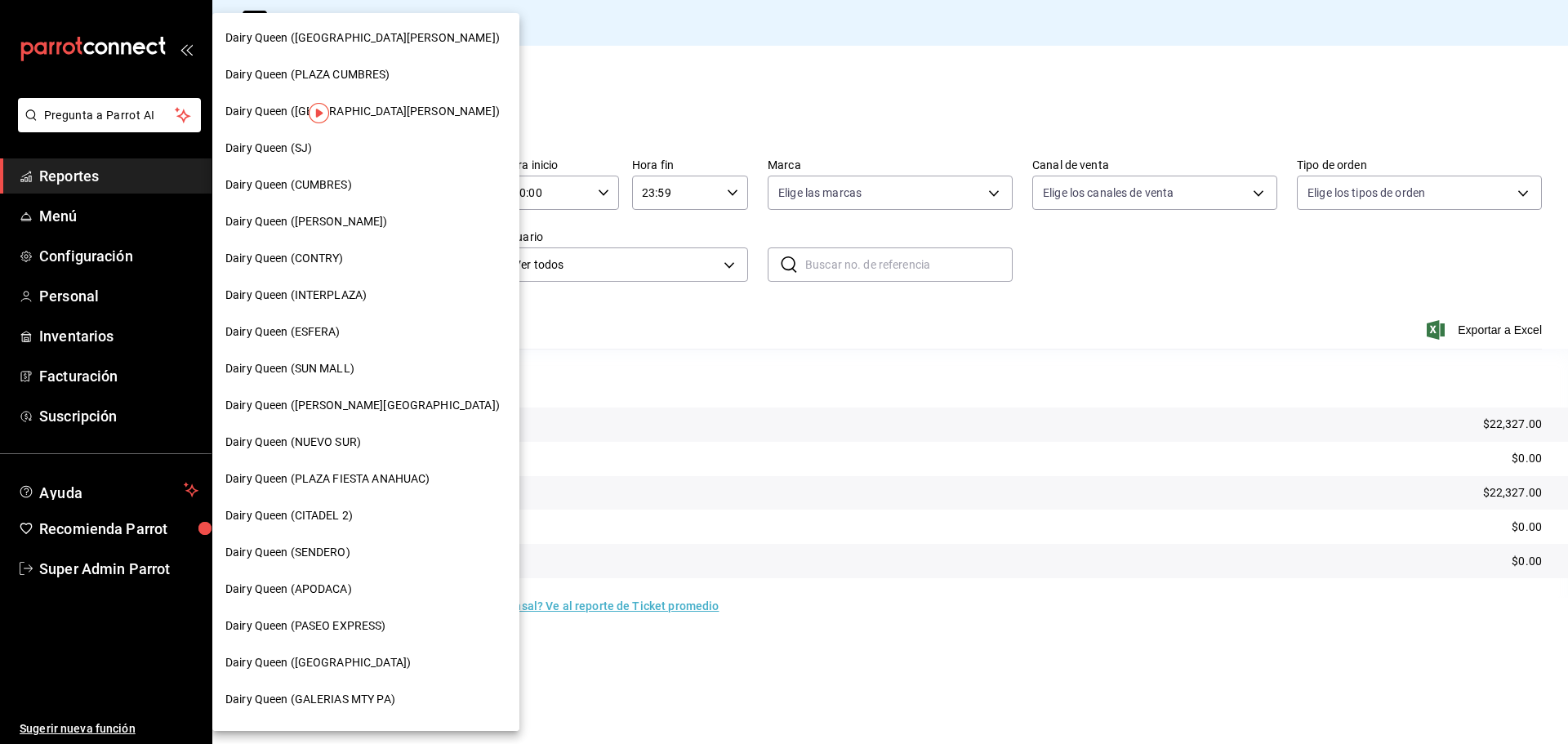
click at [331, 446] on span "Dairy Queen (NUEVO SUR)" at bounding box center [293, 442] width 136 height 18
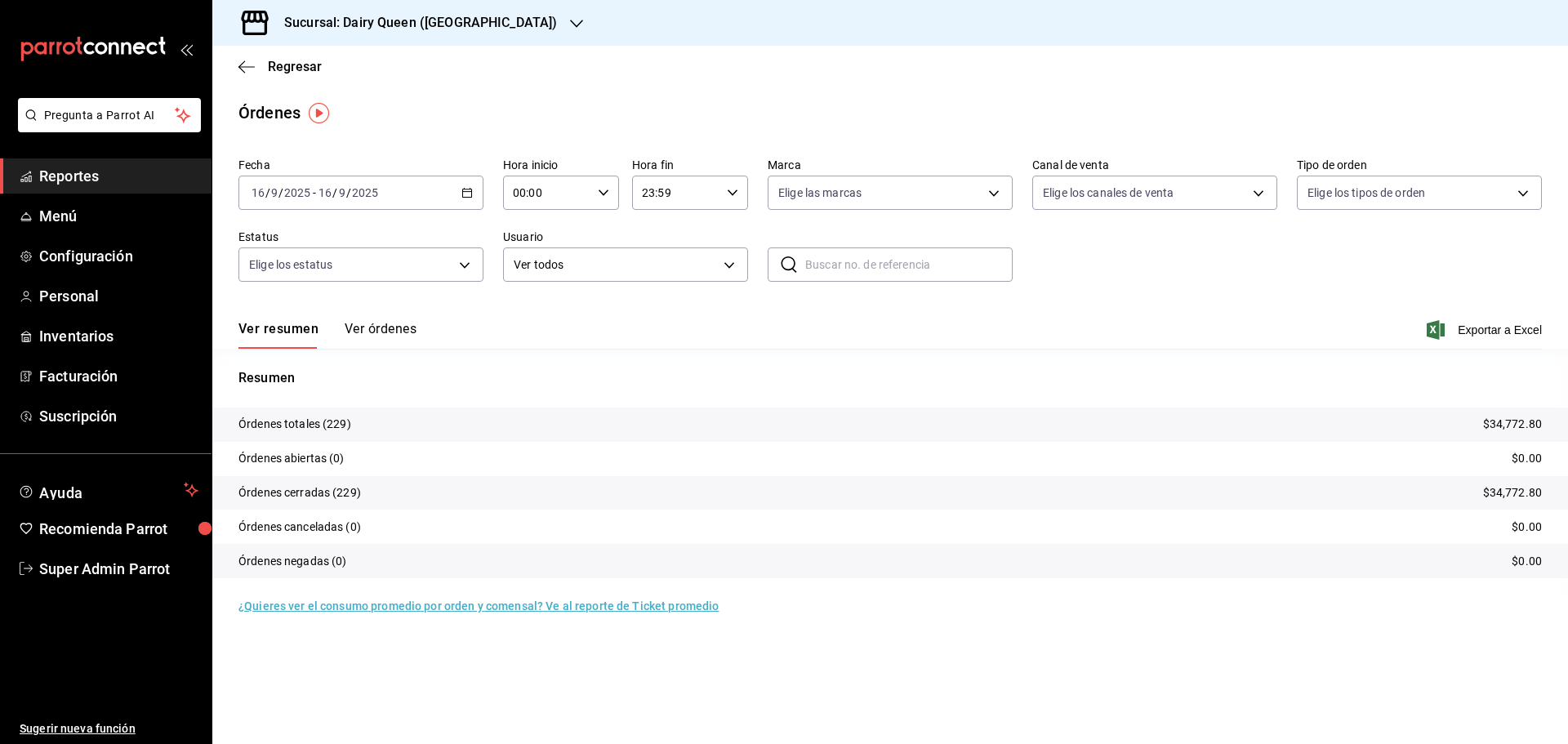
click at [308, 17] on h3 "Sucursal: Dairy Queen ([GEOGRAPHIC_DATA])" at bounding box center [414, 23] width 286 height 19
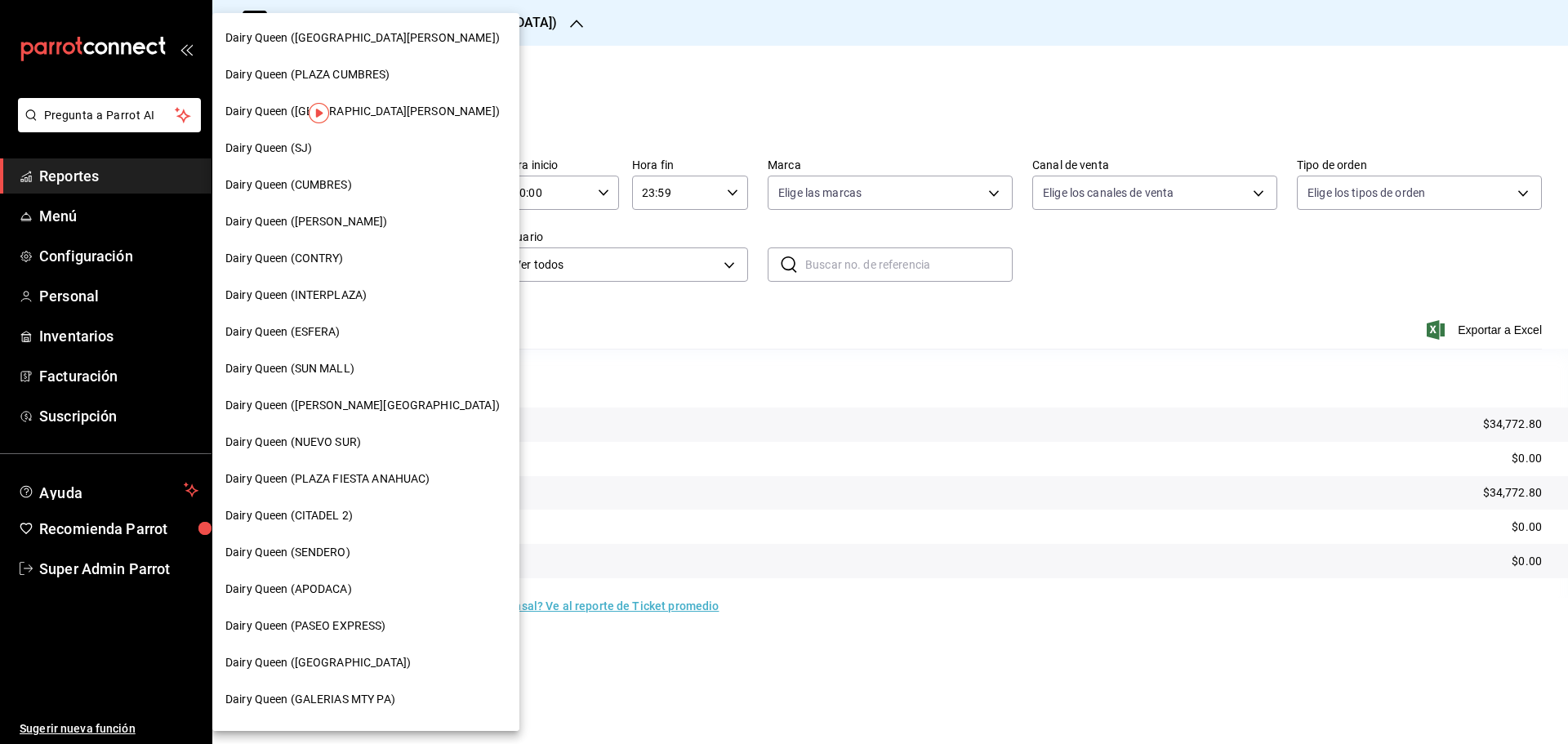
click at [326, 330] on span "Dairy Queen (ESFERA)" at bounding box center [284, 333] width 116 height 18
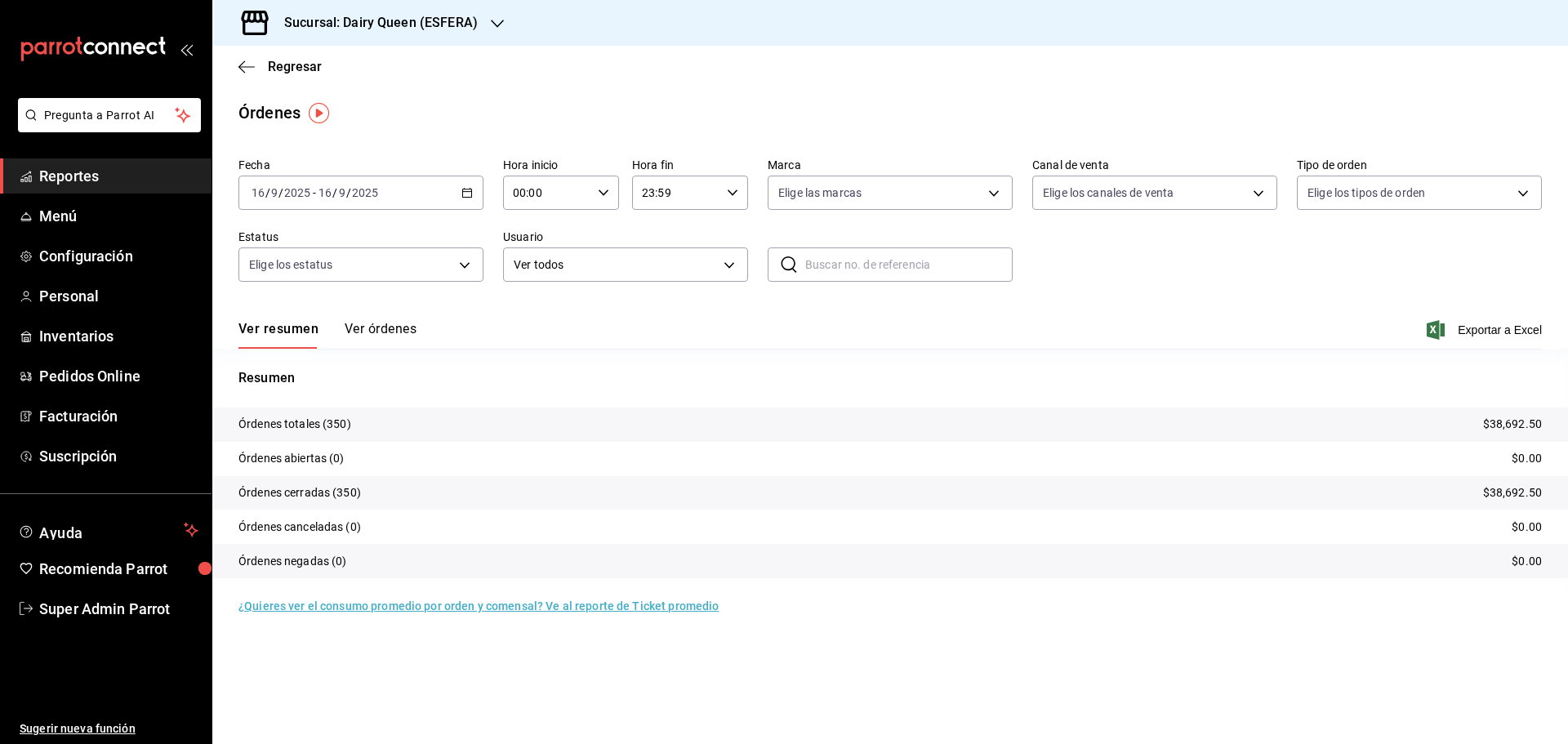
click at [278, 4] on div "Sucursal: Dairy Queen (ESFERA)" at bounding box center [368, 23] width 285 height 46
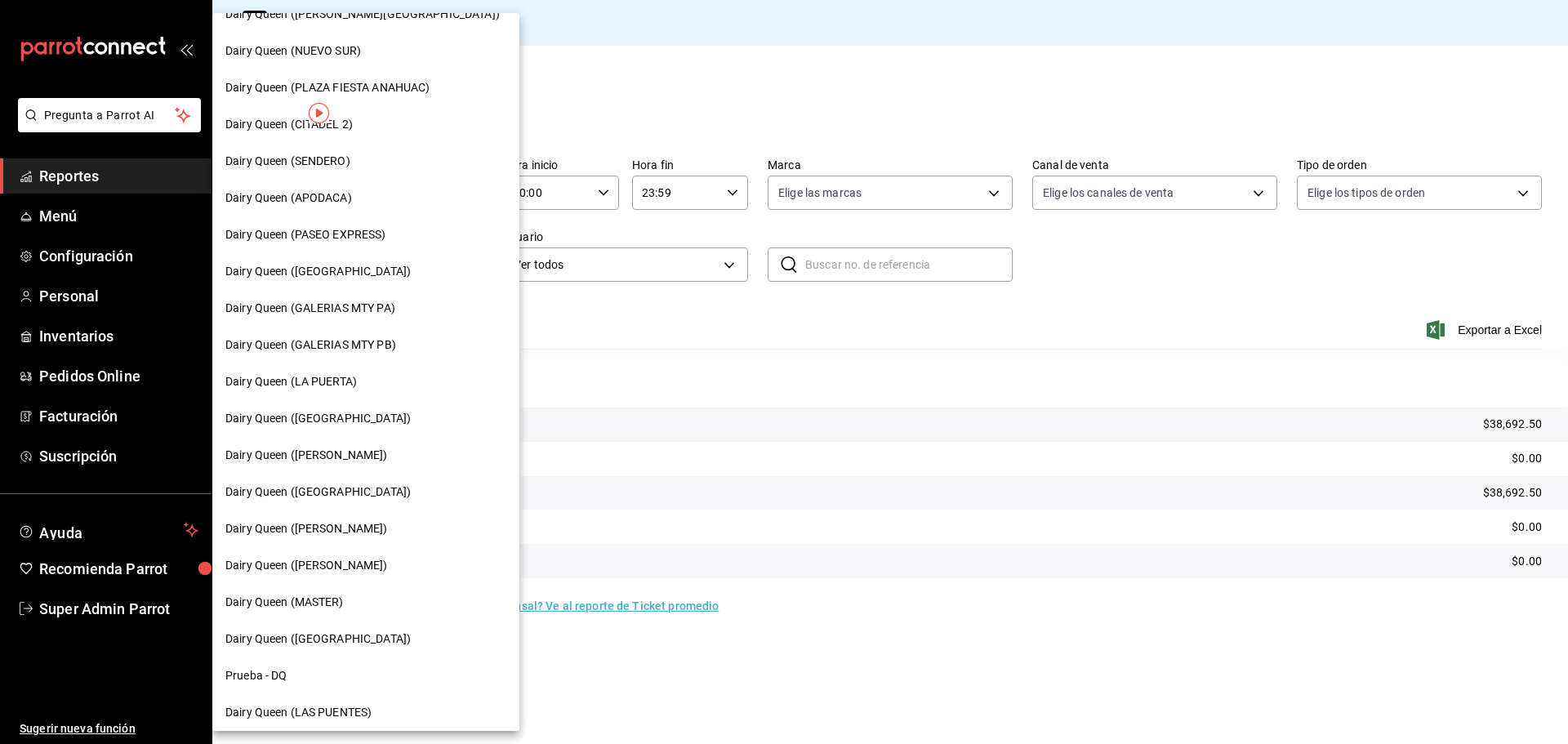
scroll to position [508, 0]
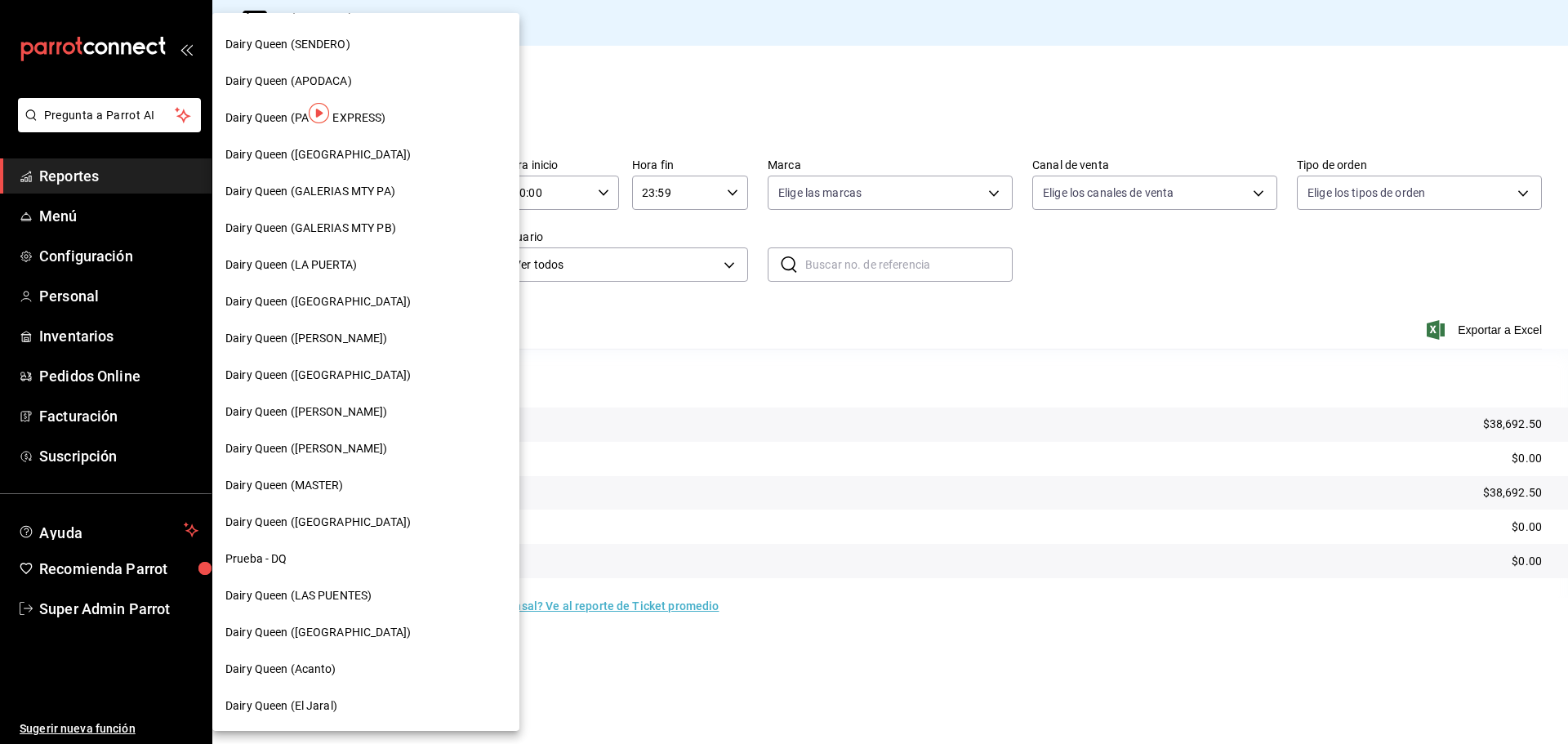
click at [332, 336] on span "Dairy Queen ([PERSON_NAME])" at bounding box center [307, 339] width 163 height 18
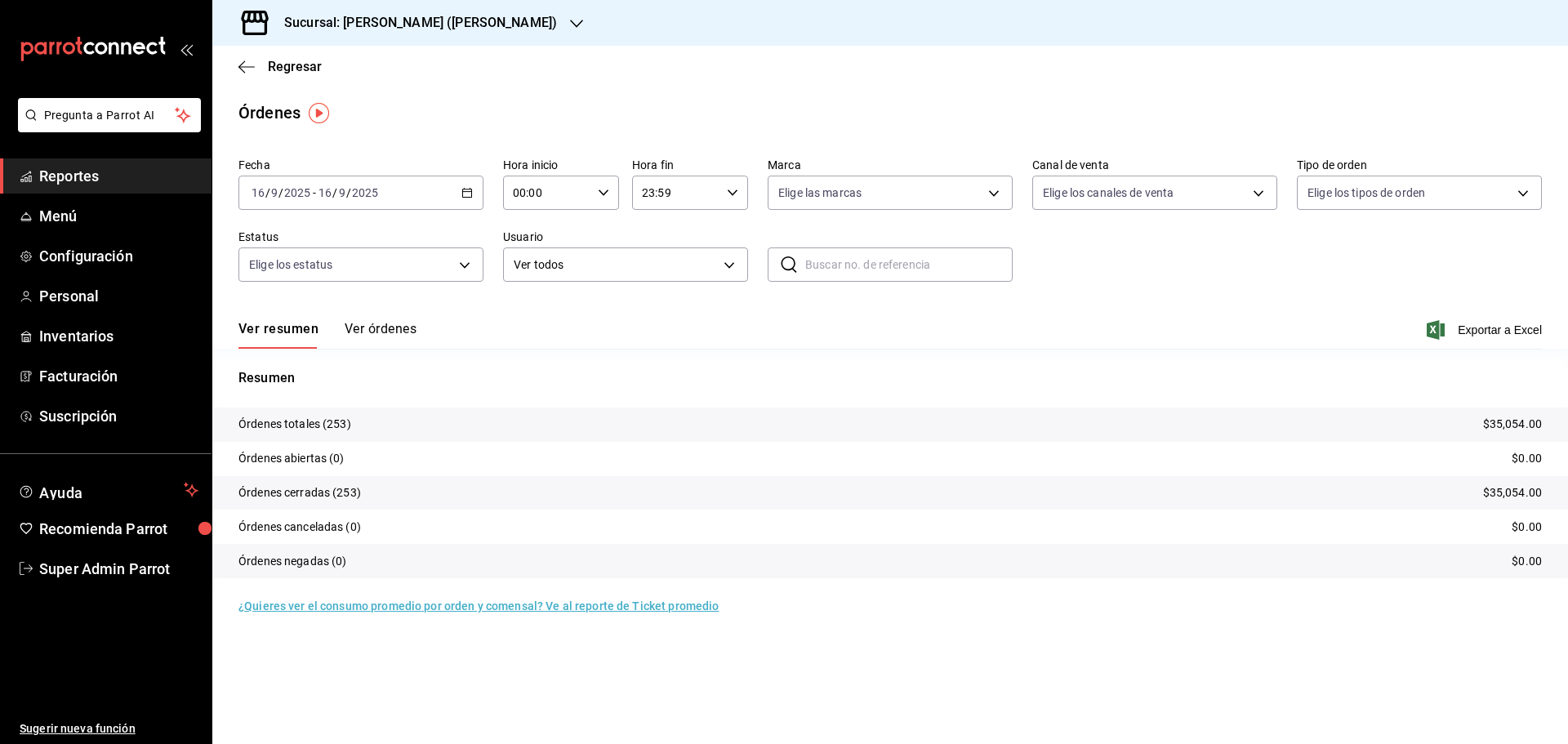
click at [356, 27] on h3 "Sucursal: [PERSON_NAME] ([PERSON_NAME])" at bounding box center [414, 23] width 286 height 19
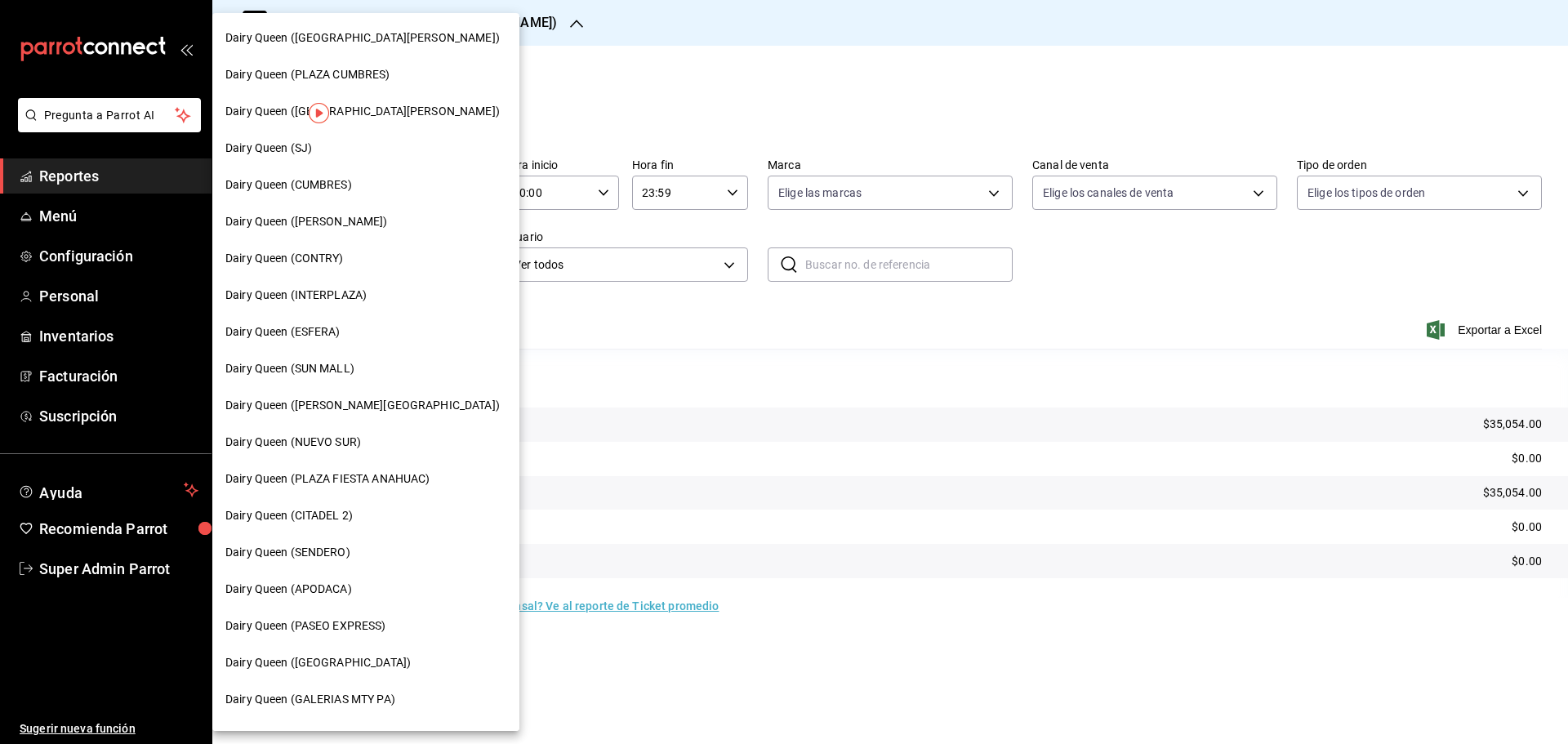
click at [346, 286] on div "Dairy Queen (INTERPLAZA)" at bounding box center [366, 295] width 307 height 37
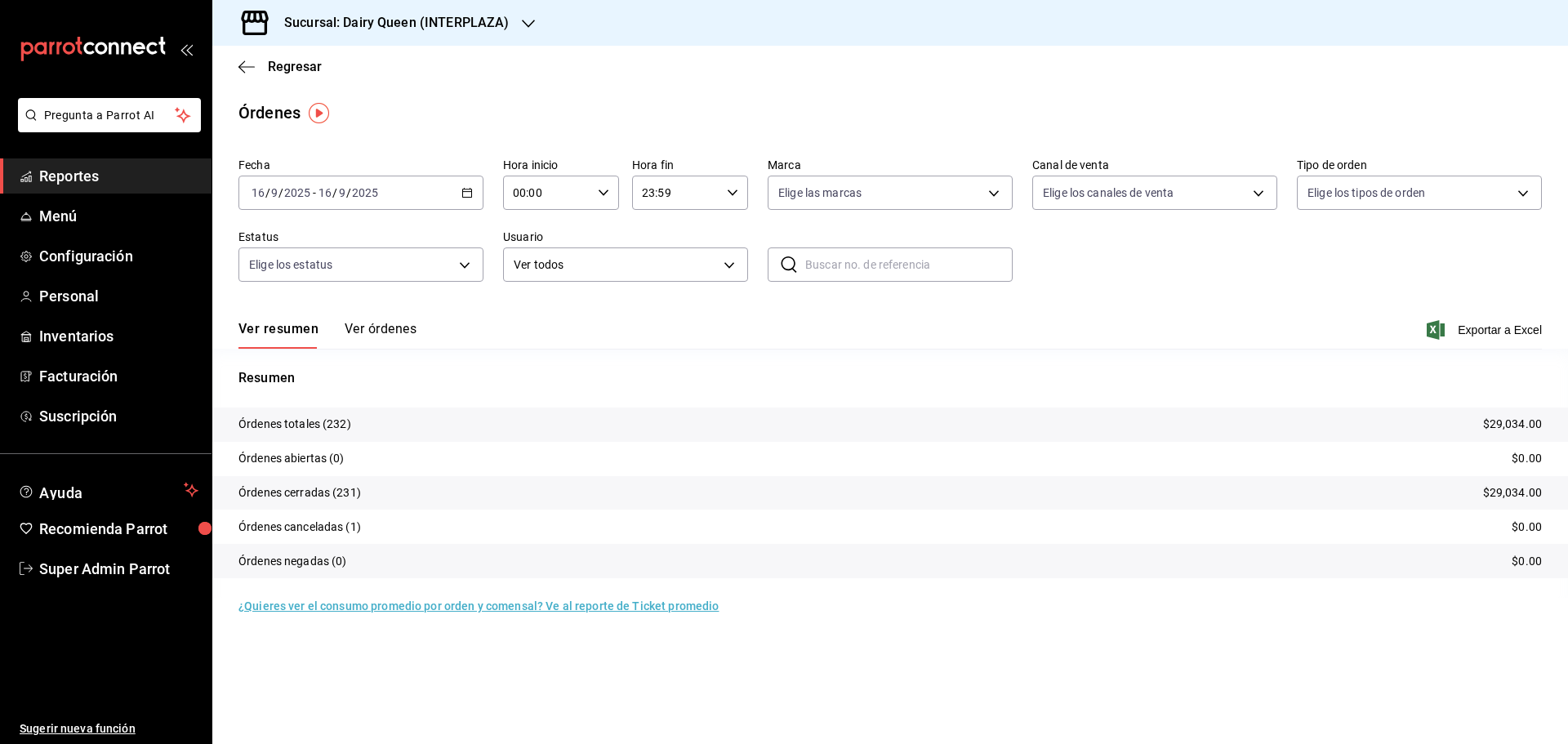
click at [357, 39] on div "Sucursal: Dairy Queen (INTERPLAZA)" at bounding box center [383, 23] width 316 height 46
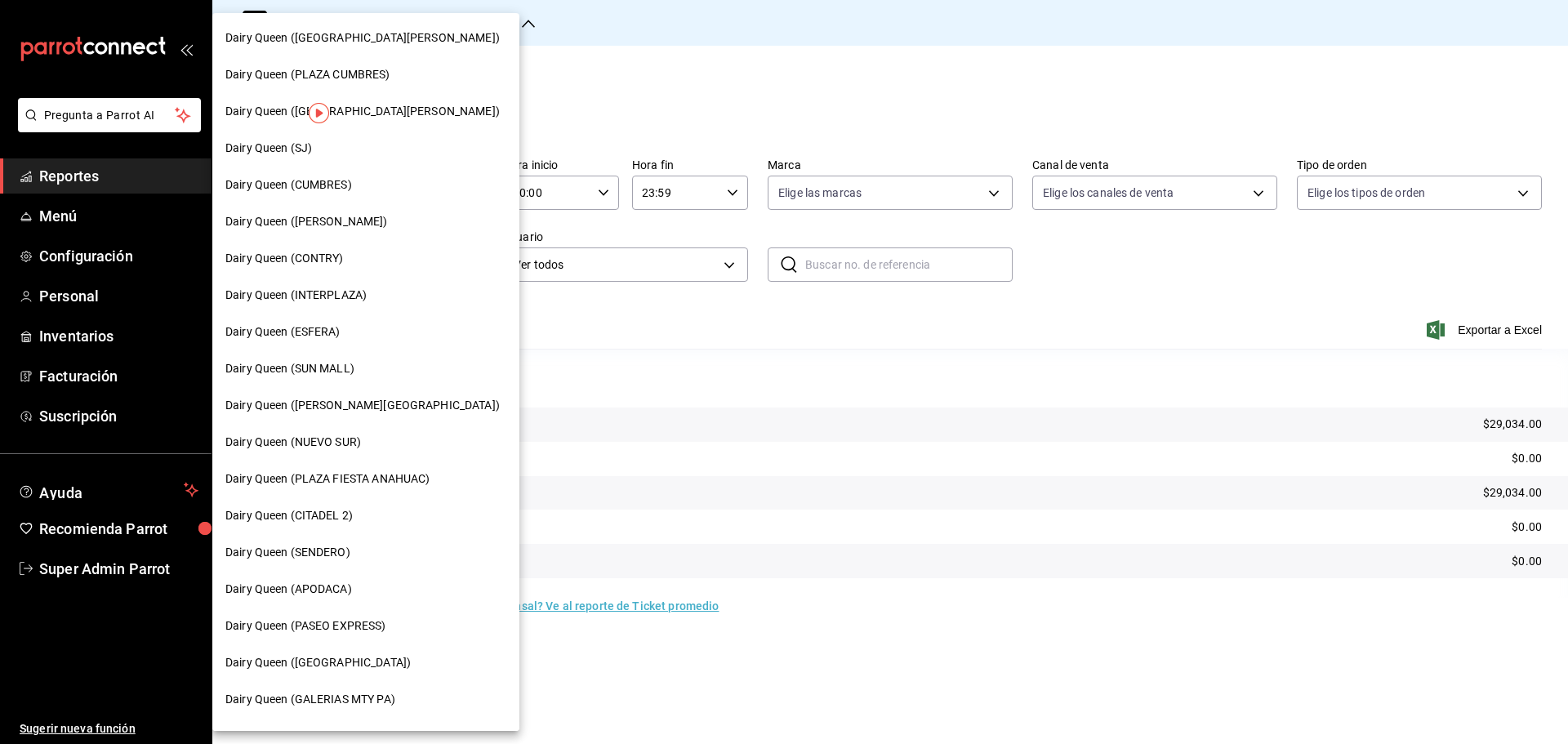
click at [364, 515] on div "Dairy Queen (CITADEL 2)" at bounding box center [366, 516] width 281 height 18
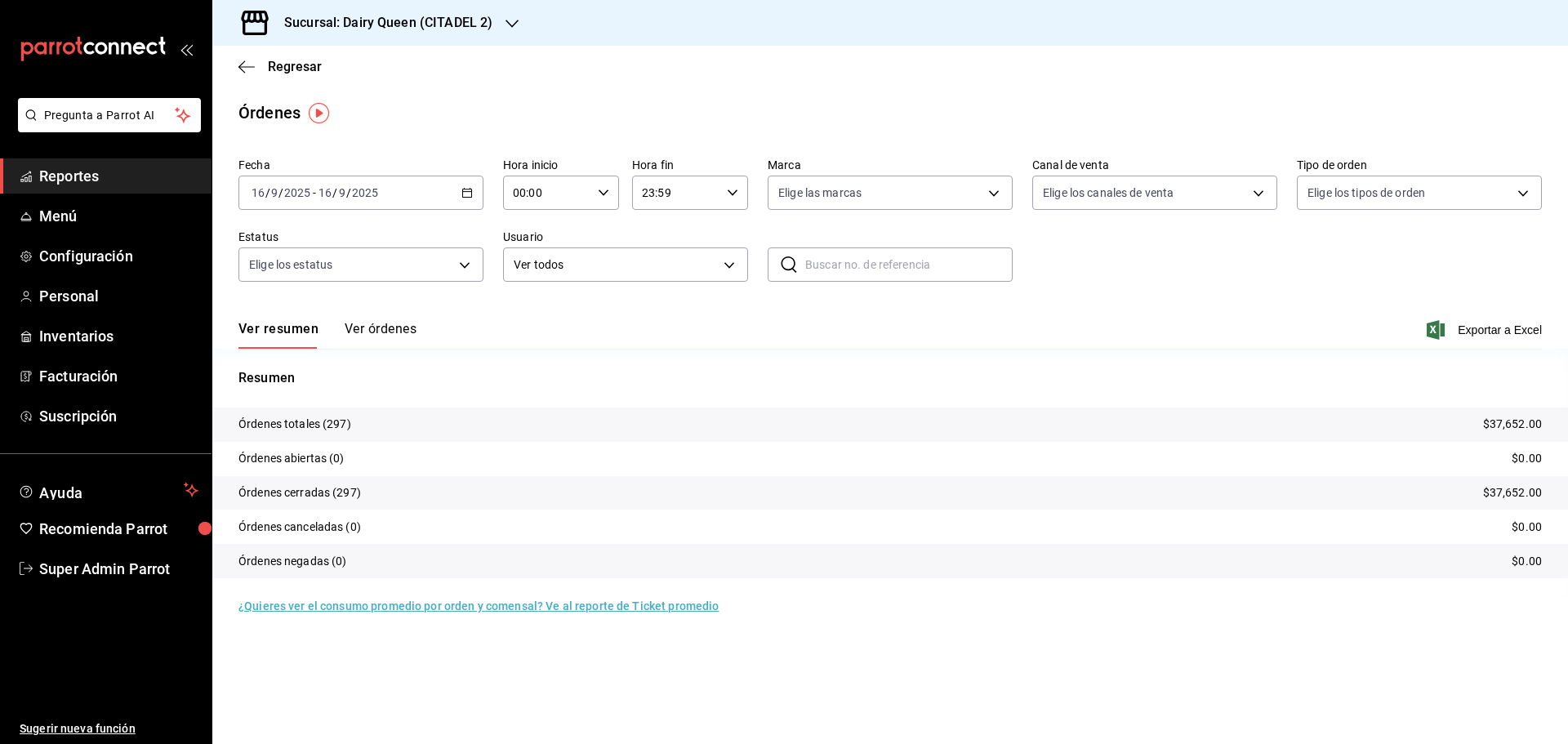
click at [461, 24] on h3 "Sucursal: Dairy Queen (CITADEL 2)" at bounding box center [382, 23] width 221 height 19
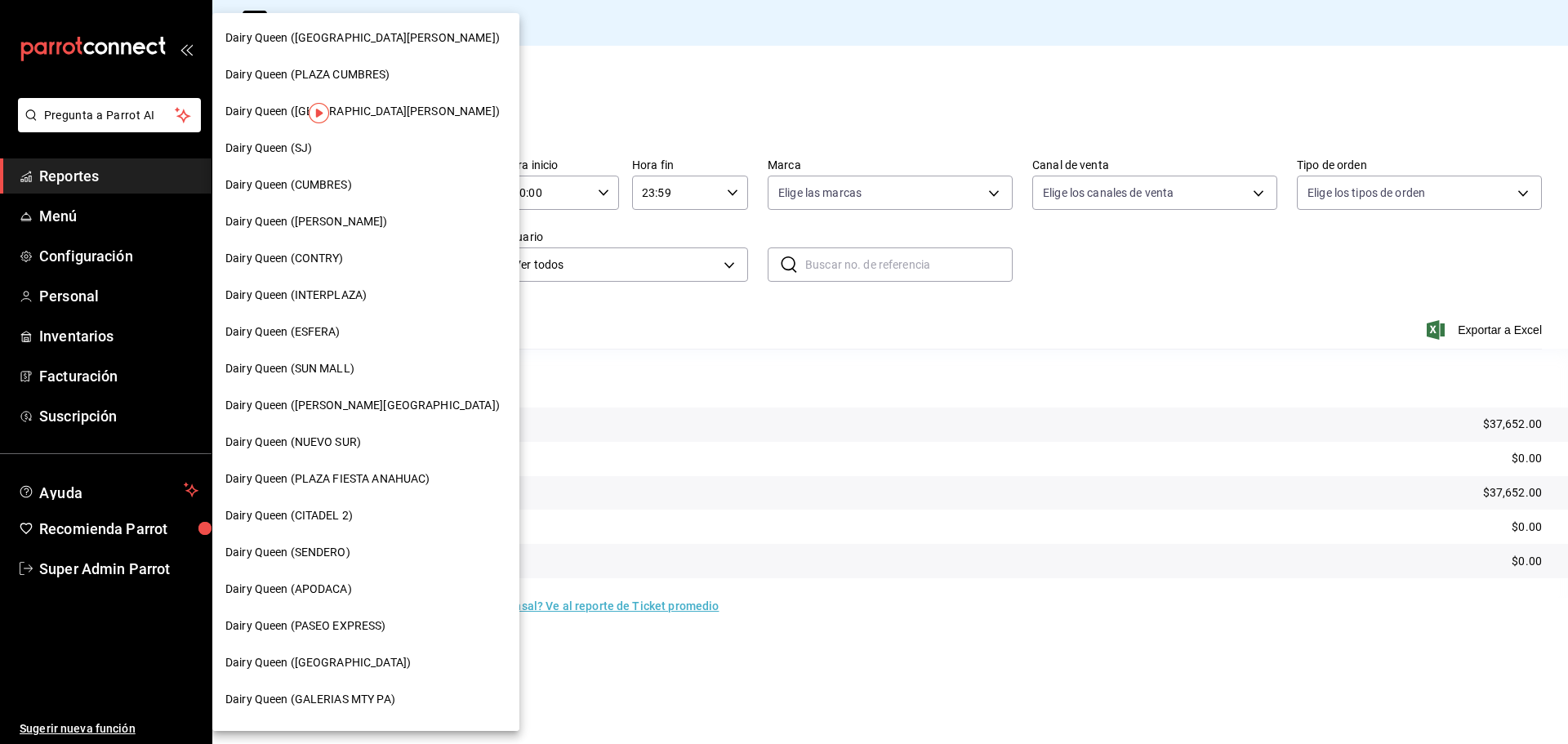
click at [383, 72] on span "Dairy Queen (PLAZA CUMBRES)" at bounding box center [308, 75] width 164 height 18
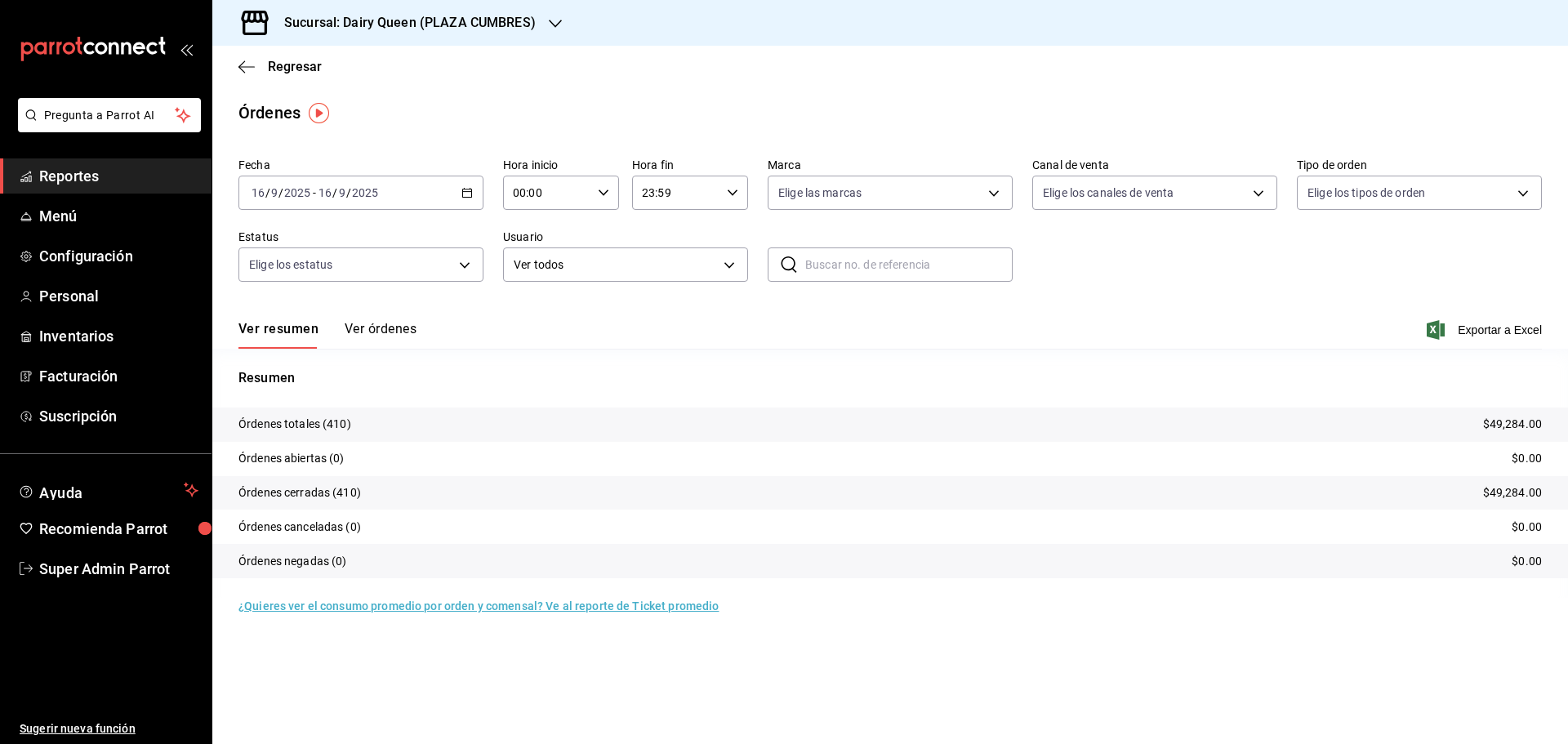
click at [316, 25] on h3 "Sucursal: Dairy Queen (PLAZA CUMBRES)" at bounding box center [403, 23] width 264 height 19
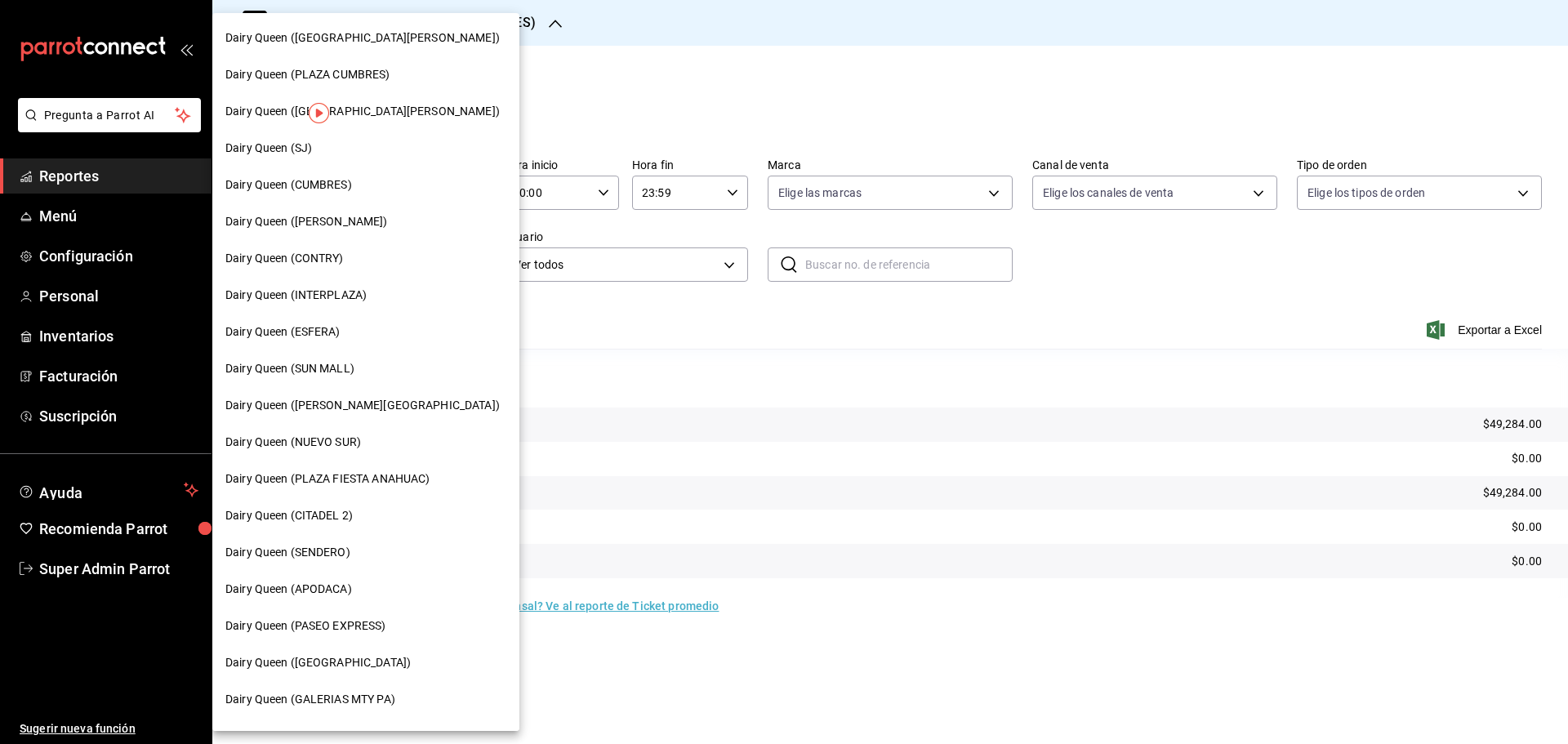
click at [382, 491] on div "Dairy Queen (PLAZA FIESTA ANAHUAC)" at bounding box center [366, 479] width 307 height 37
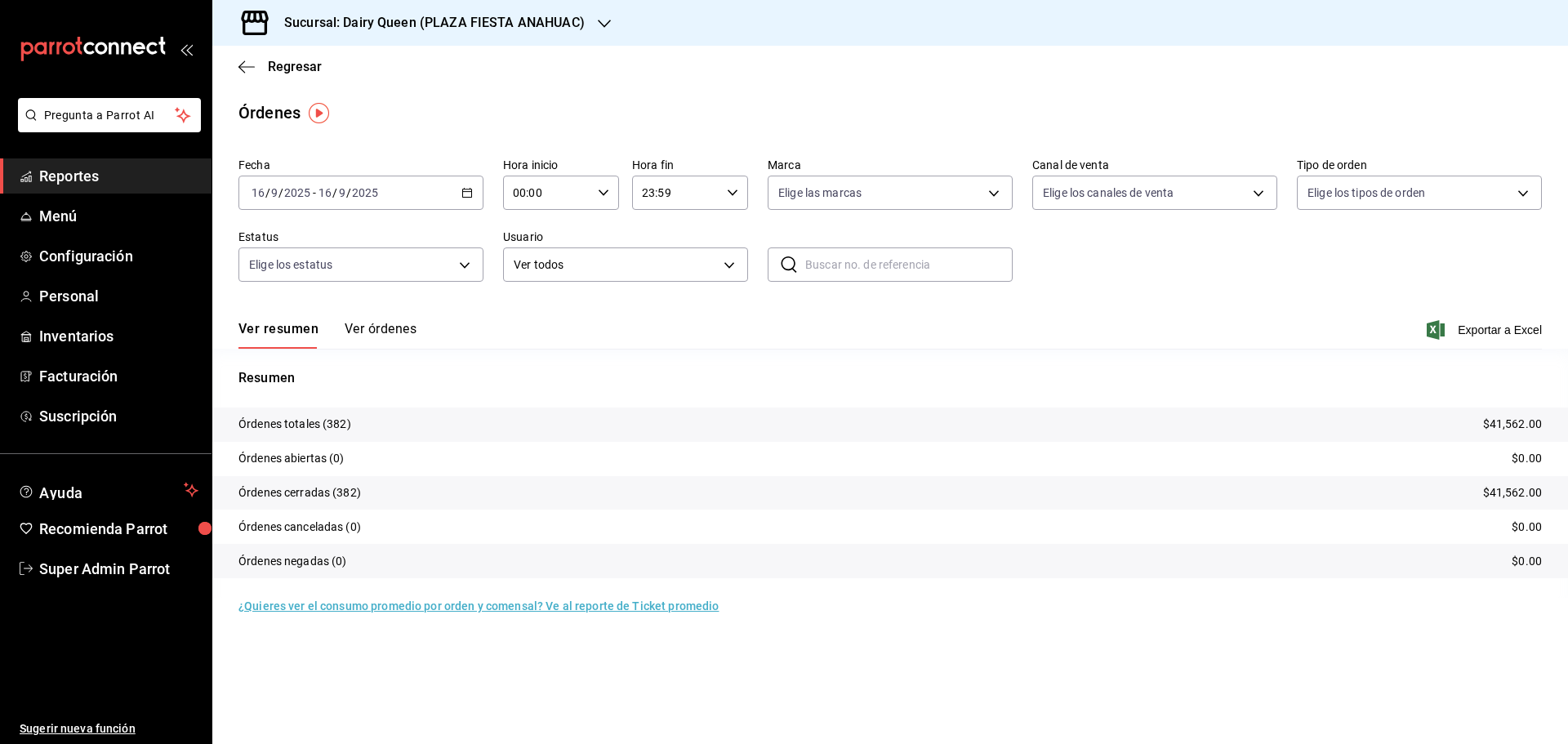
click at [290, 0] on div "Sucursal: Dairy Queen (PLAZA FIESTA ANAHUAC)" at bounding box center [422, 23] width 392 height 46
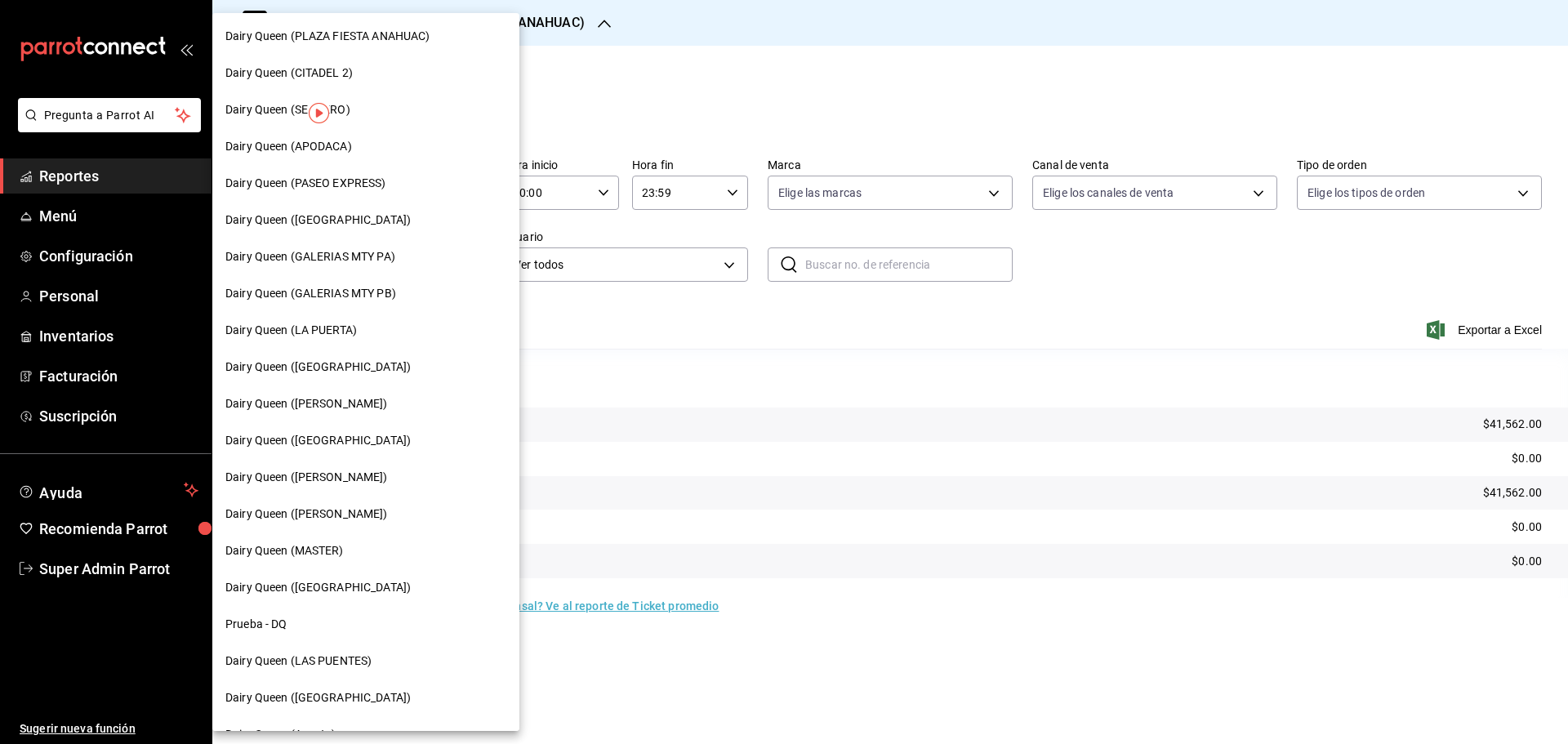
scroll to position [508, 0]
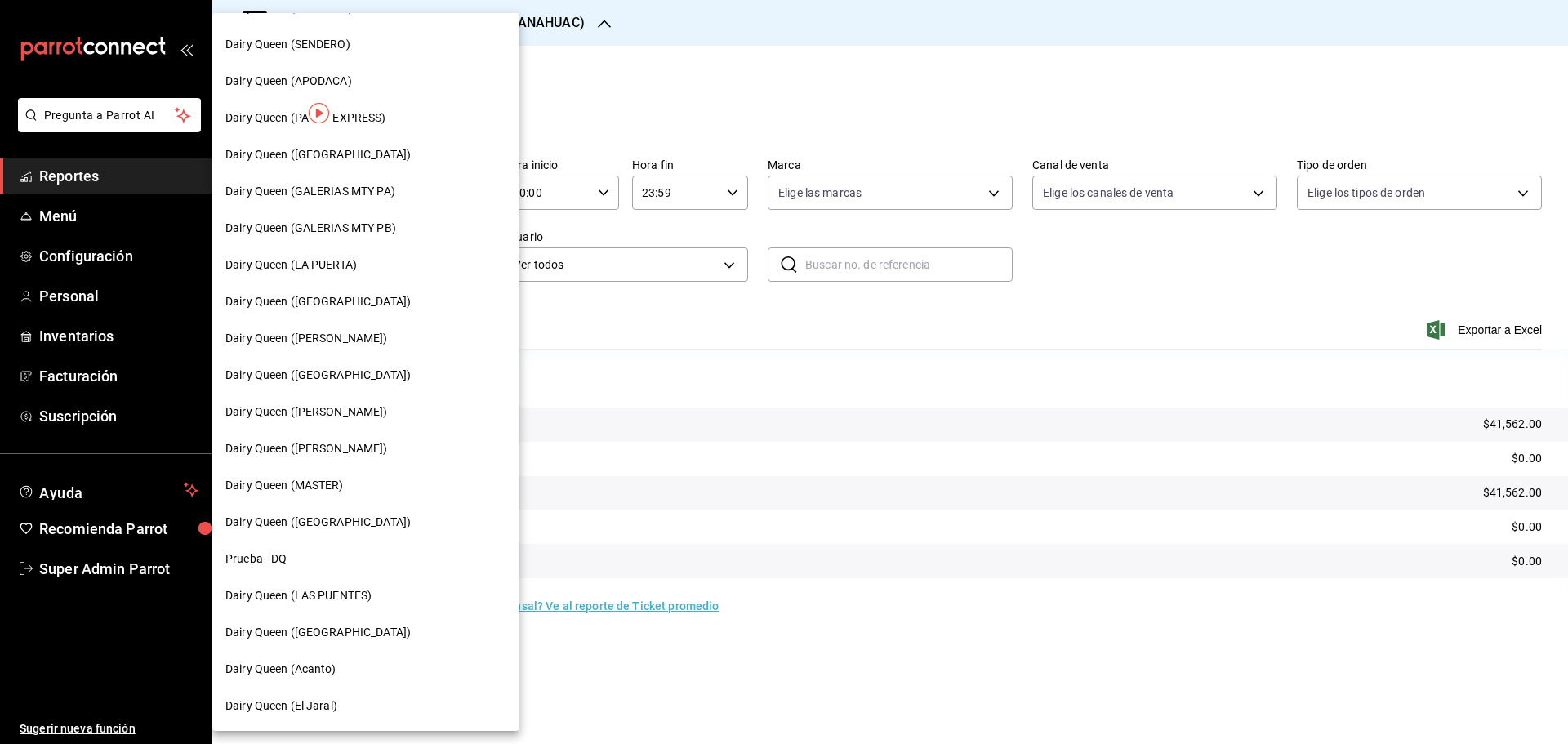
click at [343, 446] on span "Dairy Queen ([PERSON_NAME])" at bounding box center [307, 449] width 163 height 18
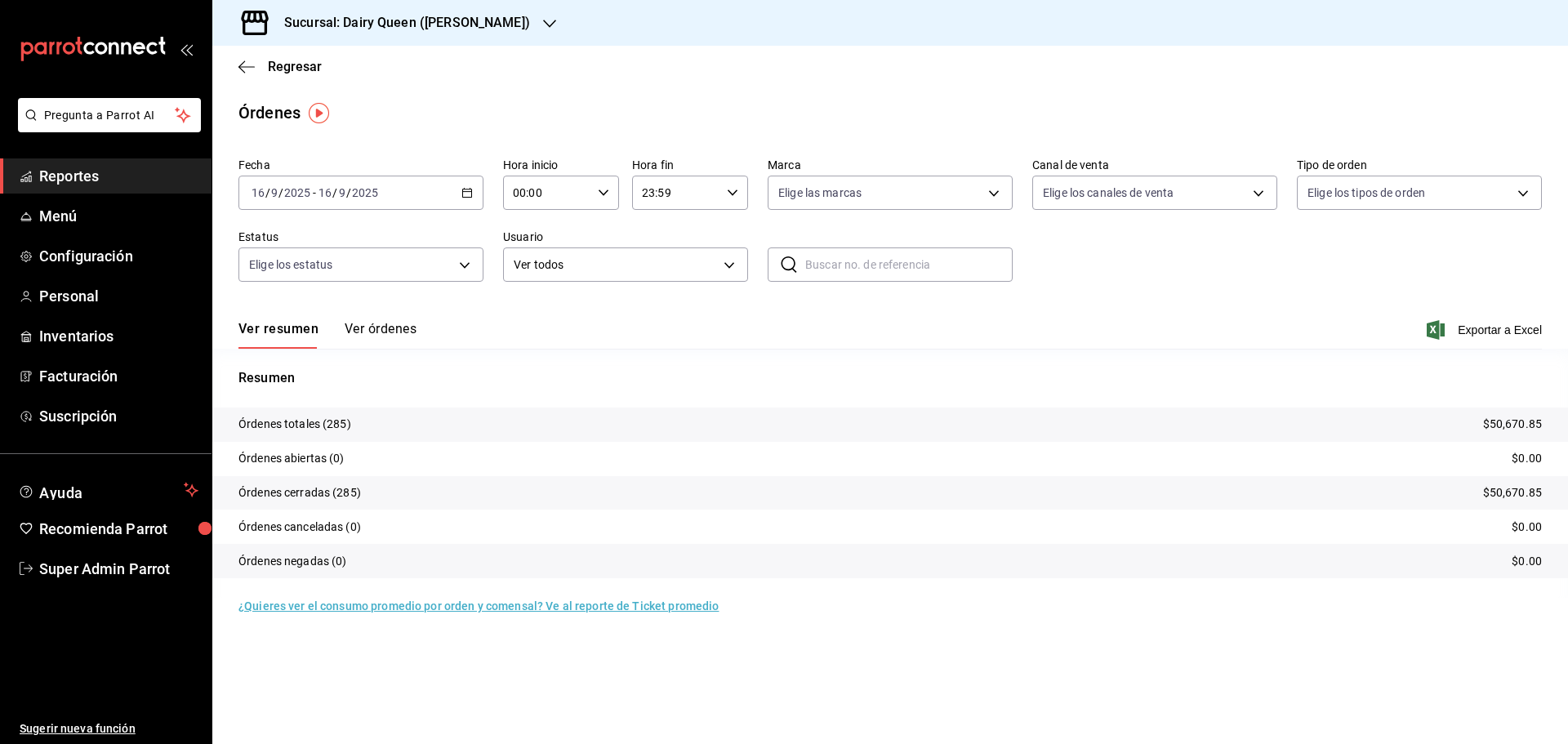
click at [299, 30] on h3 "Sucursal: Dairy Queen ([PERSON_NAME])" at bounding box center [401, 23] width 259 height 19
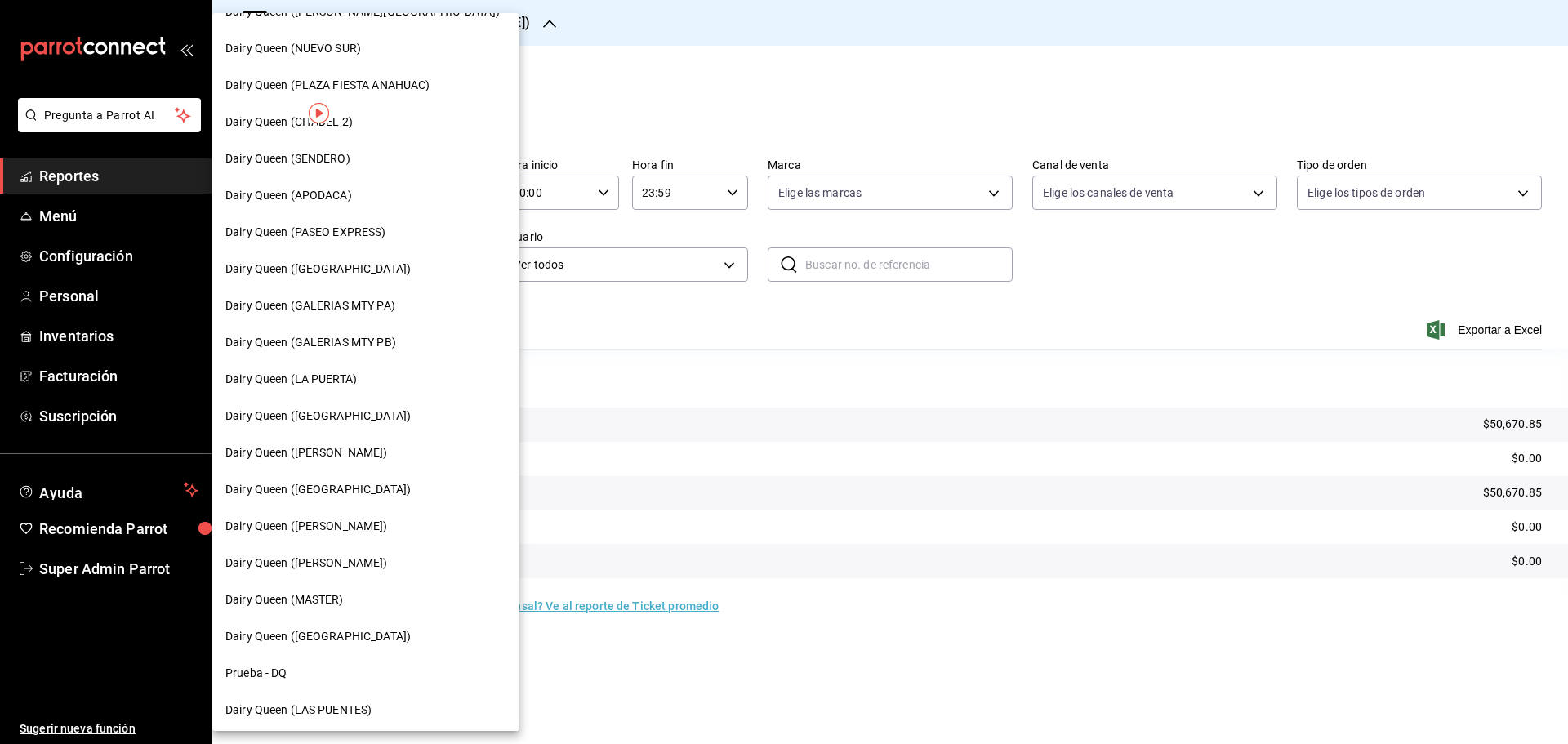
scroll to position [508, 0]
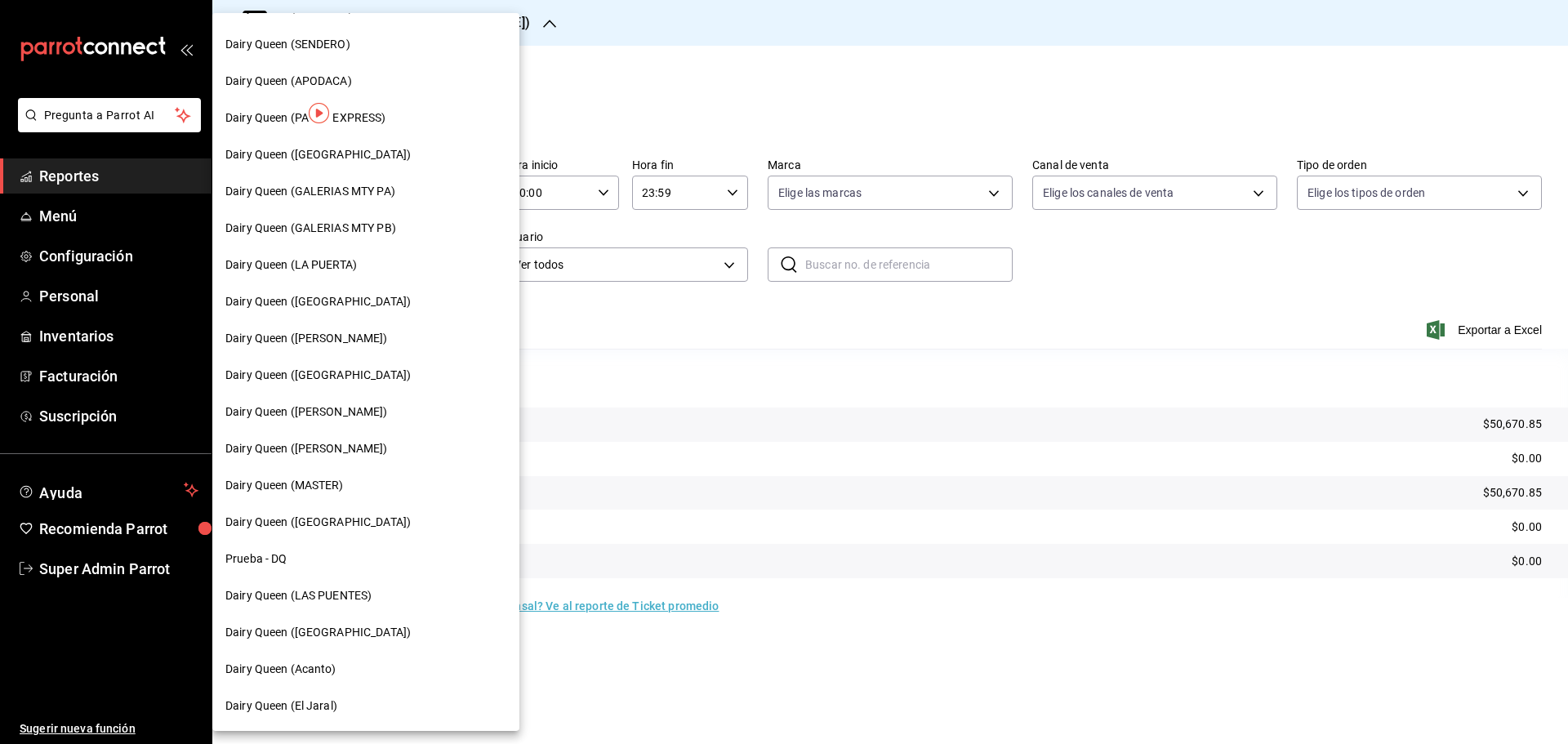
click at [374, 526] on div "Dairy Queen ([GEOGRAPHIC_DATA])" at bounding box center [366, 523] width 281 height 18
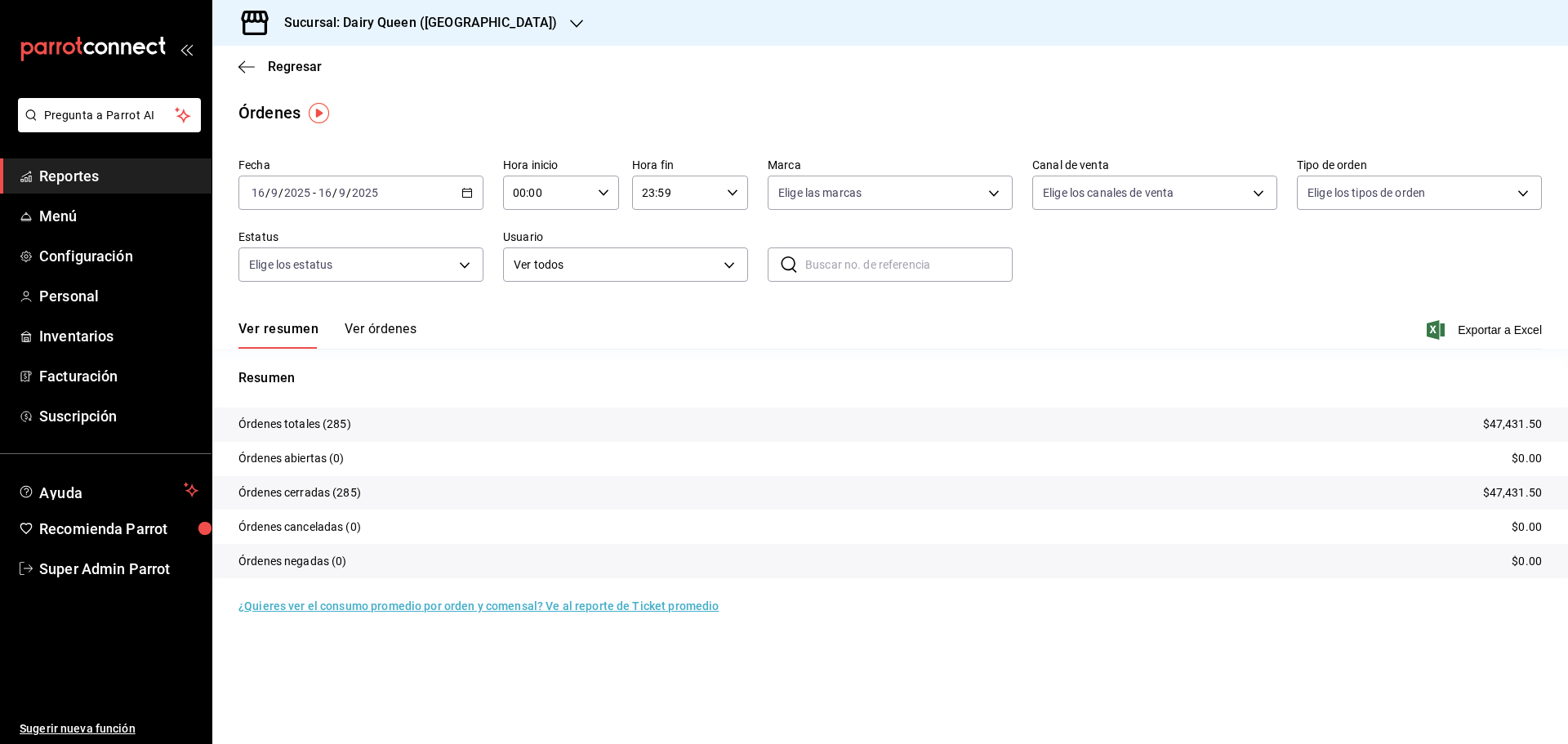
click at [313, 26] on h3 "Sucursal: Dairy Queen ([GEOGRAPHIC_DATA])" at bounding box center [414, 23] width 286 height 19
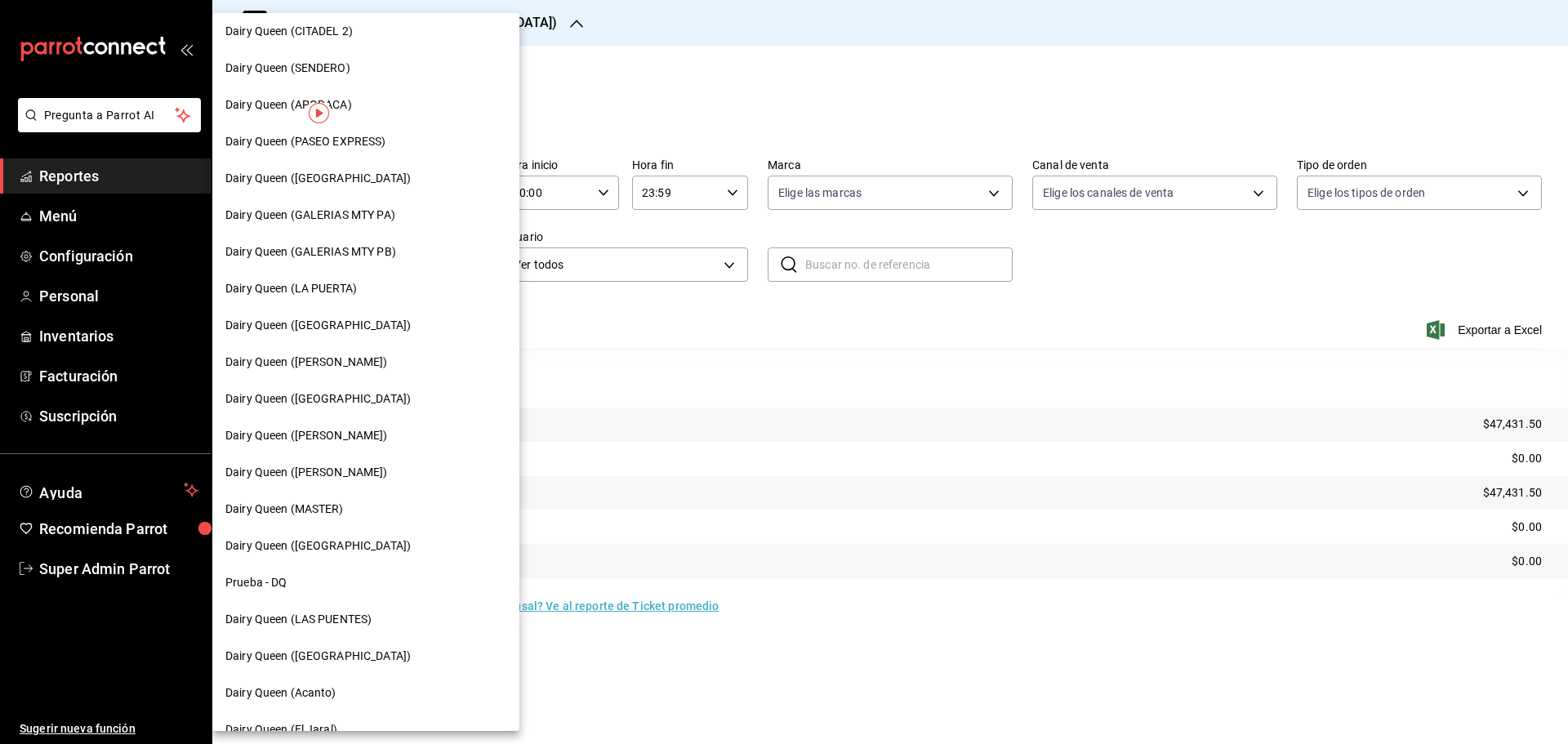
scroll to position [508, 0]
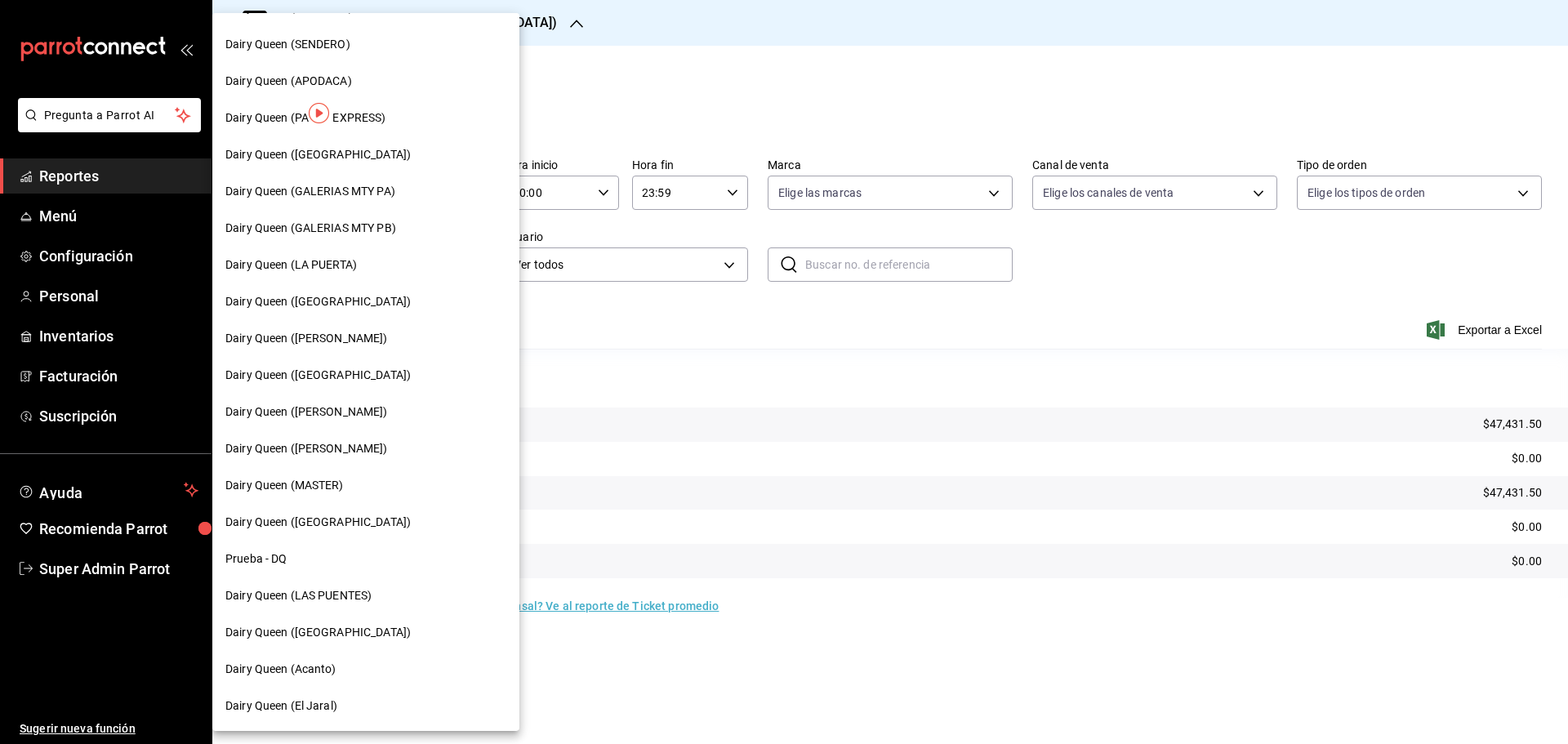
click at [326, 671] on span "Dairy Queen (Acanto)" at bounding box center [281, 670] width 111 height 18
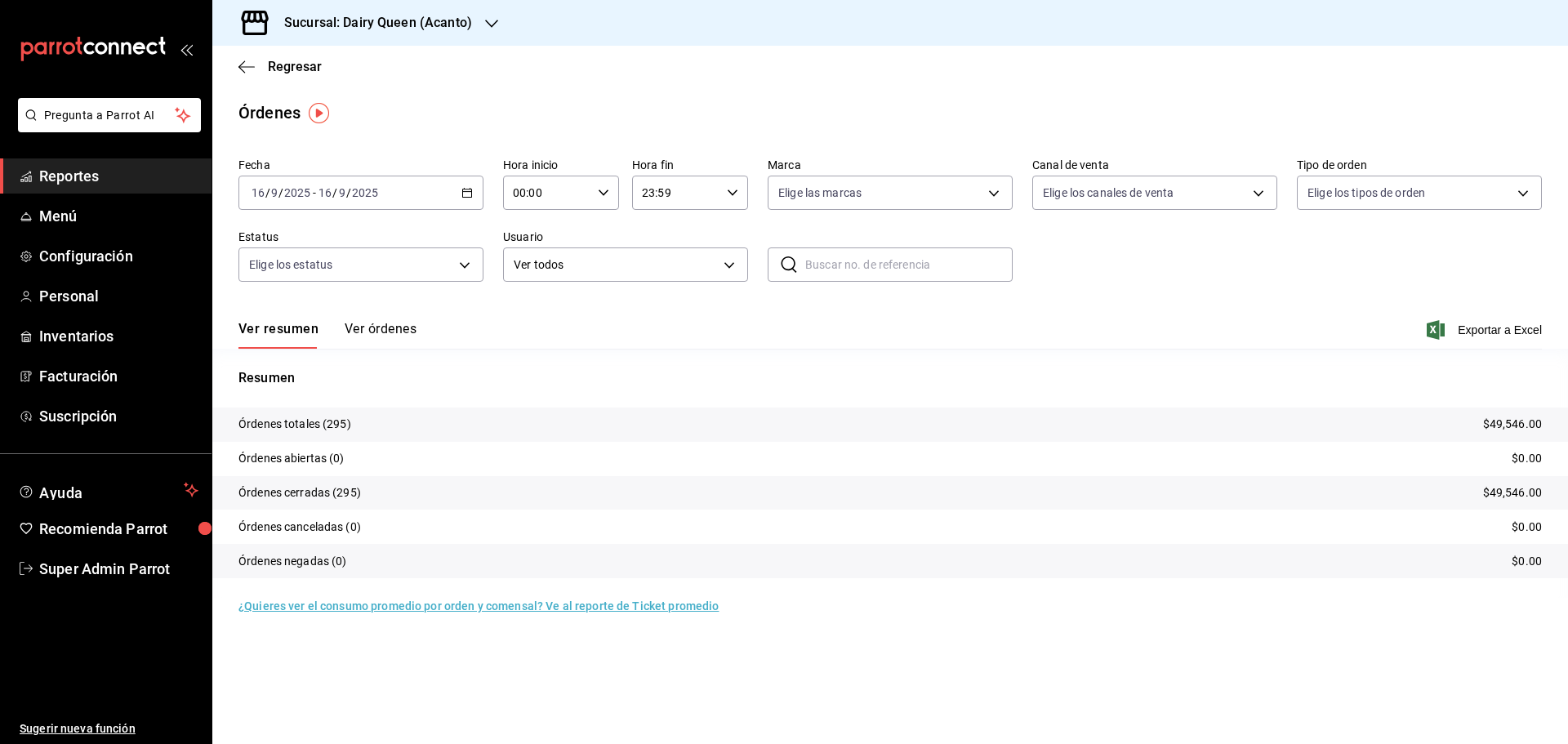
click at [274, 75] on div "Regresar" at bounding box center [890, 67] width 1355 height 42
click at [281, 67] on span "Regresar" at bounding box center [295, 67] width 54 height 16
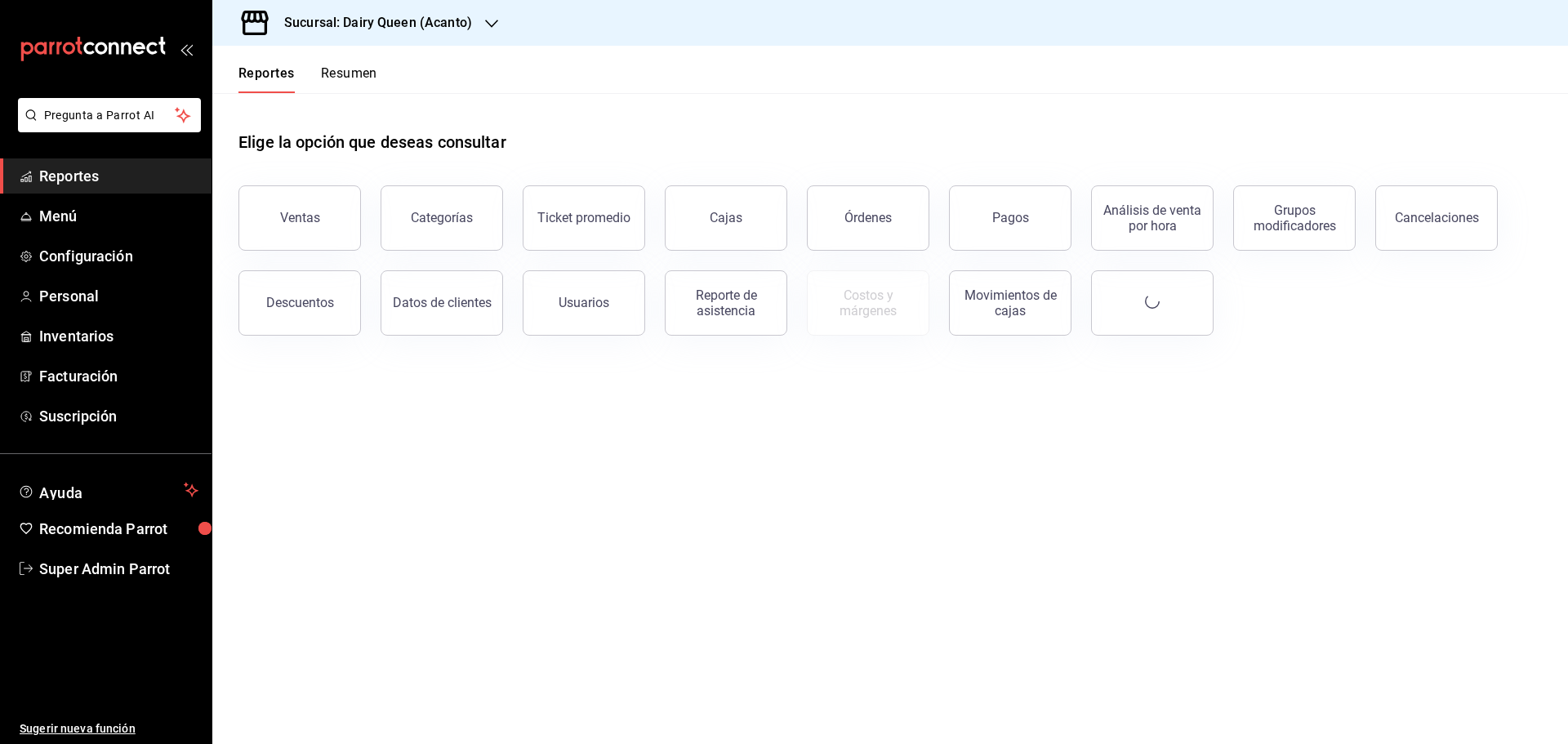
click at [351, 67] on button "Resumen" at bounding box center [349, 80] width 56 height 28
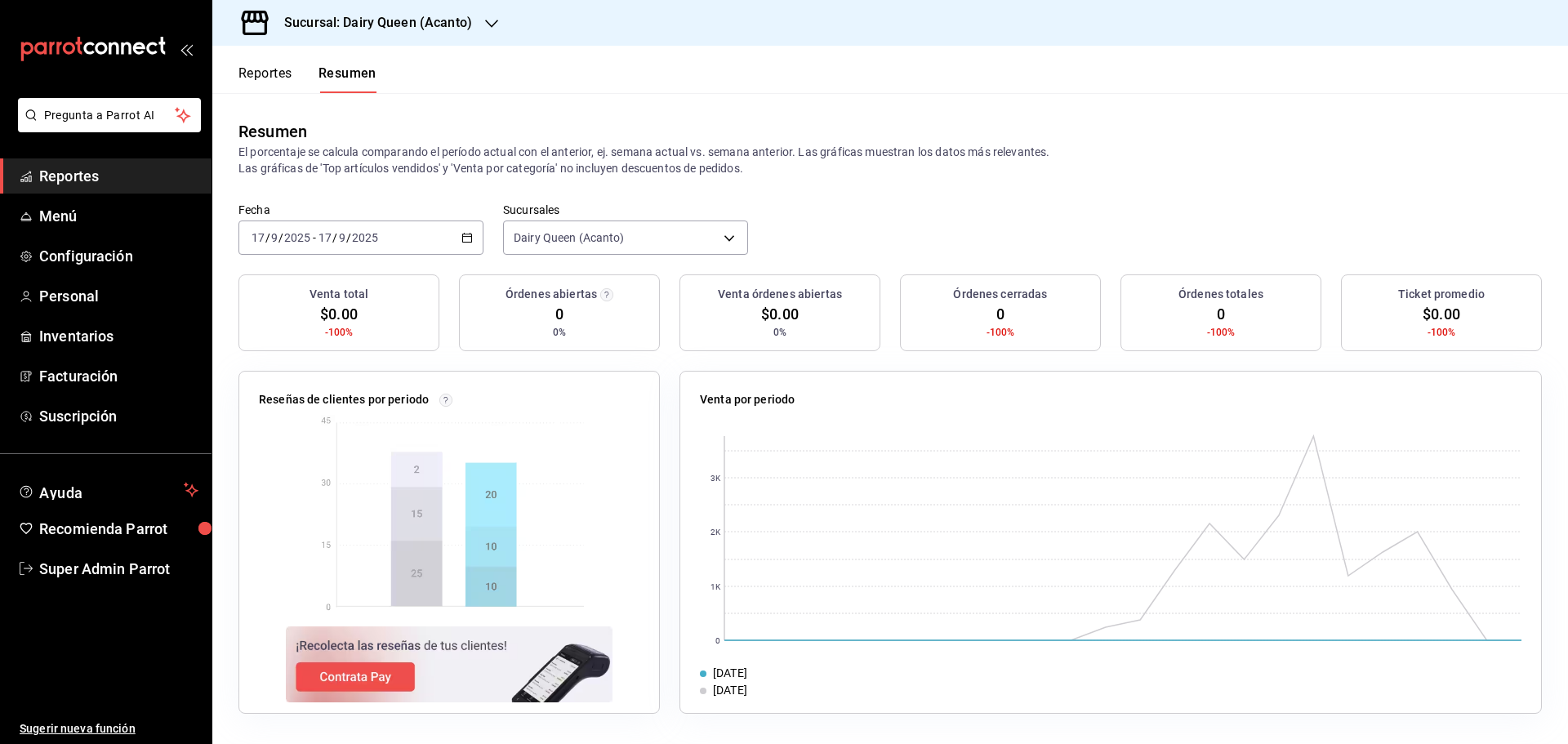
click at [377, 231] on input "2025" at bounding box center [365, 237] width 28 height 13
click at [318, 475] on span "Rango de fechas" at bounding box center [315, 471] width 127 height 18
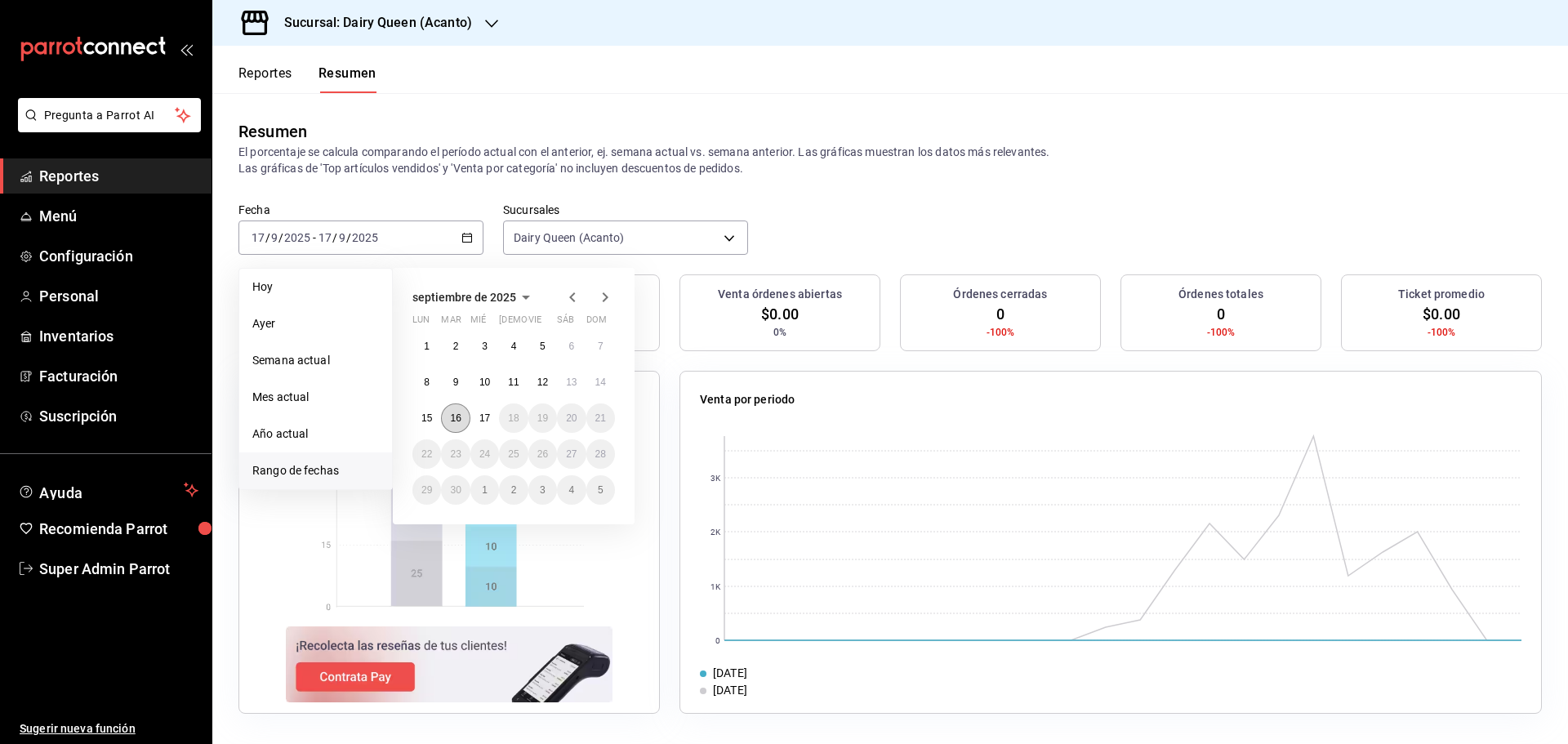
click at [448, 411] on button "16" at bounding box center [455, 418] width 29 height 30
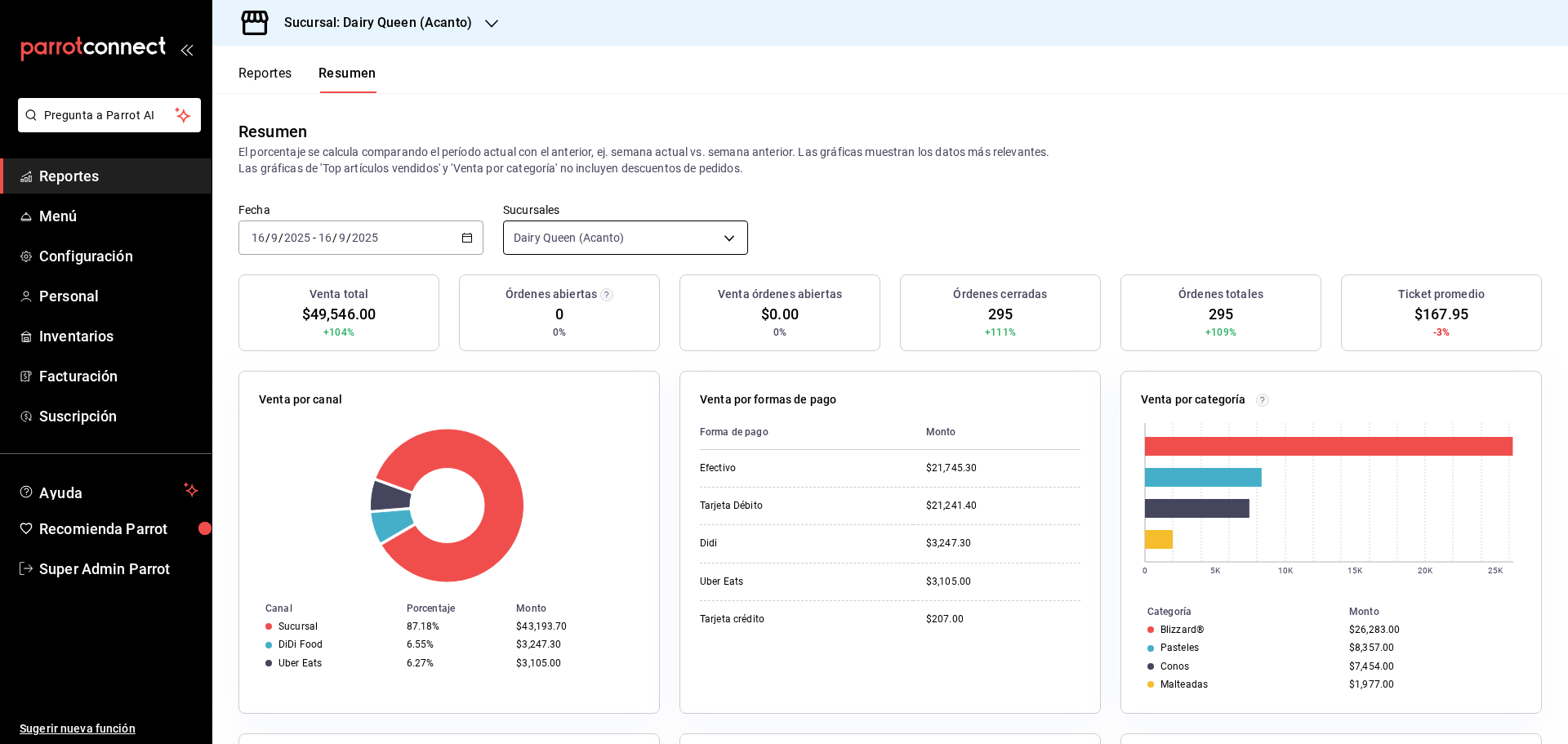
click at [549, 228] on body "Pregunta a Parrot AI Reportes Menú Configuración Personal Inventarios Facturaci…" at bounding box center [784, 372] width 1568 height 744
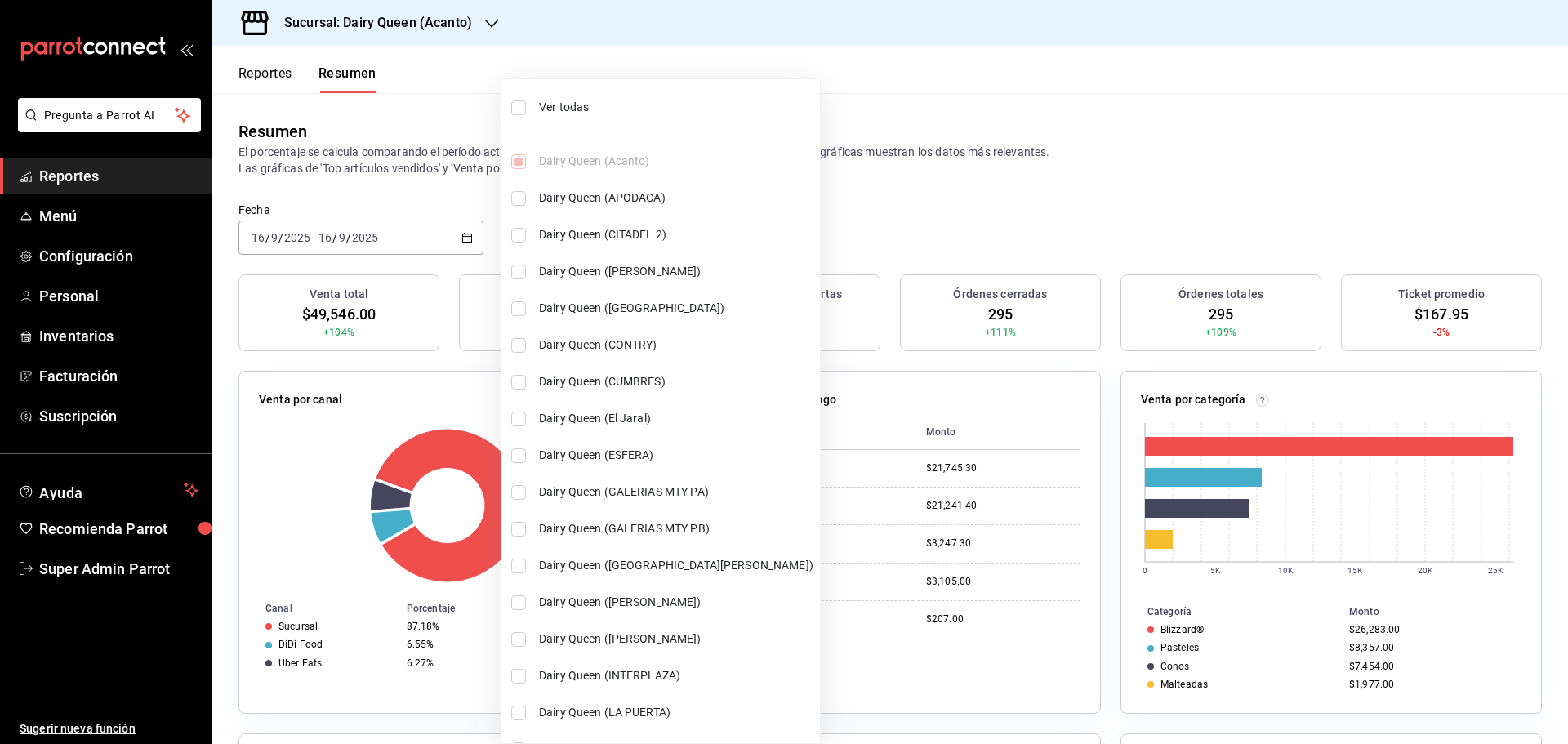
click at [550, 88] on ul "Ver todas Dairy Queen (Acanto) Dairy Queen ([PERSON_NAME]) Dairy Queen (CITADEL…" at bounding box center [661, 666] width 318 height 1173
click at [538, 105] on li "Ver todas" at bounding box center [661, 107] width 318 height 43
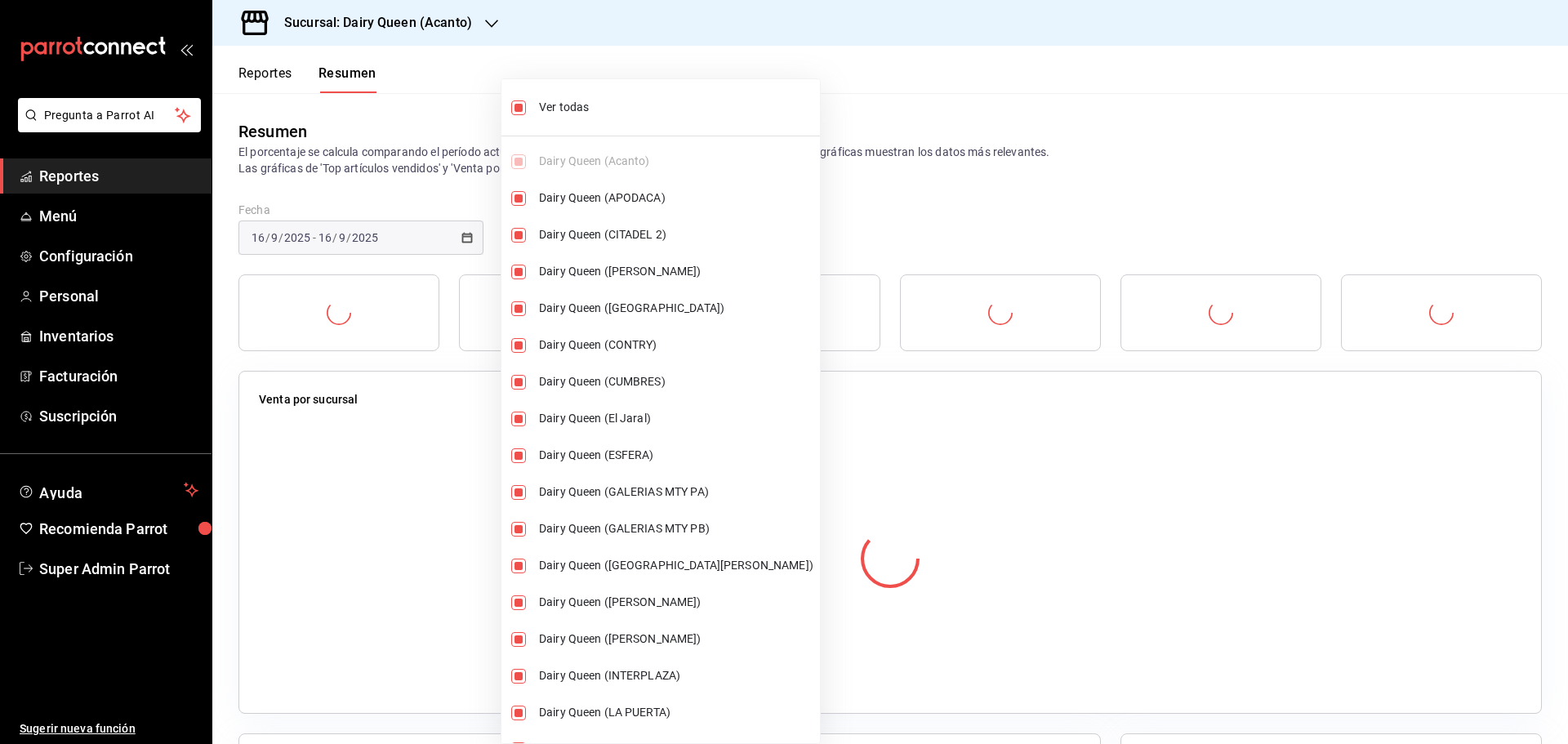
type input "[object Object],[object Object],[object Object],[object Object],[object Object]…"
checkbox input "true"
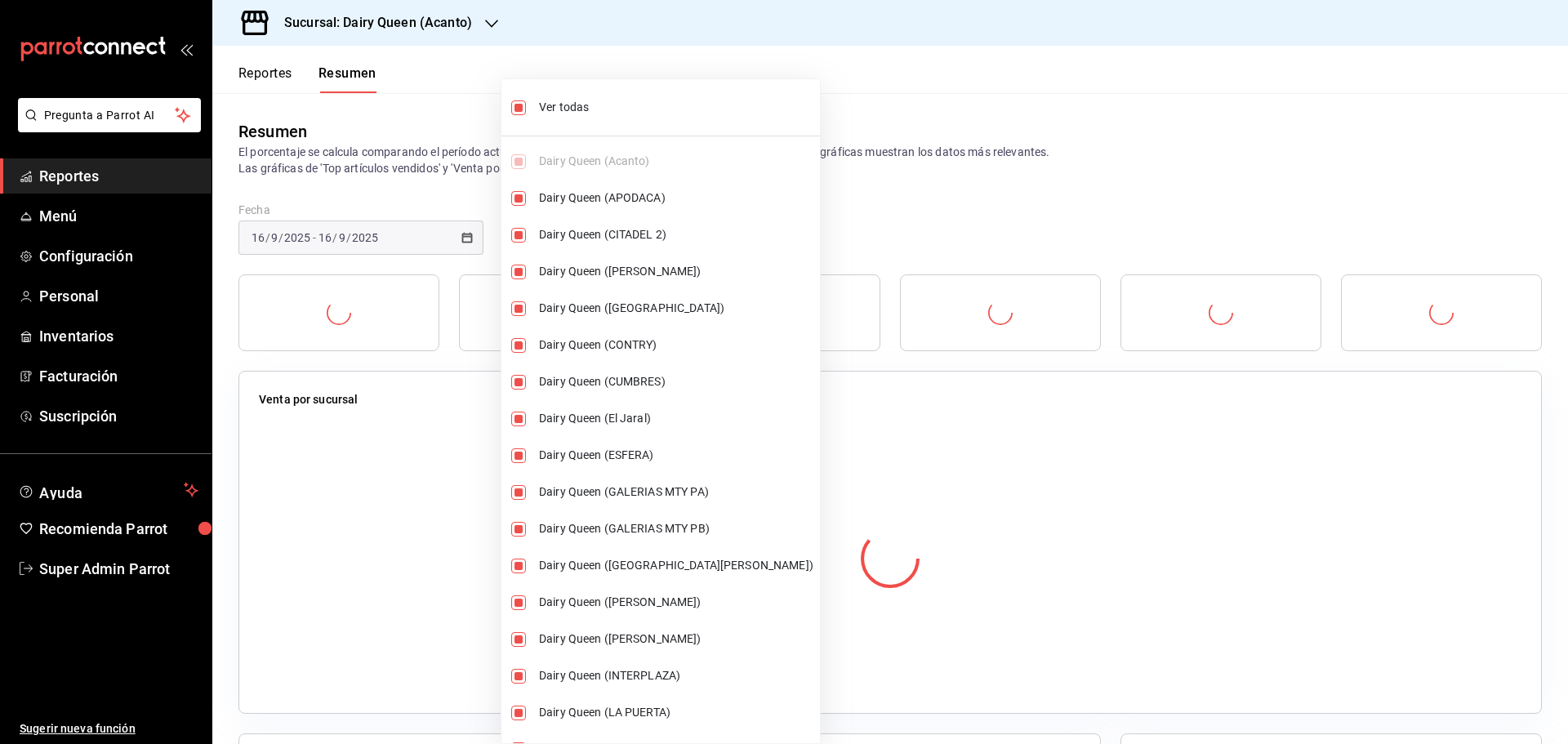
checkbox input "true"
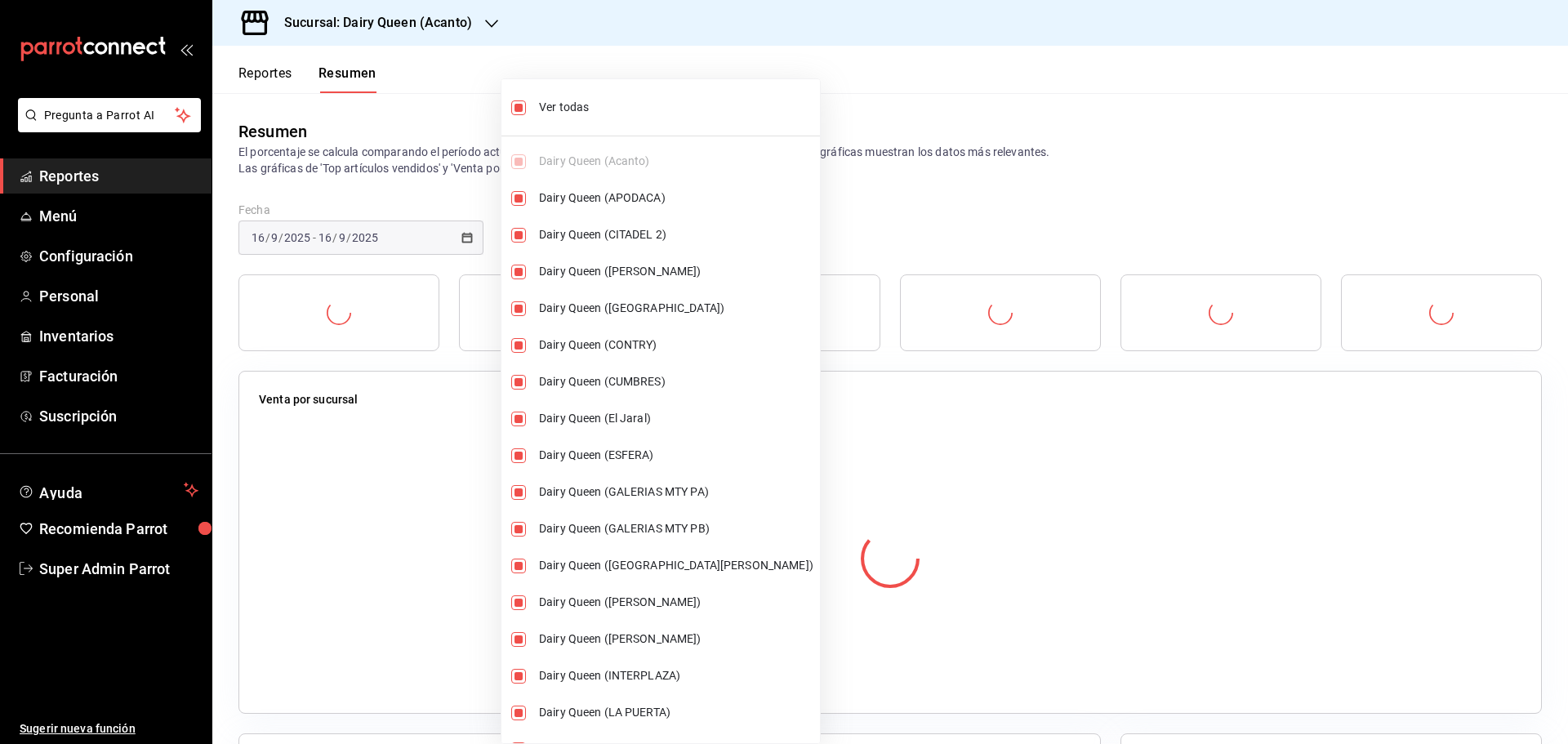
checkbox input "true"
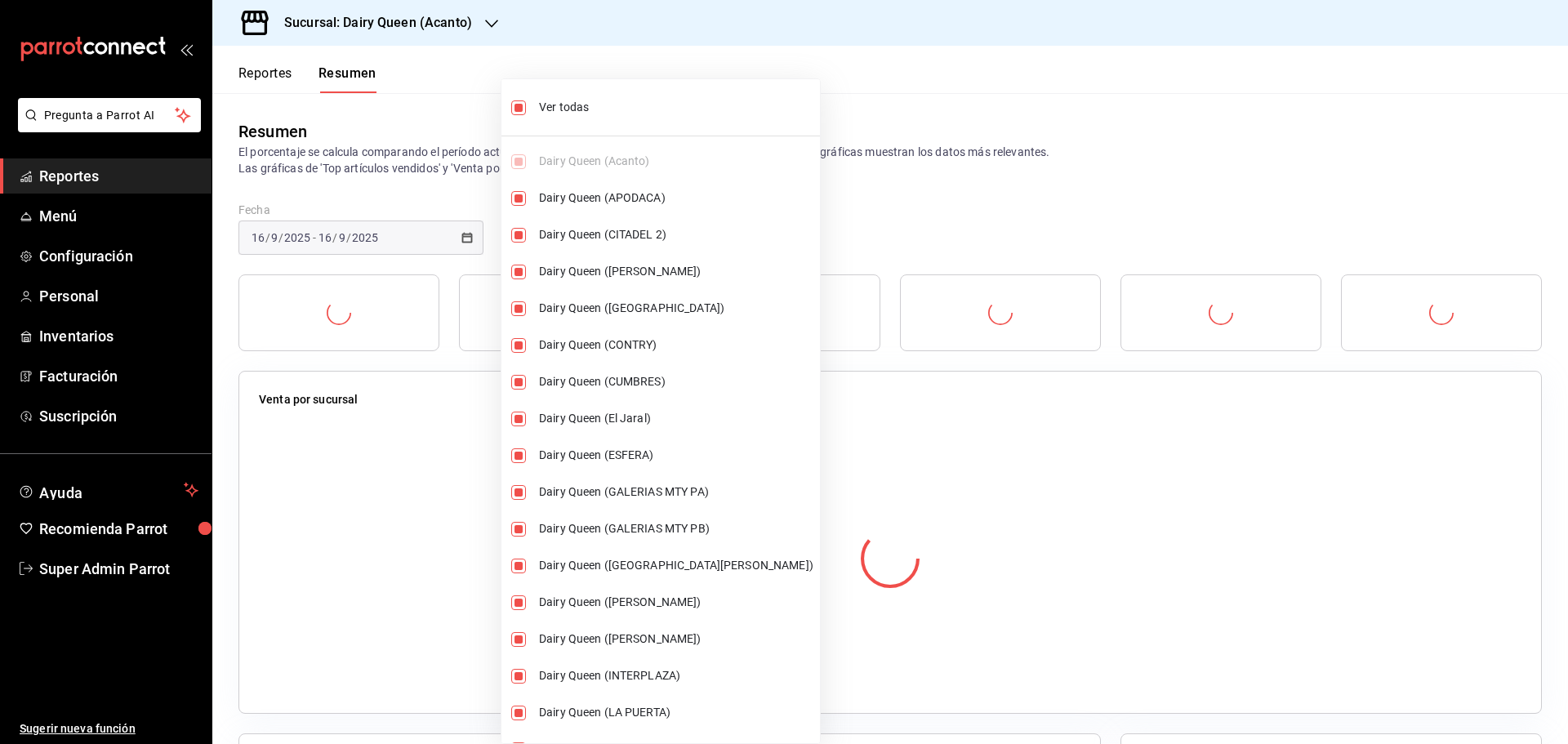
checkbox input "true"
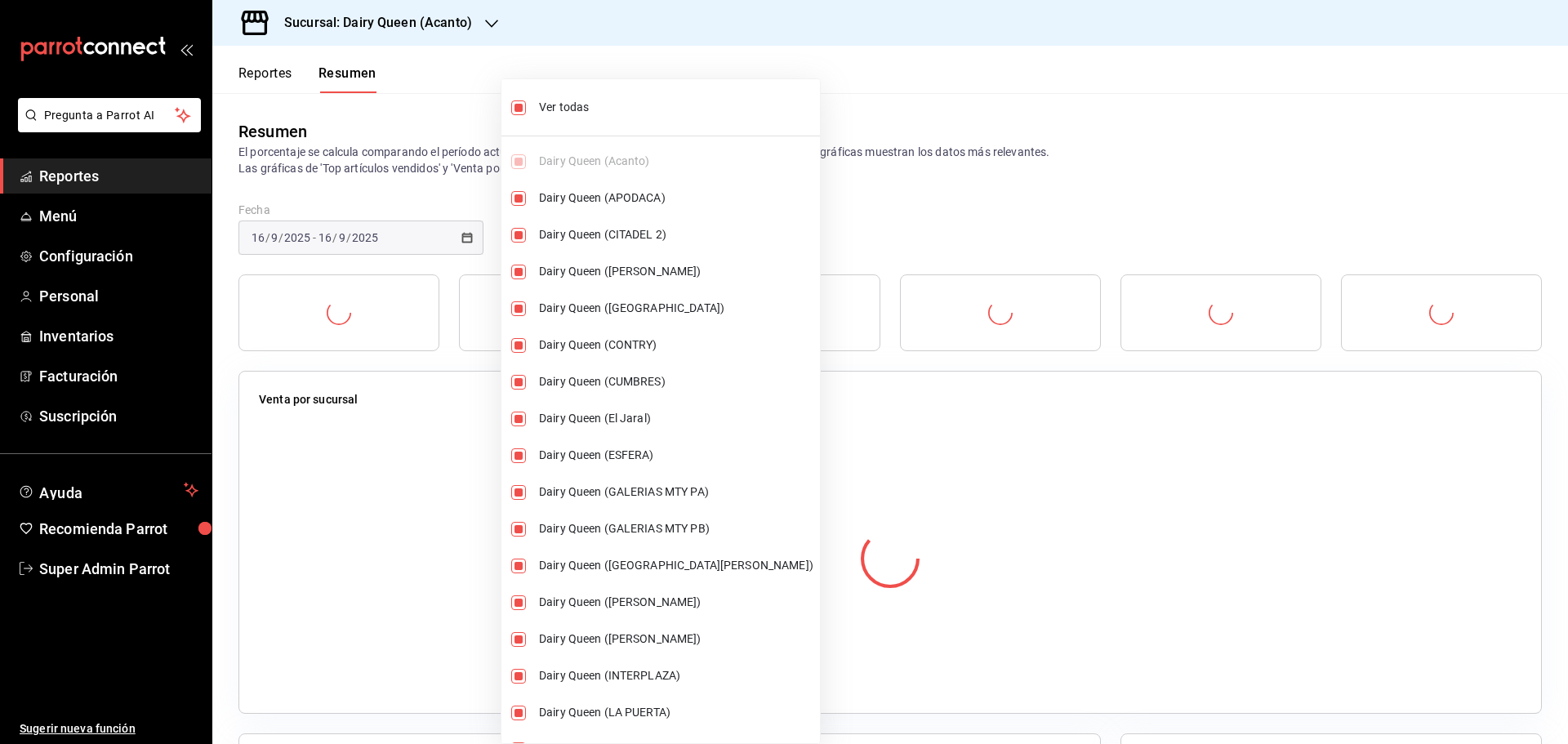
checkbox input "true"
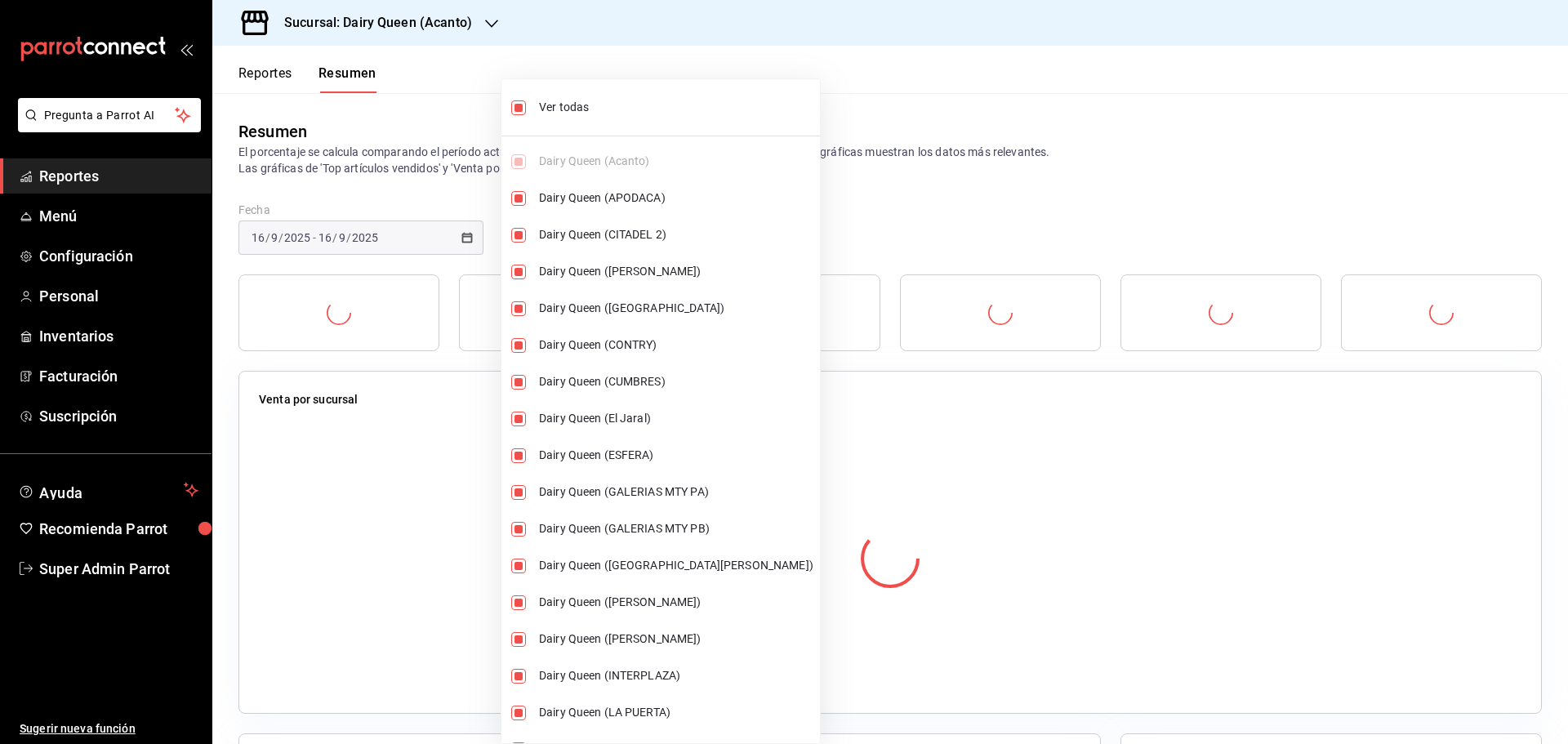
checkbox input "true"
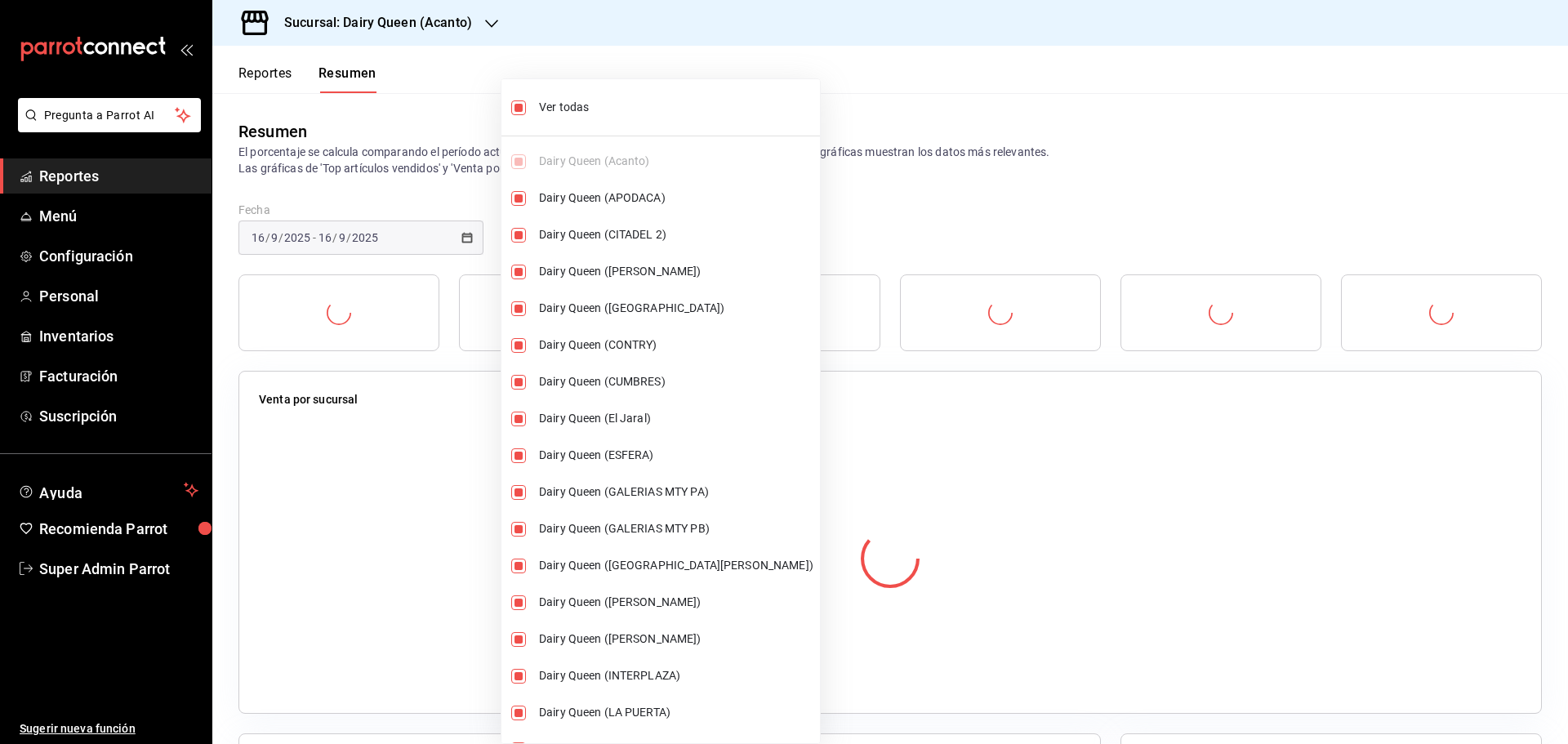
checkbox input "true"
drag, startPoint x: 911, startPoint y: 214, endPoint x: 880, endPoint y: 193, distance: 37.4
click at [915, 214] on div at bounding box center [784, 372] width 1568 height 744
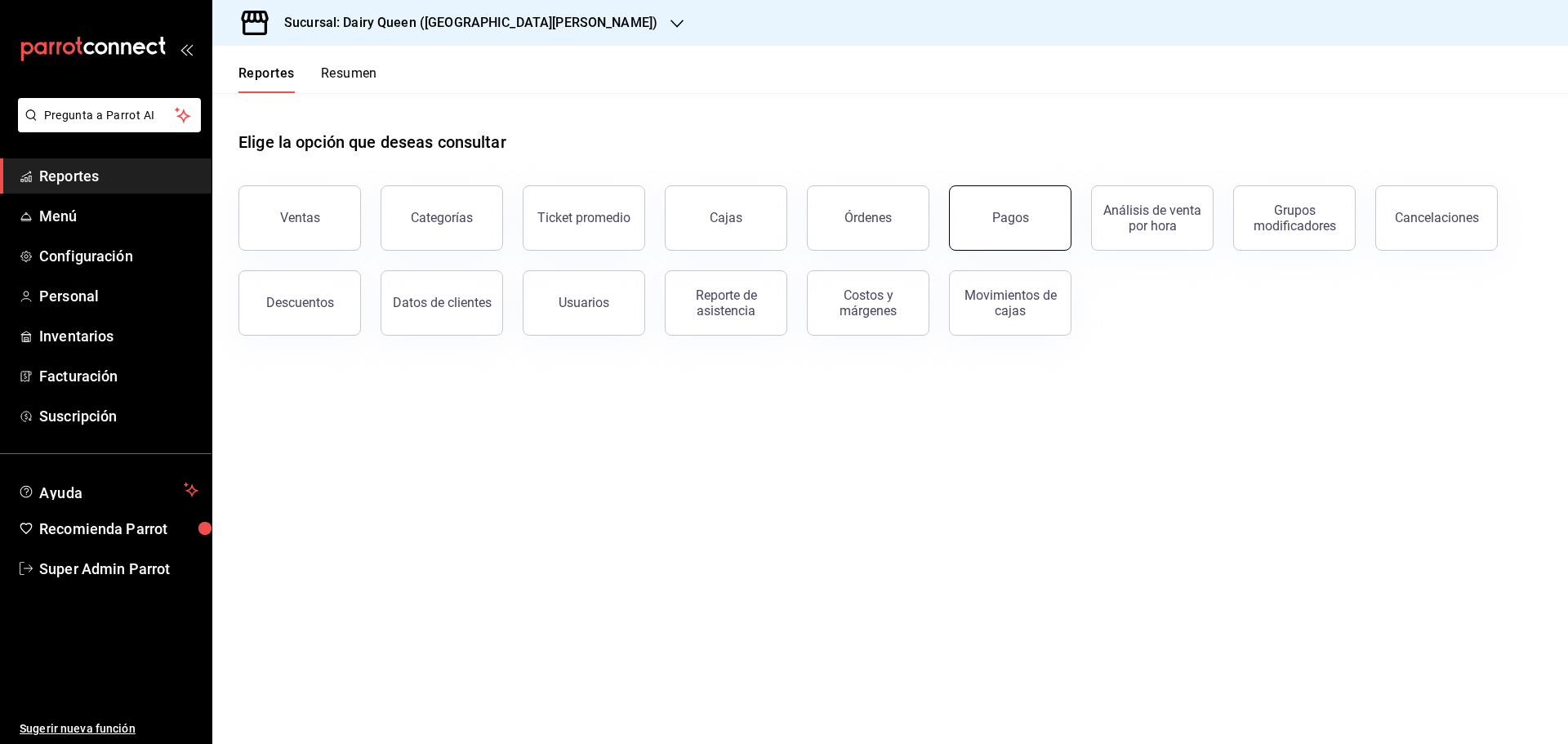
click at [988, 221] on button "Pagos" at bounding box center [1010, 218] width 122 height 66
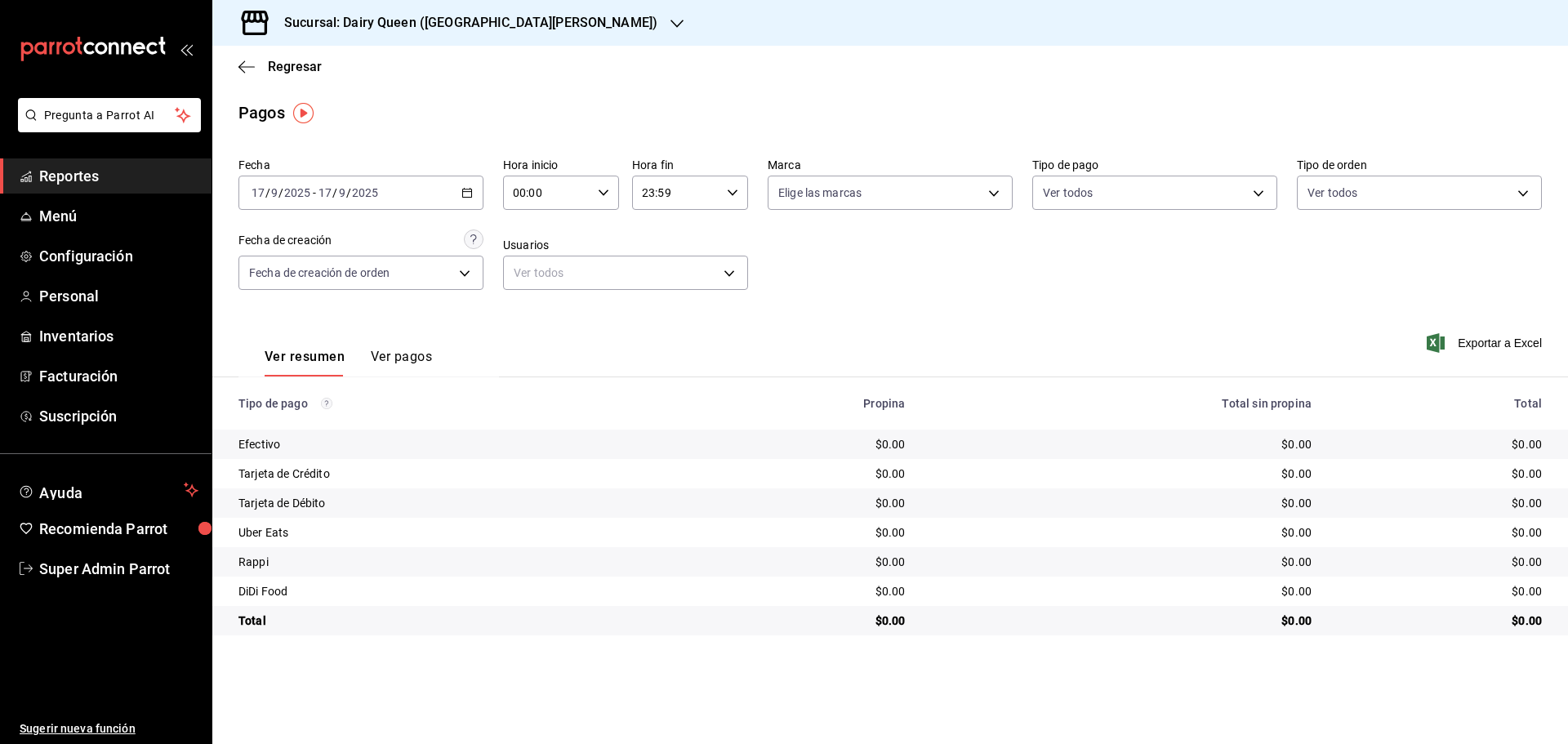
click at [406, 33] on div "Sucursal: Dairy Queen ([GEOGRAPHIC_DATA][PERSON_NAME])" at bounding box center [458, 23] width 465 height 46
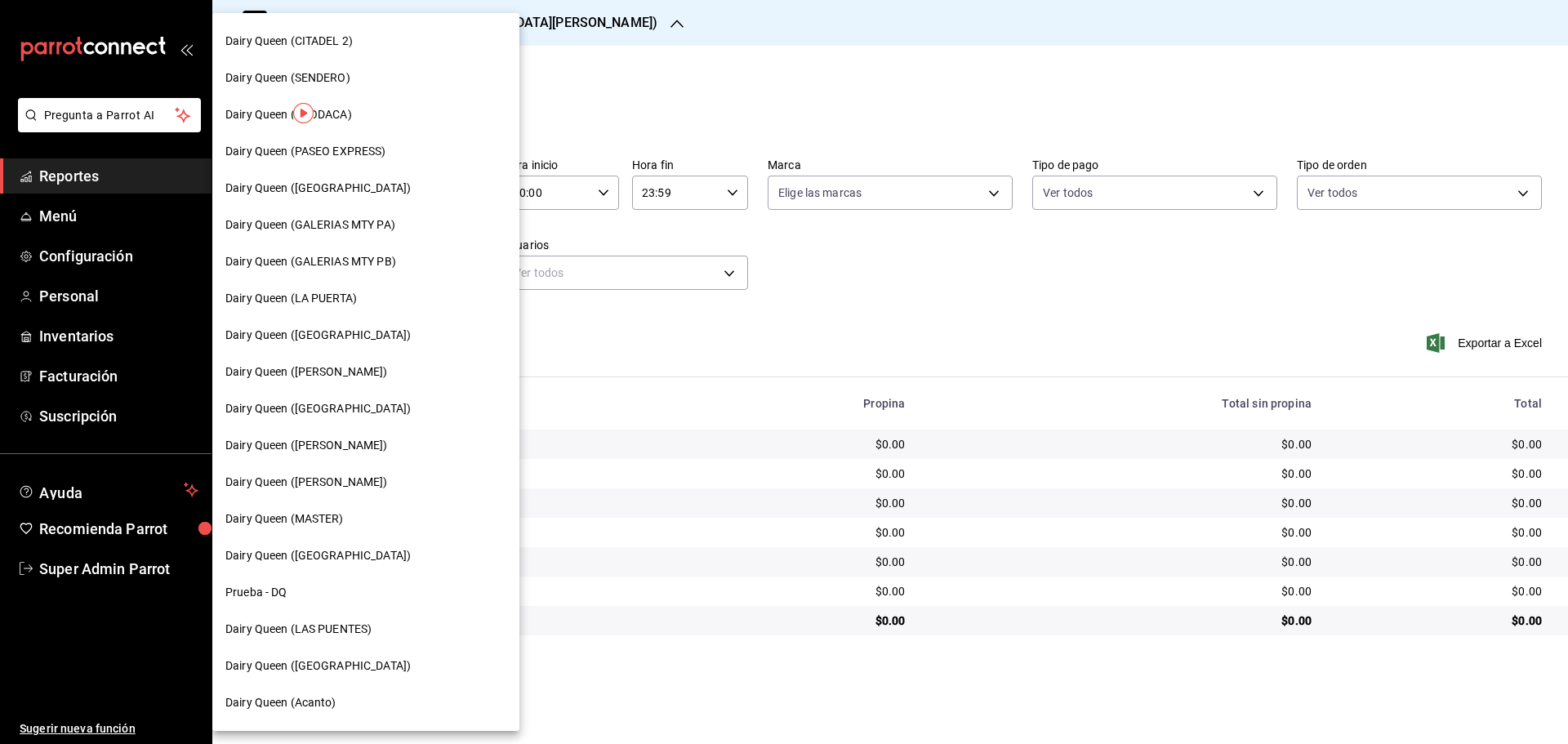
scroll to position [508, 0]
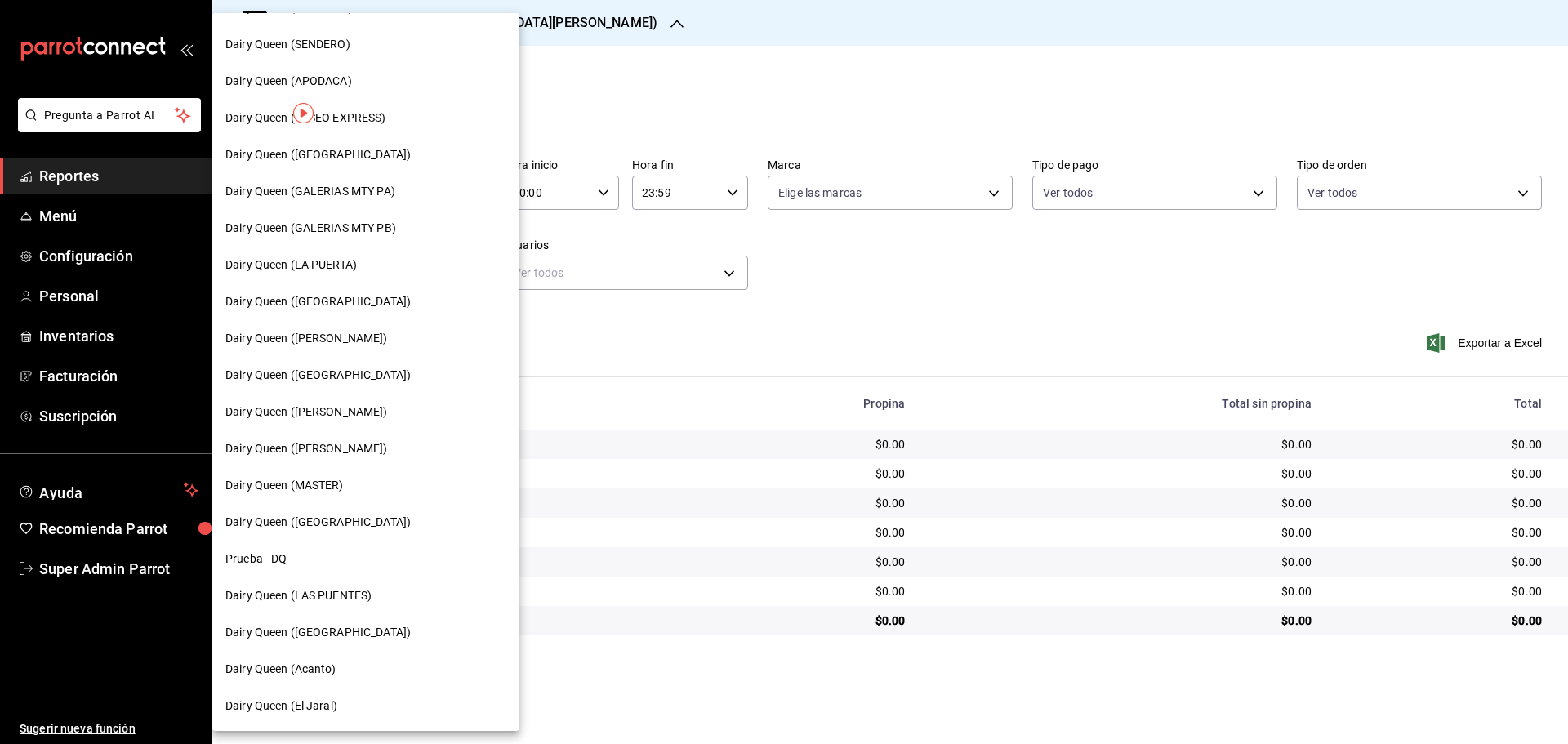
click at [350, 340] on div "Dairy Queen ([PERSON_NAME])" at bounding box center [366, 339] width 281 height 18
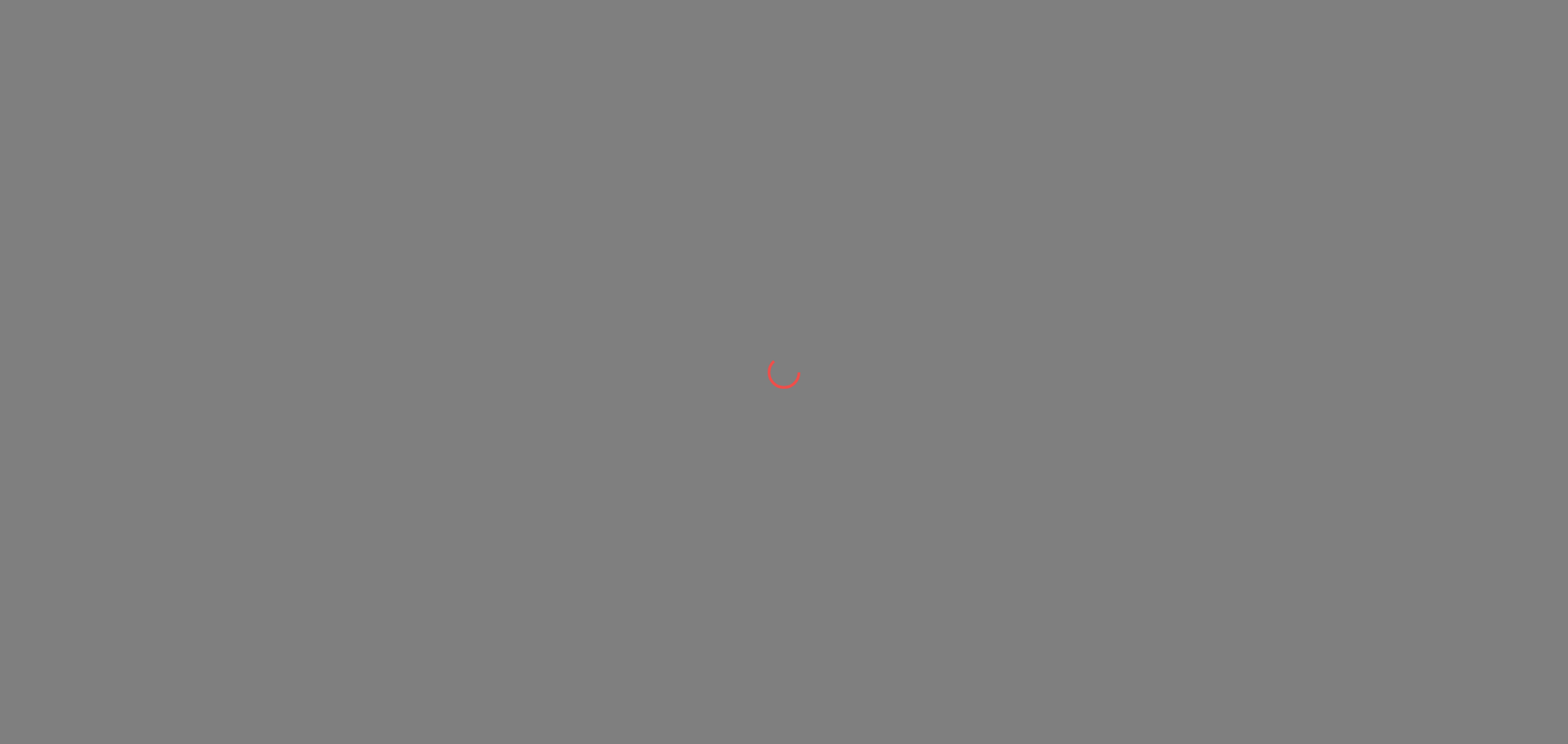
click at [350, 340] on div at bounding box center [784, 372] width 1568 height 744
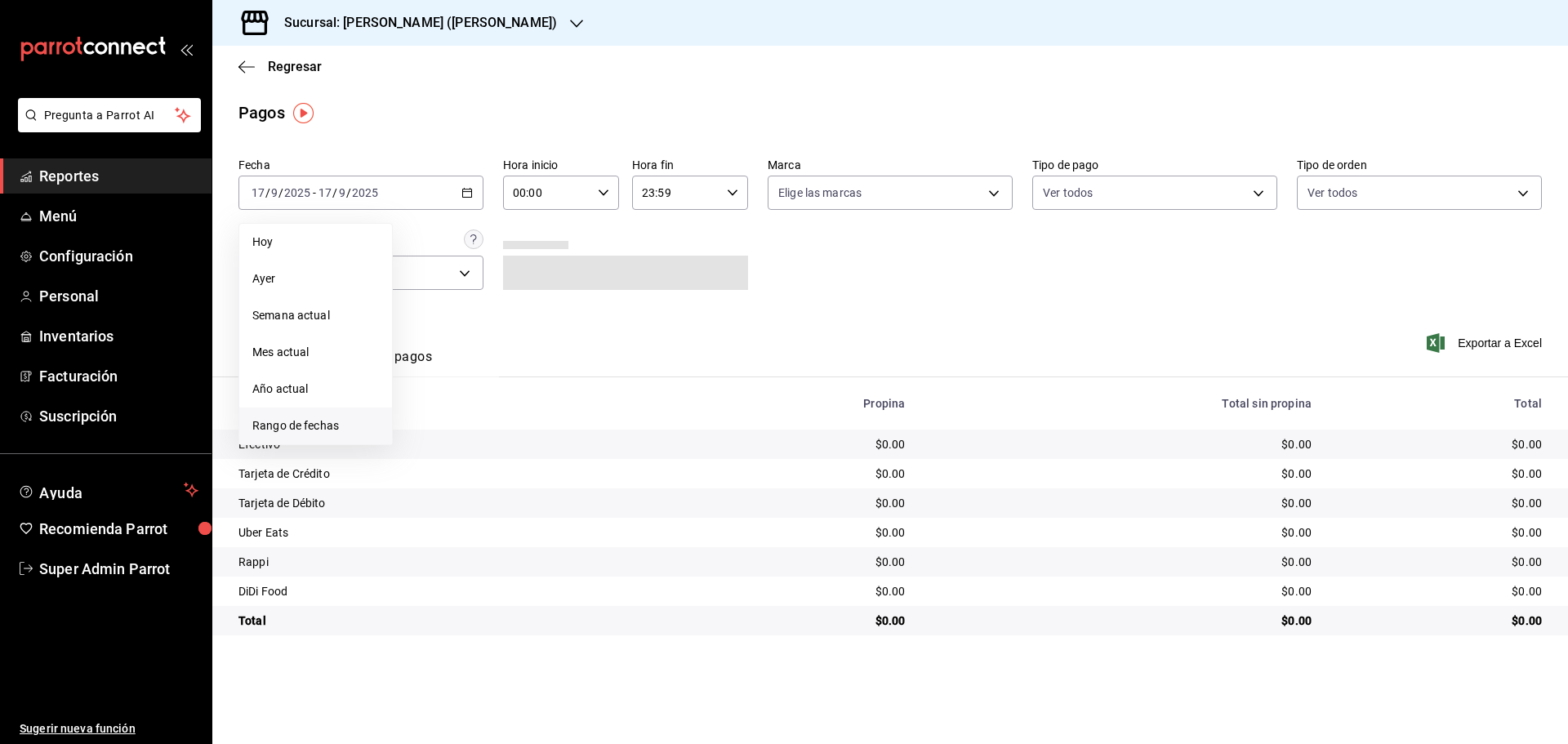
click at [299, 428] on span "Rango de fechas" at bounding box center [315, 426] width 127 height 18
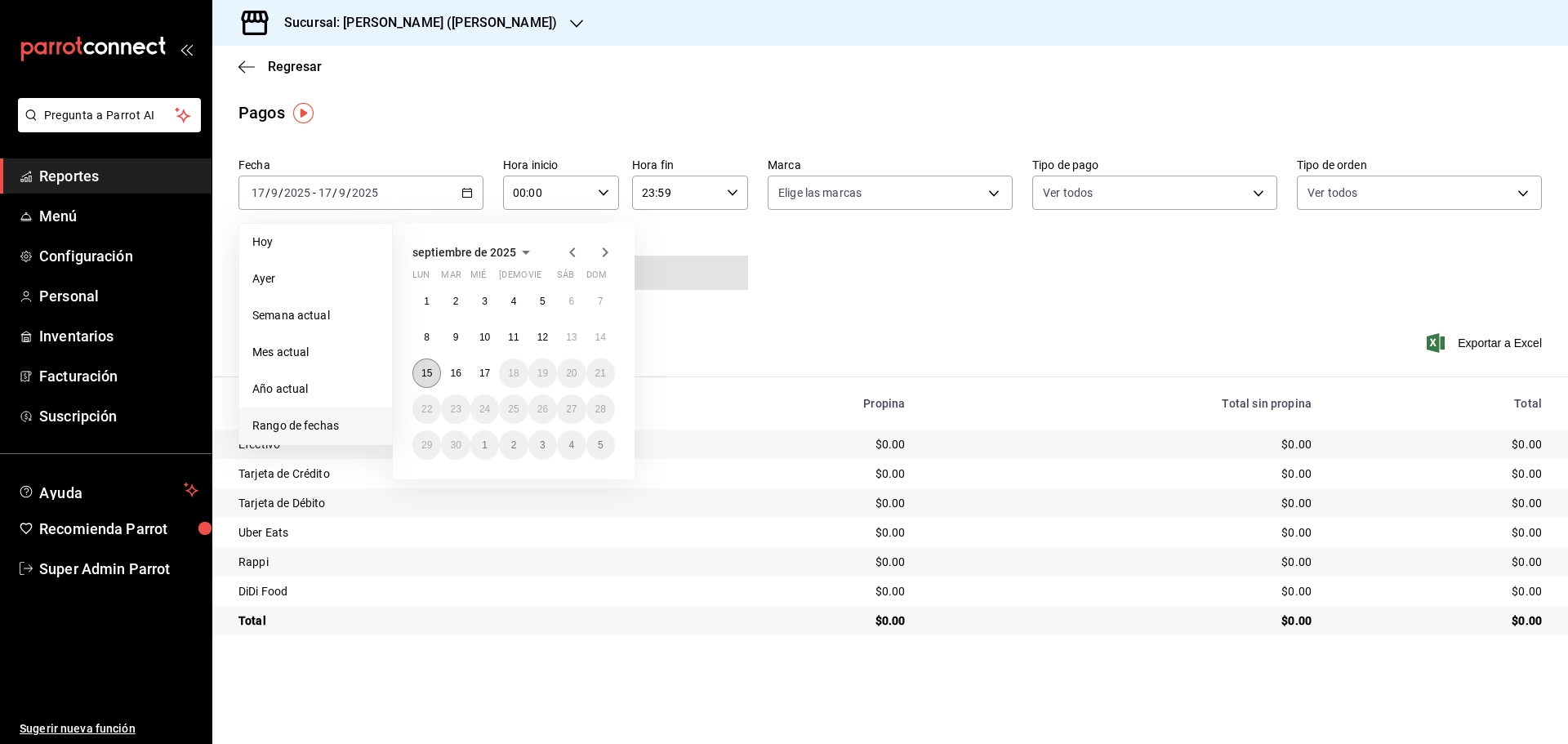
click at [438, 375] on button "15" at bounding box center [426, 374] width 29 height 30
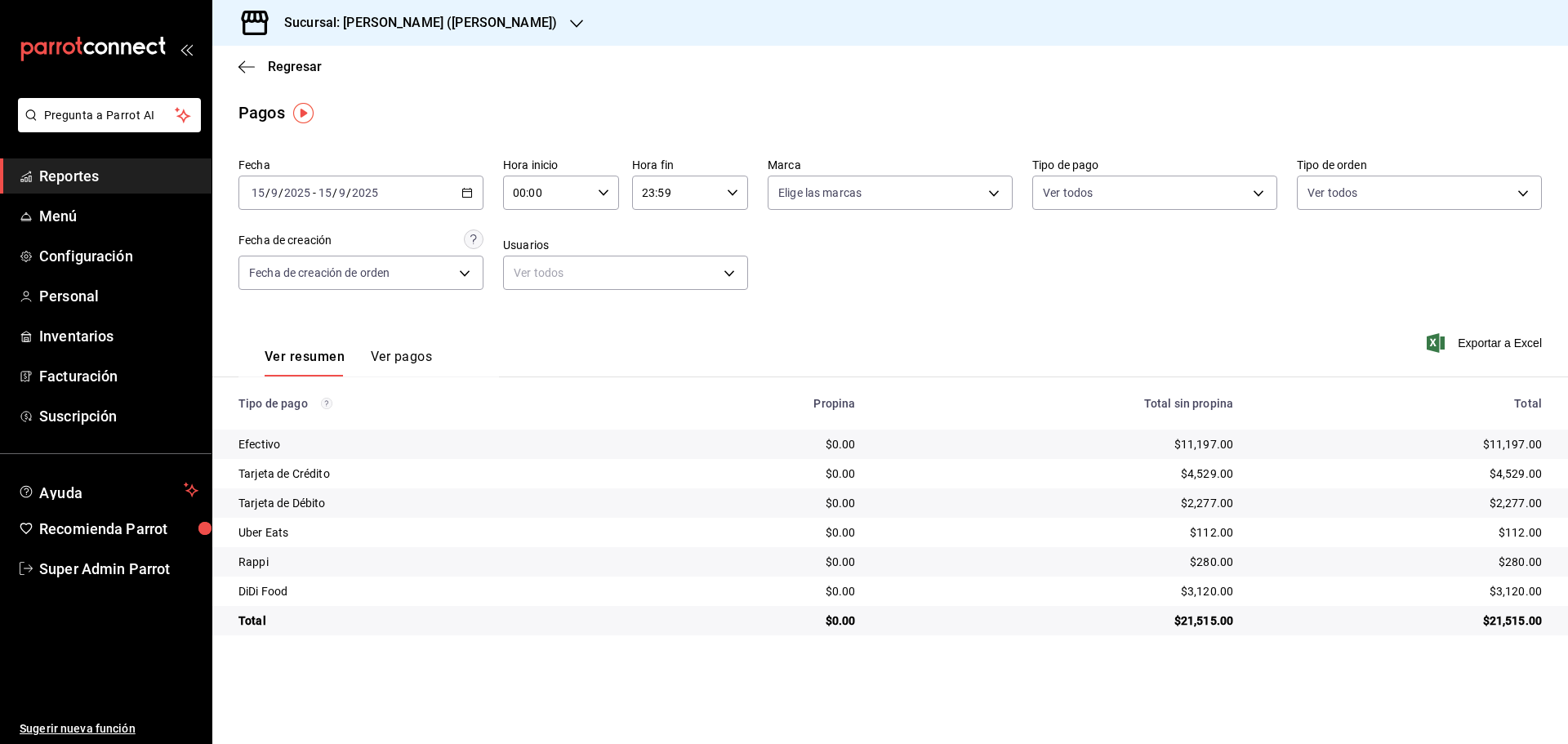
click at [346, 197] on span "/" at bounding box center [349, 193] width 5 height 13
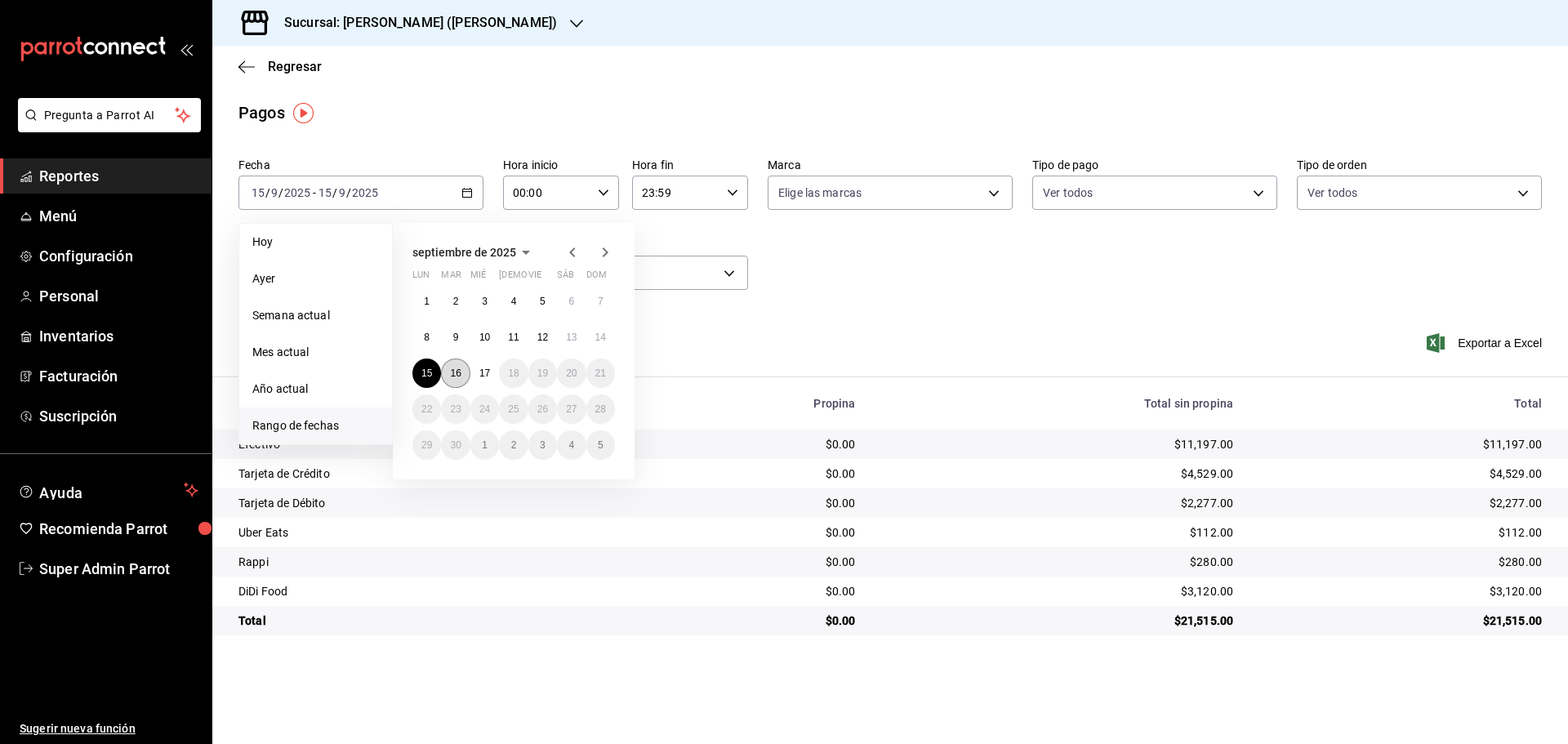
click at [465, 376] on button "16" at bounding box center [455, 374] width 29 height 30
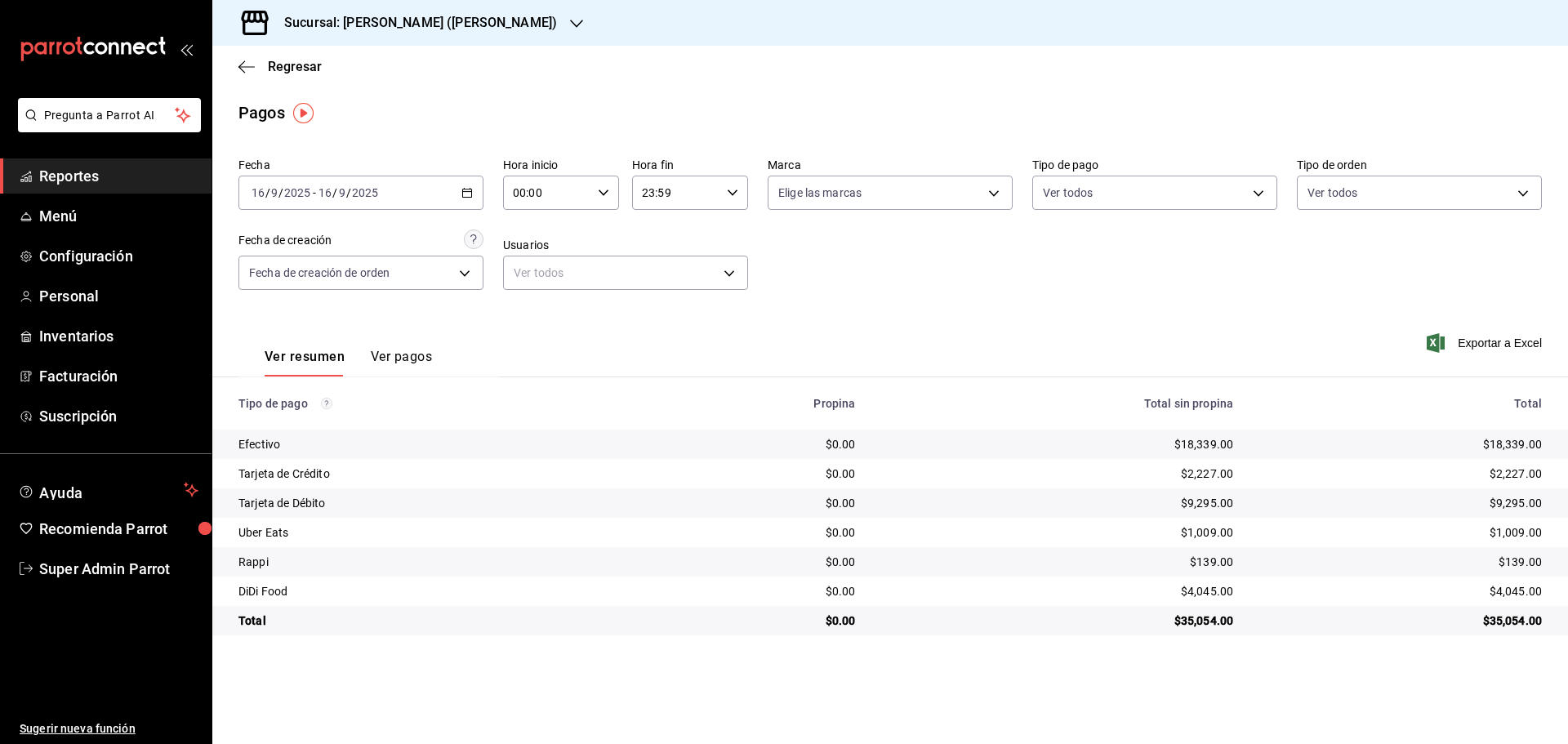
click at [335, 18] on h3 "Sucursal: [PERSON_NAME] ([PERSON_NAME])" at bounding box center [414, 23] width 286 height 19
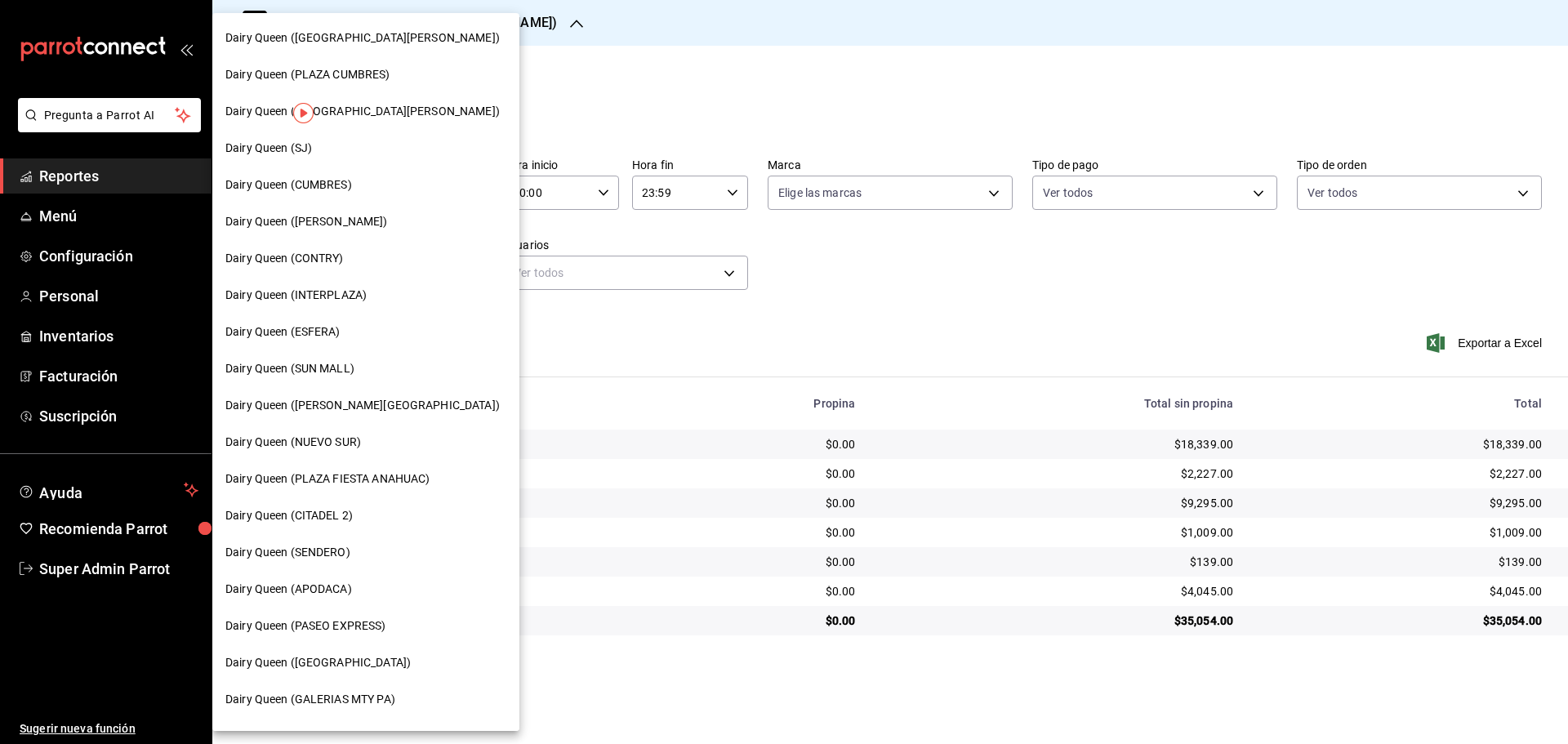
click at [329, 257] on span "Dairy Queen (CONTRY)" at bounding box center [284, 259] width 118 height 18
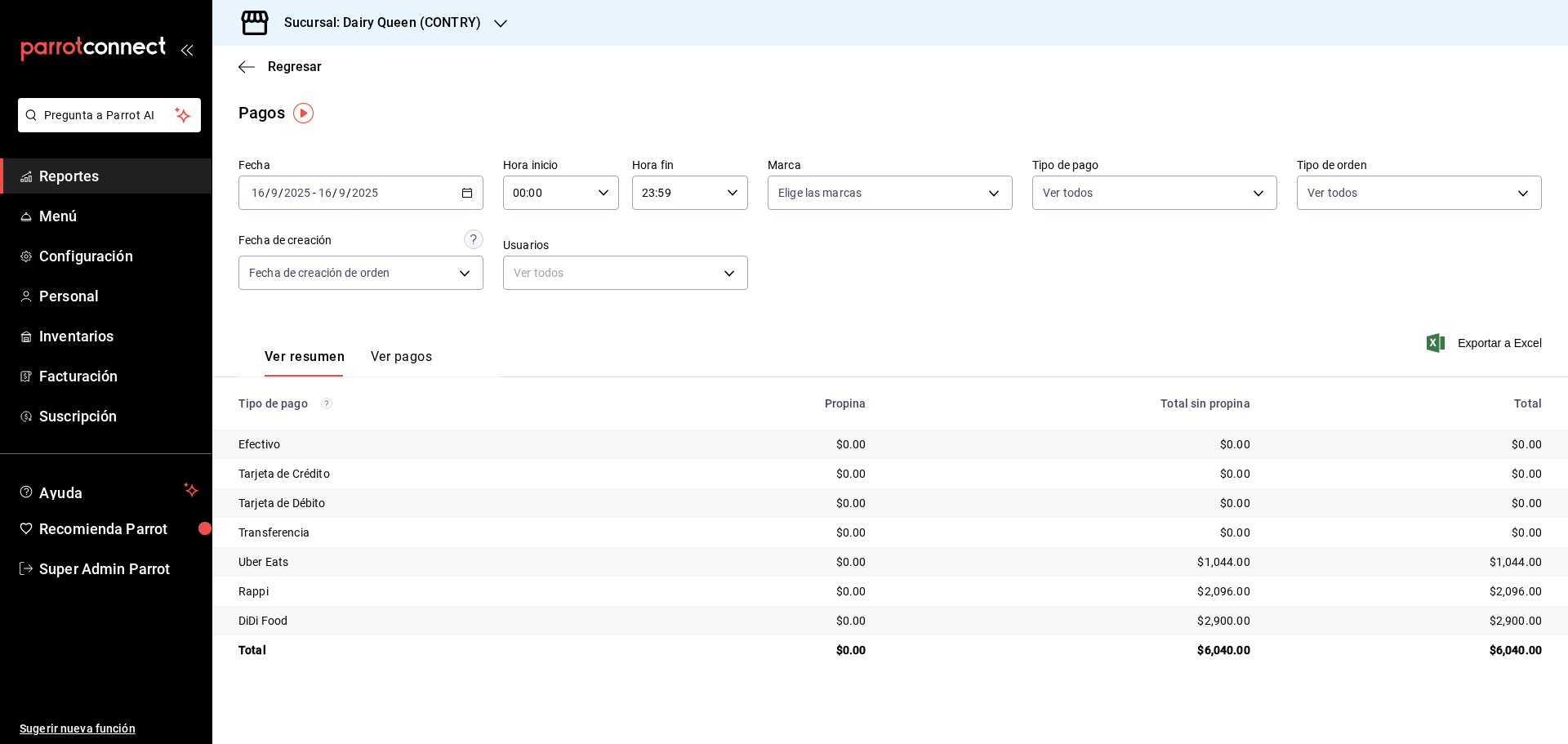
click at [400, 25] on h3 "Sucursal: Dairy Queen (CONTRY)" at bounding box center [376, 23] width 210 height 19
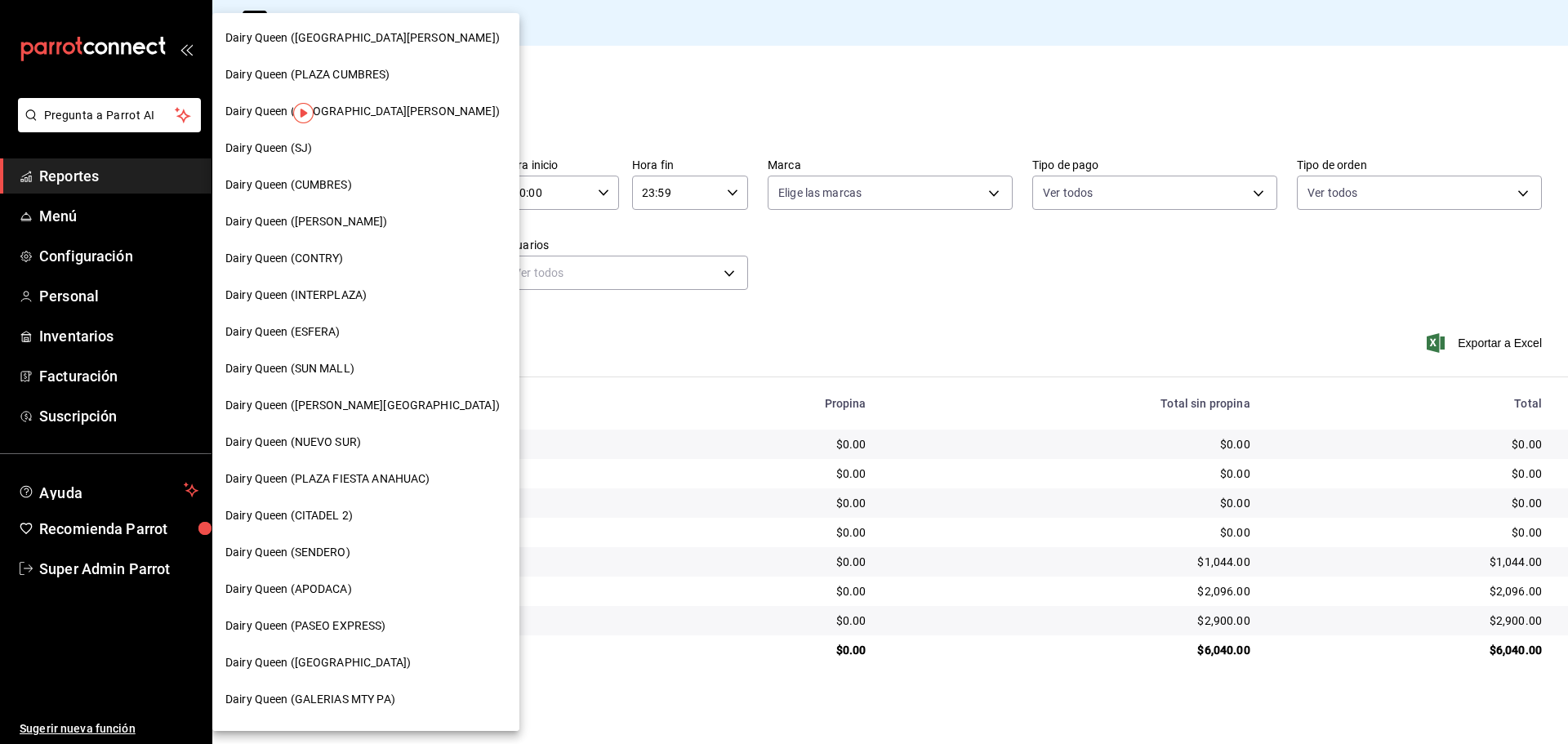
click at [336, 553] on span "Dairy Queen (SENDERO)" at bounding box center [288, 552] width 125 height 18
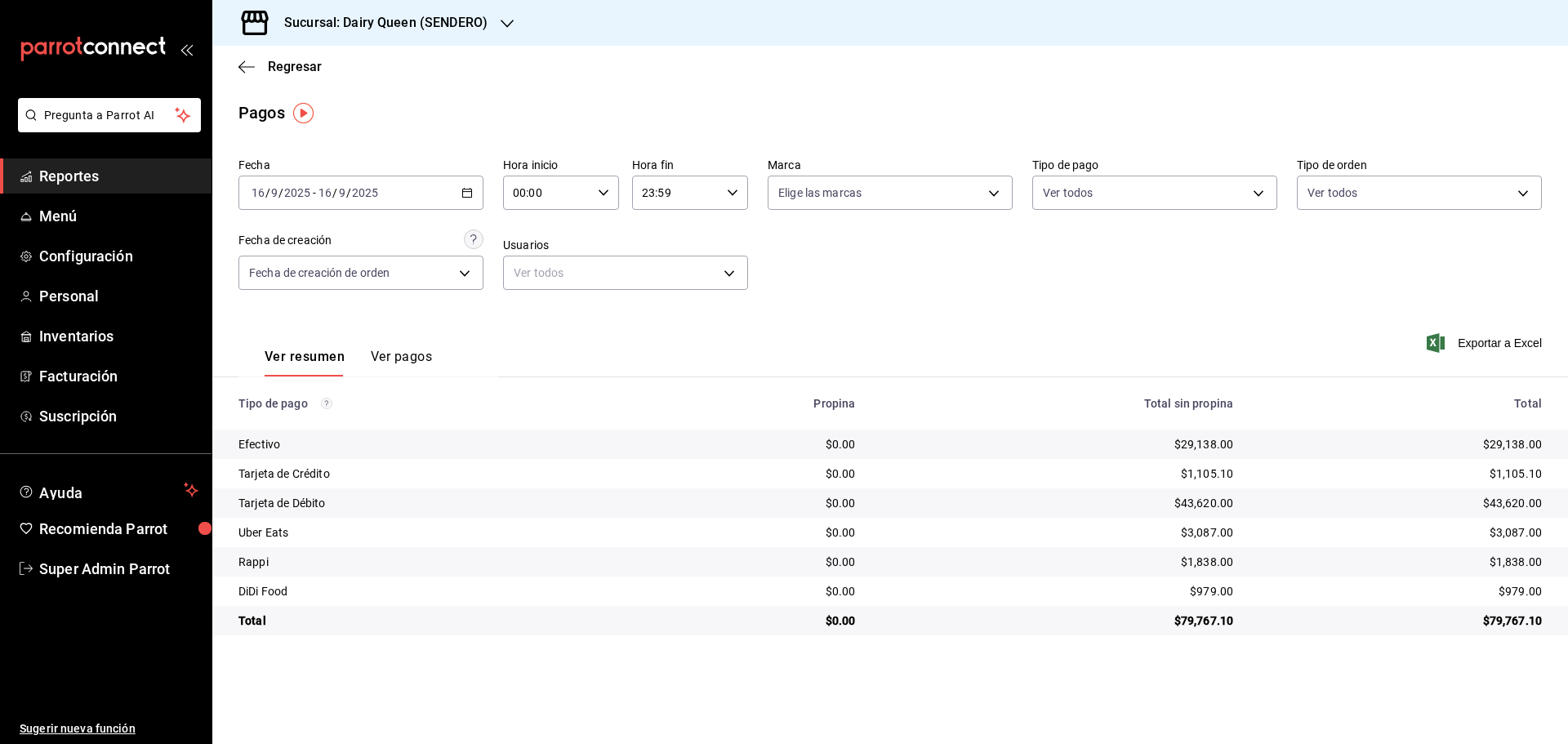
click at [334, 4] on div "Sucursal: Dairy Queen (SENDERO)" at bounding box center [373, 23] width 295 height 46
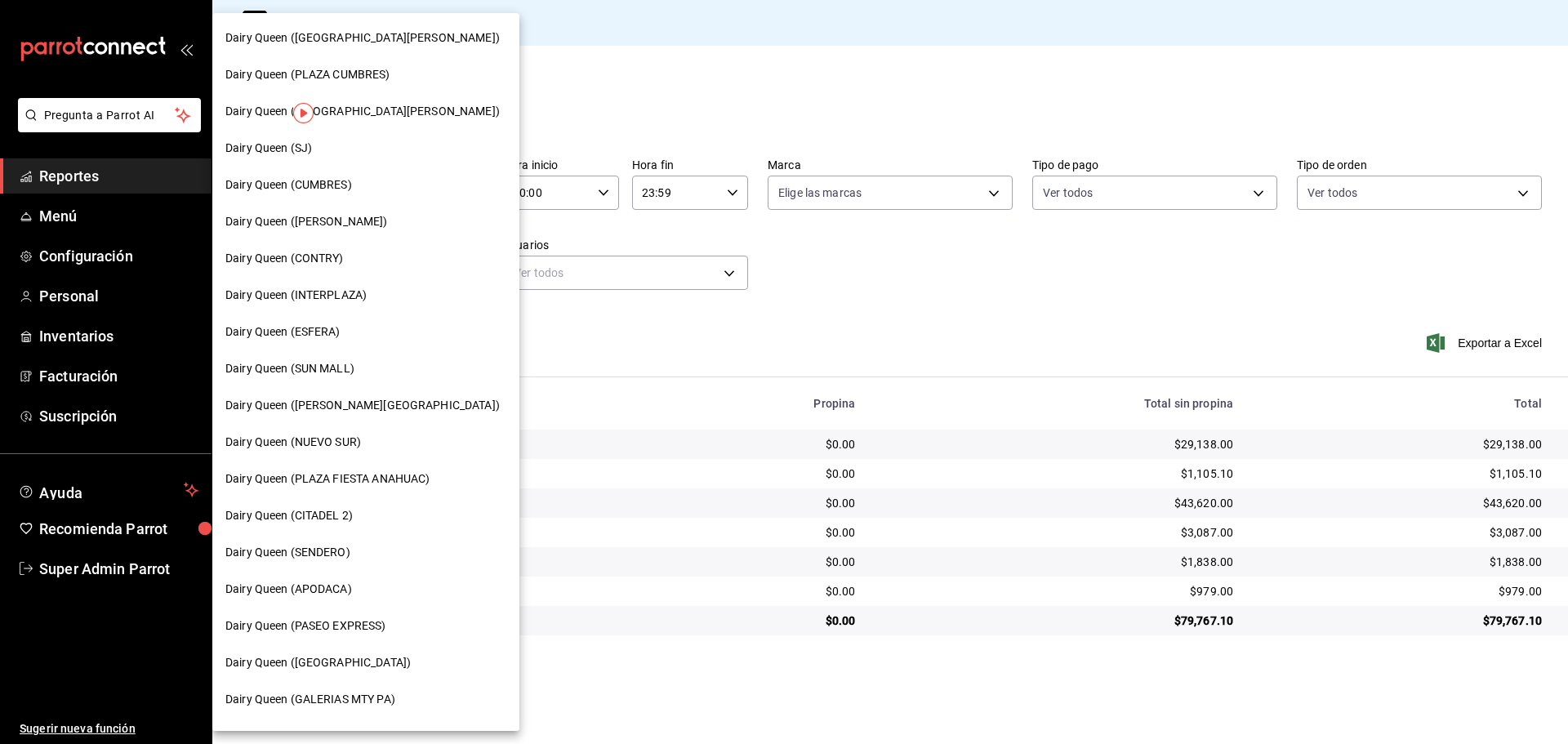
click at [346, 189] on span "Dairy Queen (CUMBRES)" at bounding box center [289, 186] width 127 height 18
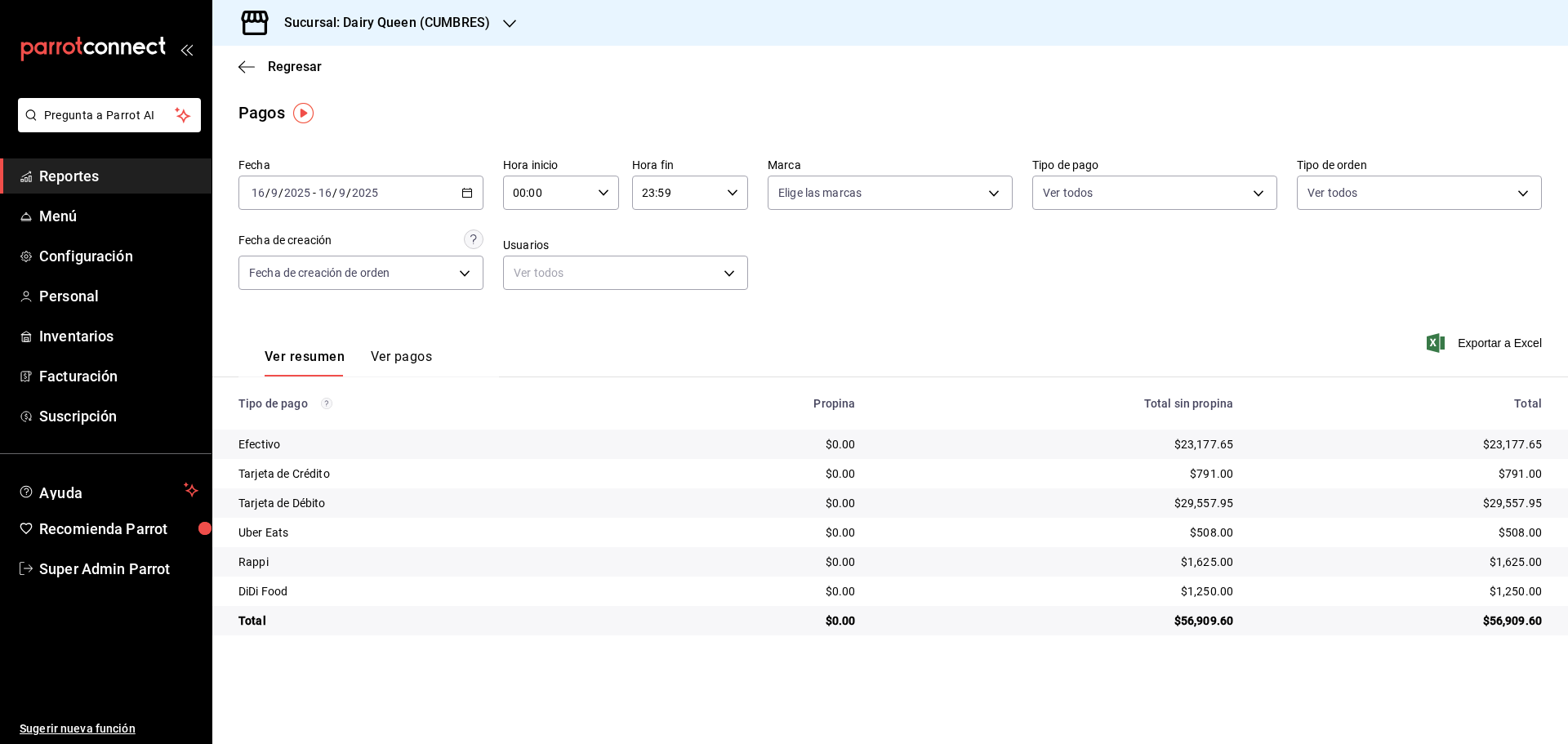
click at [368, 26] on h3 "Sucursal: Dairy Queen (CUMBRES)" at bounding box center [381, 23] width 219 height 19
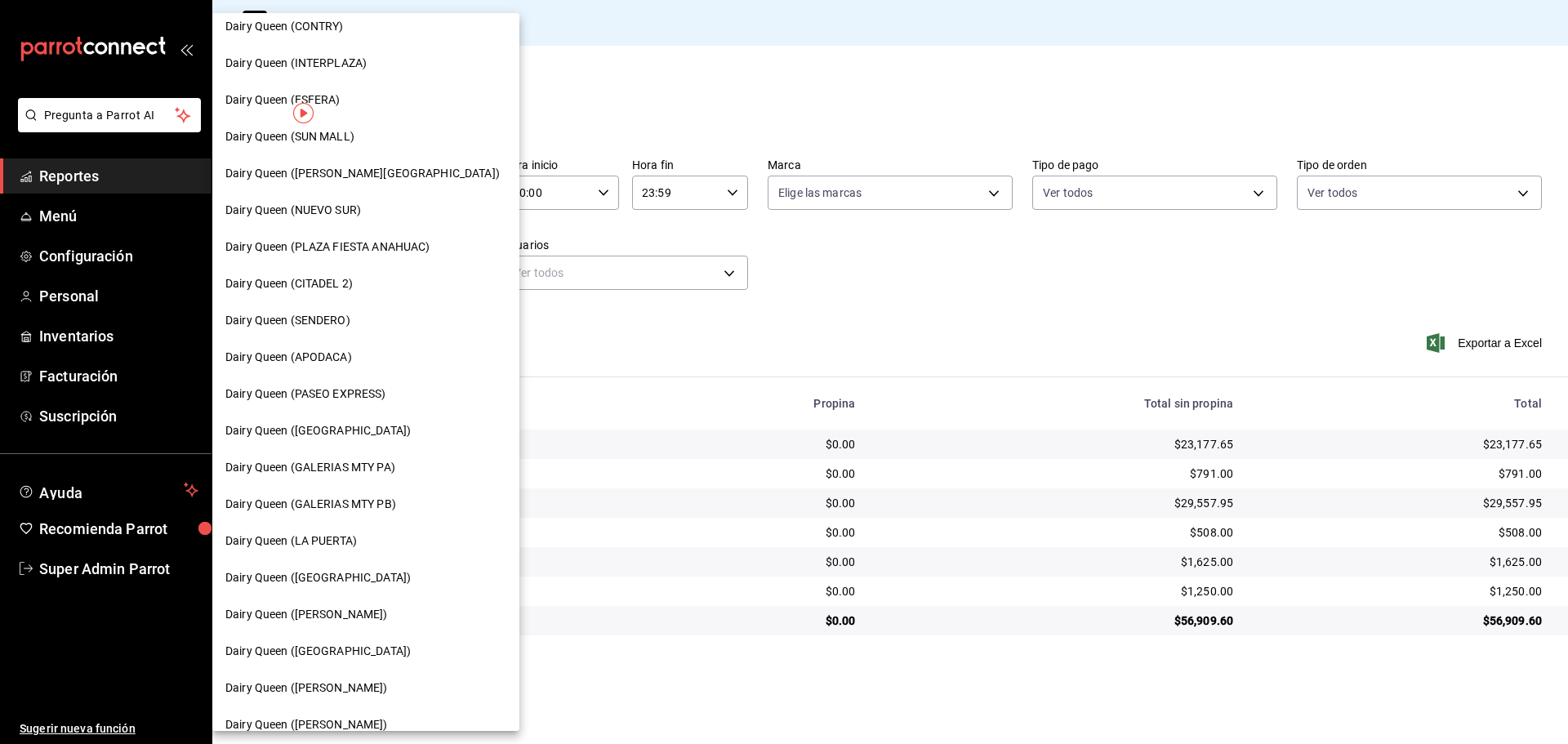
scroll to position [508, 0]
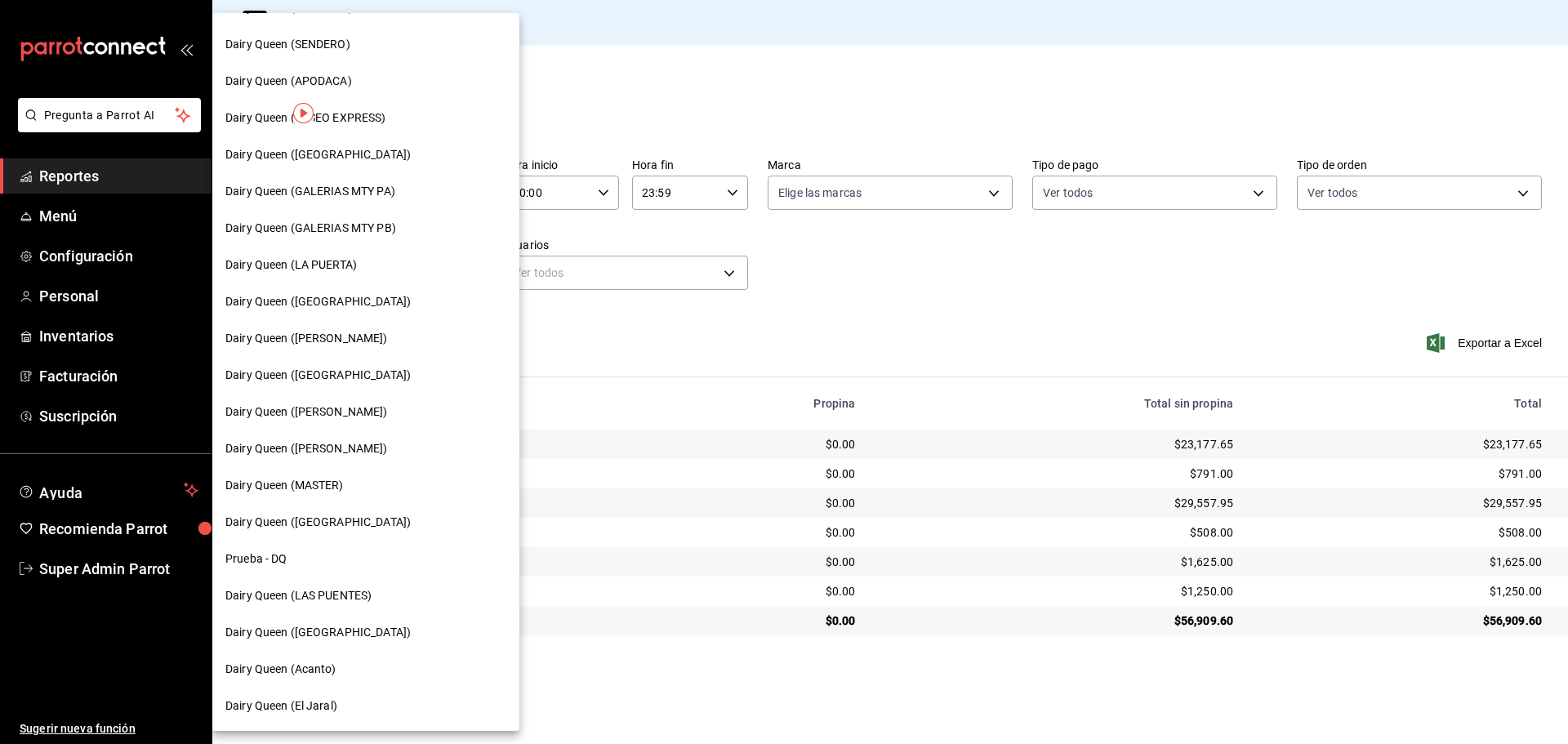
click at [318, 607] on div "Dairy Queen (LAS PUENTES)" at bounding box center [366, 596] width 307 height 37
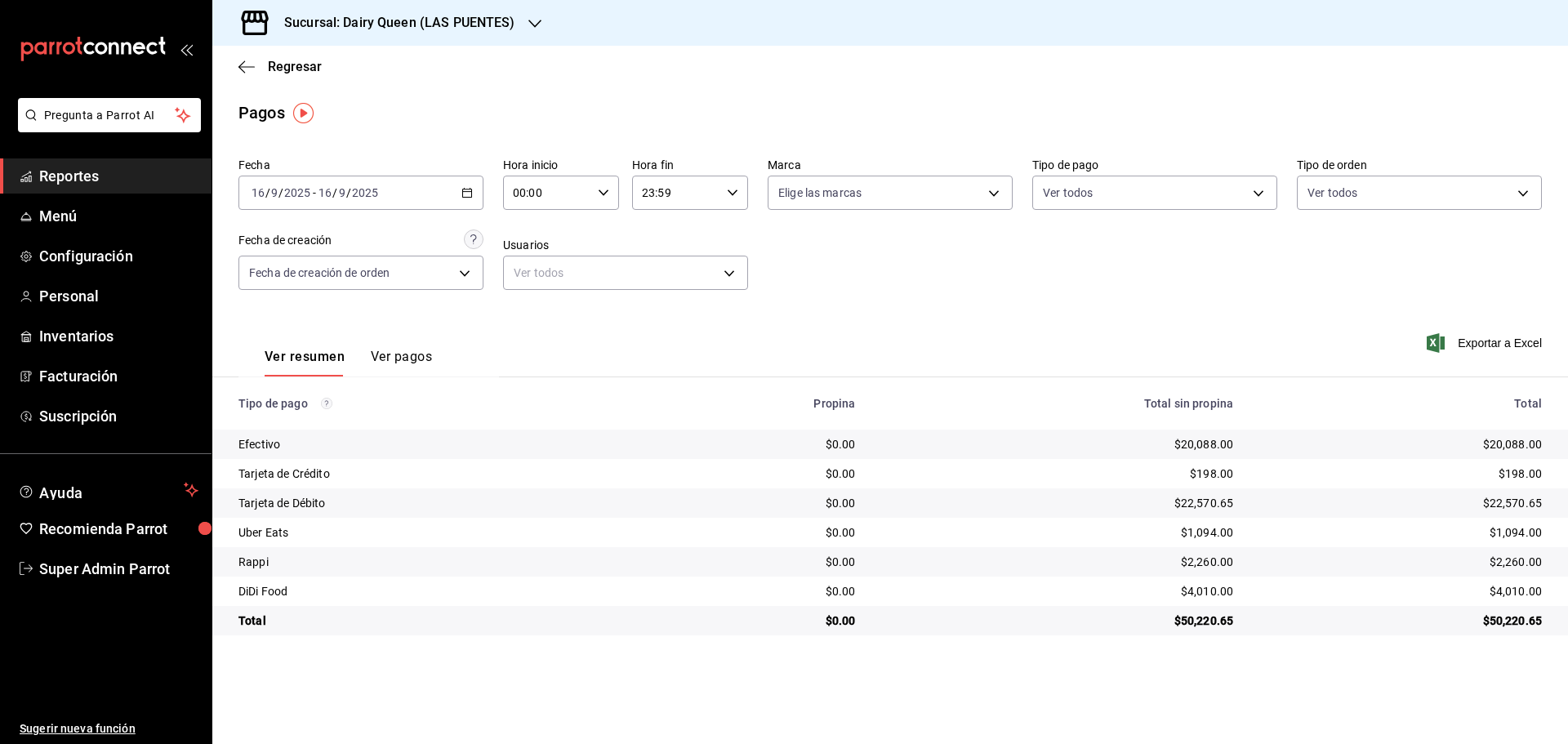
click at [330, 11] on div "Sucursal: Dairy Queen (LAS PUENTES)" at bounding box center [387, 23] width 323 height 46
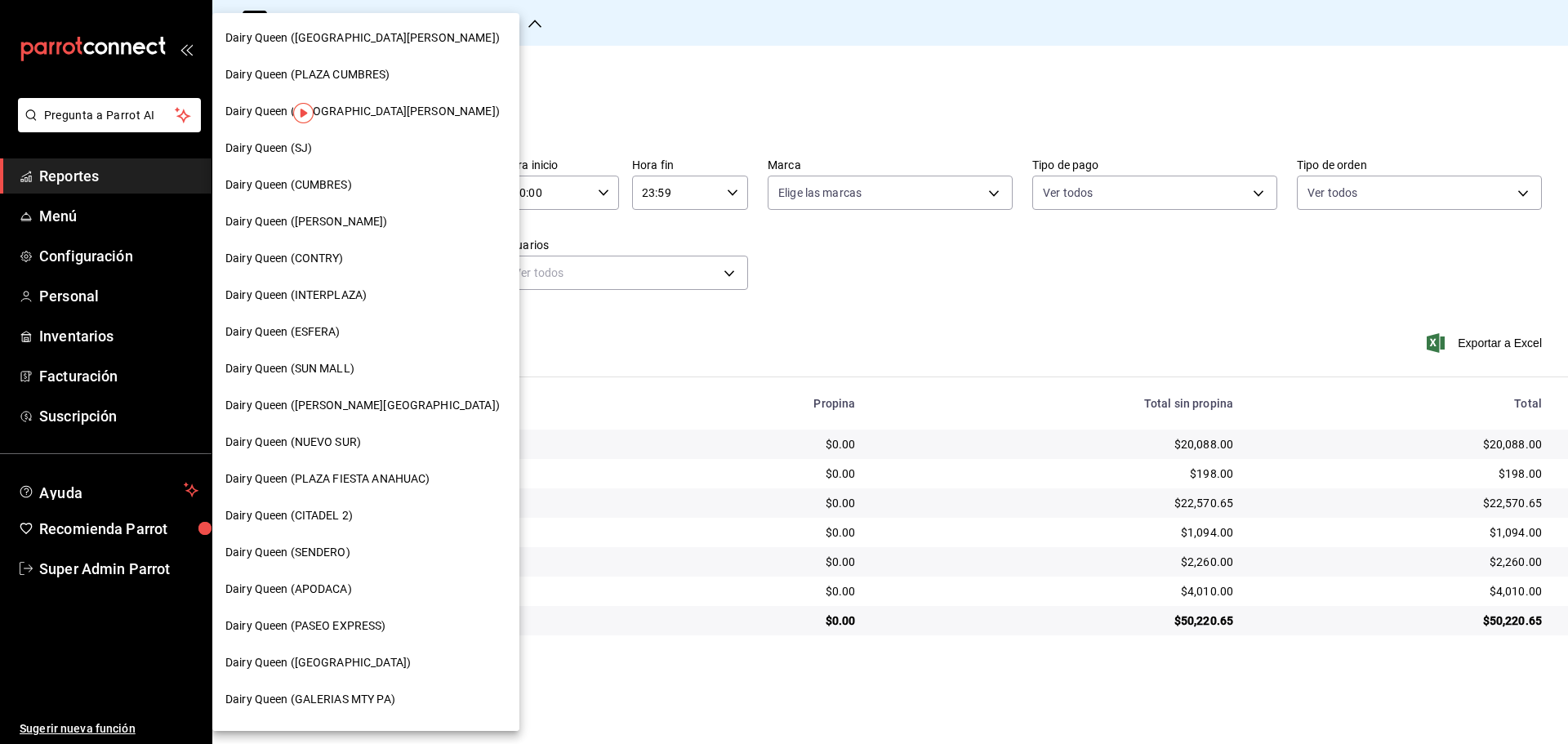
click at [308, 622] on span "Dairy Queen (PASEO EXPRESS)" at bounding box center [306, 626] width 161 height 18
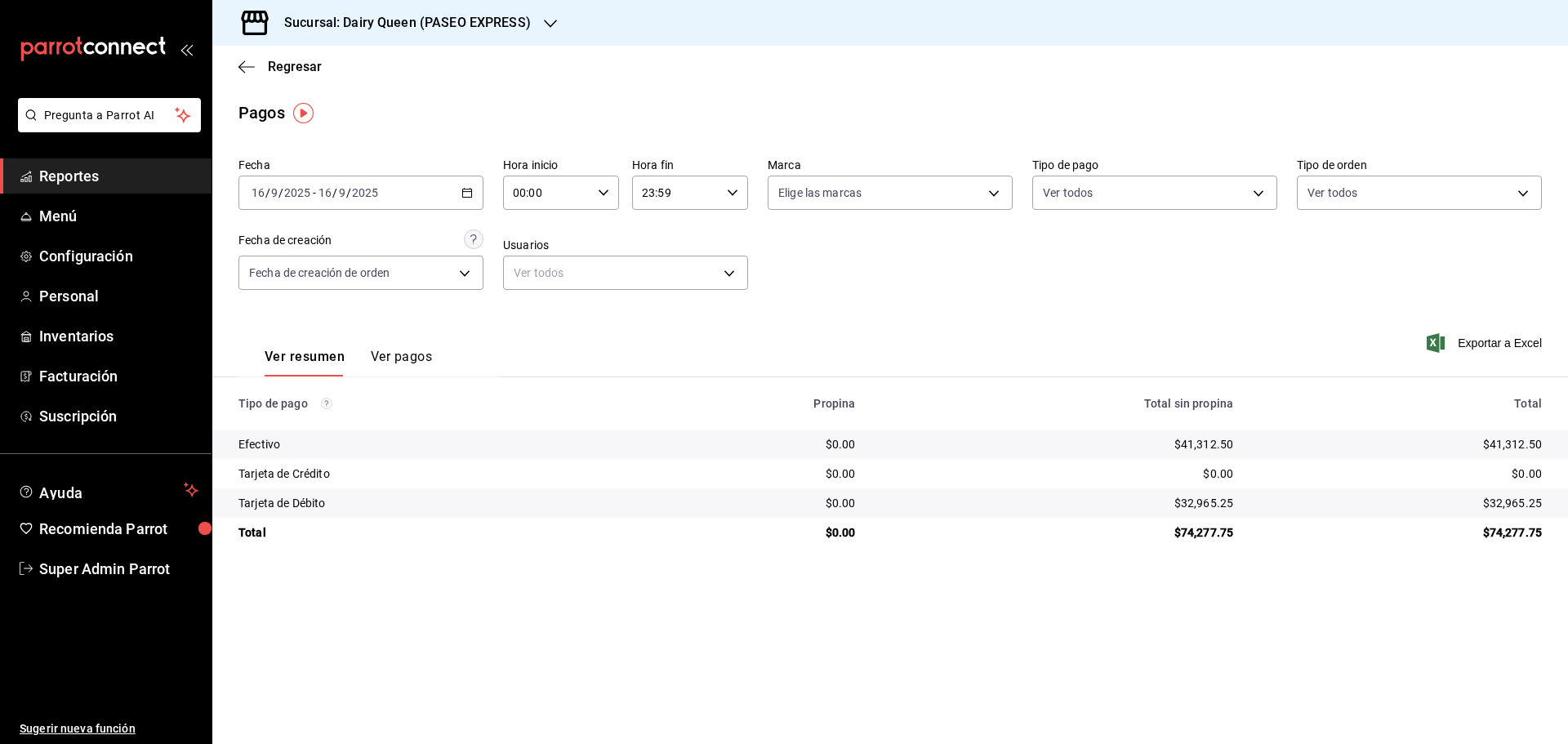
click at [346, 32] on div "Sucursal: Dairy Queen (PASEO EXPRESS)" at bounding box center [395, 23] width 338 height 46
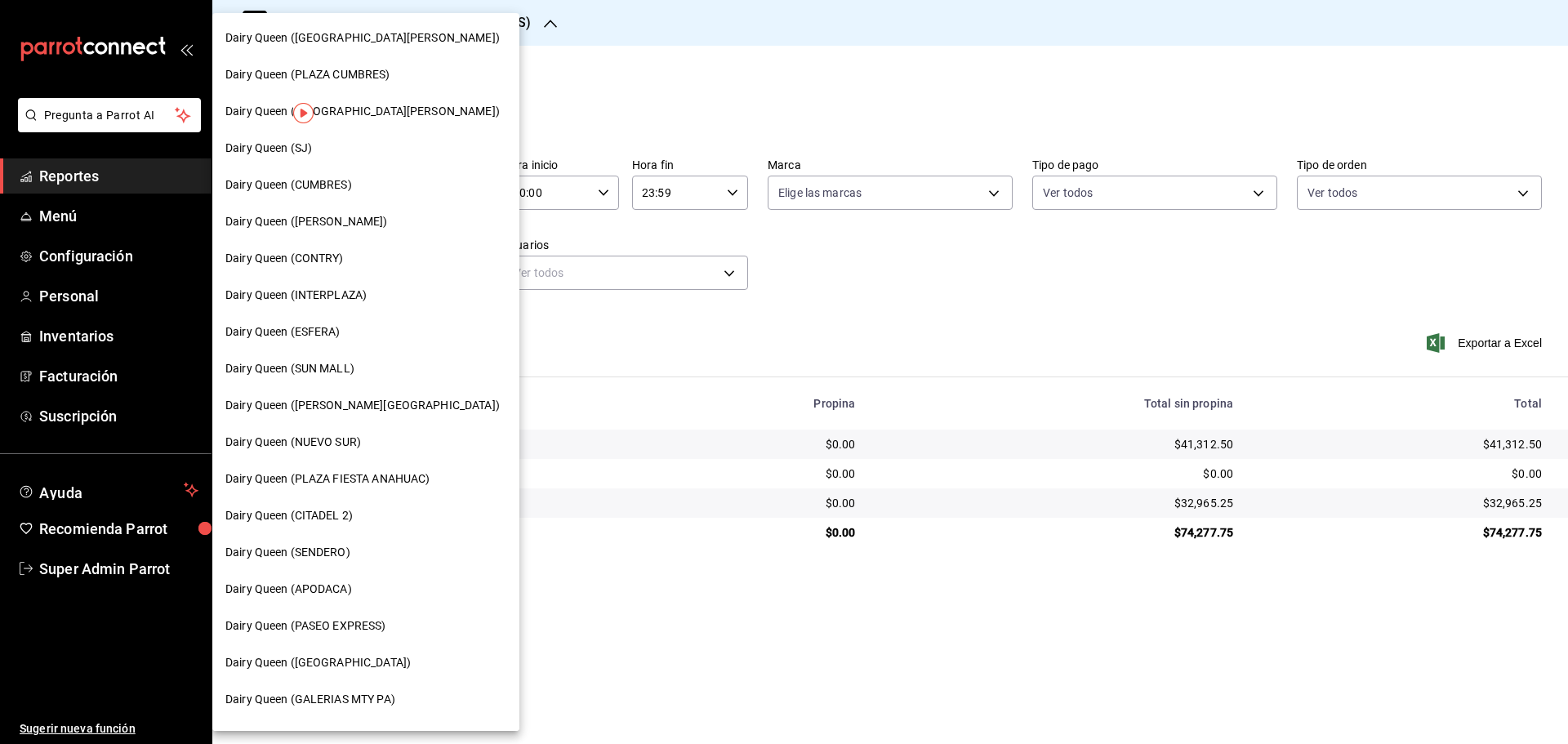
click at [336, 154] on div "Dairy Queen (SJ)" at bounding box center [366, 149] width 281 height 18
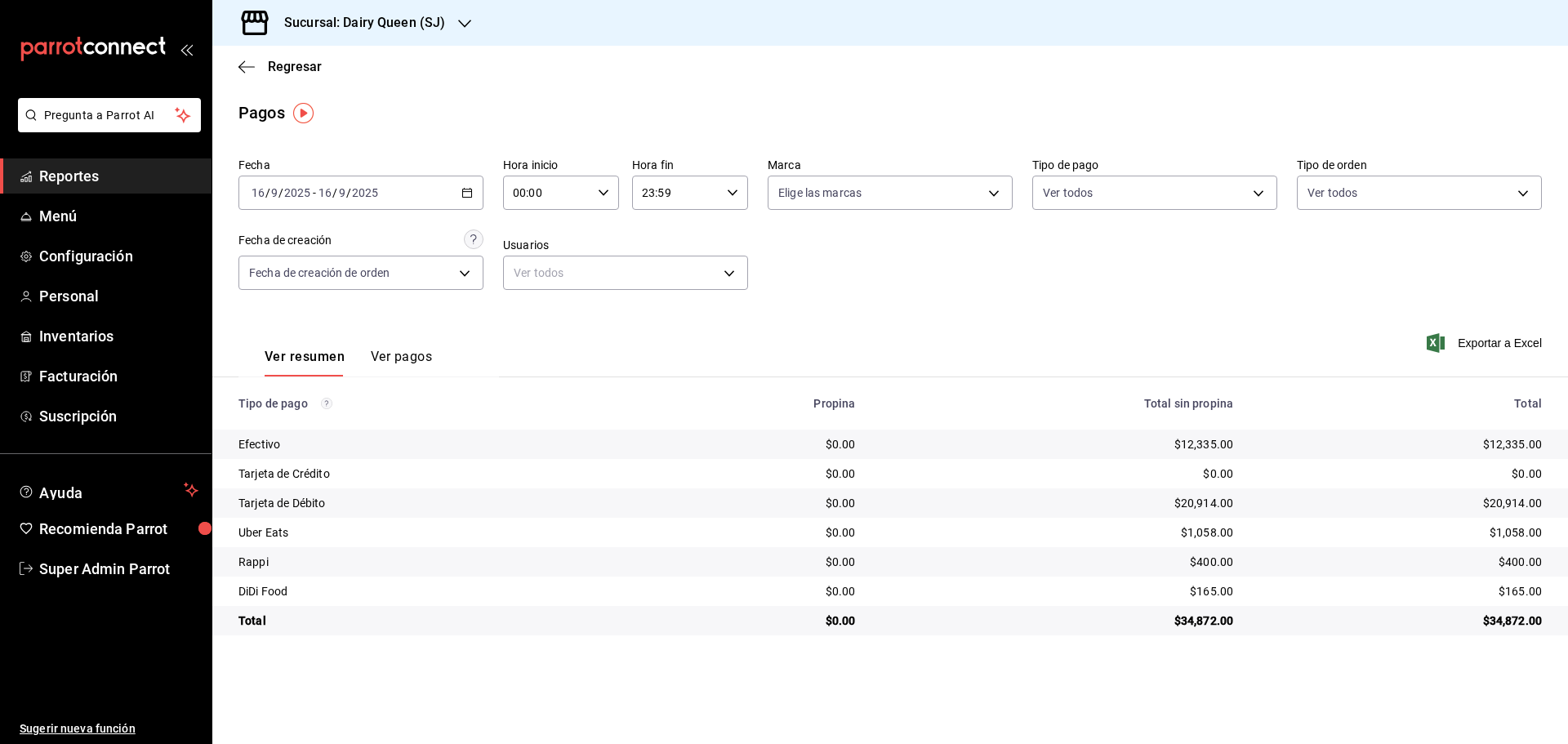
click at [354, 5] on div "Sucursal: Dairy Queen (SJ)" at bounding box center [352, 23] width 252 height 46
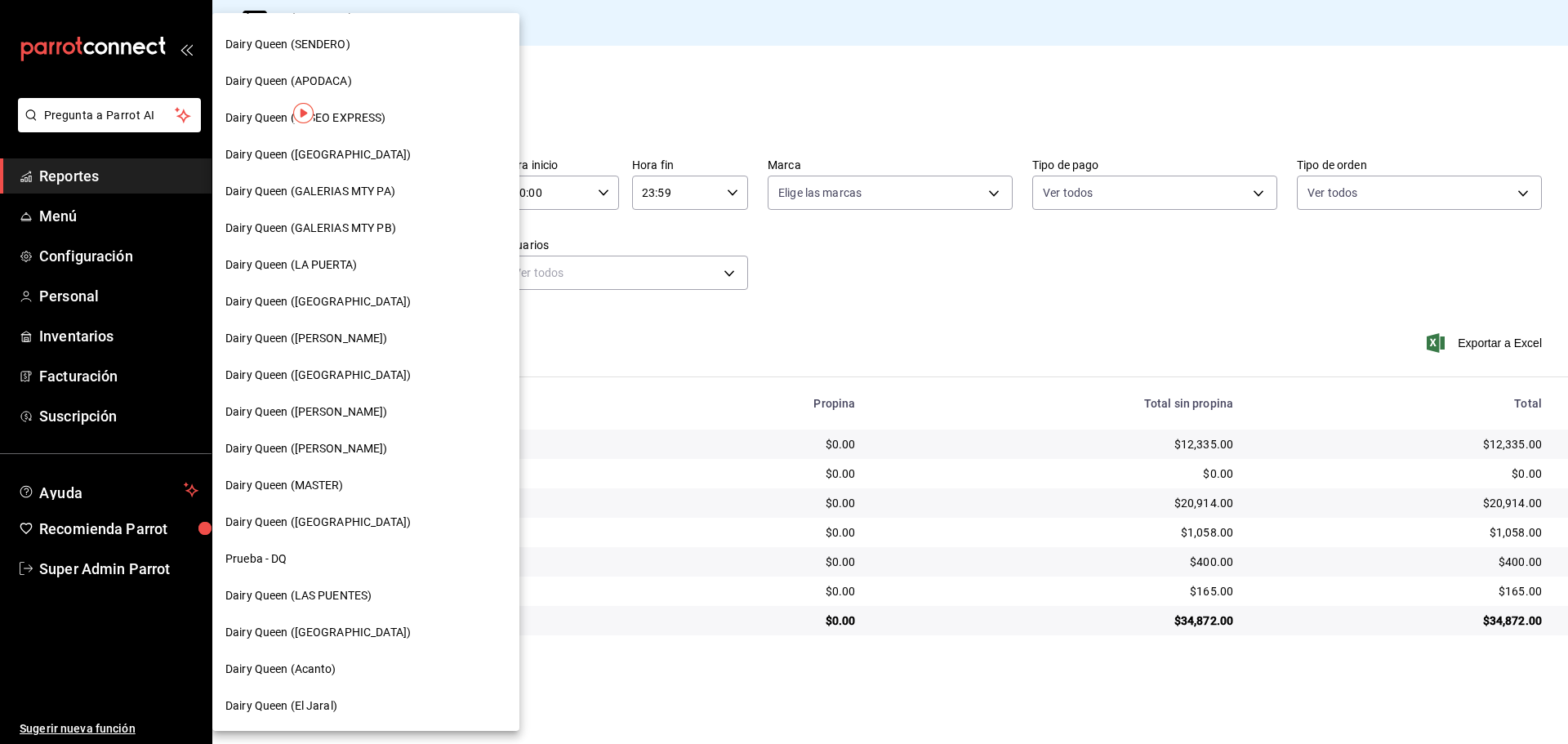
click at [367, 623] on div "Dairy Queen ([GEOGRAPHIC_DATA])" at bounding box center [366, 633] width 307 height 37
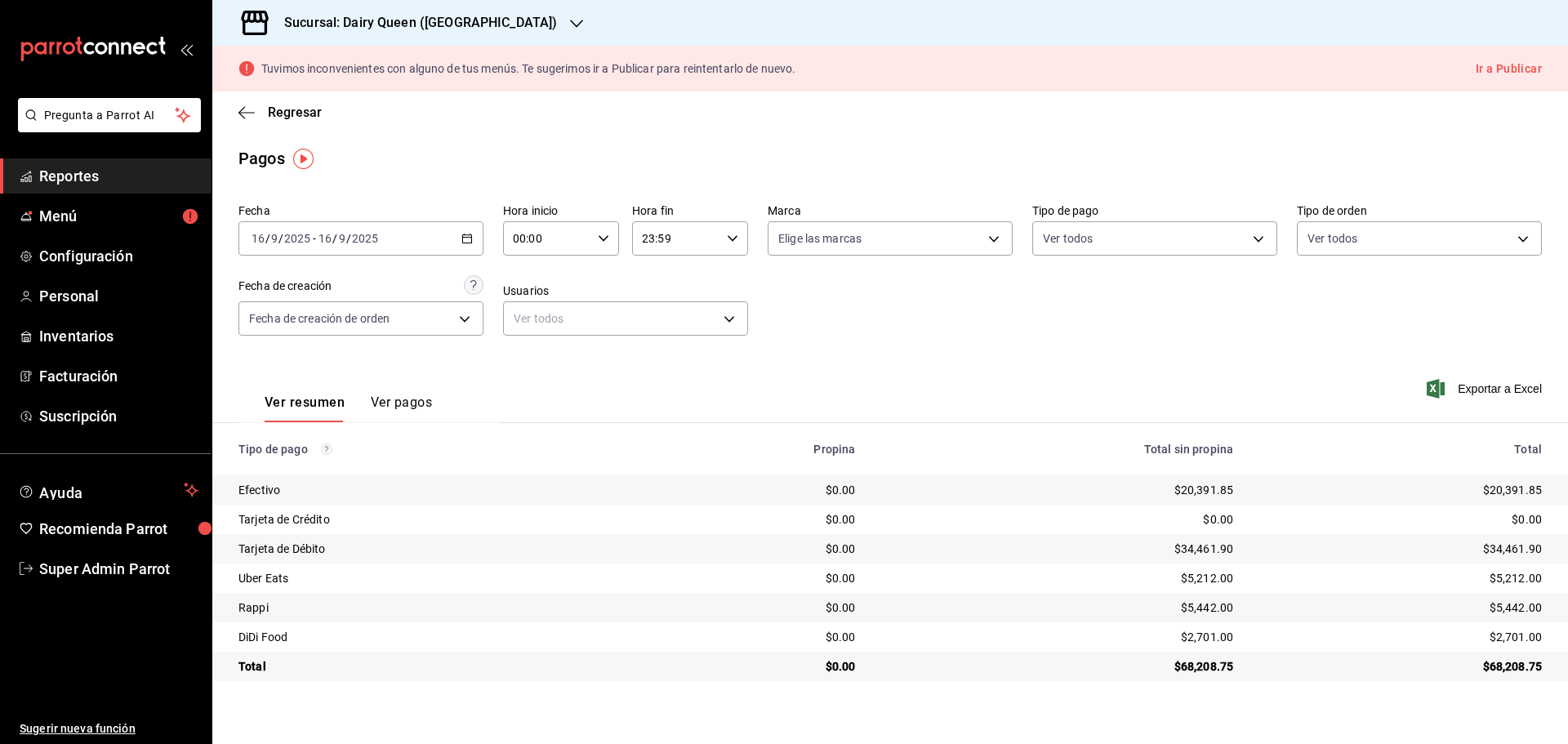
click at [363, 32] on div "Sucursal: Dairy Queen ([GEOGRAPHIC_DATA])" at bounding box center [408, 23] width 364 height 46
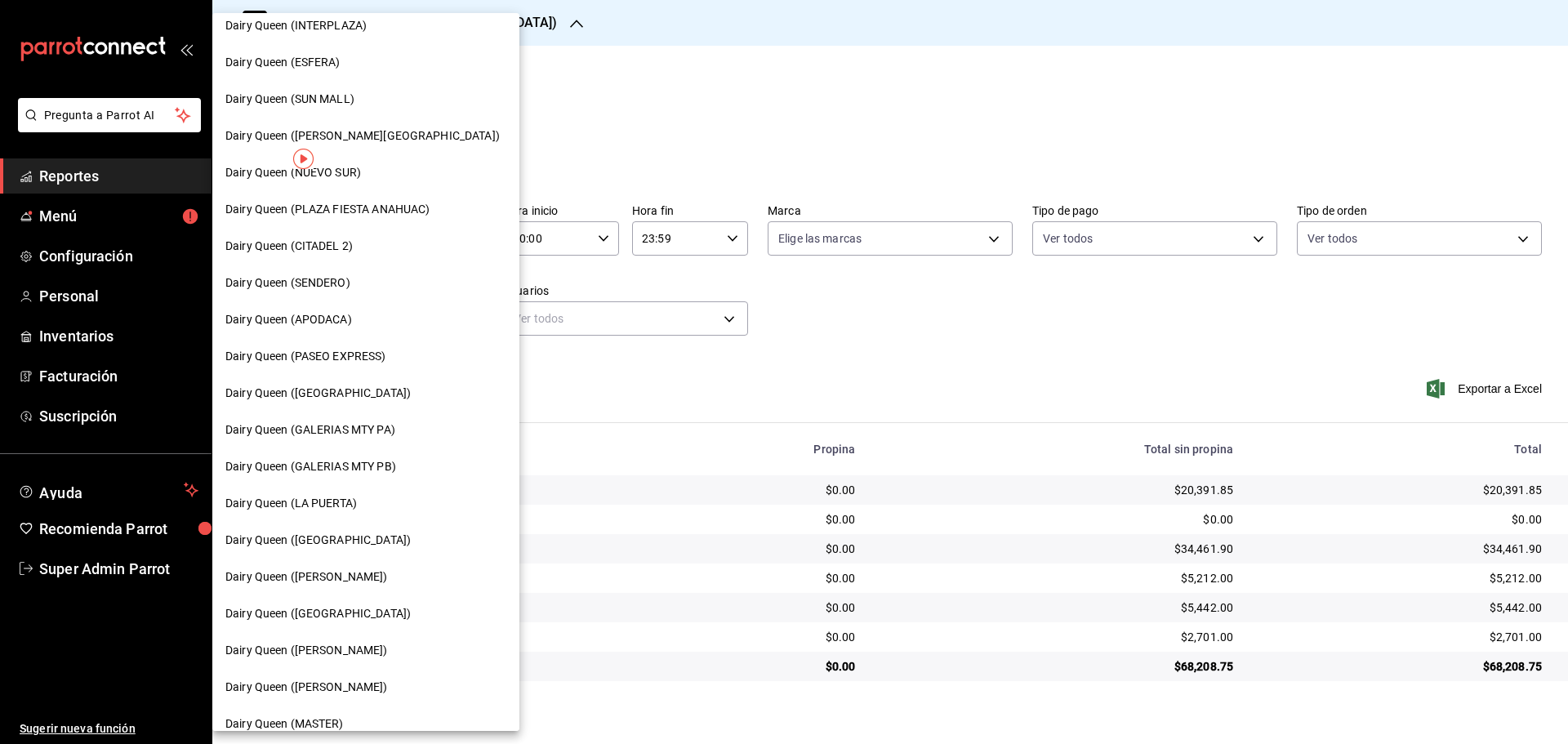
scroll to position [272, 0]
click at [362, 509] on div "Dairy Queen (LA PUERTA)" at bounding box center [366, 502] width 281 height 18
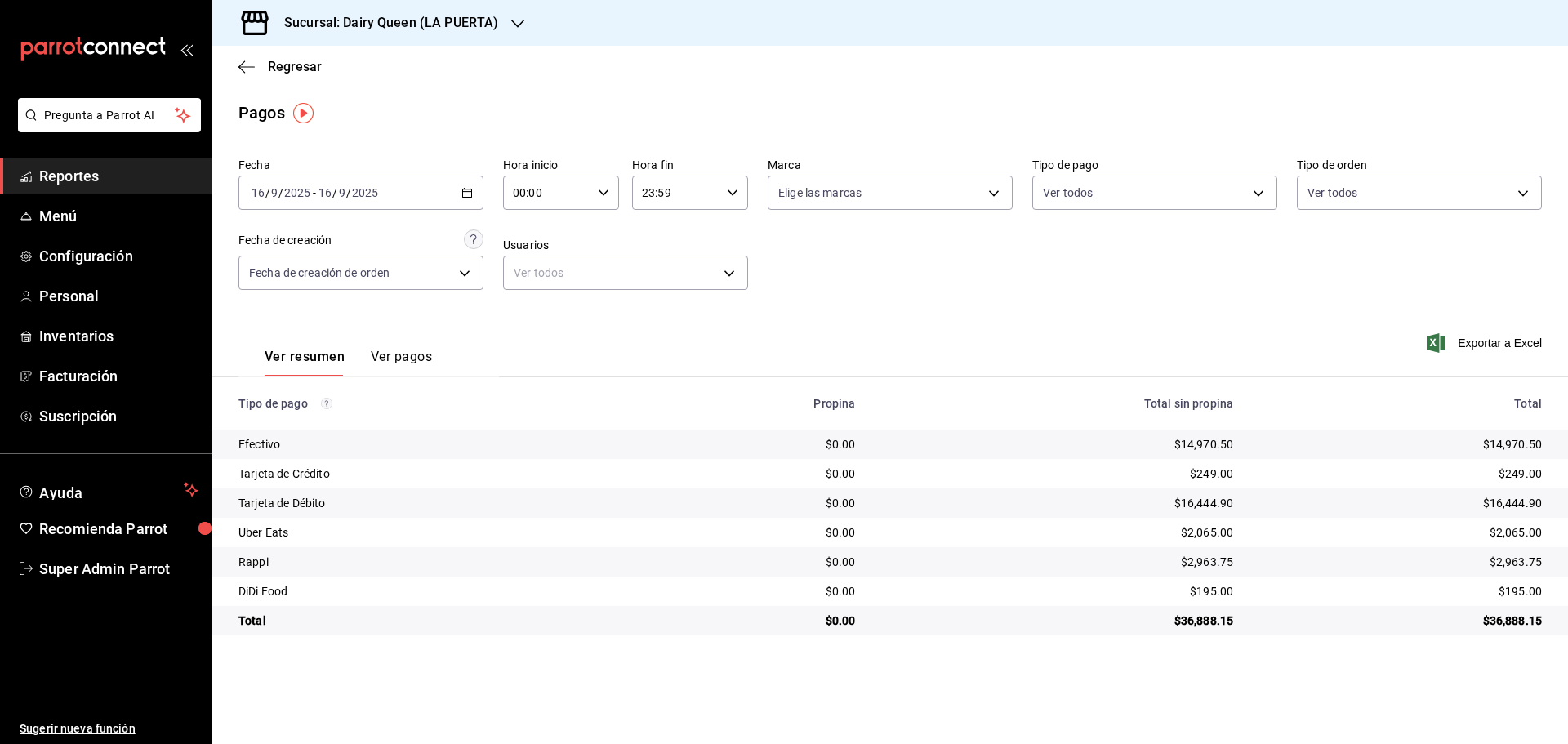
click at [352, 18] on h3 "Sucursal: Dairy Queen (LA PUERTA)" at bounding box center [384, 23] width 227 height 19
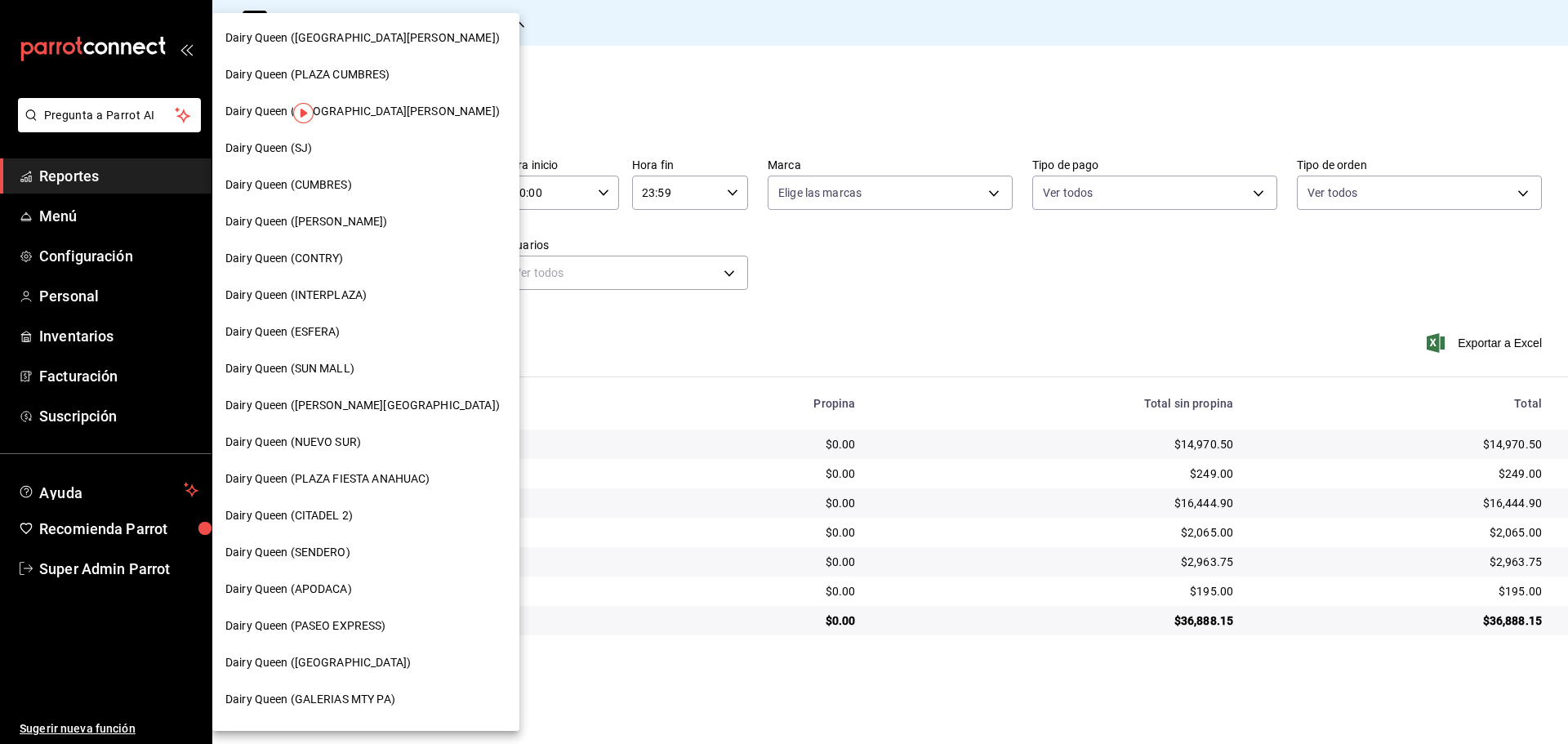
click at [339, 401] on span "Dairy Queen ([PERSON_NAME][GEOGRAPHIC_DATA])" at bounding box center [363, 405] width 275 height 18
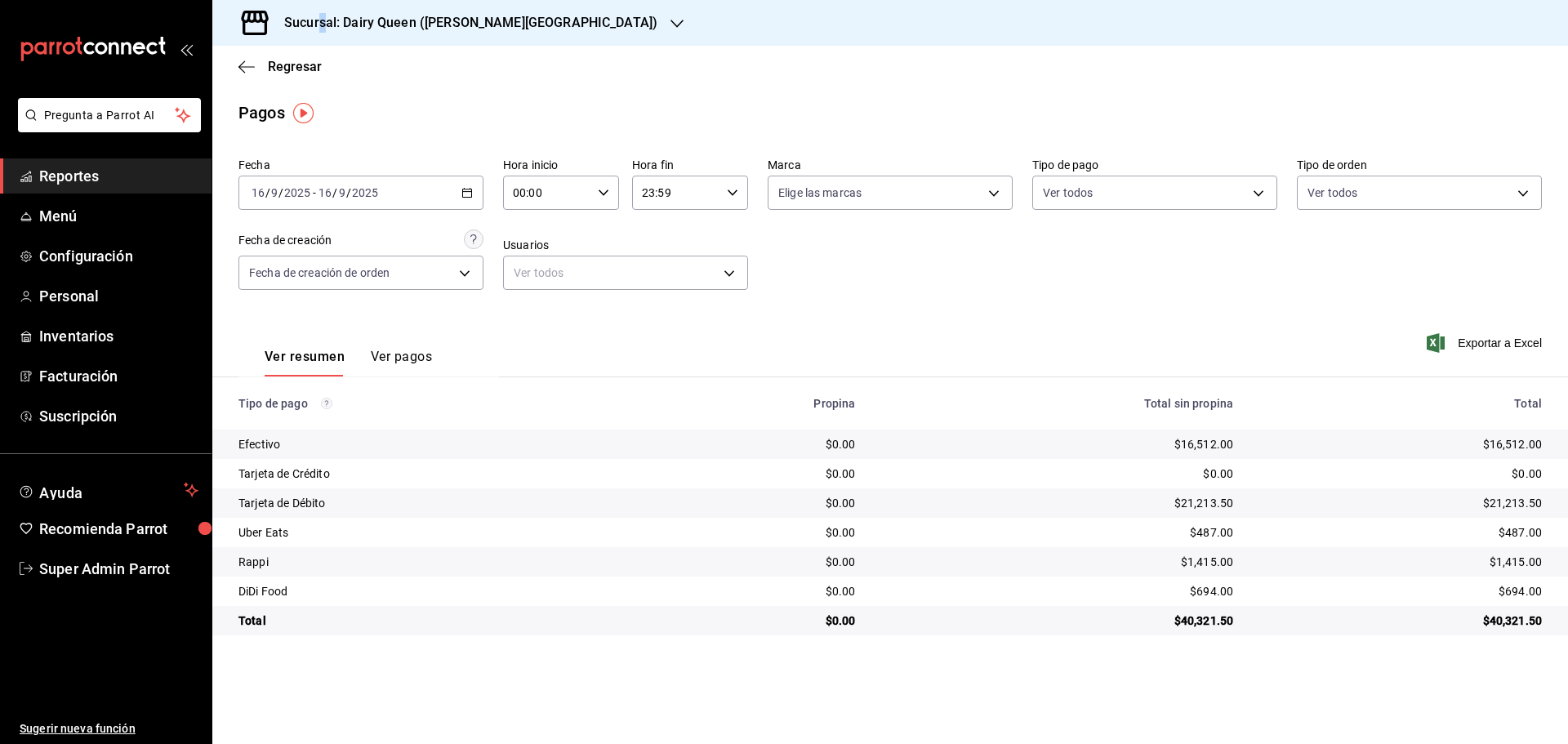
click at [324, 28] on h3 "Sucursal: Dairy Queen ([PERSON_NAME][GEOGRAPHIC_DATA])" at bounding box center [464, 23] width 386 height 19
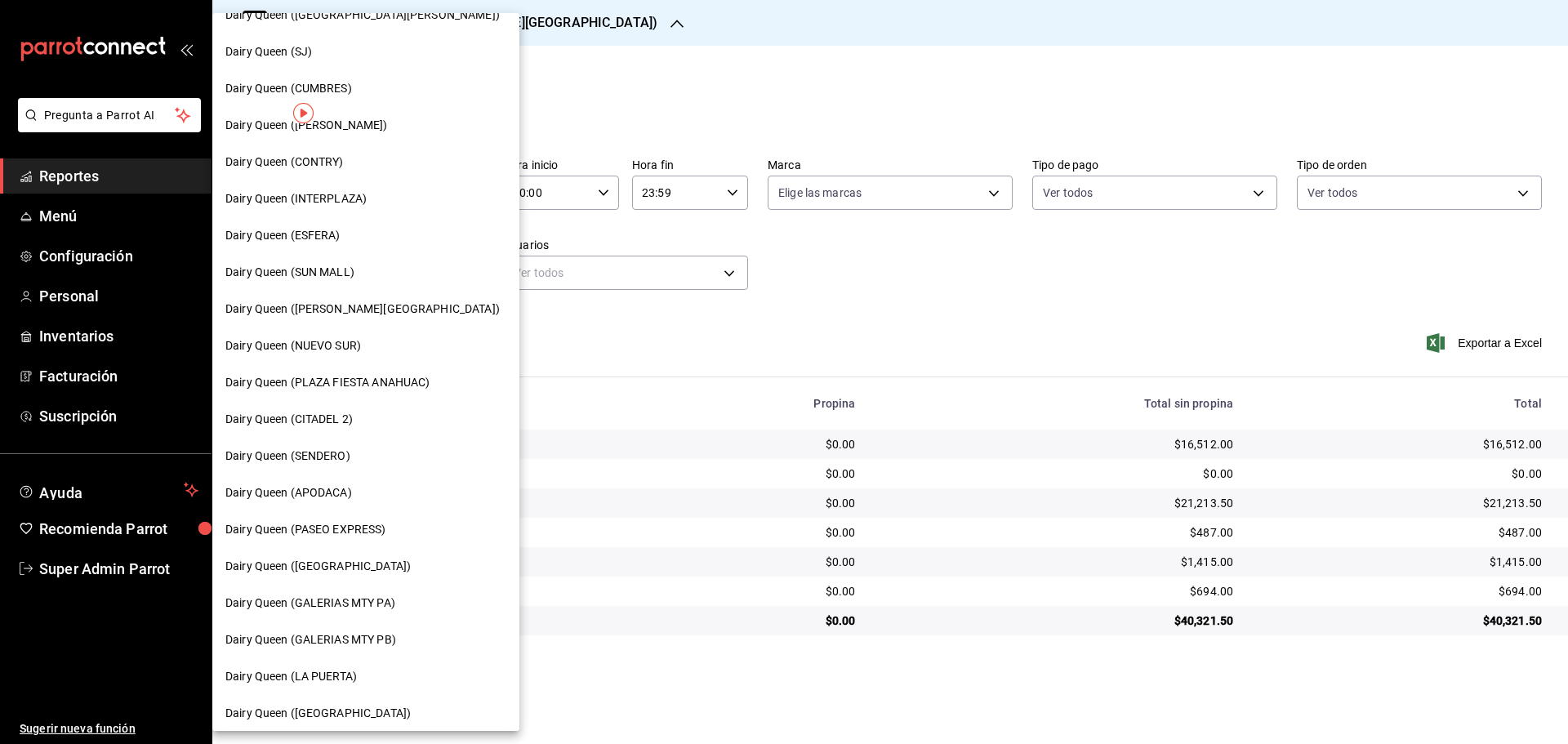
scroll to position [137, 0]
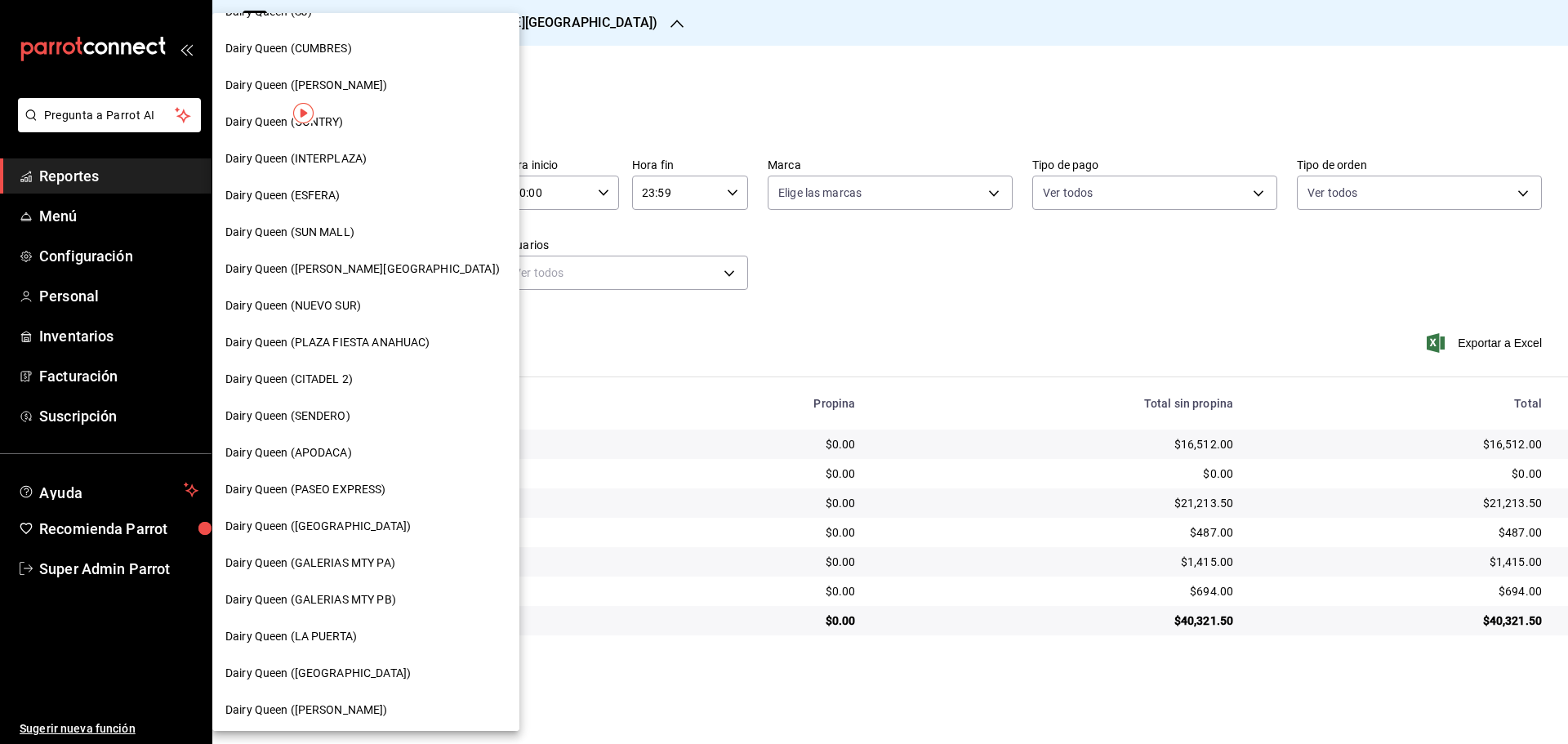
click at [337, 533] on span "Dairy Queen ([GEOGRAPHIC_DATA])" at bounding box center [318, 527] width 186 height 18
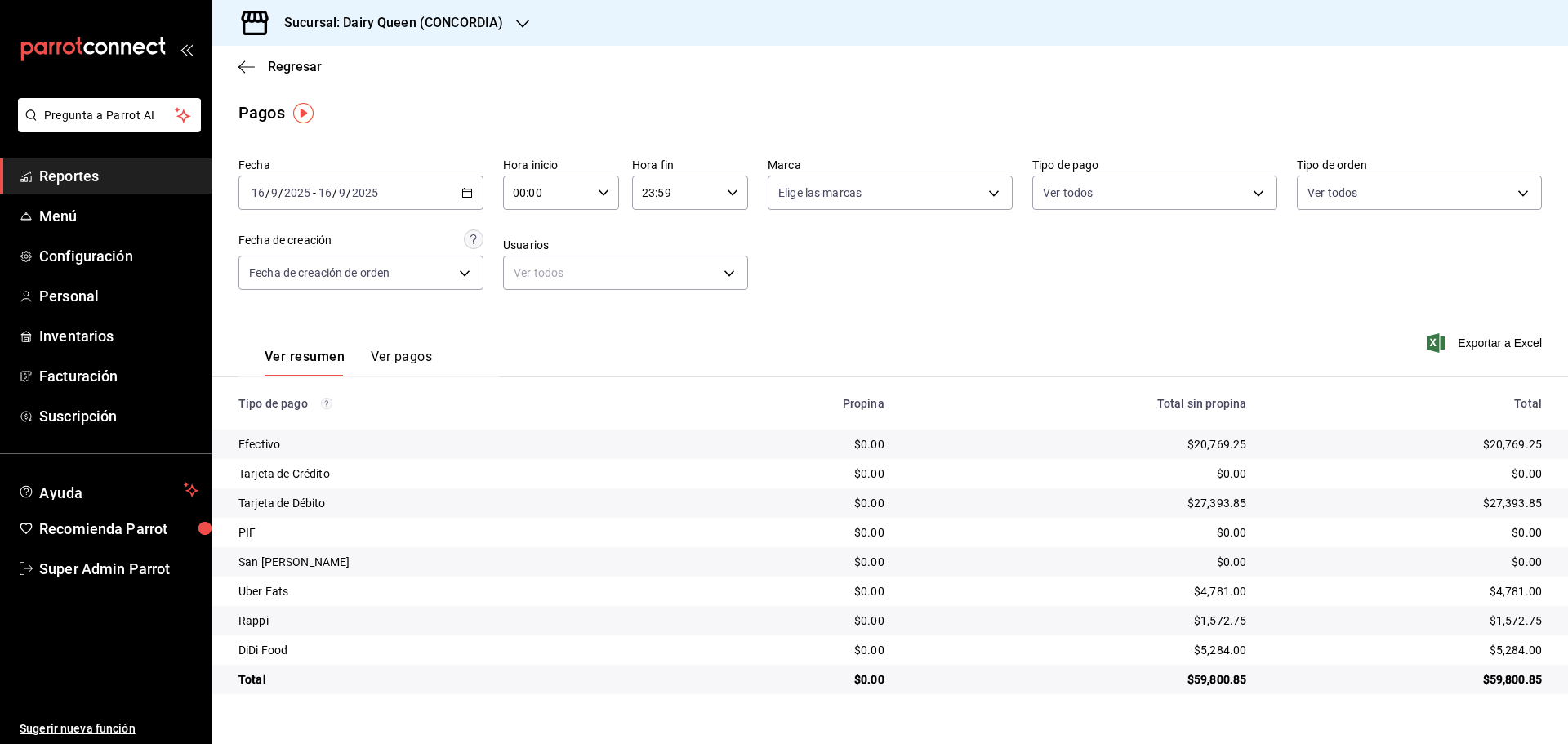
click at [324, 24] on h3 "Sucursal: Dairy Queen (CONCORDIA)" at bounding box center [387, 23] width 232 height 19
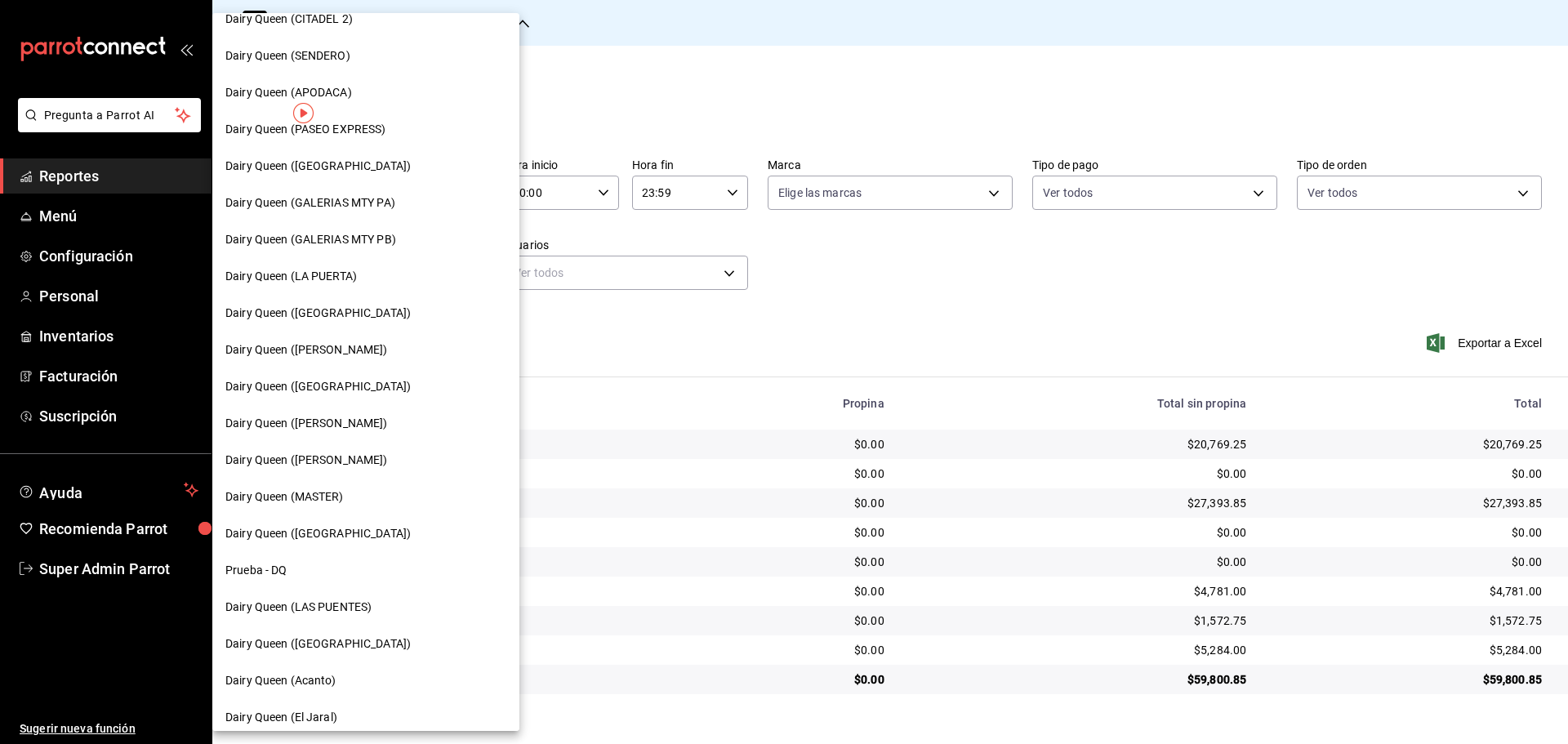
scroll to position [508, 0]
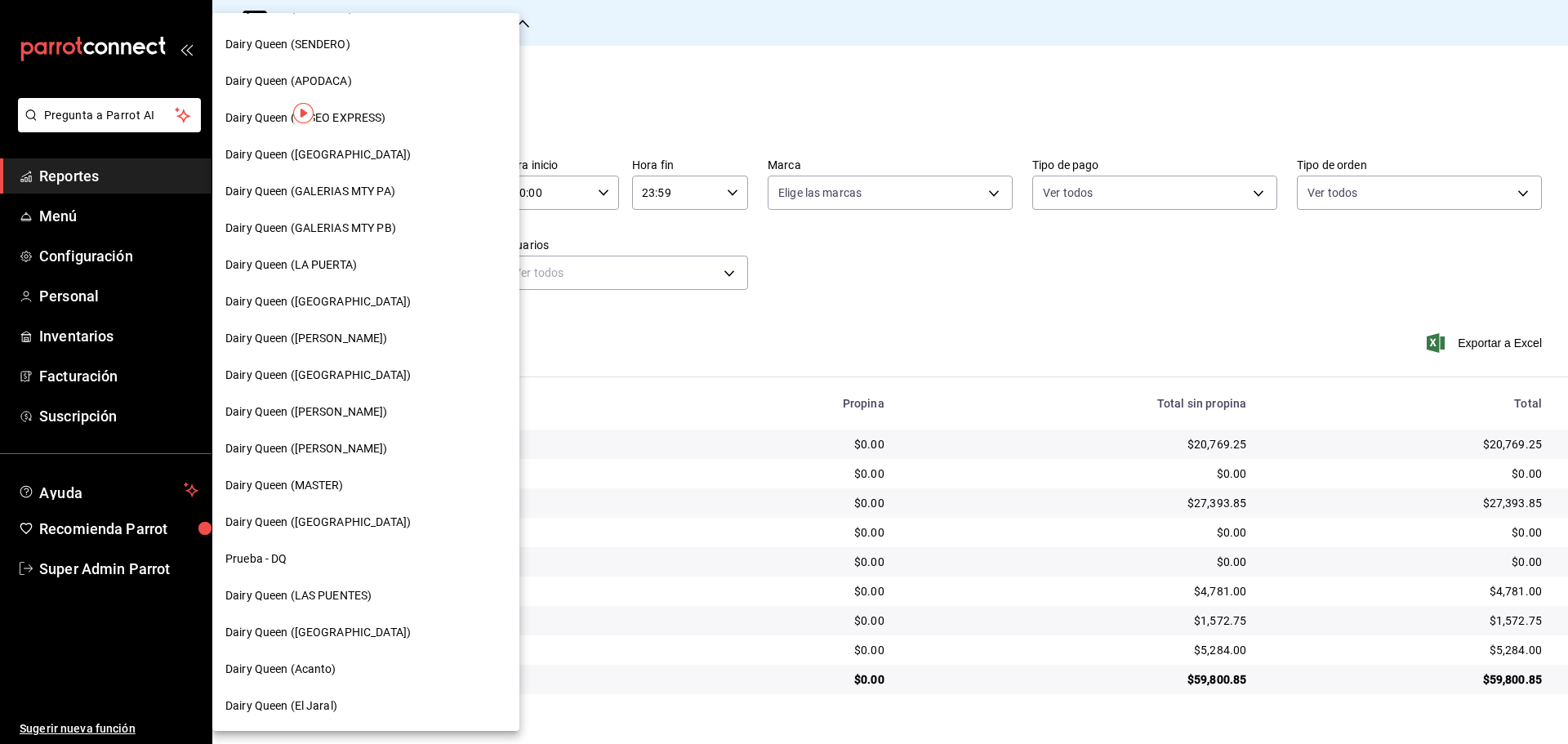
click at [347, 369] on span "Dairy Queen ([GEOGRAPHIC_DATA])" at bounding box center [318, 376] width 186 height 18
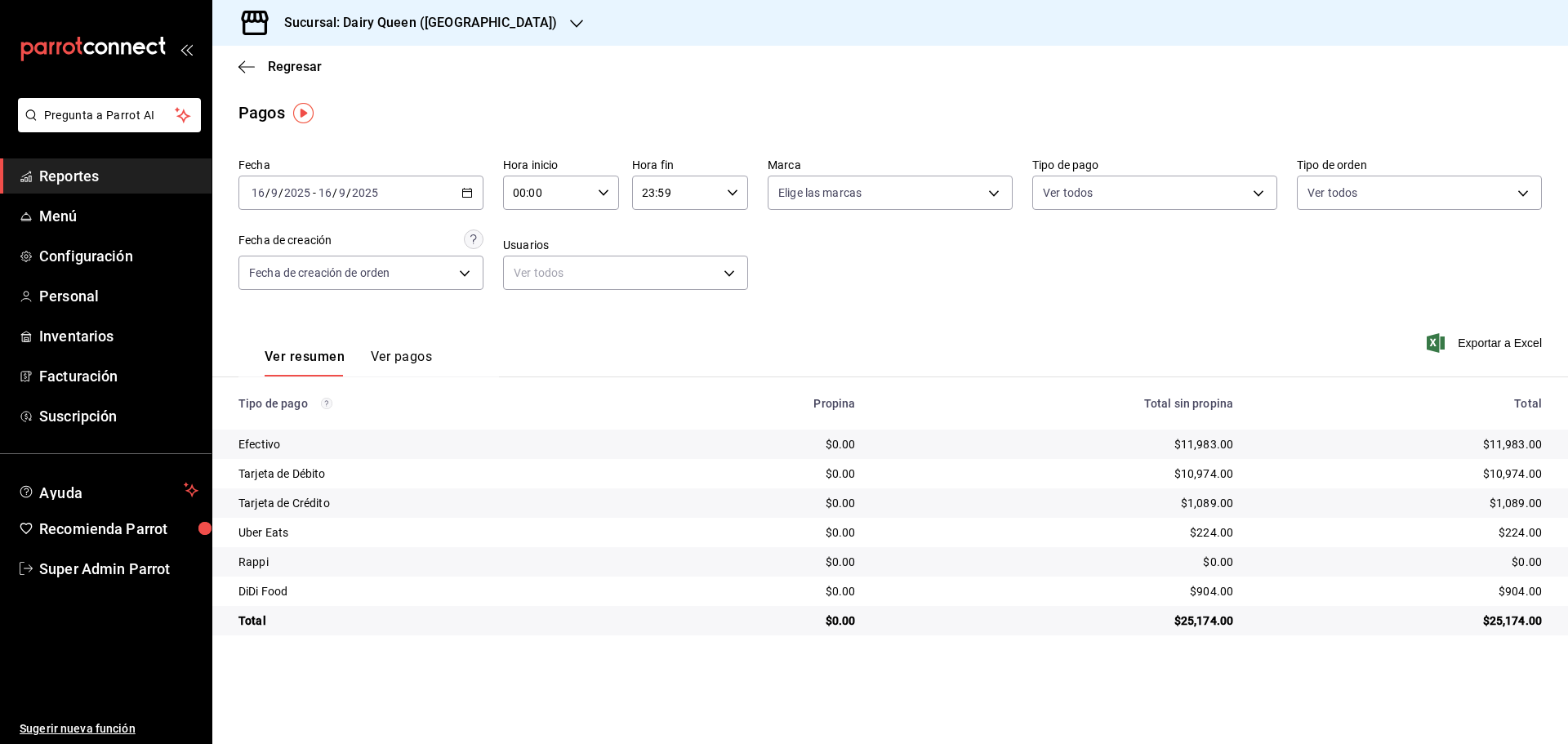
click at [340, 15] on h3 "Sucursal: Dairy Queen ([GEOGRAPHIC_DATA])" at bounding box center [414, 23] width 286 height 19
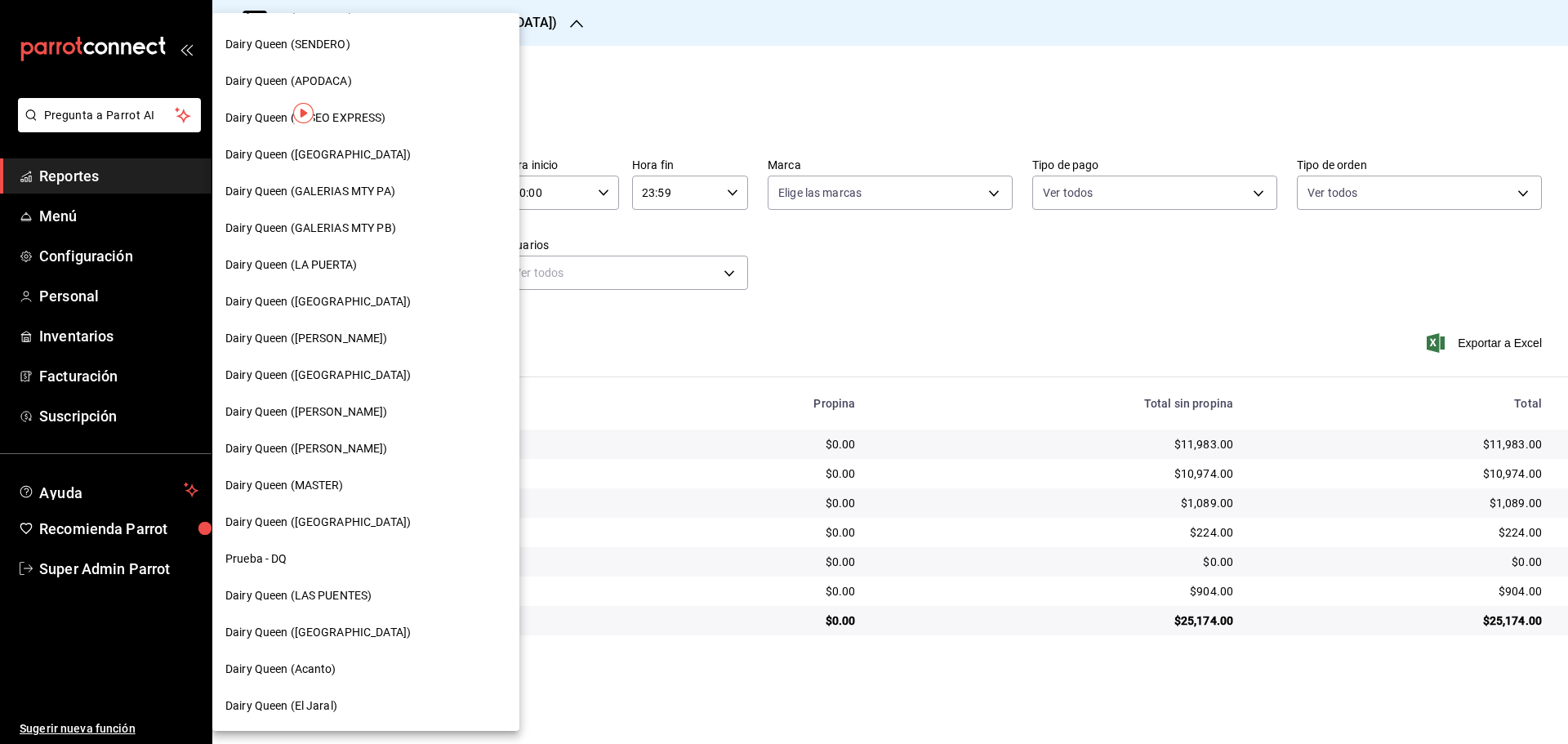
click at [369, 417] on span "Dairy Queen ([PERSON_NAME])" at bounding box center [307, 412] width 163 height 18
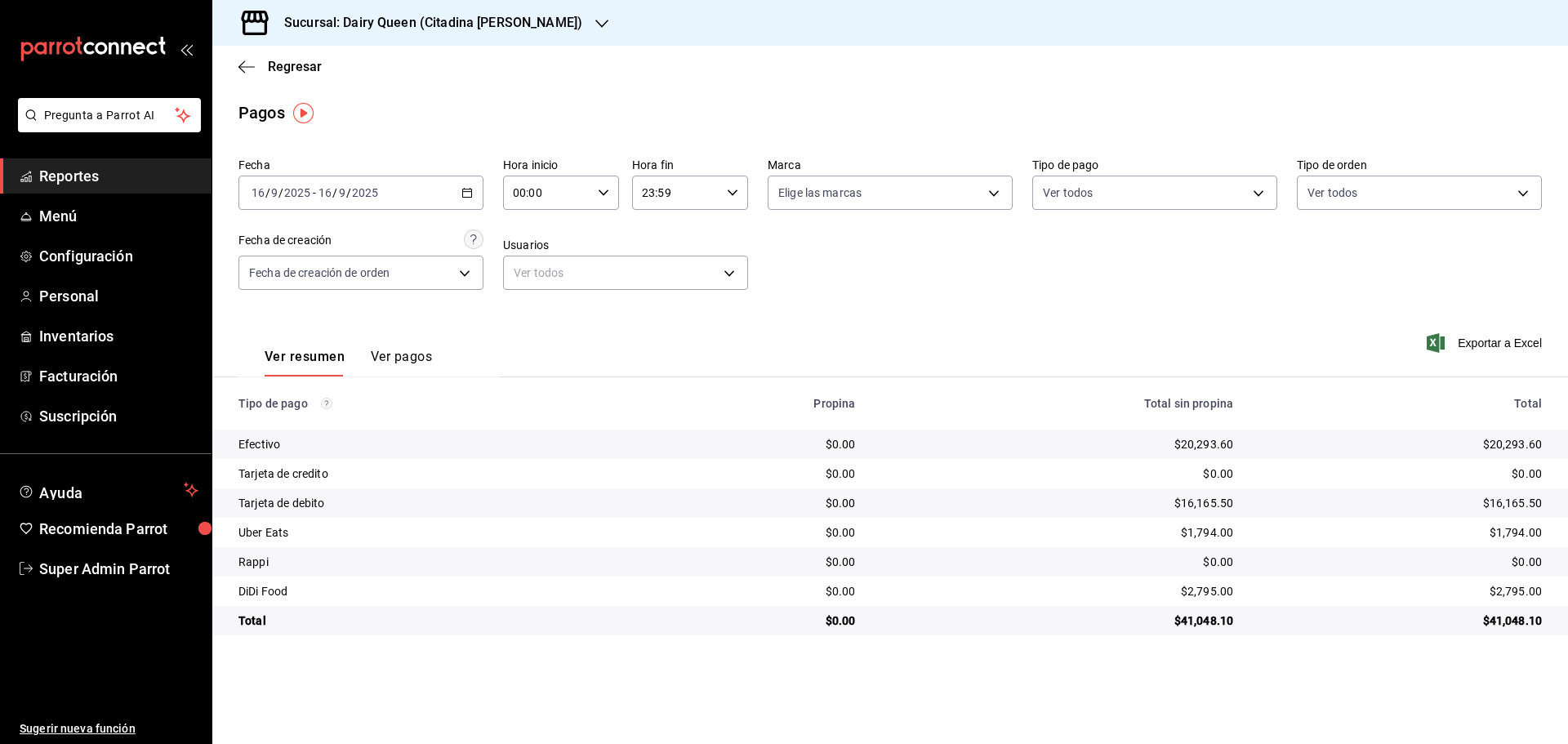
click at [355, 33] on div "Sucursal: Dairy Queen (Citadina [PERSON_NAME])" at bounding box center [420, 23] width 389 height 46
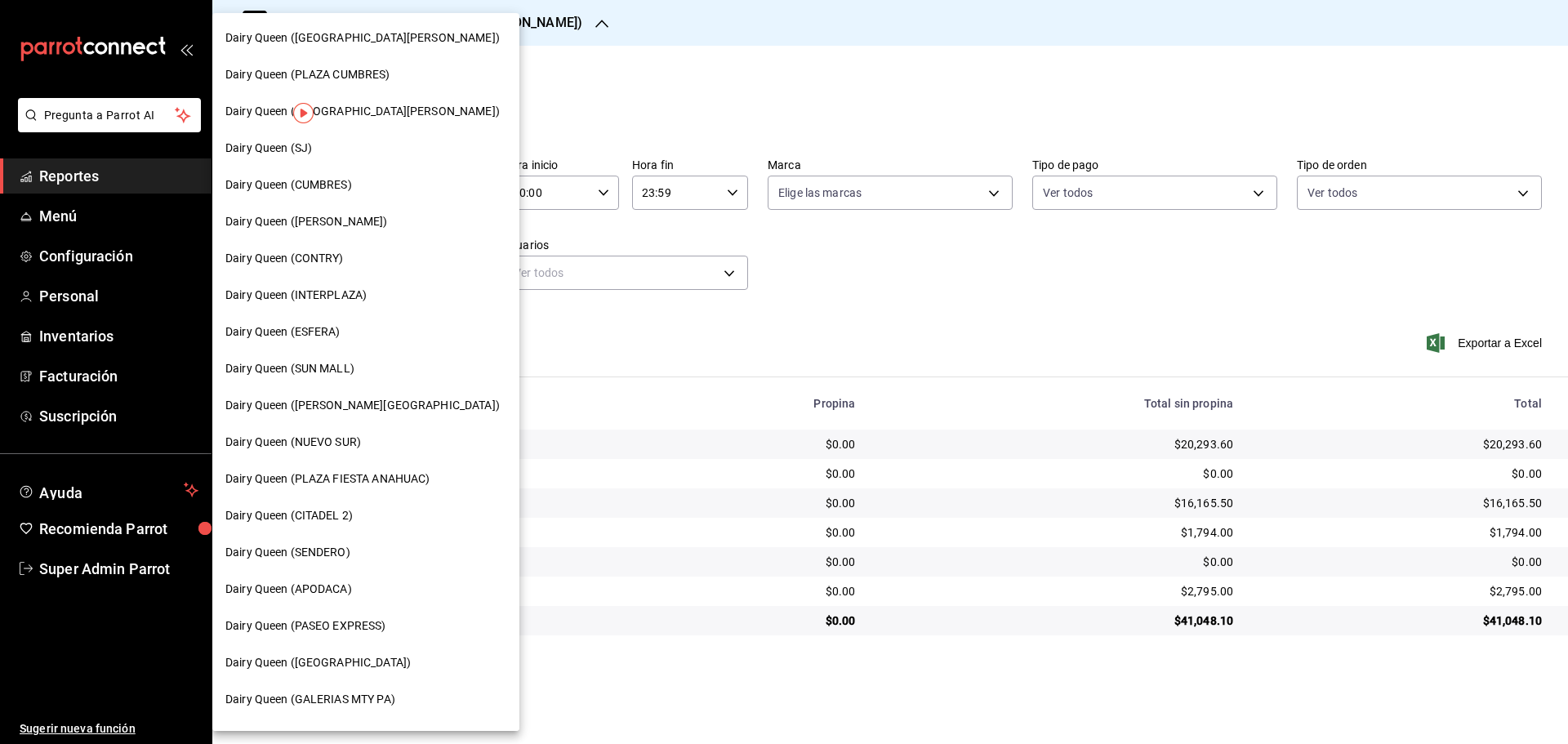
click at [377, 109] on span "Dairy Queen ([GEOGRAPHIC_DATA][PERSON_NAME])" at bounding box center [363, 112] width 275 height 18
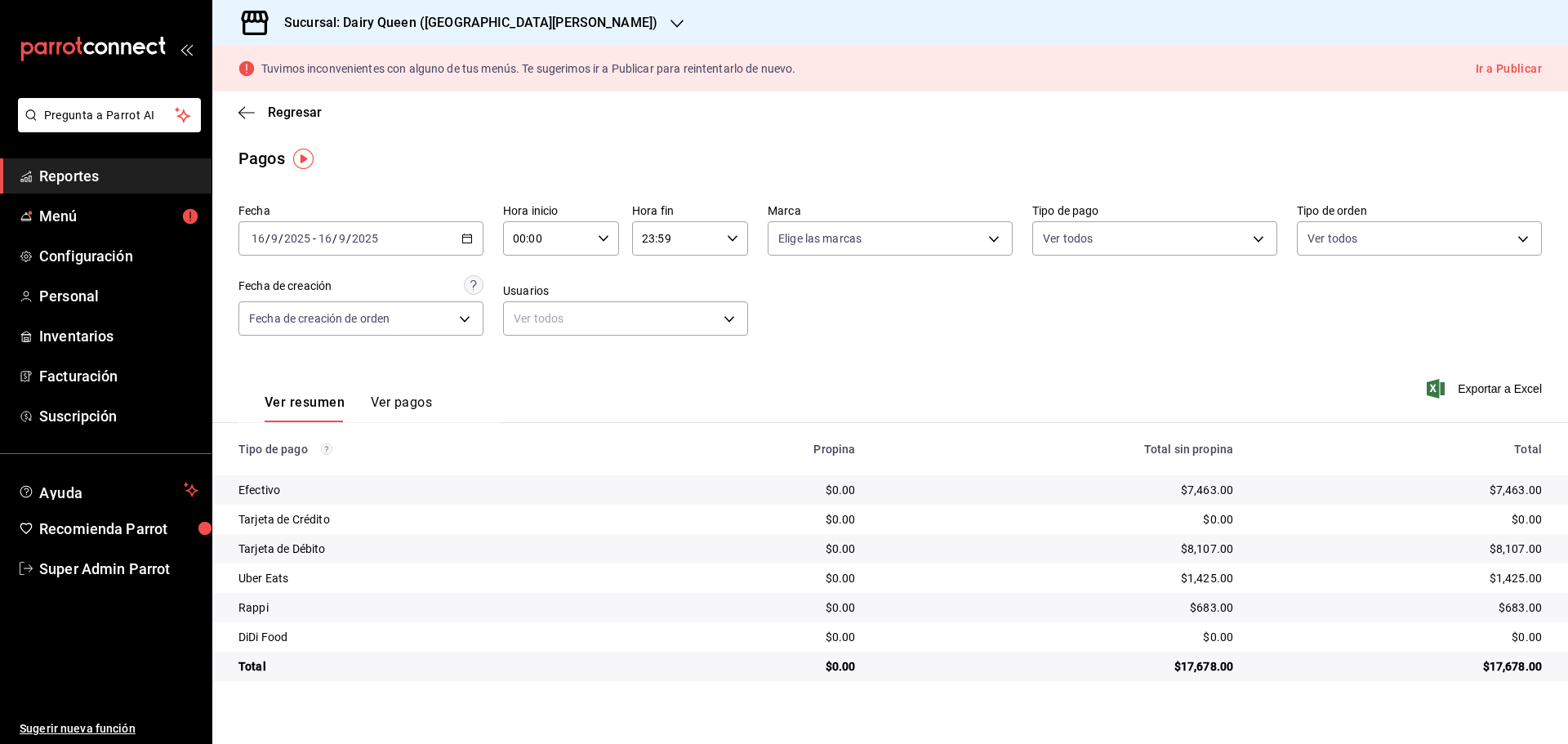
click at [332, 2] on div "Sucursal: Dairy Queen ([GEOGRAPHIC_DATA][PERSON_NAME])" at bounding box center [458, 23] width 465 height 46
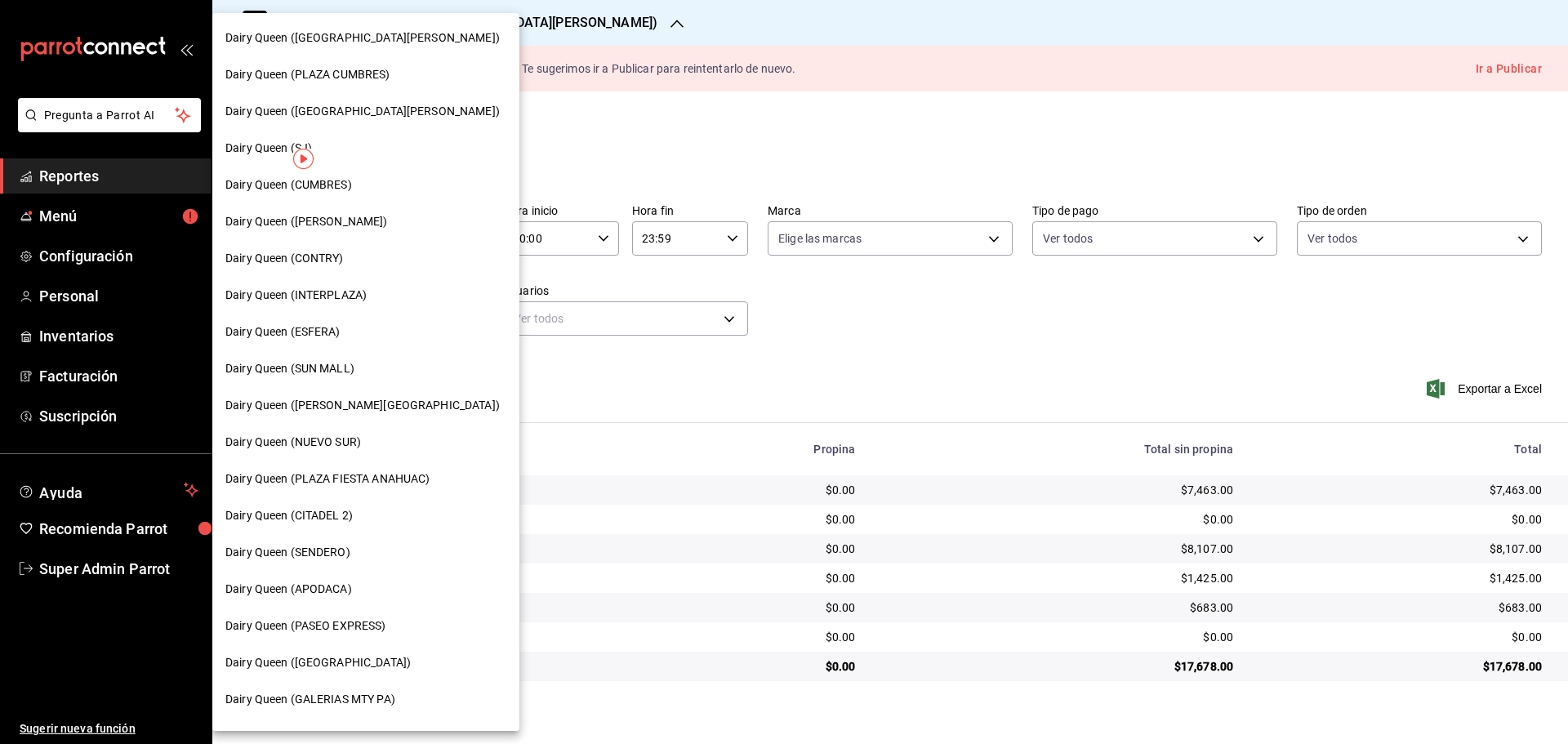
click at [338, 228] on span "Dairy Queen ([PERSON_NAME])" at bounding box center [307, 222] width 163 height 18
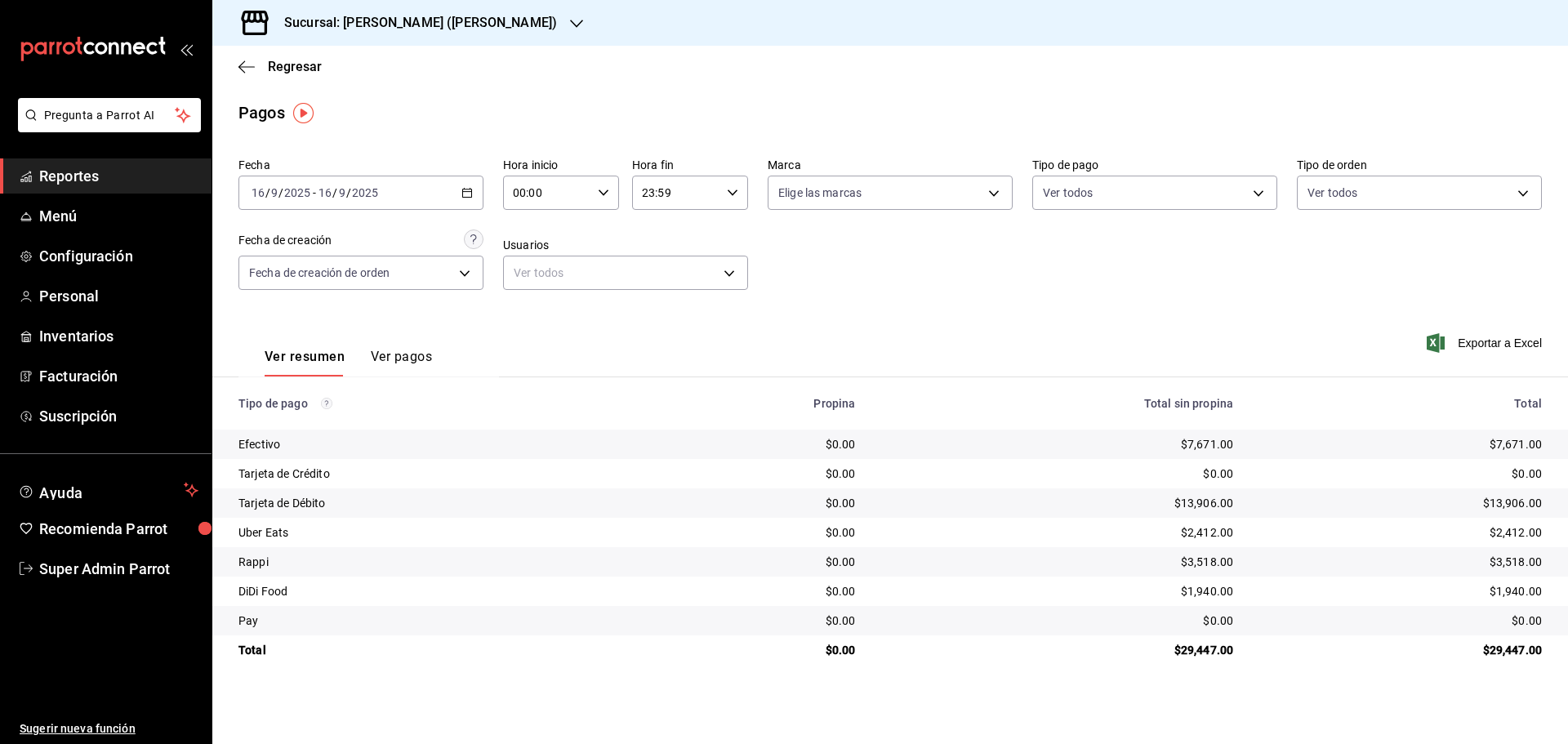
click at [324, 35] on div "Sucursal: [PERSON_NAME] ([PERSON_NAME])" at bounding box center [408, 23] width 364 height 46
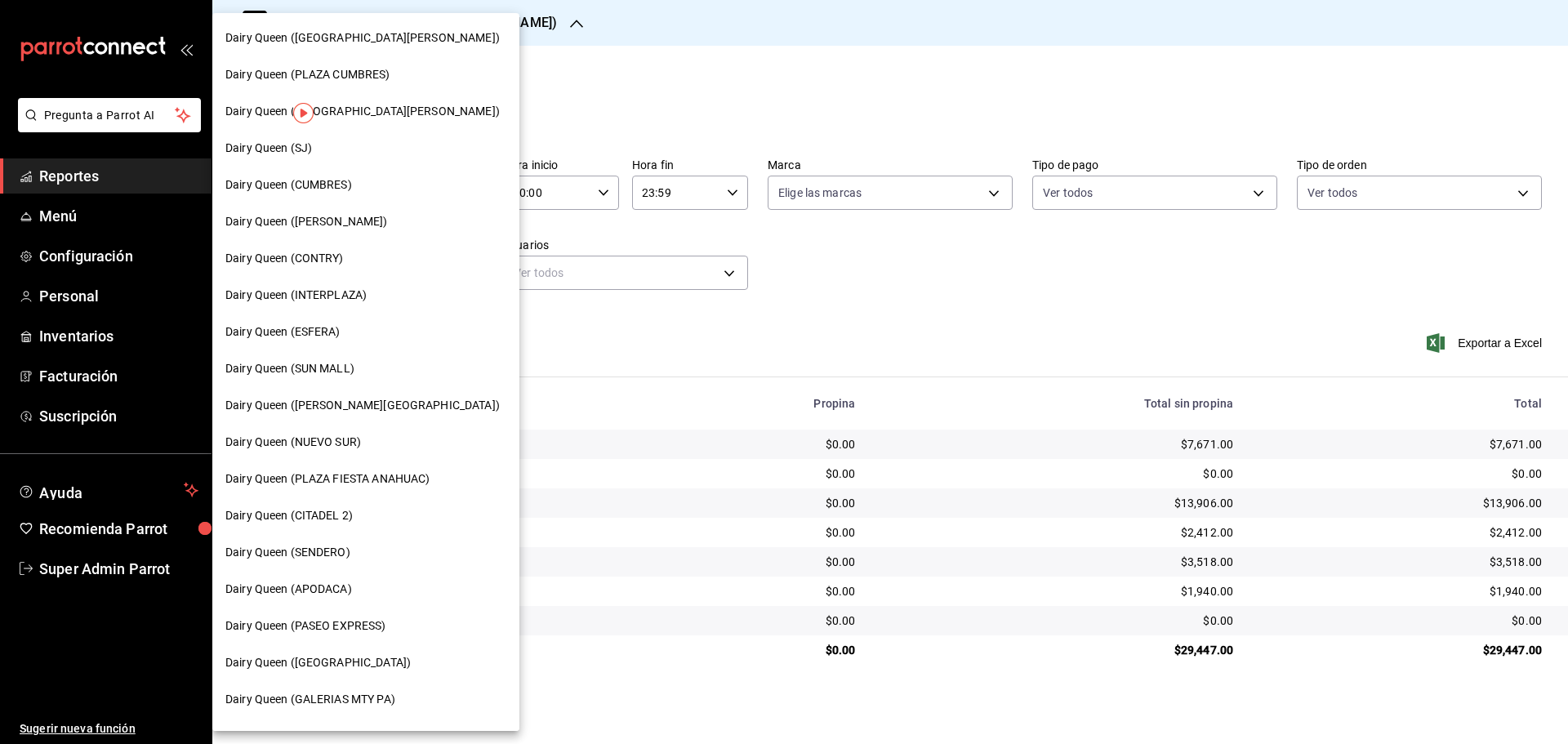
click at [360, 44] on span "Dairy Queen ([GEOGRAPHIC_DATA][PERSON_NAME])" at bounding box center [363, 39] width 275 height 18
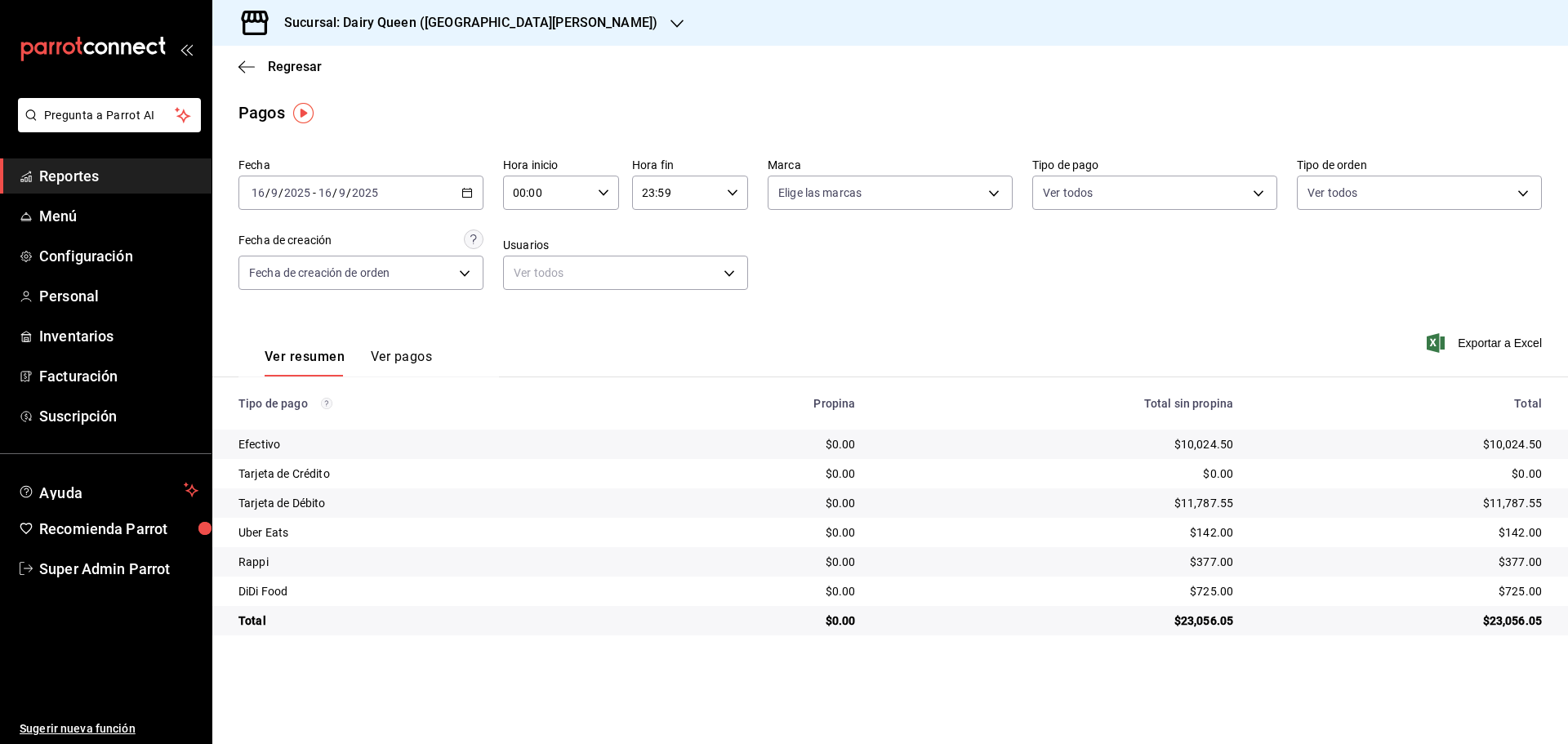
click at [331, 32] on div "Sucursal: Dairy Queen ([GEOGRAPHIC_DATA][PERSON_NAME])" at bounding box center [458, 23] width 465 height 46
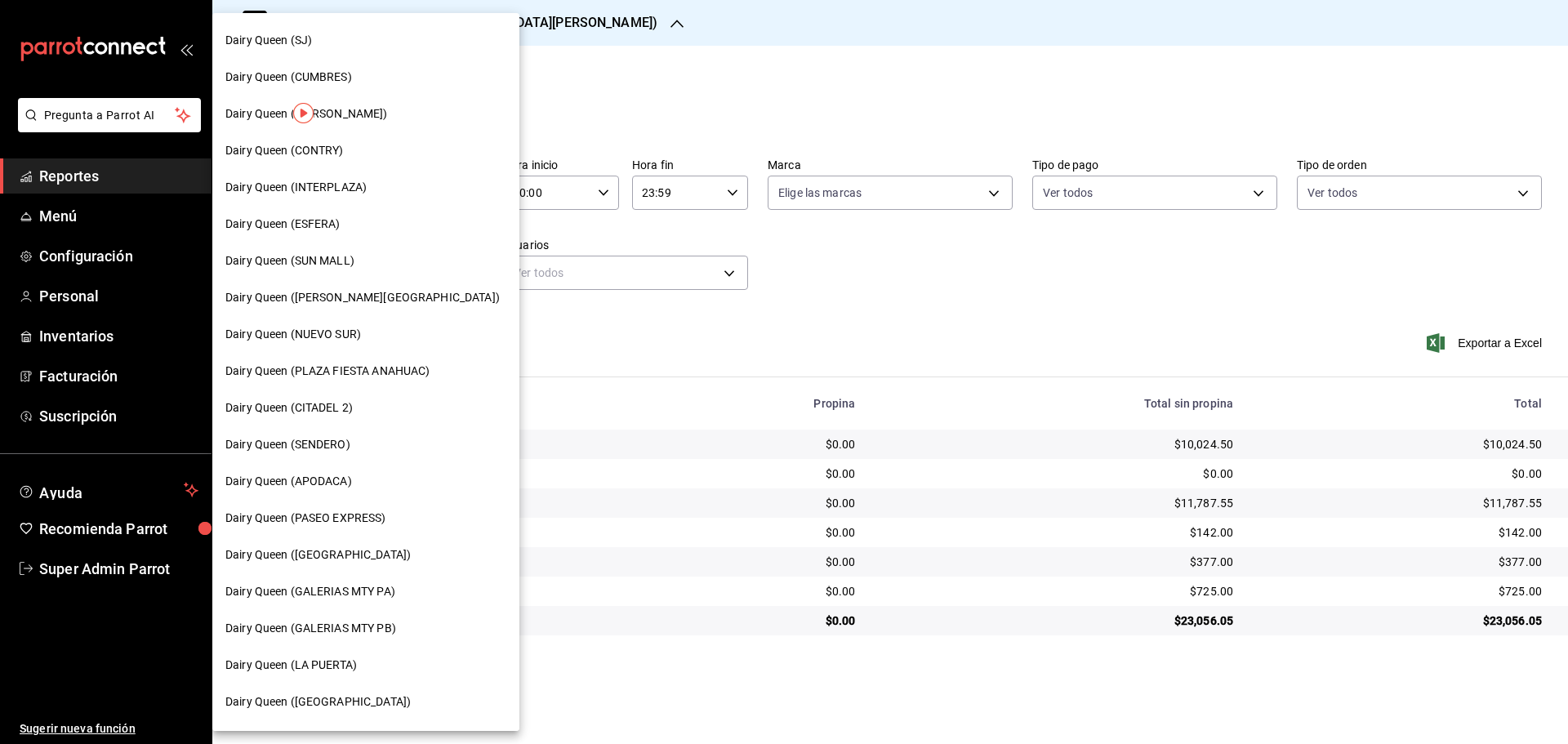
scroll to position [272, 0]
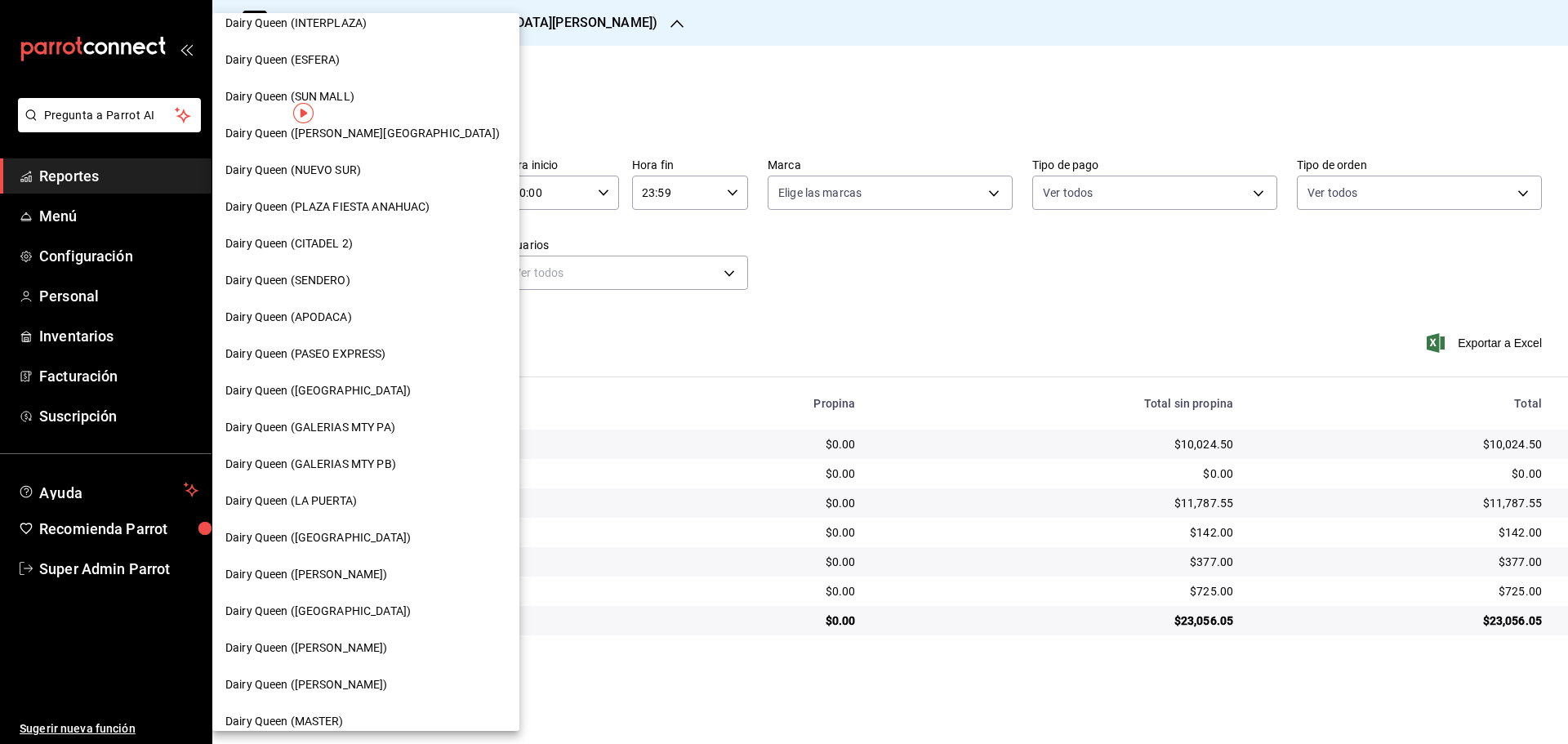
click at [367, 470] on span "Dairy Queen (GALERIAS MTY PB)" at bounding box center [311, 465] width 171 height 18
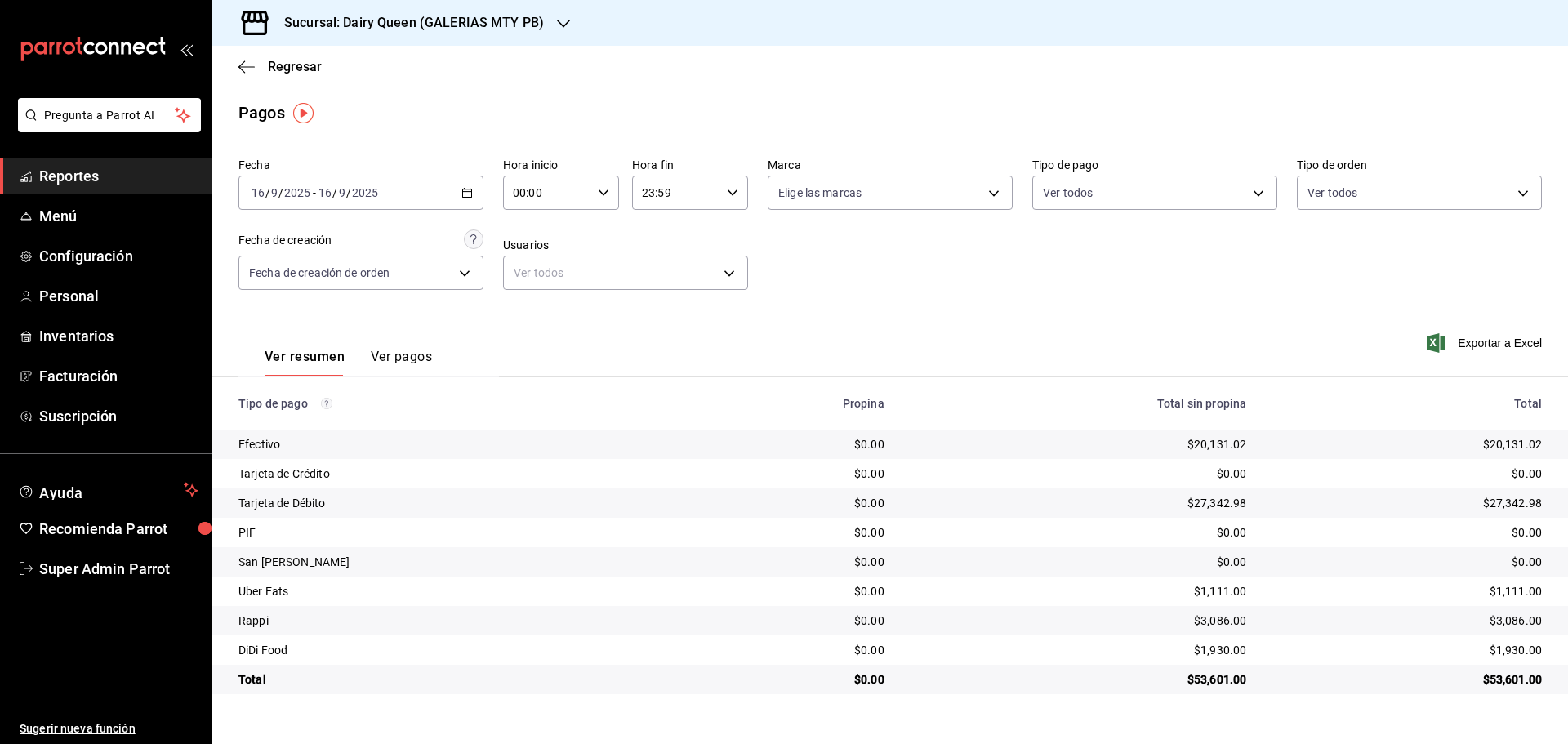
click at [316, 6] on div "Sucursal: Dairy Queen (GALERIAS MTY PB)" at bounding box center [401, 23] width 351 height 46
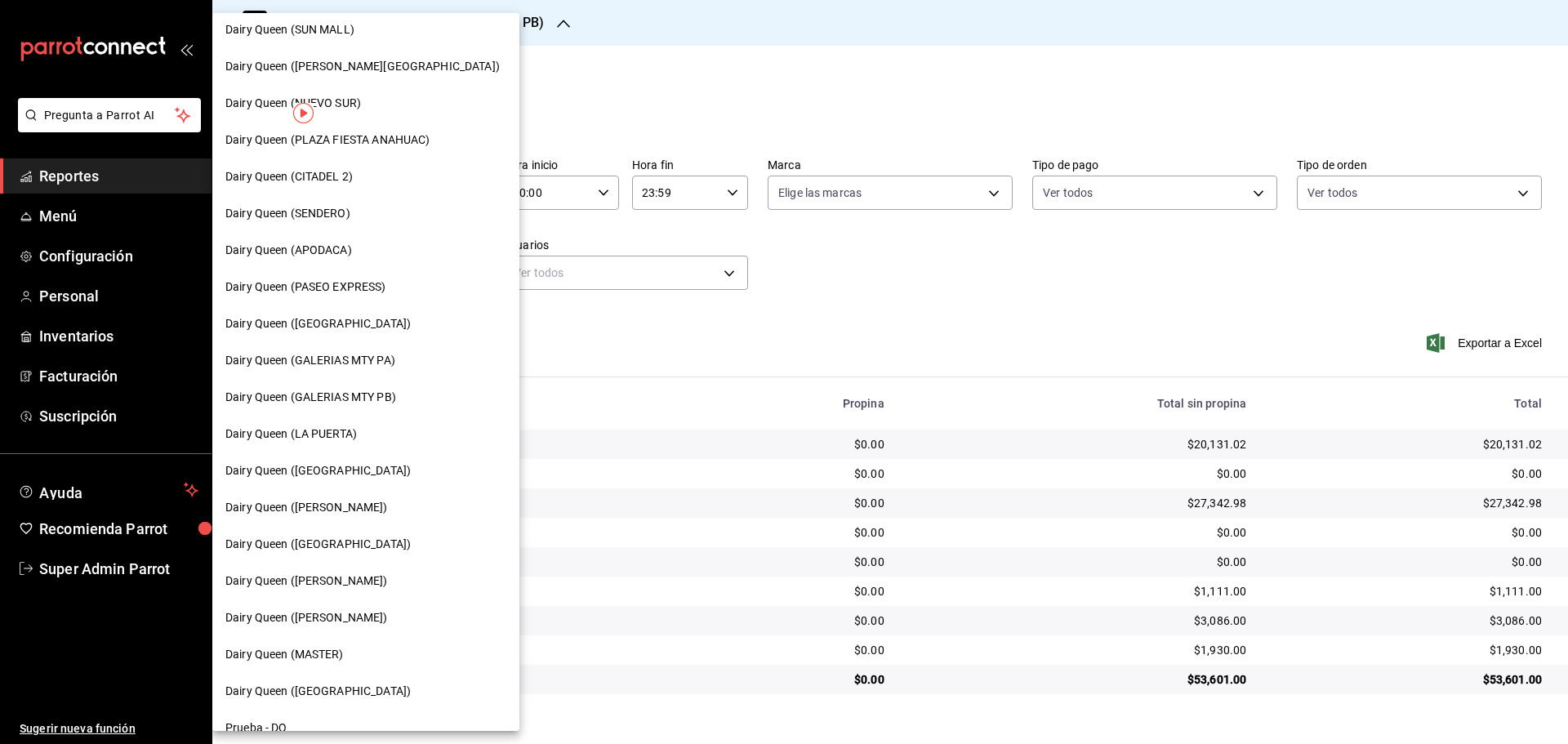
scroll to position [508, 0]
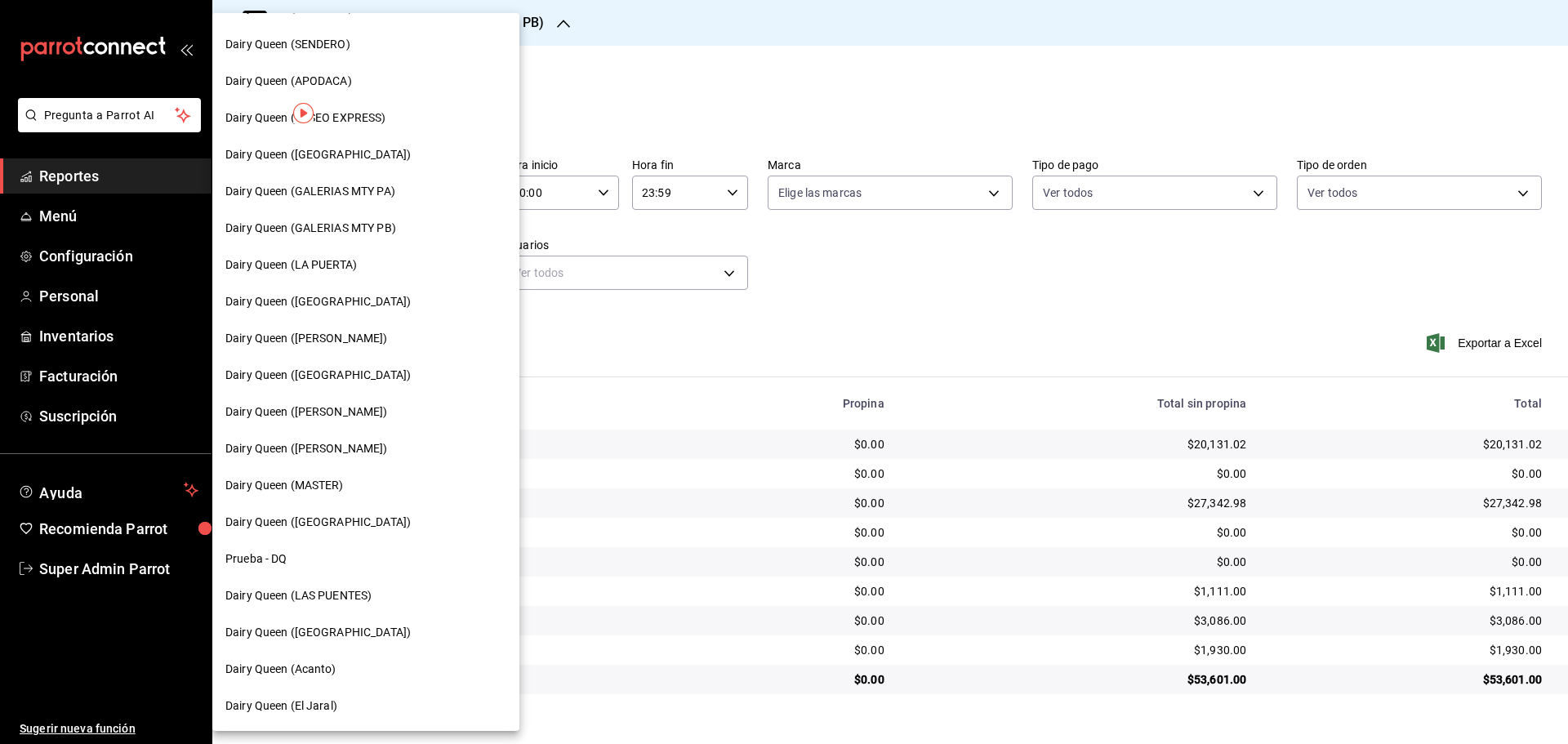
click at [390, 191] on span "Dairy Queen (GALERIAS MTY PA)" at bounding box center [311, 192] width 170 height 18
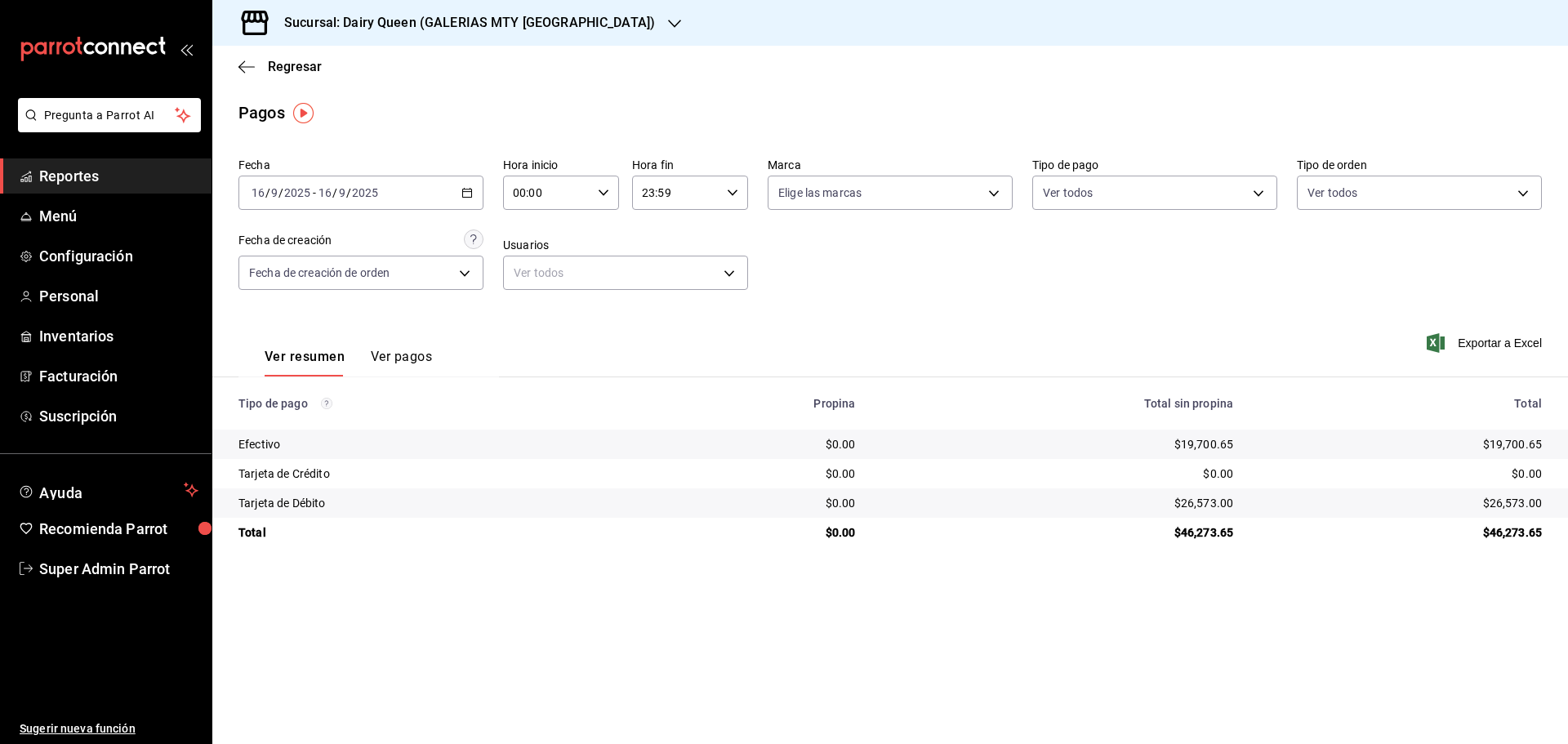
click at [322, 34] on div "Sucursal: Dairy Queen (GALERIAS MTY [GEOGRAPHIC_DATA])" at bounding box center [457, 23] width 462 height 46
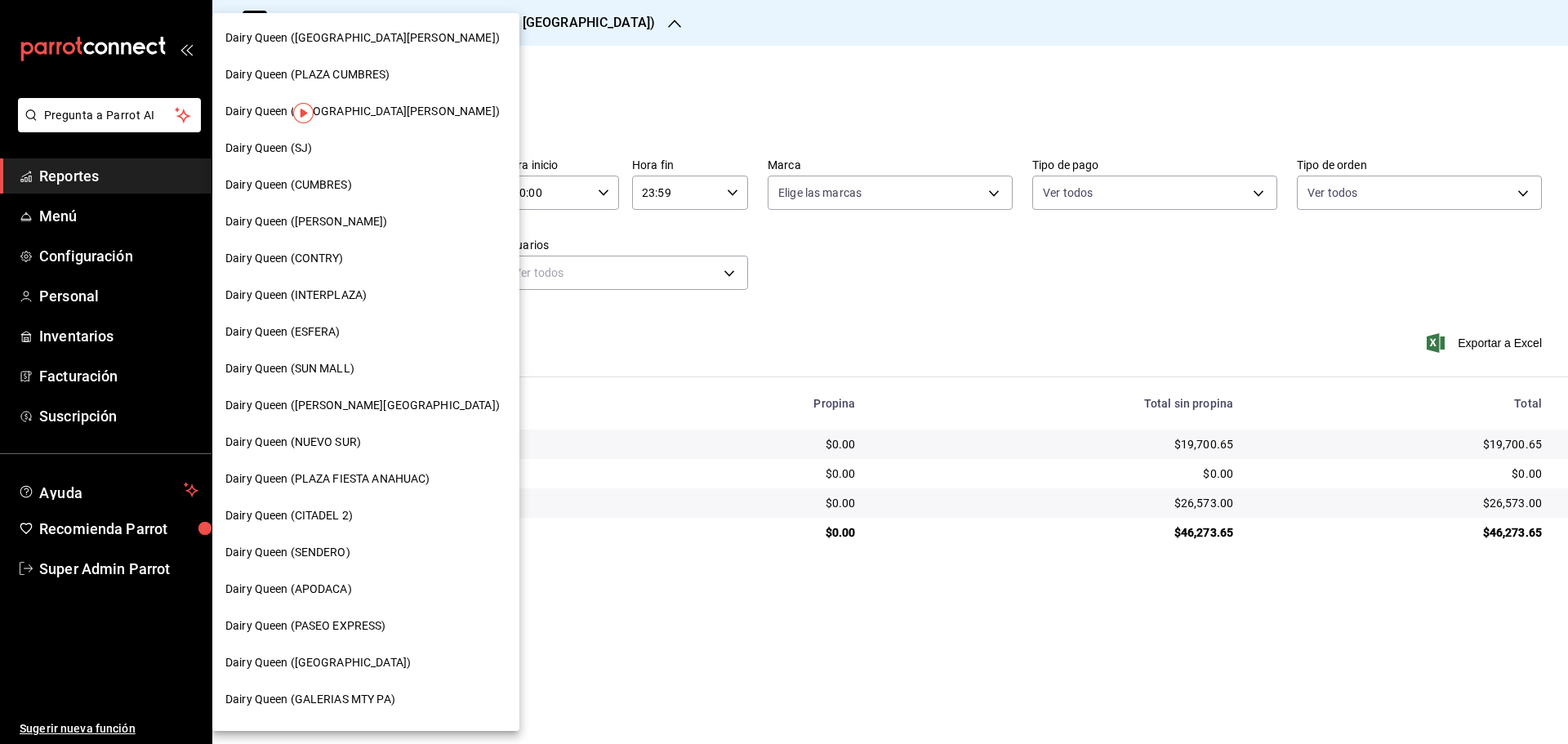
click at [340, 369] on span "Dairy Queen (SUN MALL)" at bounding box center [290, 369] width 129 height 18
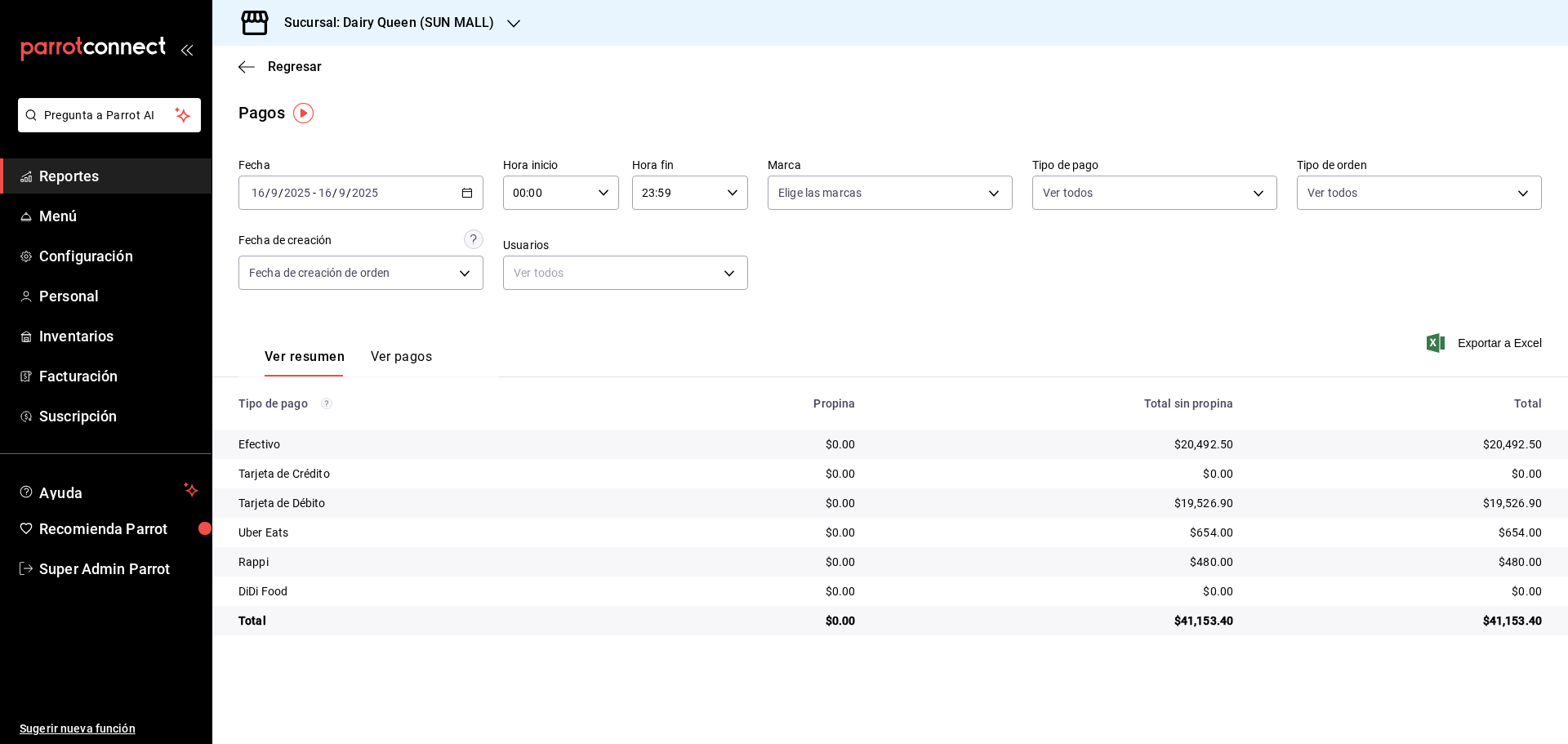
click at [345, 16] on h3 "Sucursal: Dairy Queen (SUN MALL)" at bounding box center [382, 23] width 223 height 19
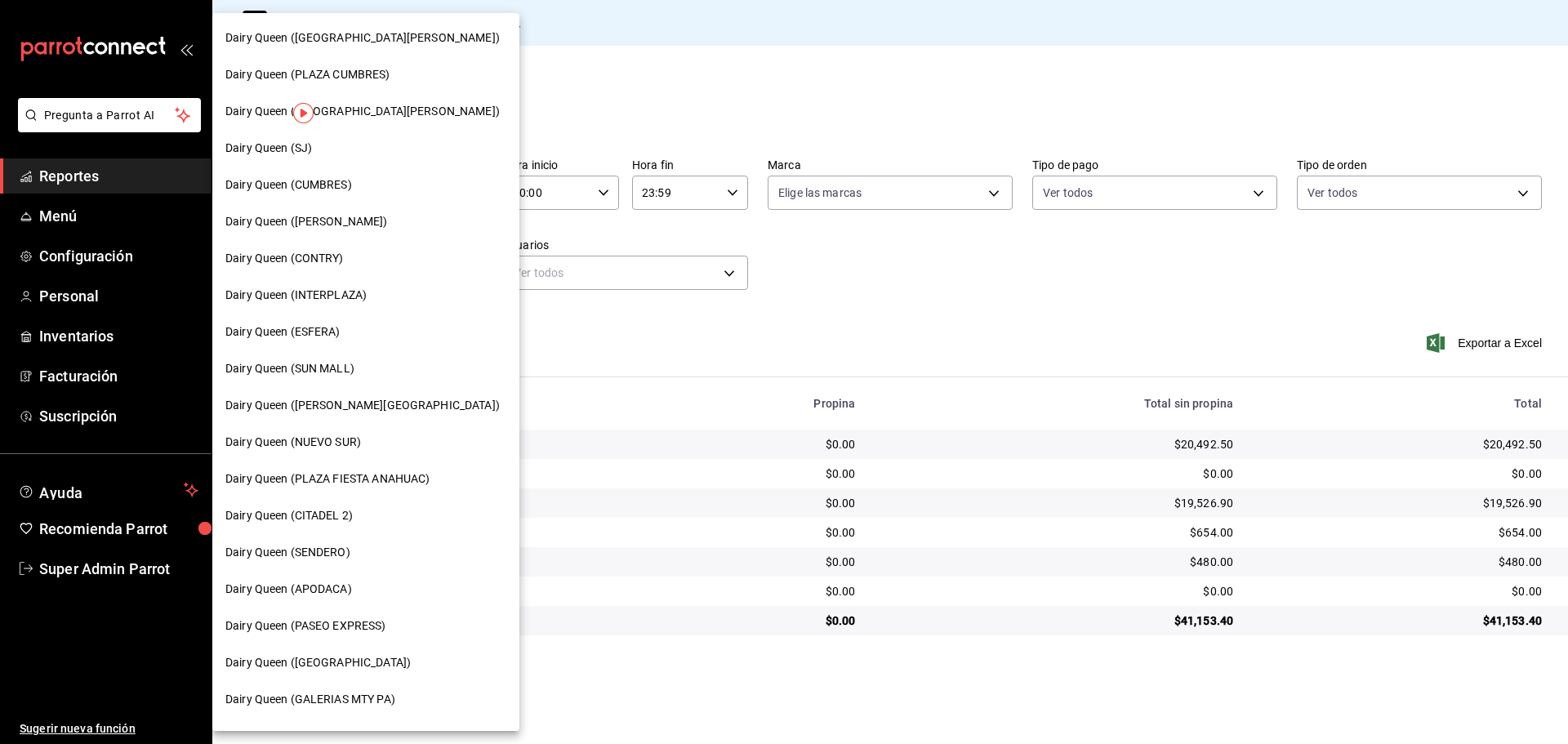
click at [332, 595] on span "Dairy Queen (APODACA)" at bounding box center [289, 589] width 127 height 18
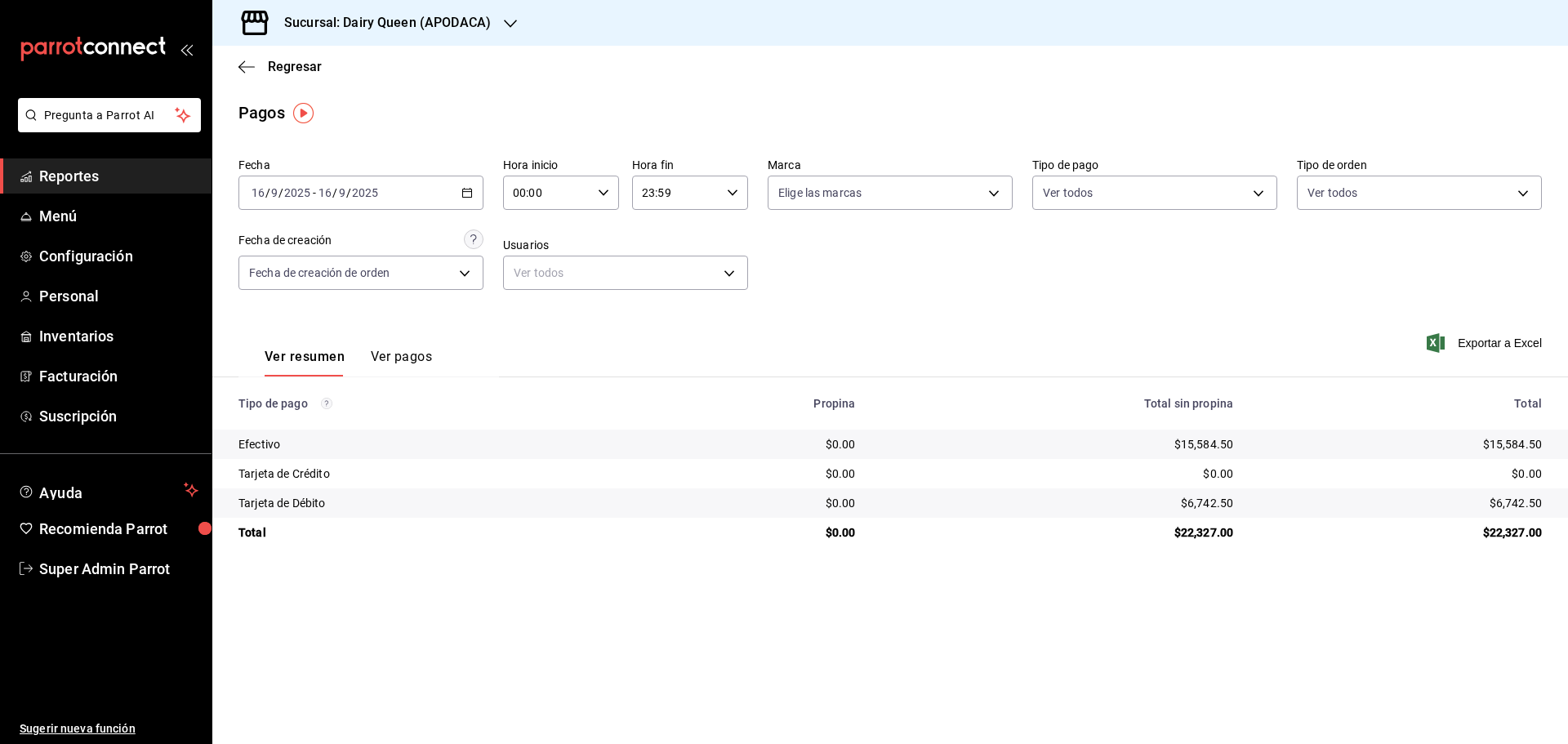
click at [324, 18] on h3 "Sucursal: Dairy Queen (APODACA)" at bounding box center [381, 23] width 220 height 19
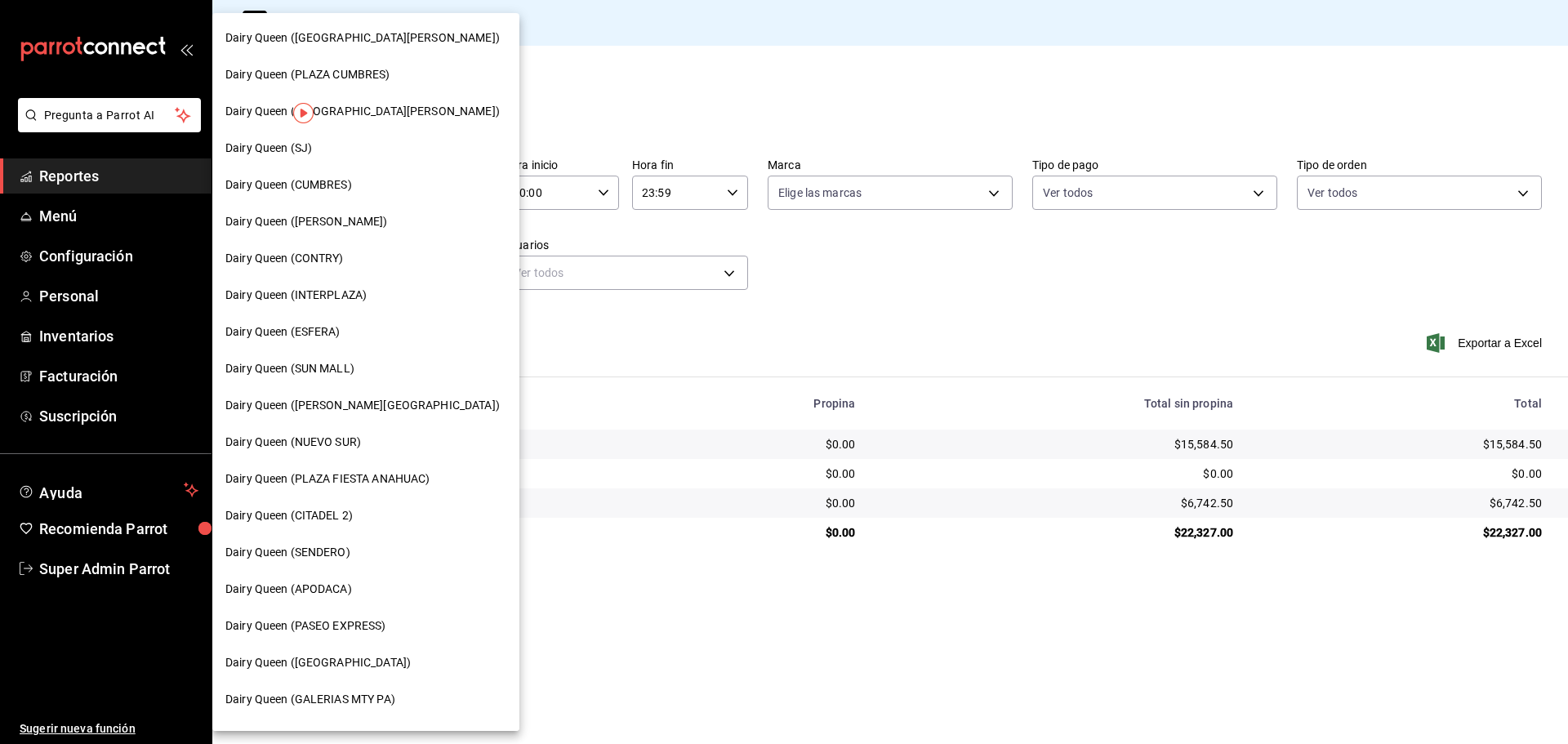
click at [350, 442] on span "Dairy Queen (NUEVO SUR)" at bounding box center [293, 442] width 136 height 18
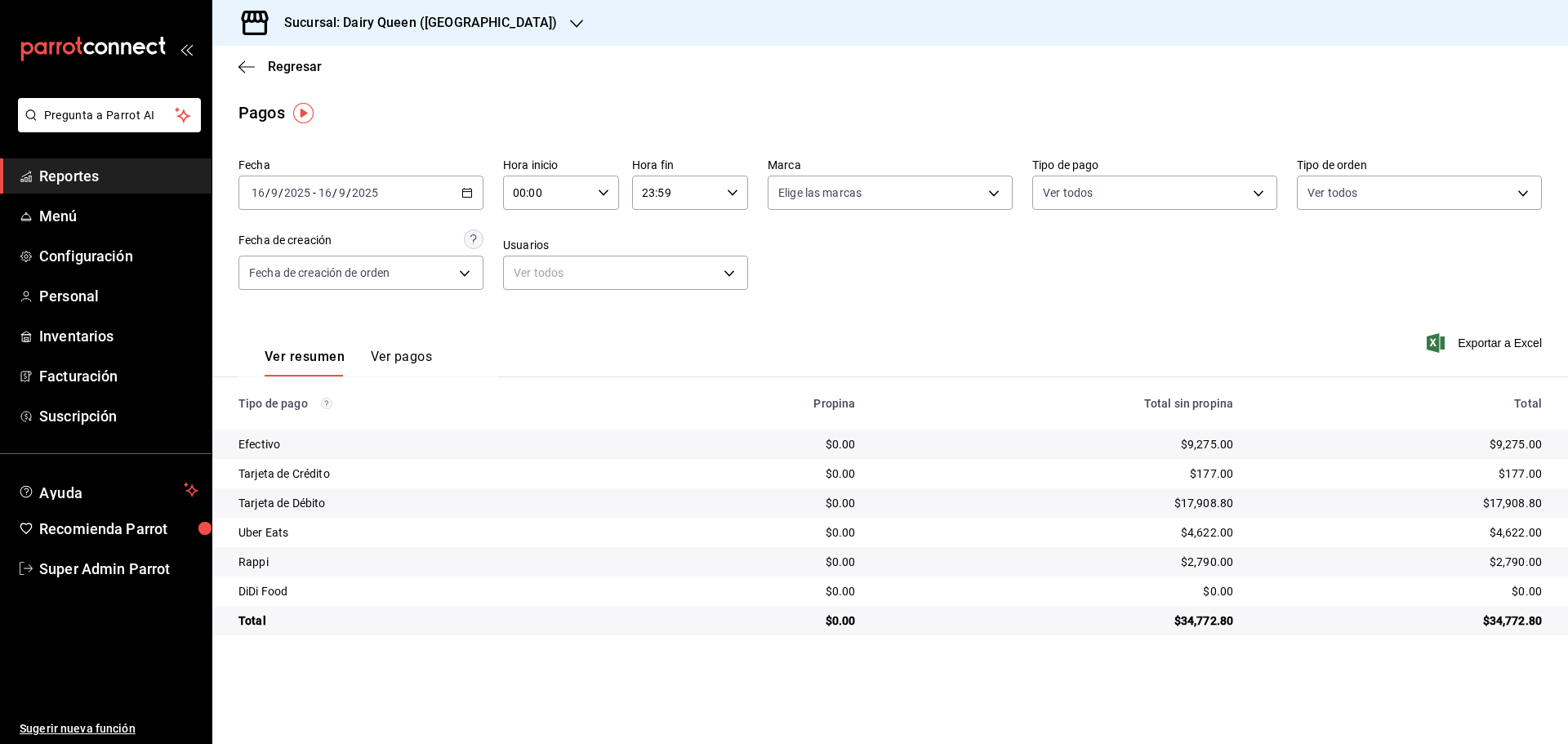
click at [333, 11] on div "Sucursal: Dairy Queen ([GEOGRAPHIC_DATA])" at bounding box center [408, 23] width 364 height 46
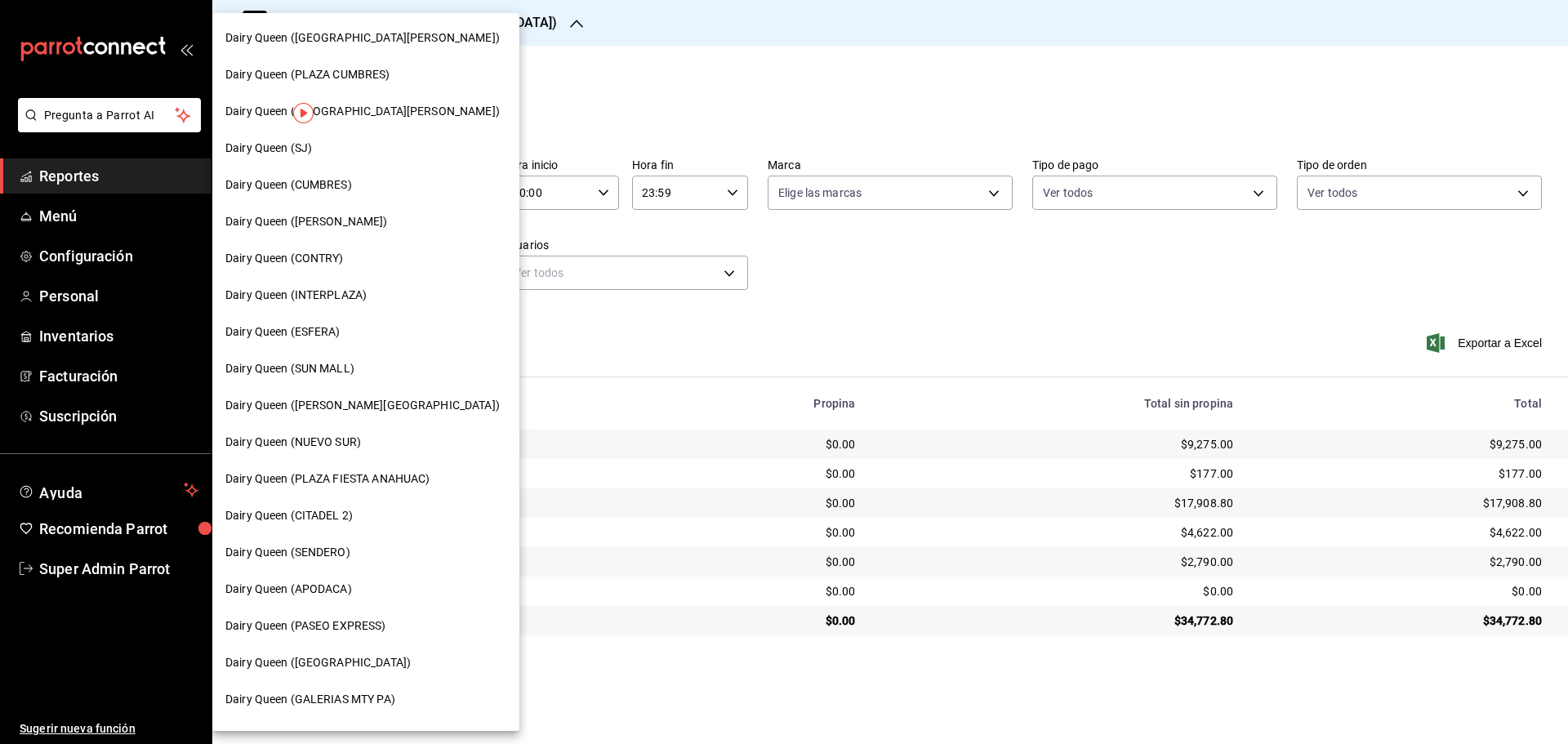
click at [312, 336] on span "Dairy Queen (ESFERA)" at bounding box center [284, 333] width 116 height 18
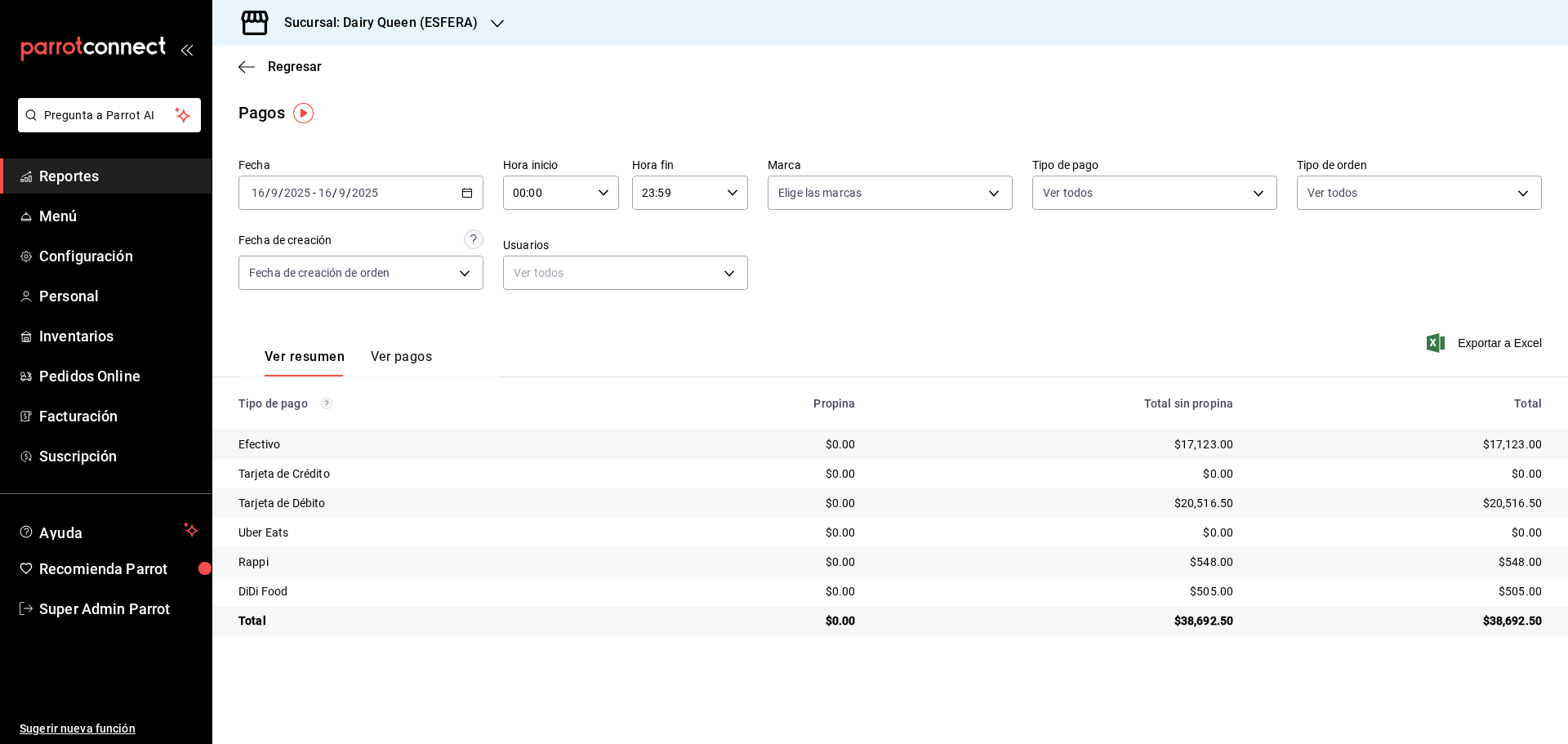
click at [309, 32] on h3 "Sucursal: Dairy Queen (ESFERA)" at bounding box center [374, 23] width 206 height 19
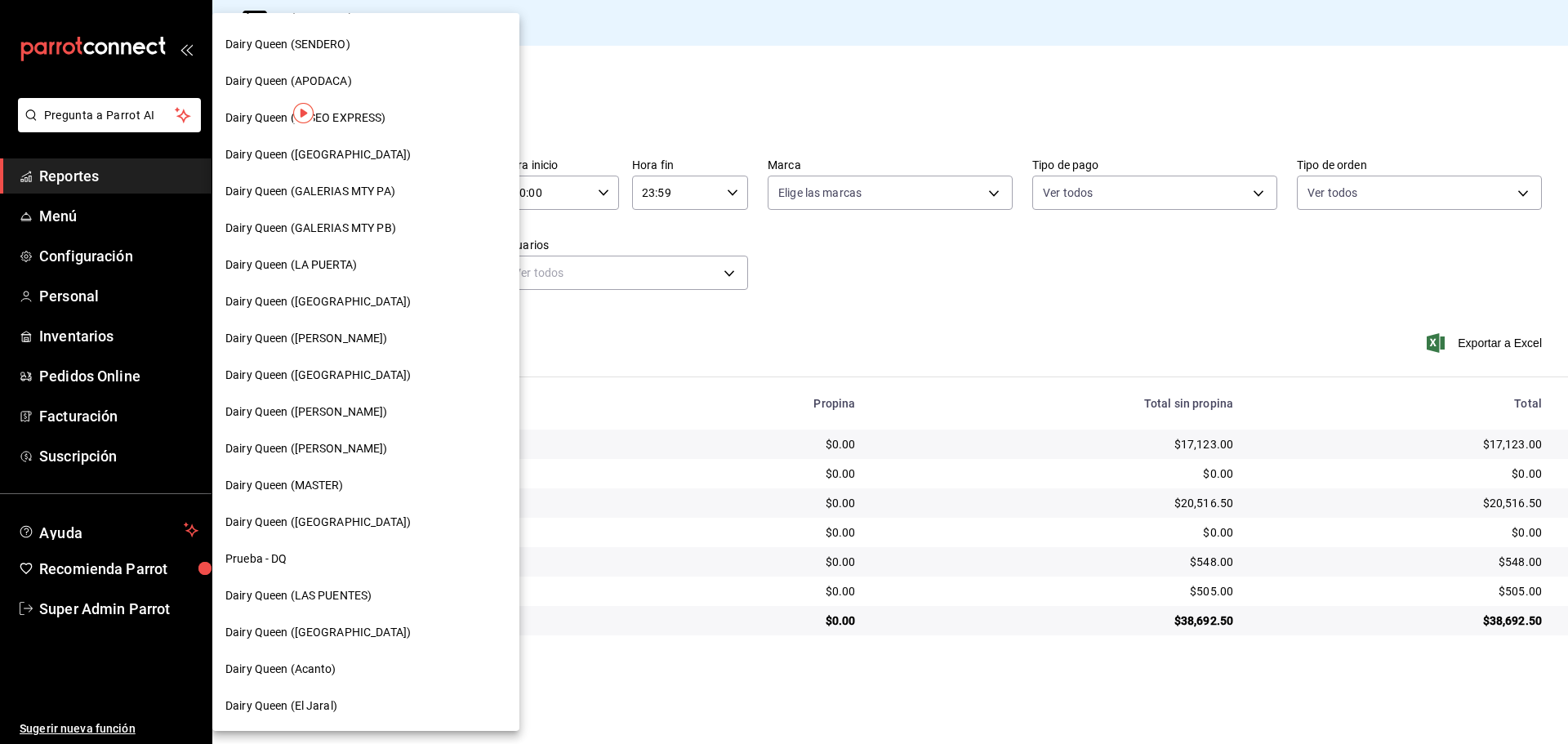
click at [305, 332] on span "Dairy Queen ([PERSON_NAME])" at bounding box center [307, 339] width 163 height 18
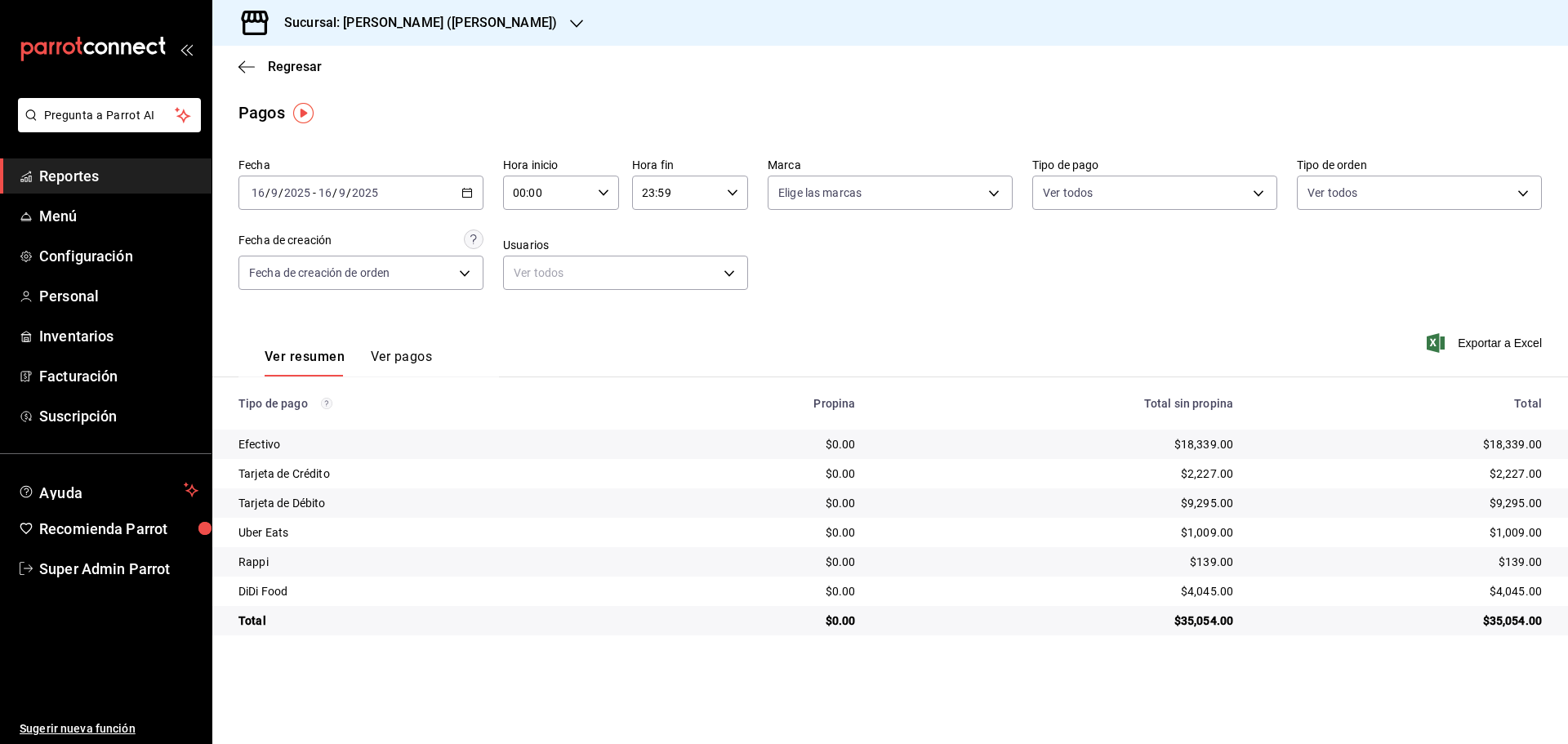
click at [325, 20] on h3 "Sucursal: [PERSON_NAME] ([PERSON_NAME])" at bounding box center [414, 23] width 286 height 19
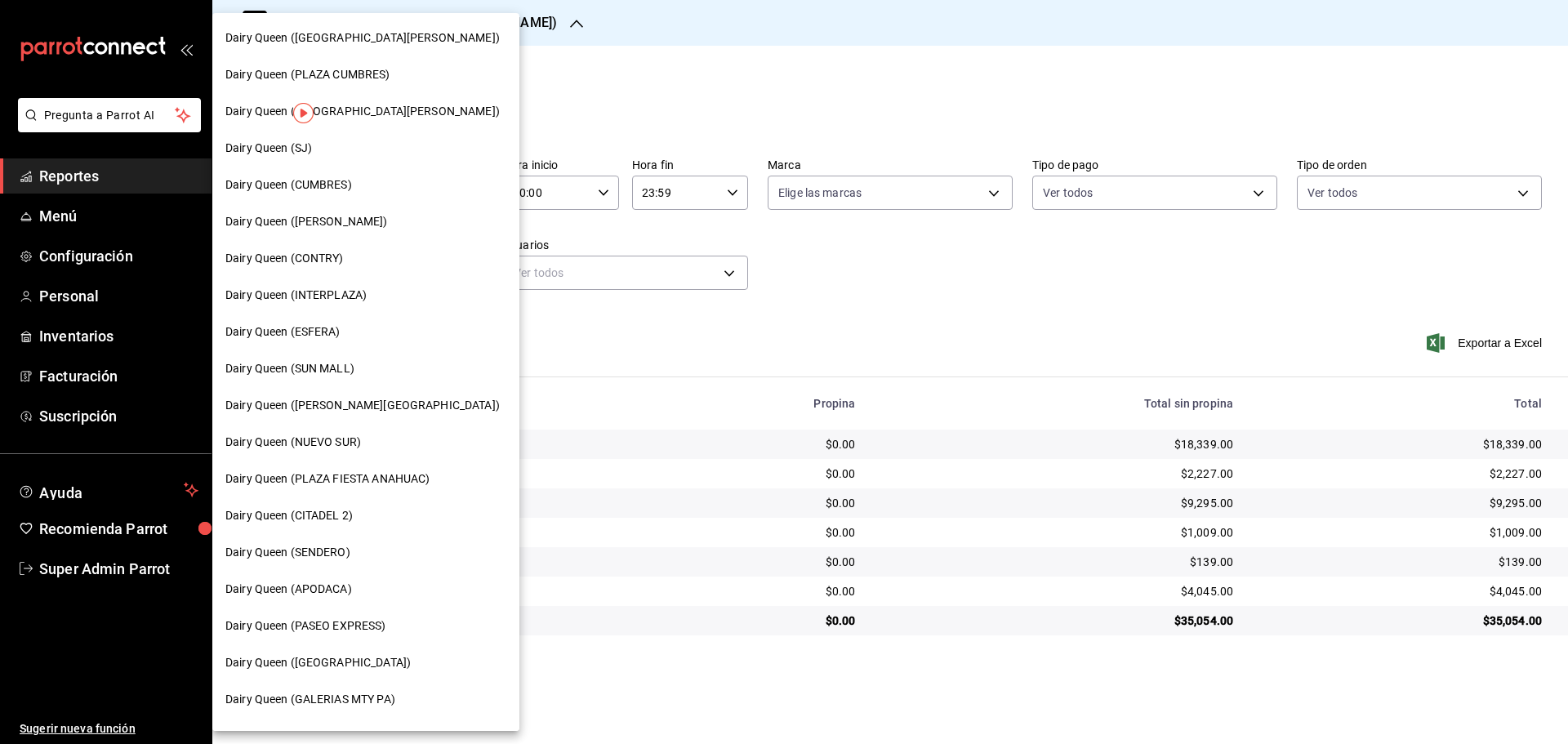
click at [340, 312] on div "Dairy Queen (INTERPLAZA)" at bounding box center [366, 295] width 307 height 37
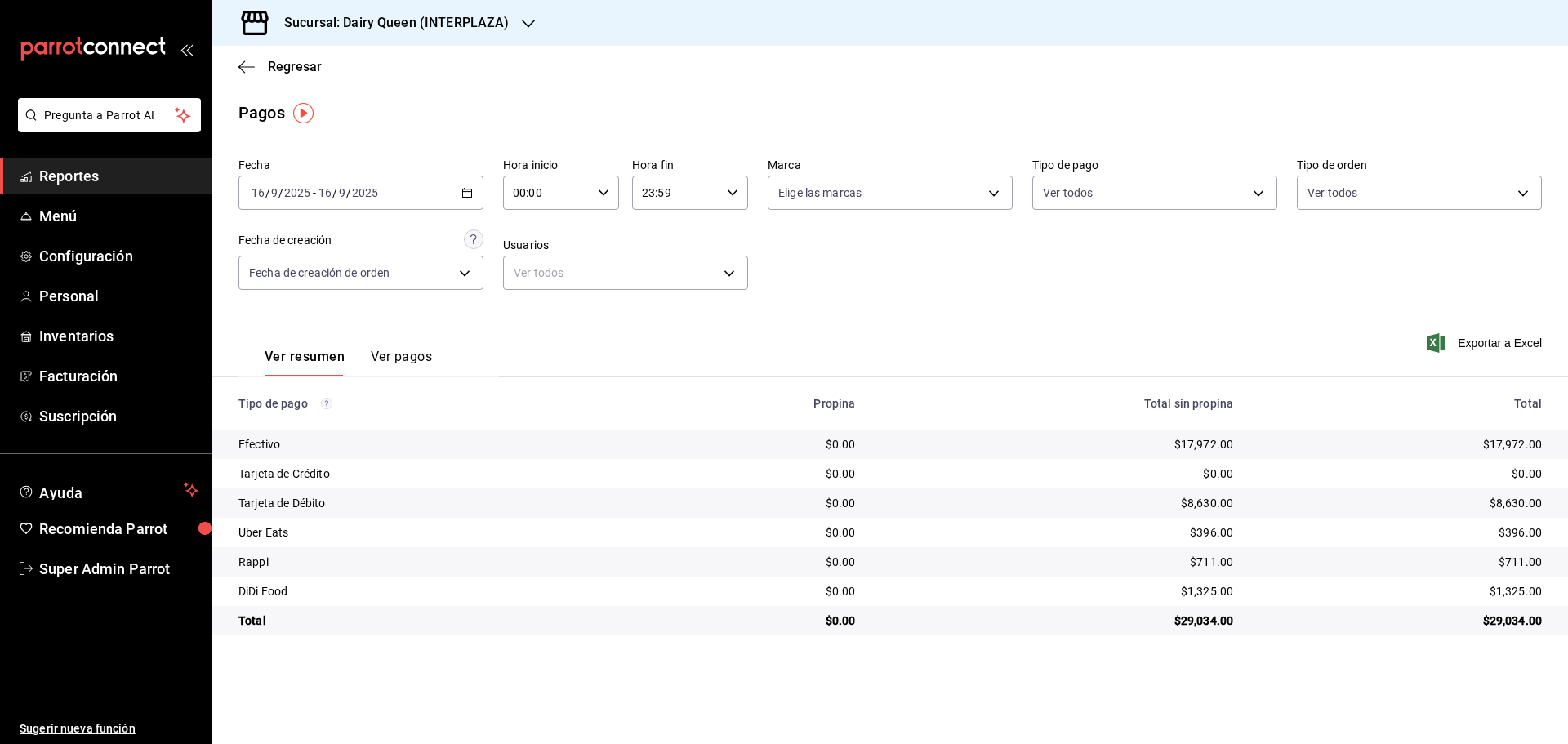
click at [298, 29] on h3 "Sucursal: Dairy Queen (INTERPLAZA)" at bounding box center [390, 23] width 238 height 19
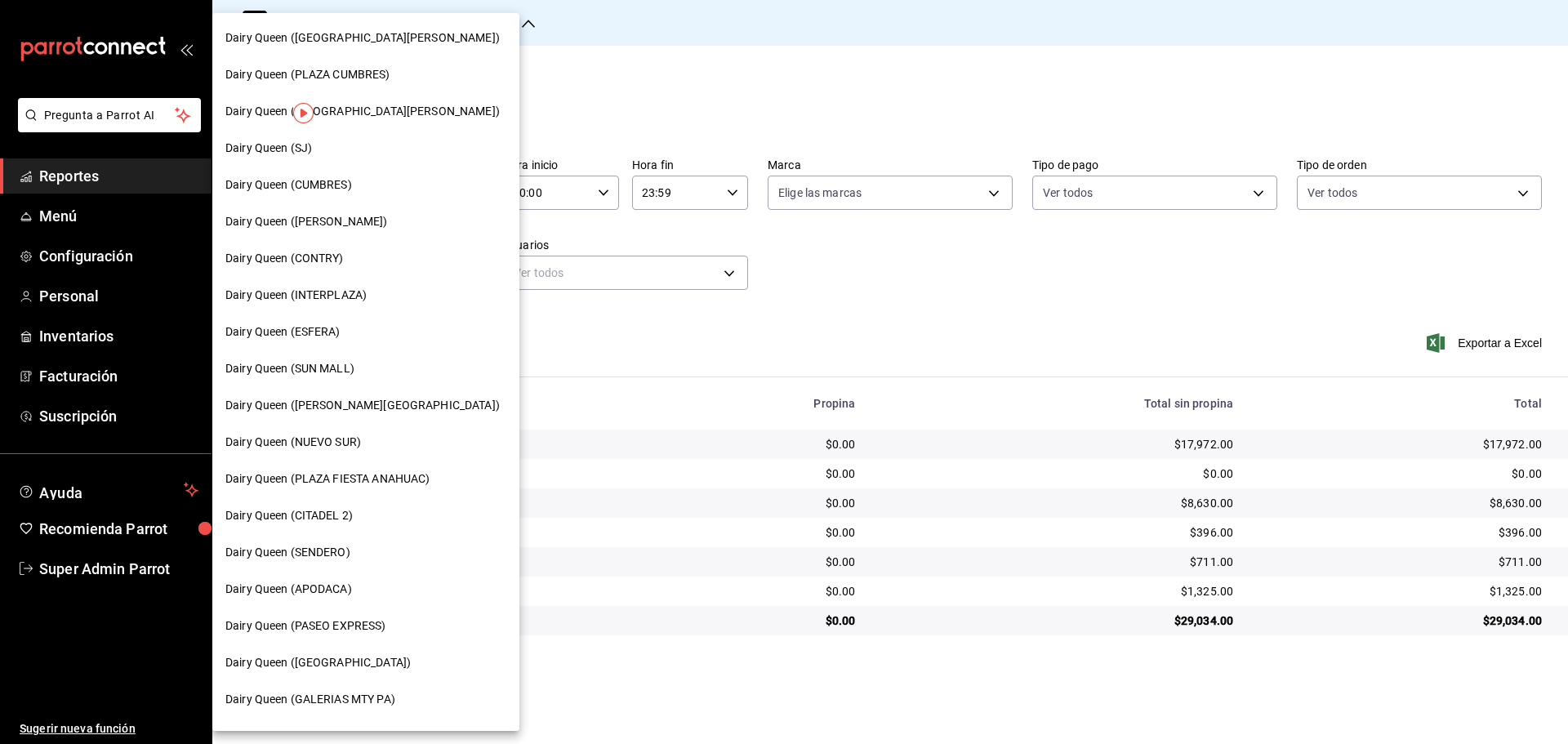
click at [348, 512] on span "Dairy Queen (CITADEL 2)" at bounding box center [290, 516] width 128 height 18
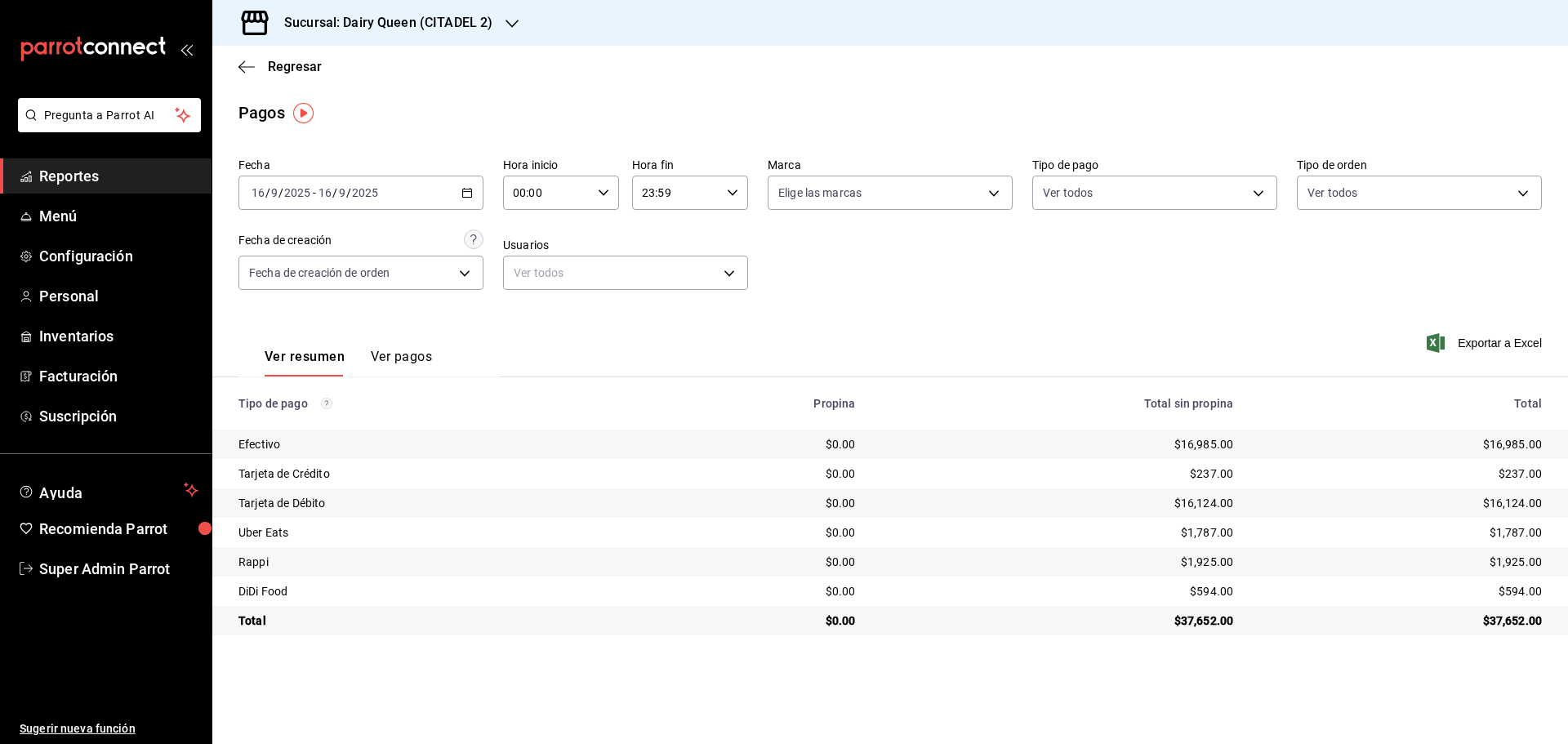
click at [323, 18] on h3 "Sucursal: Dairy Queen (CITADEL 2)" at bounding box center [382, 23] width 221 height 19
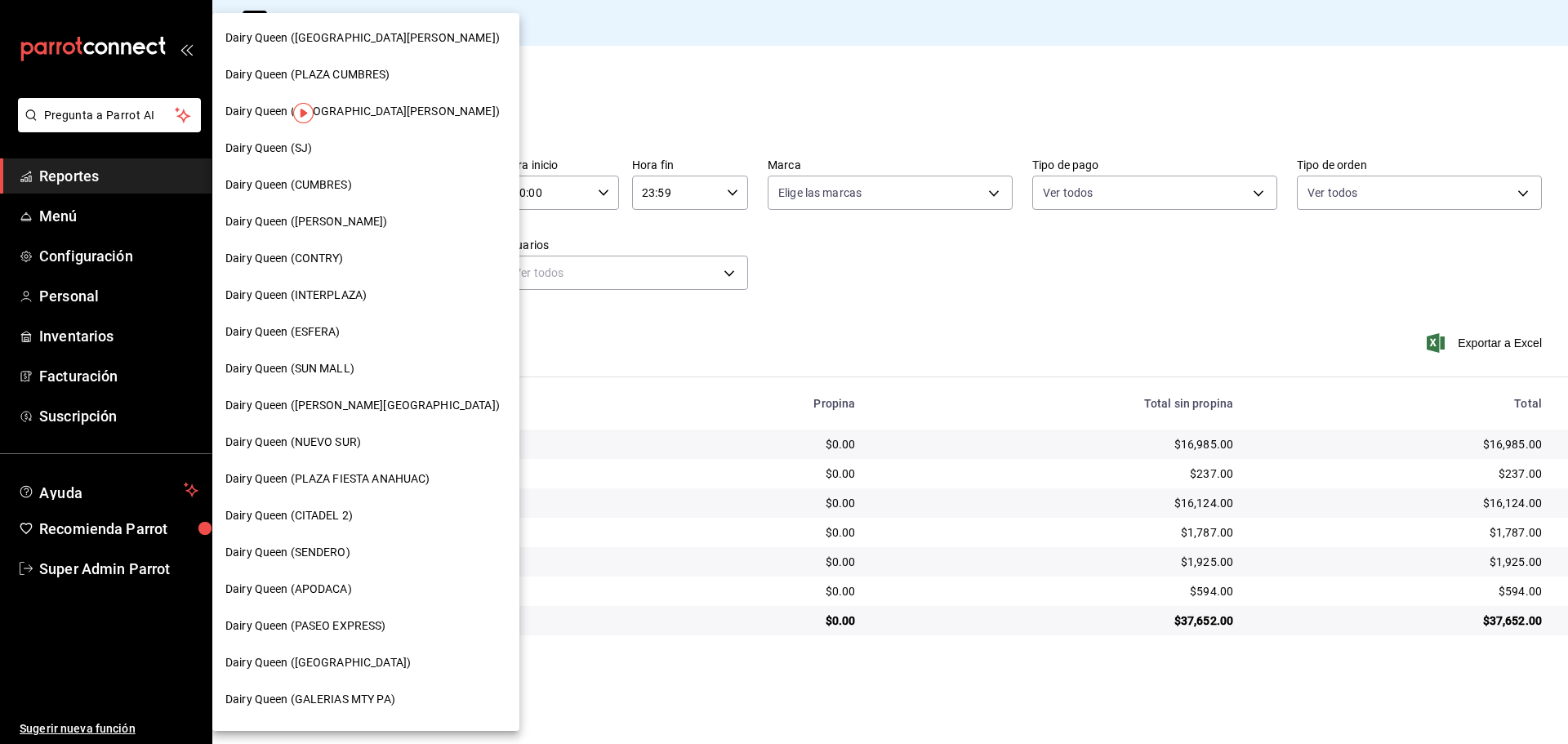
click at [357, 74] on span "Dairy Queen (PLAZA CUMBRES)" at bounding box center [308, 75] width 164 height 18
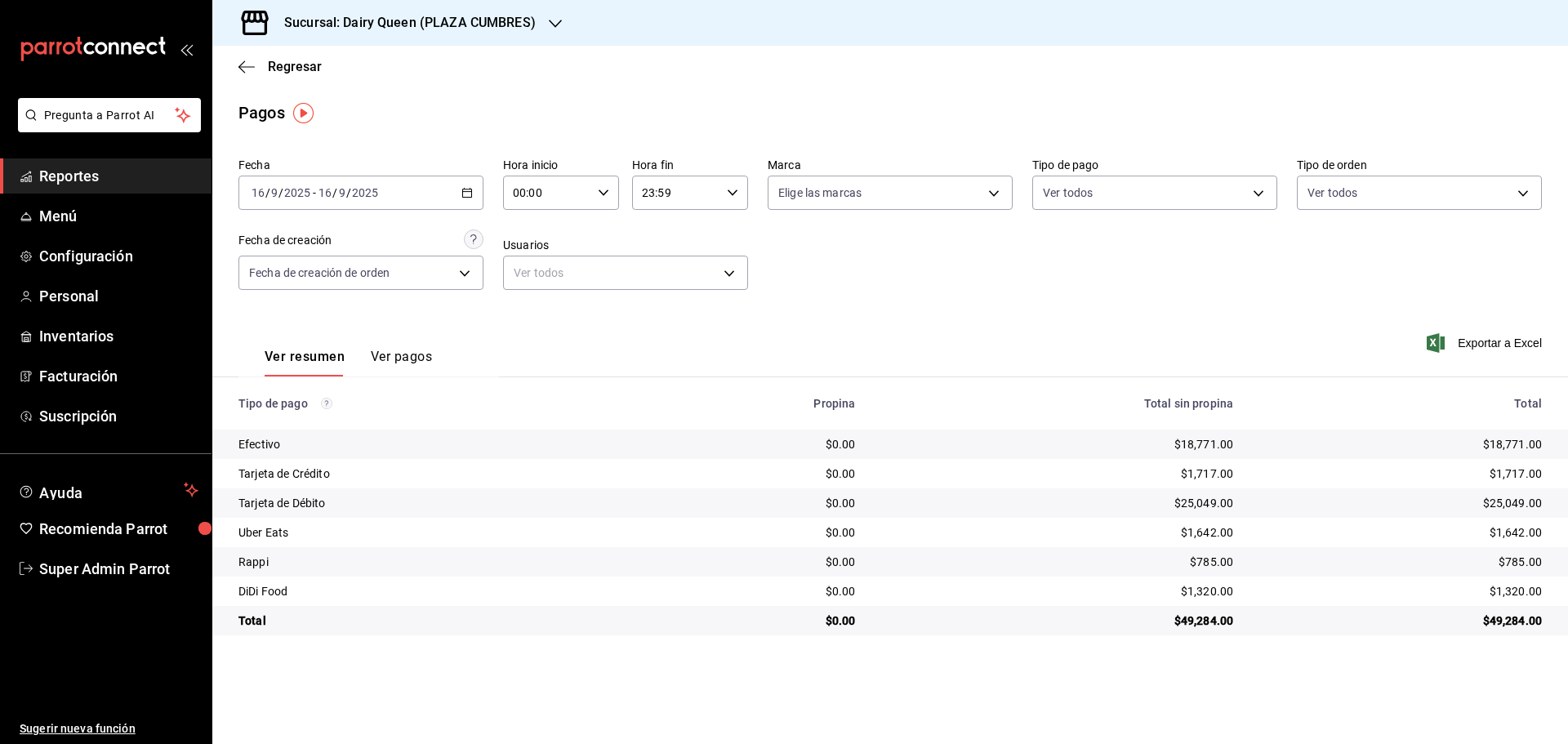
click at [356, 12] on div "Sucursal: Dairy Queen (PLAZA CUMBRES)" at bounding box center [397, 23] width 343 height 46
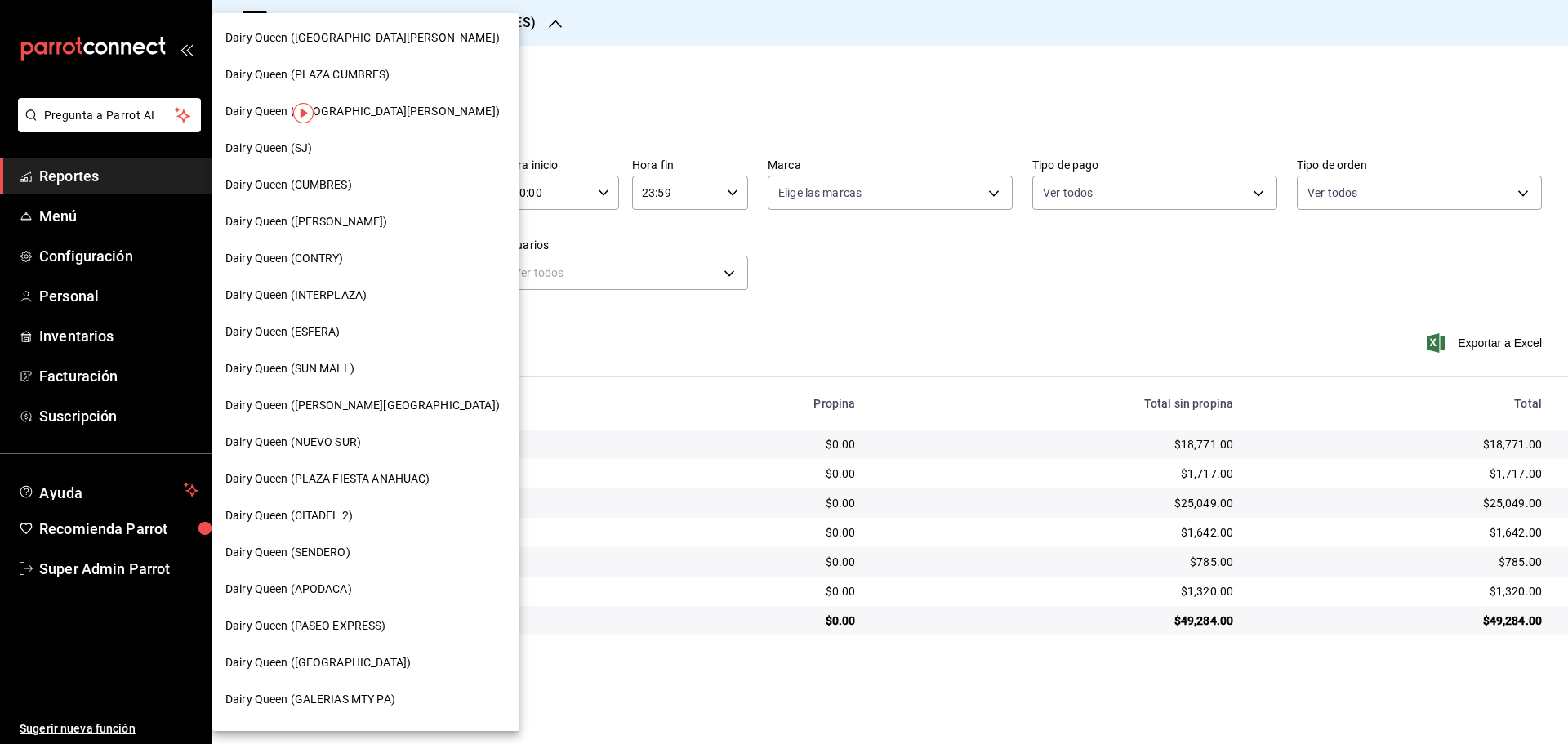
click at [377, 485] on span "Dairy Queen (PLAZA FIESTA ANAHUAC)" at bounding box center [327, 479] width 204 height 18
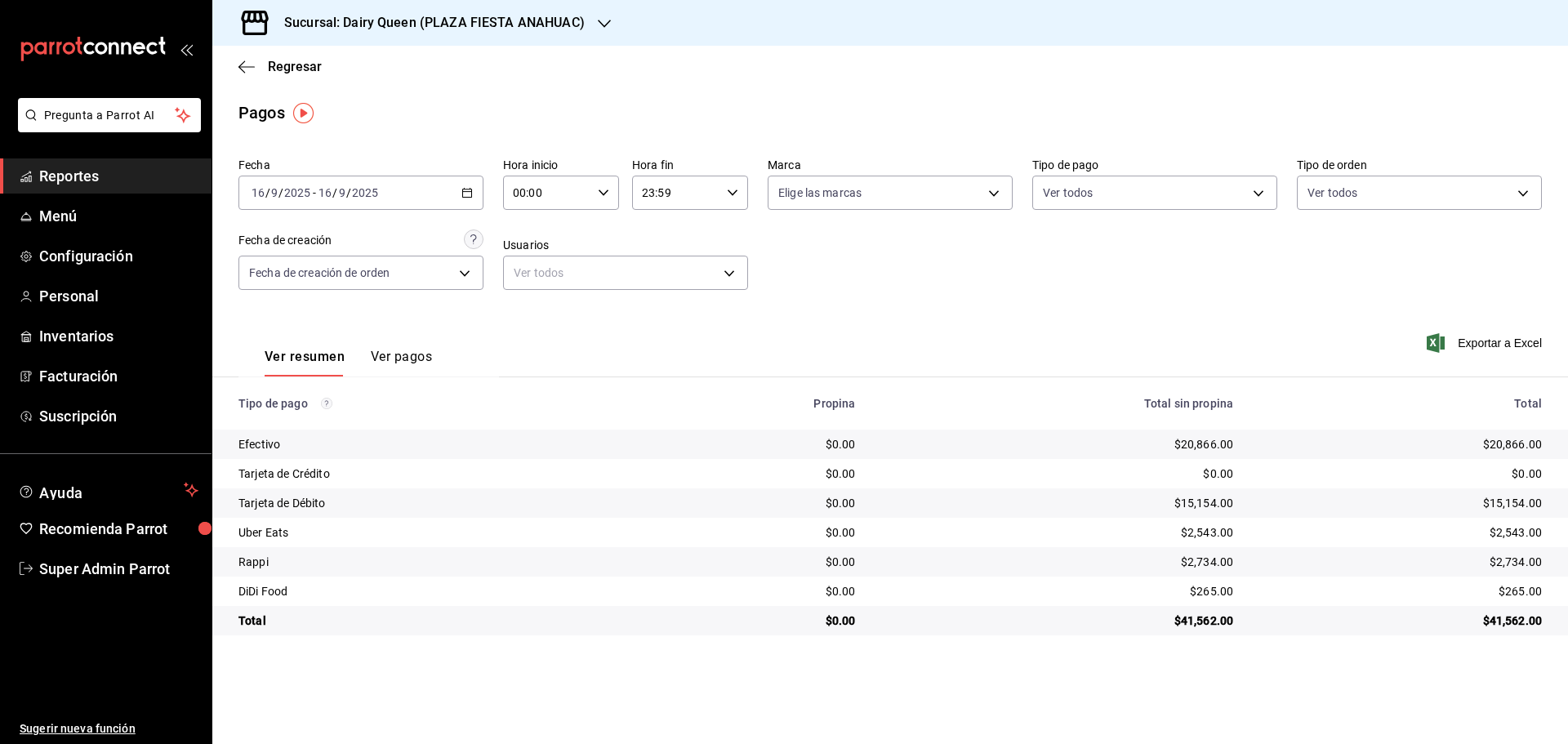
click at [354, 30] on h3 "Sucursal: Dairy Queen (PLAZA FIESTA ANAHUAC)" at bounding box center [428, 23] width 313 height 19
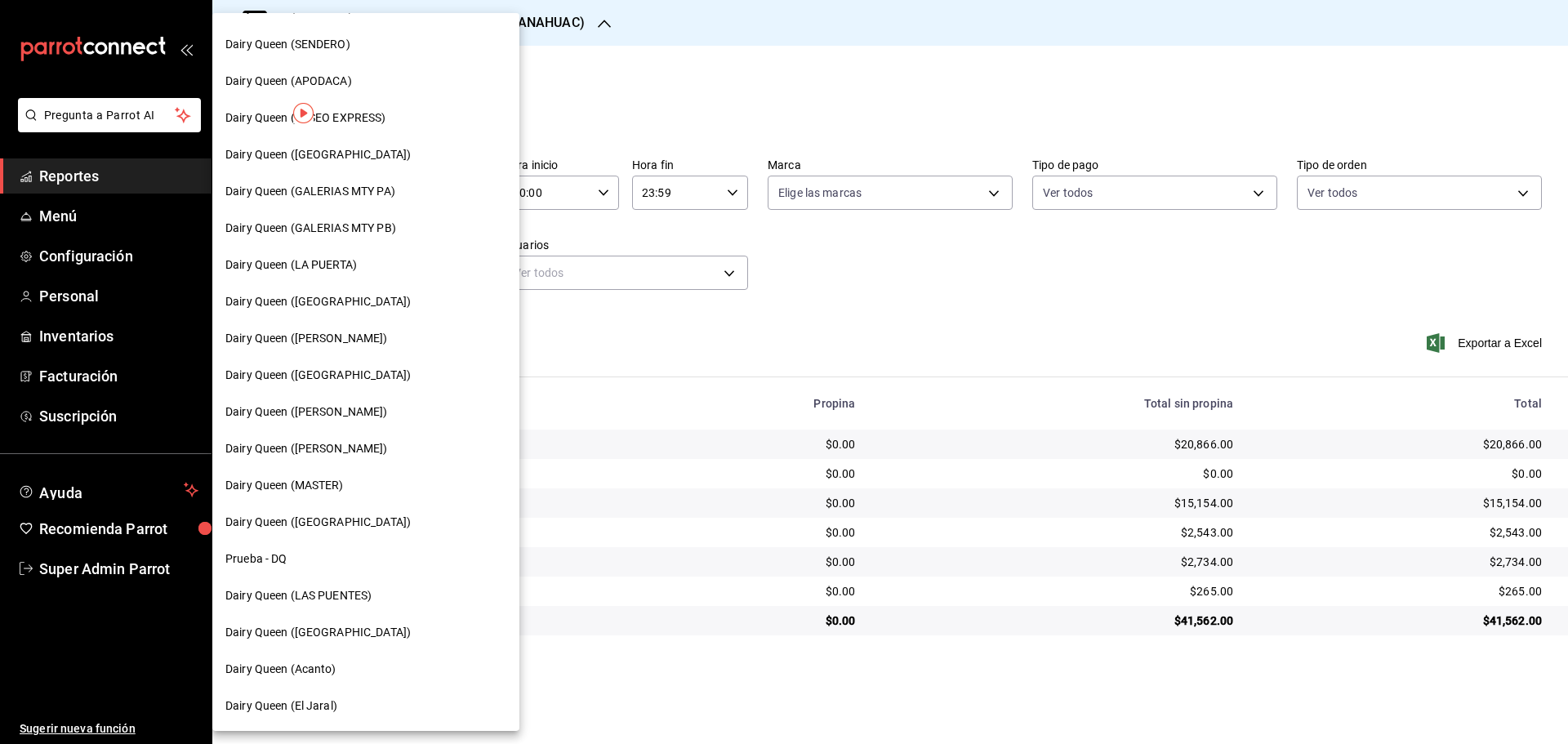
click at [342, 449] on span "Dairy Queen ([PERSON_NAME])" at bounding box center [307, 449] width 163 height 18
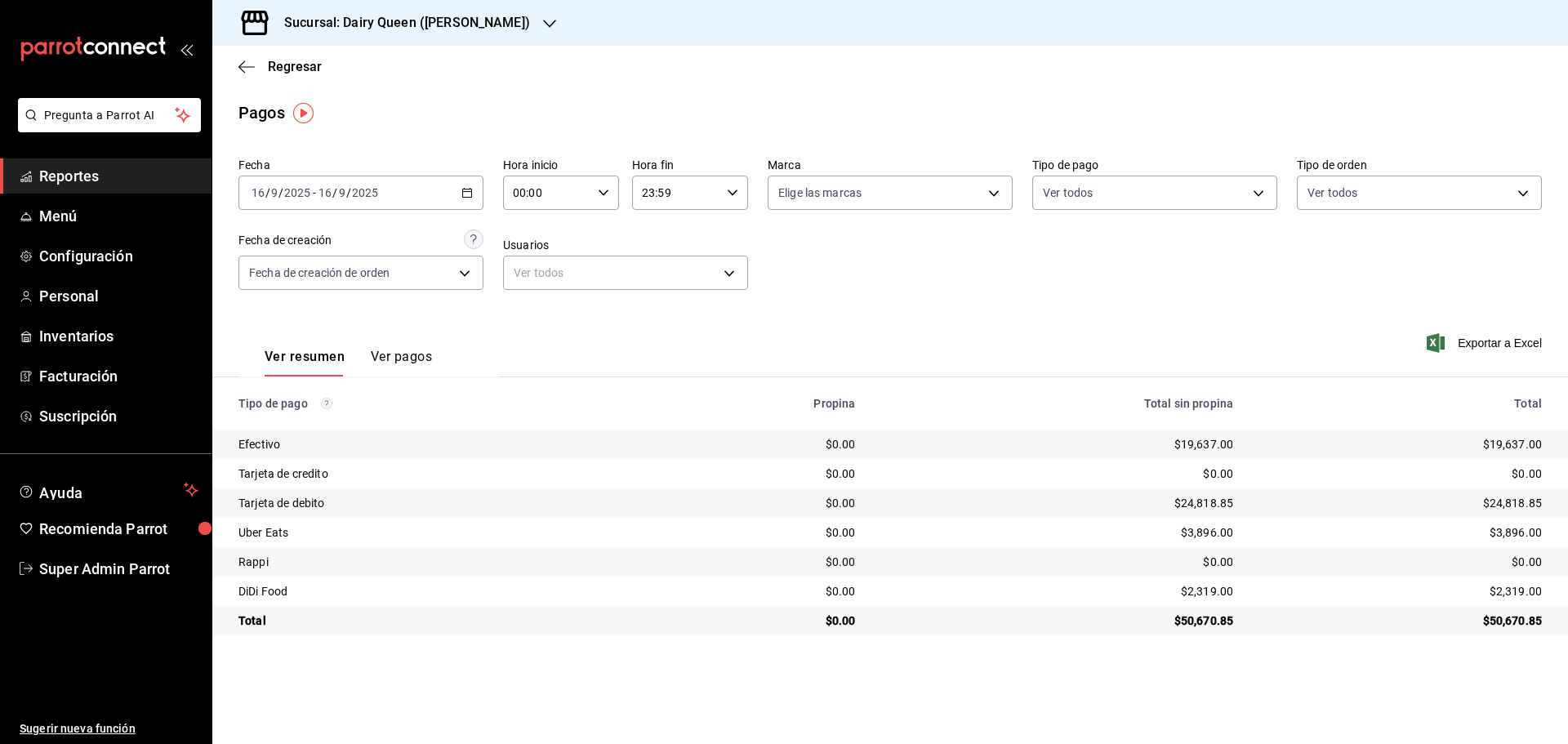
click at [346, 34] on div "Sucursal: Dairy Queen ([PERSON_NAME])" at bounding box center [394, 23] width 337 height 46
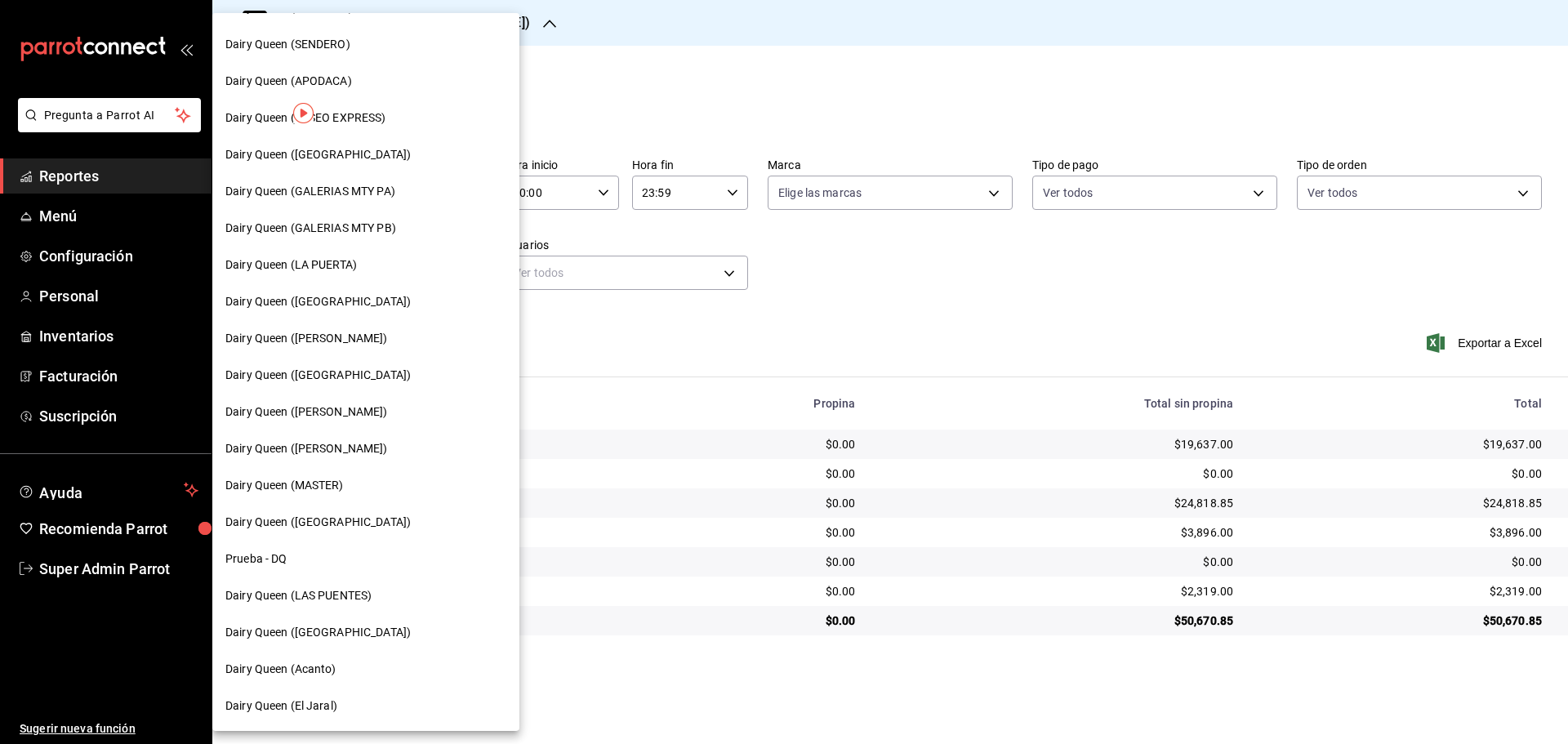
click at [312, 531] on div "Dairy Queen ([GEOGRAPHIC_DATA])" at bounding box center [366, 523] width 307 height 37
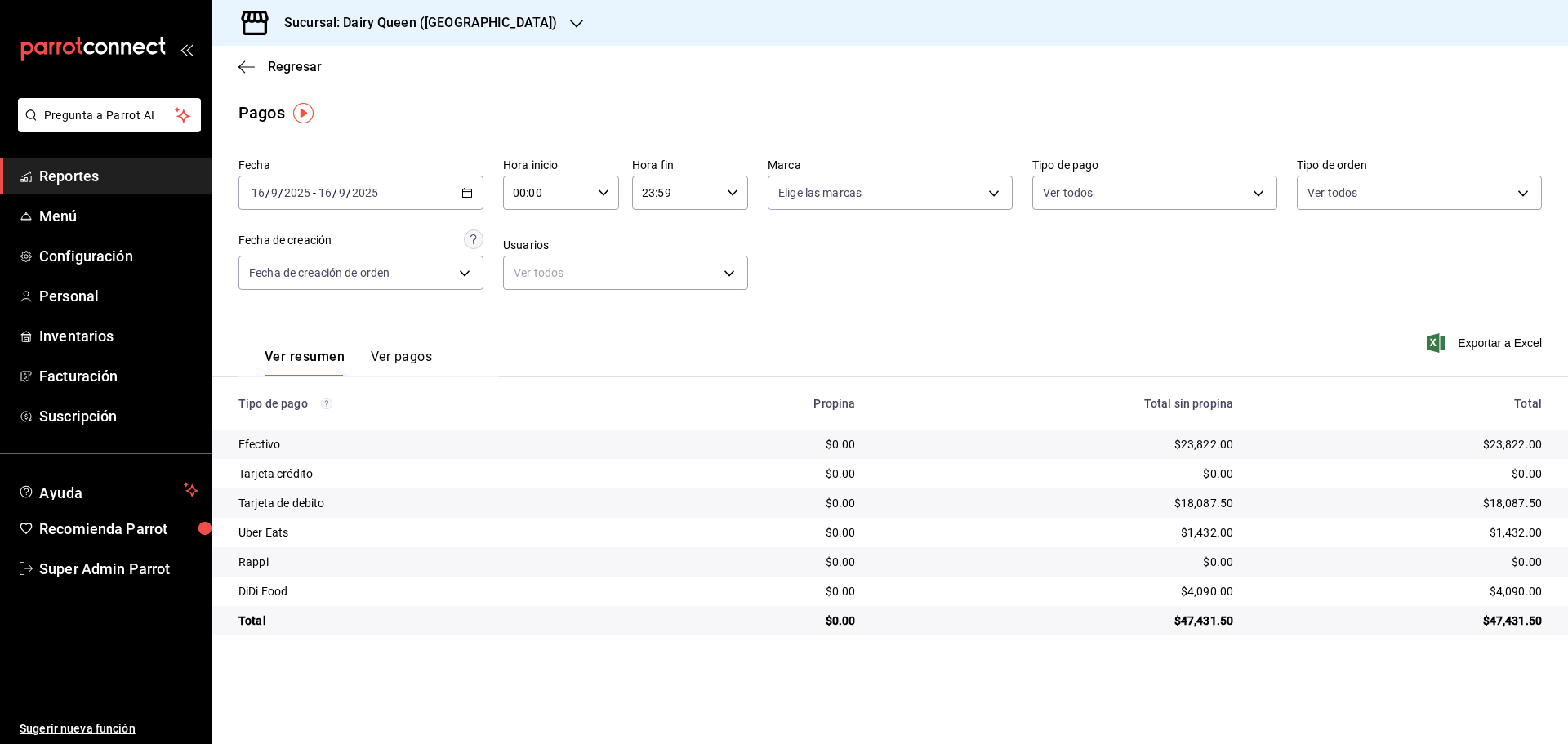
click at [355, 26] on h3 "Sucursal: Dairy Queen ([GEOGRAPHIC_DATA])" at bounding box center [414, 23] width 286 height 19
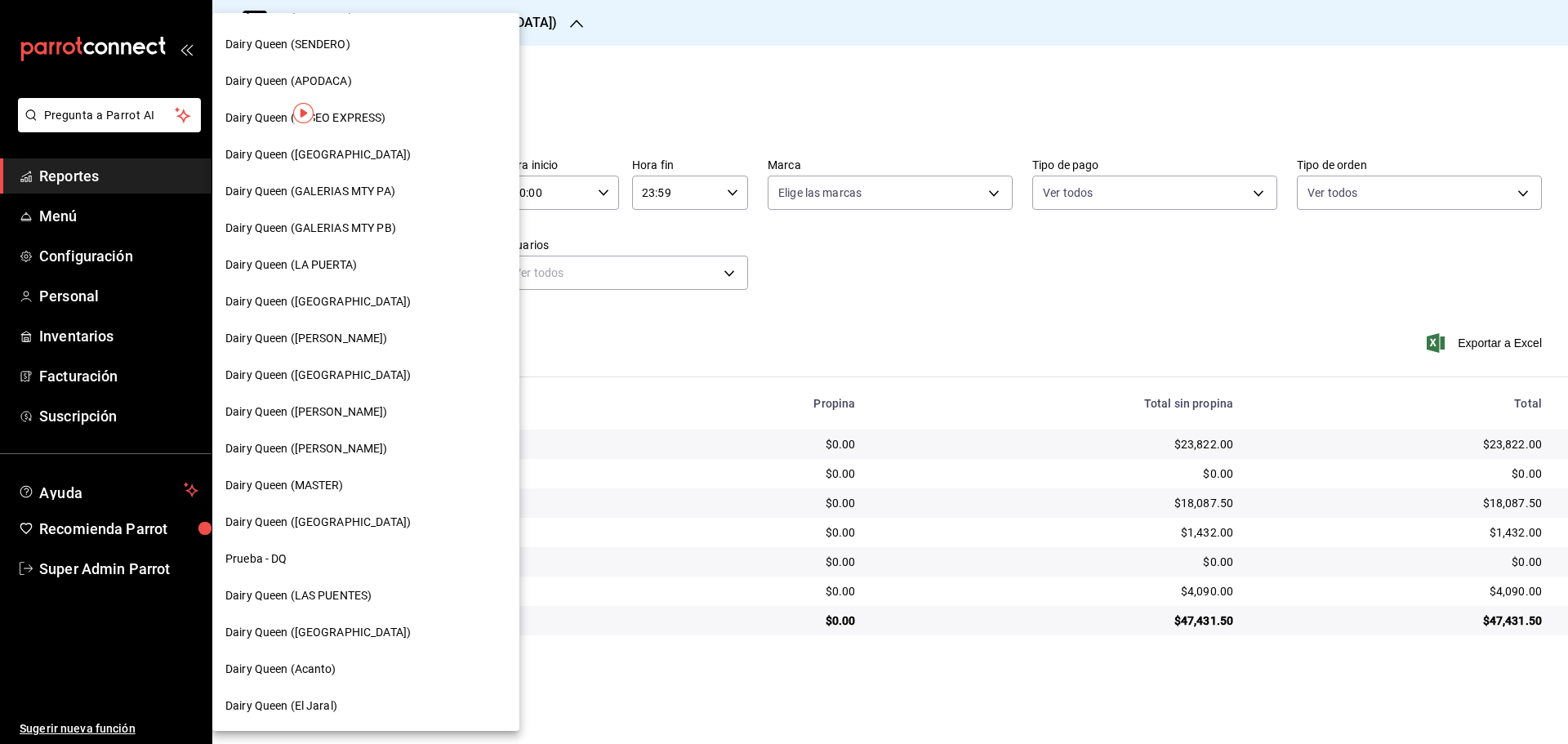
click at [363, 672] on div "Dairy Queen (Acanto)" at bounding box center [366, 670] width 281 height 18
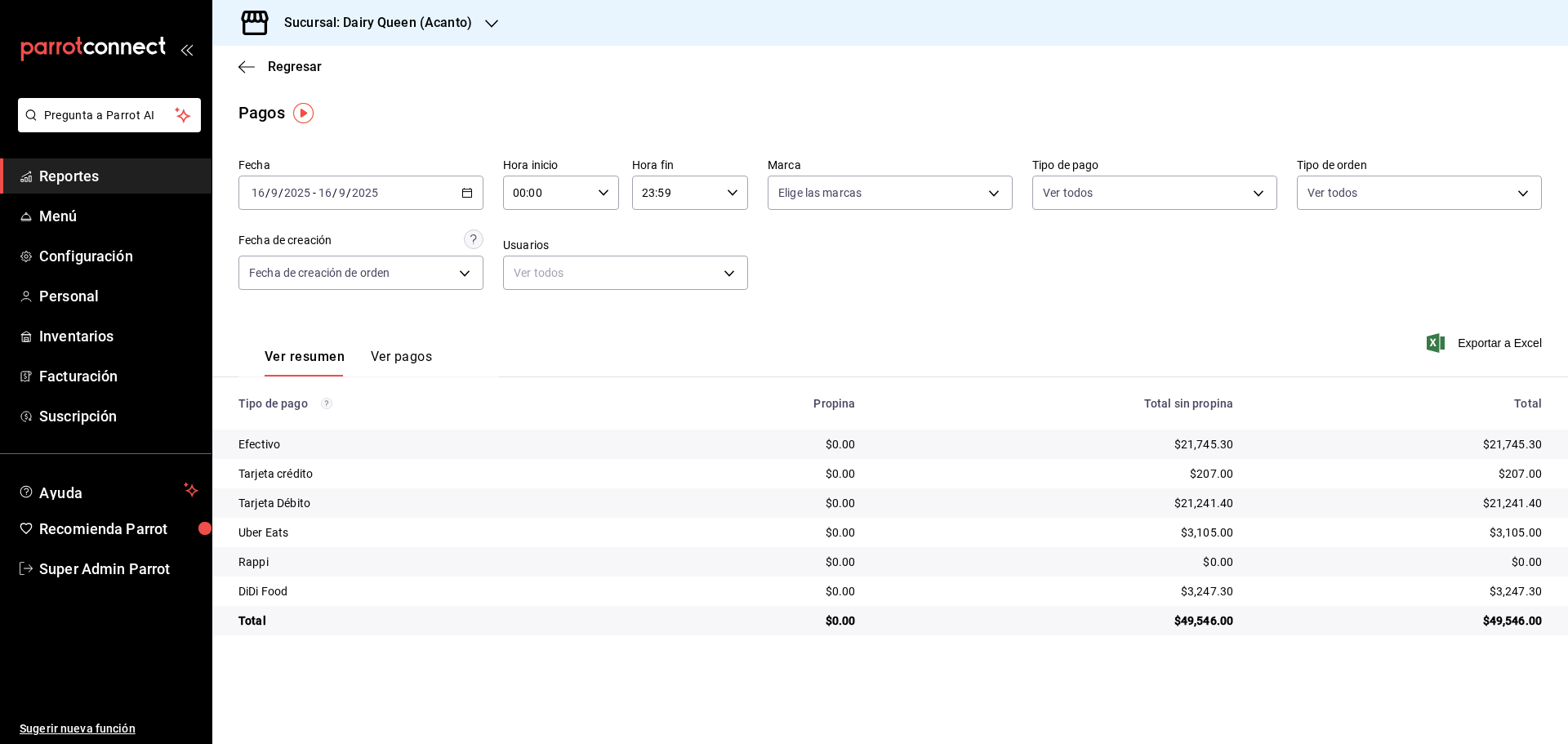
click at [332, 27] on h3 "Sucursal: Dairy Queen (Acanto)" at bounding box center [372, 23] width 201 height 19
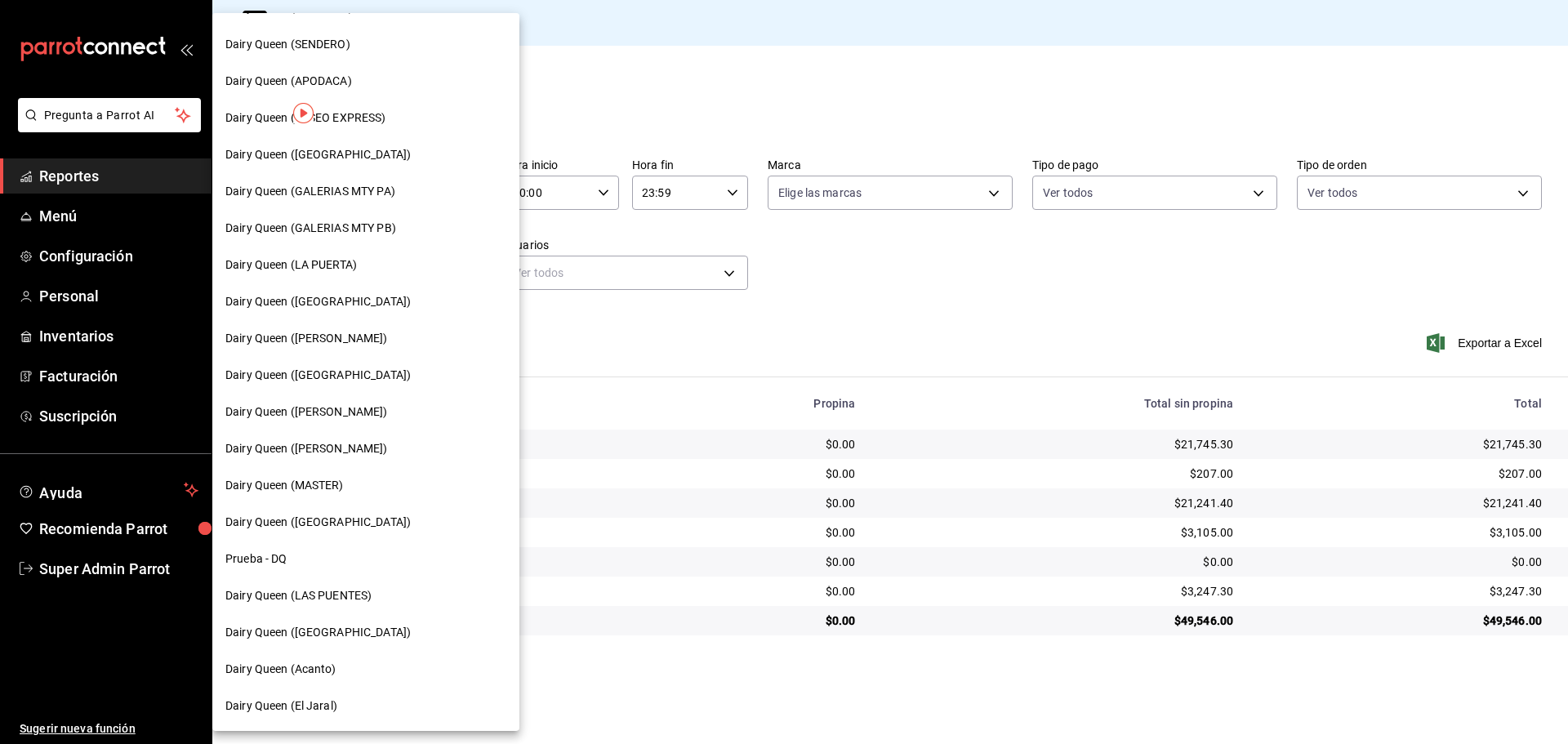
click at [303, 717] on div "Dairy Queen (El Jaral)" at bounding box center [366, 706] width 307 height 37
